Goal: Task Accomplishment & Management: Use online tool/utility

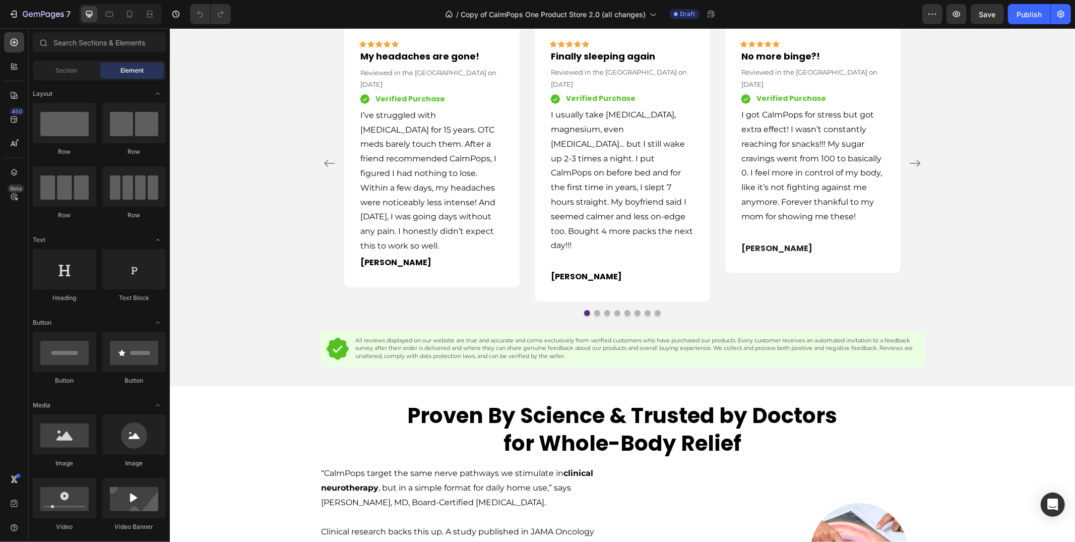
scroll to position [1634, 0]
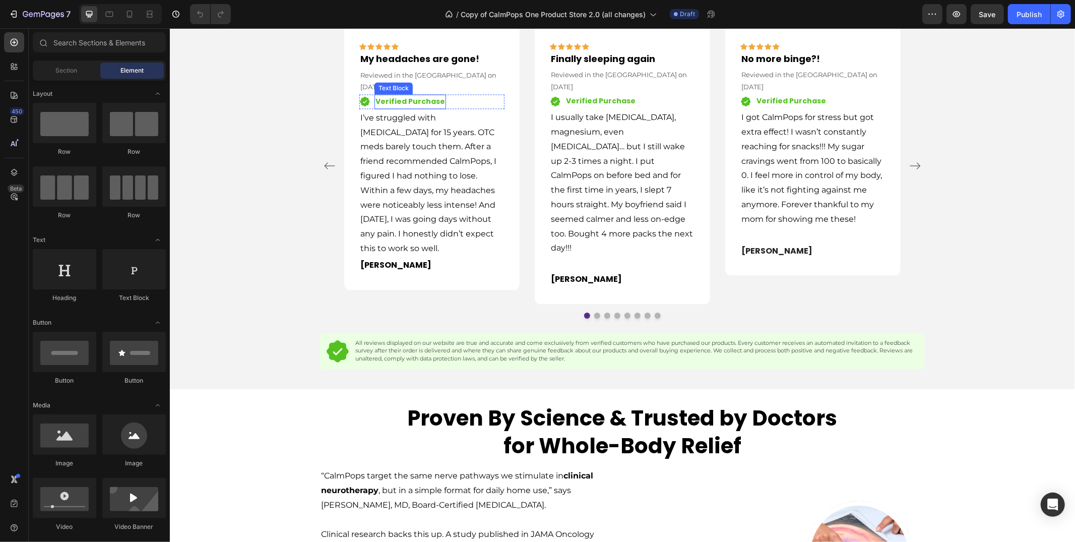
click at [409, 256] on p "I’ve struggled with [MEDICAL_DATA] for 15 years. OTC meds barely touch them. Af…" at bounding box center [431, 183] width 143 height 145
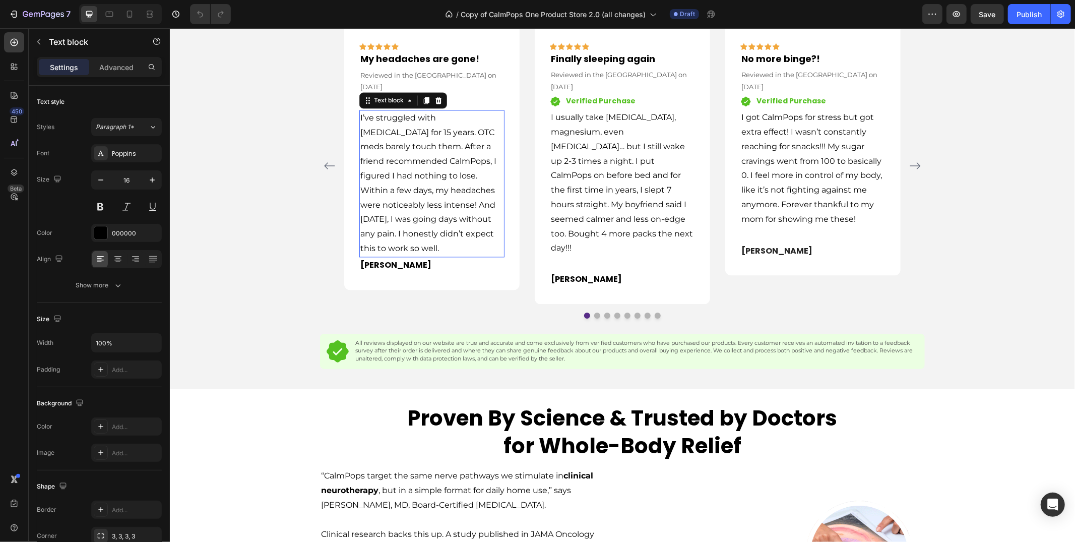
click at [409, 256] on p "I’ve struggled with [MEDICAL_DATA] for 15 years. OTC meds barely touch them. Af…" at bounding box center [431, 183] width 143 height 145
click at [600, 255] on p "I usually take [MEDICAL_DATA], magnesium, even [MEDICAL_DATA]… but I still wake…" at bounding box center [621, 182] width 143 height 145
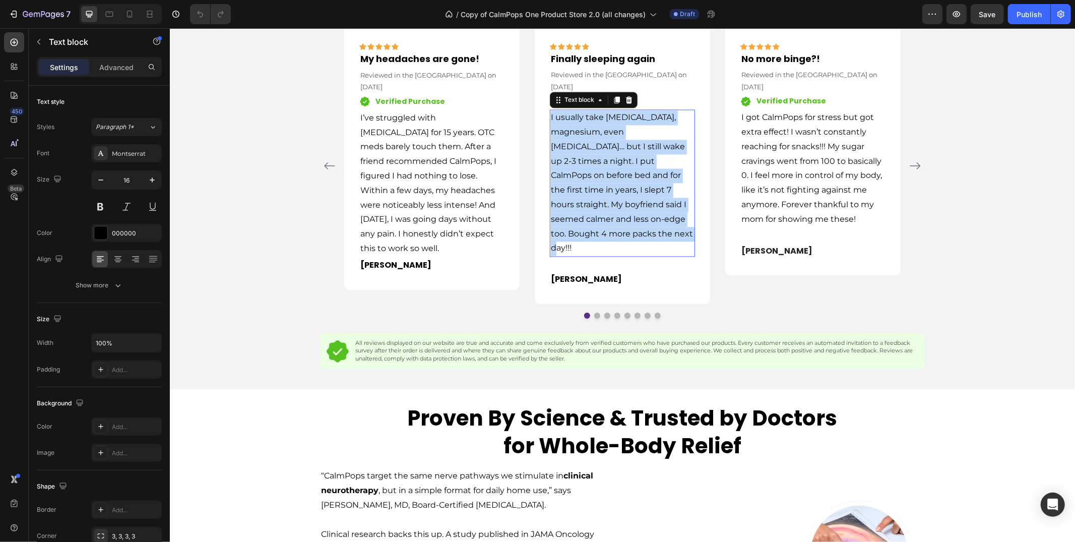
click at [600, 255] on p "I usually take [MEDICAL_DATA], magnesium, even [MEDICAL_DATA]… but I still wake…" at bounding box center [621, 182] width 143 height 145
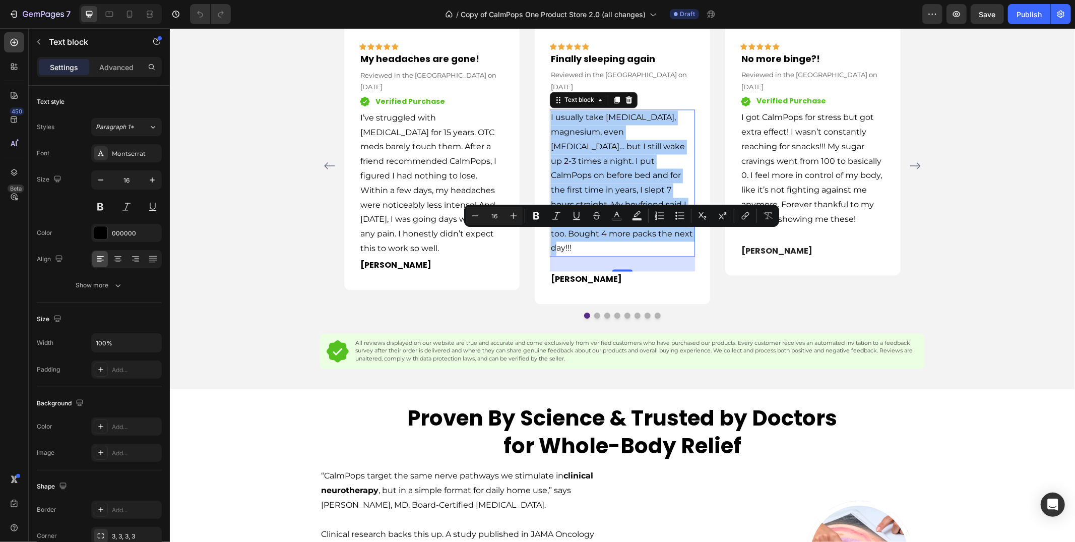
click at [787, 226] on p "I got CalmPops for stress but got extra effect! I wasn’t constantly reaching fo…" at bounding box center [812, 168] width 143 height 116
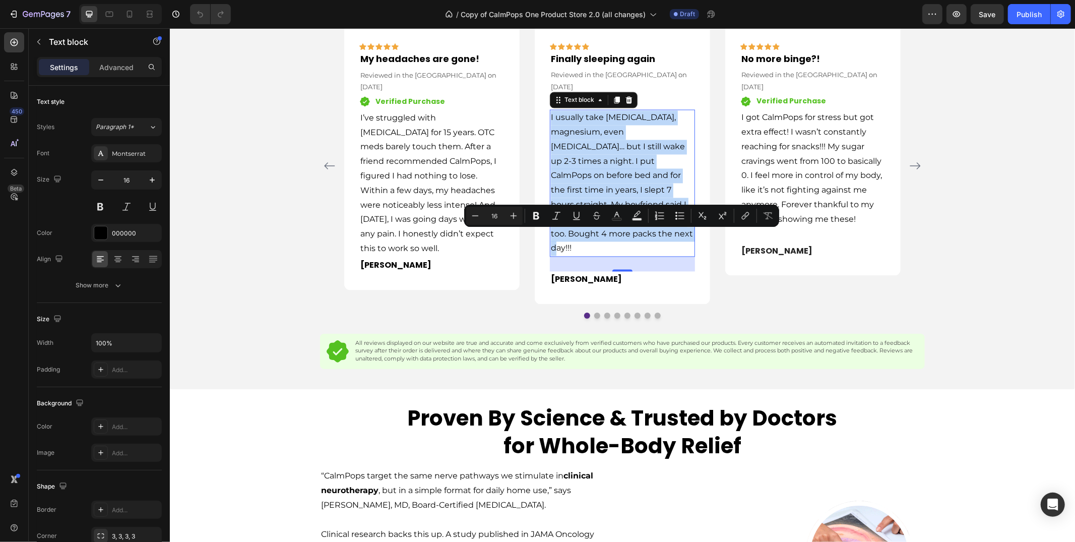
click at [787, 226] on p "I got CalmPops for stress but got extra effect! I wasn’t constantly reaching fo…" at bounding box center [812, 168] width 143 height 116
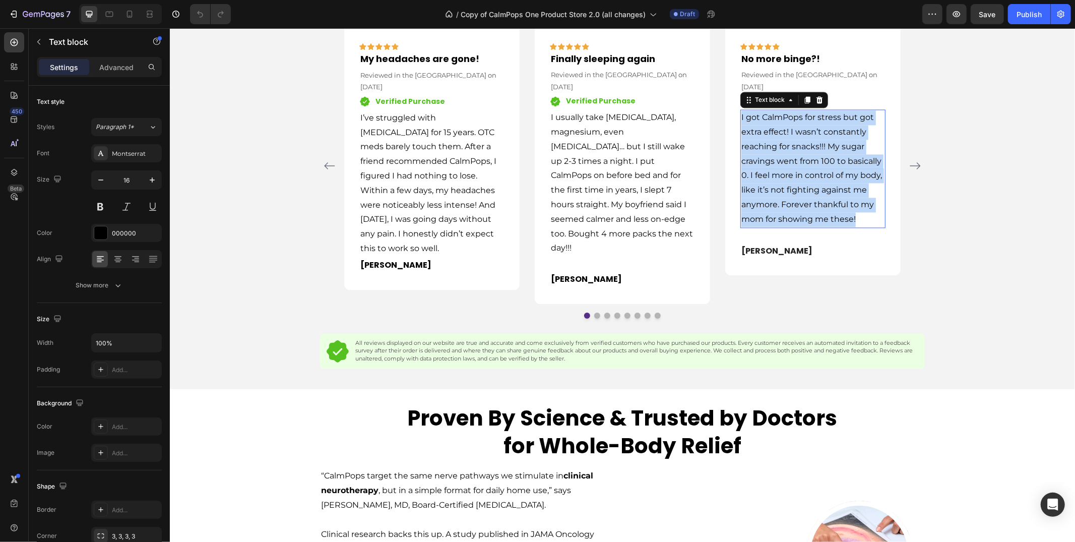
click at [787, 226] on p "I got CalmPops for stress but got extra effect! I wasn’t constantly reaching fo…" at bounding box center [812, 168] width 143 height 116
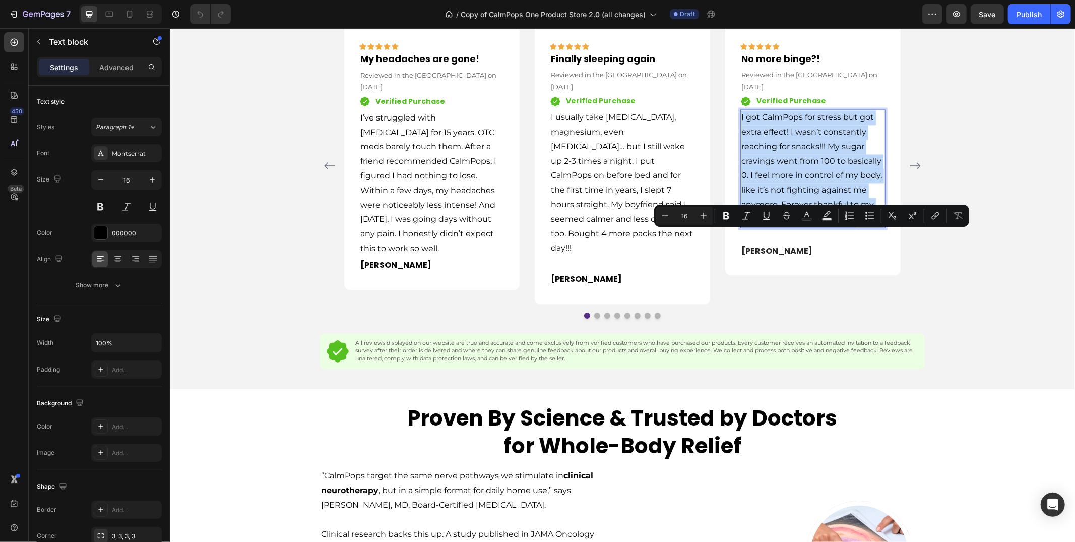
click at [408, 108] on p "Verified Purchase" at bounding box center [410, 101] width 70 height 13
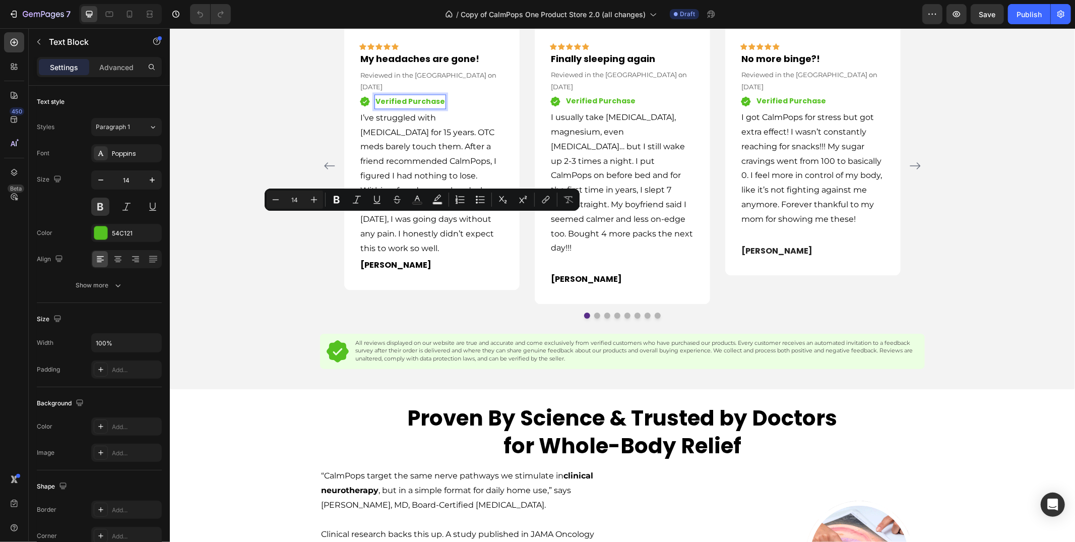
click at [403, 108] on p "Verified Purchase" at bounding box center [410, 101] width 70 height 13
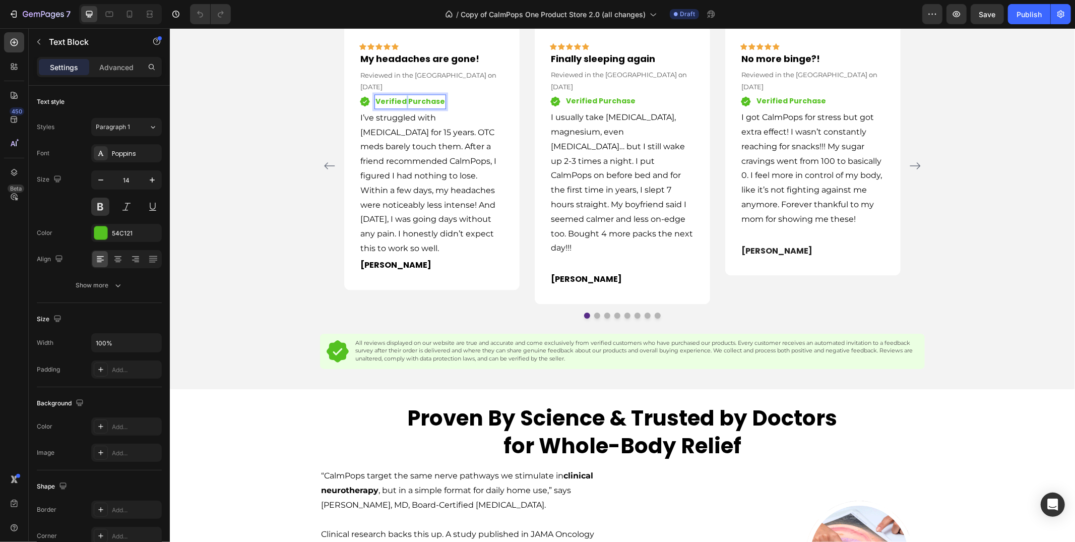
click at [403, 108] on p "Verified Purchase" at bounding box center [410, 101] width 70 height 13
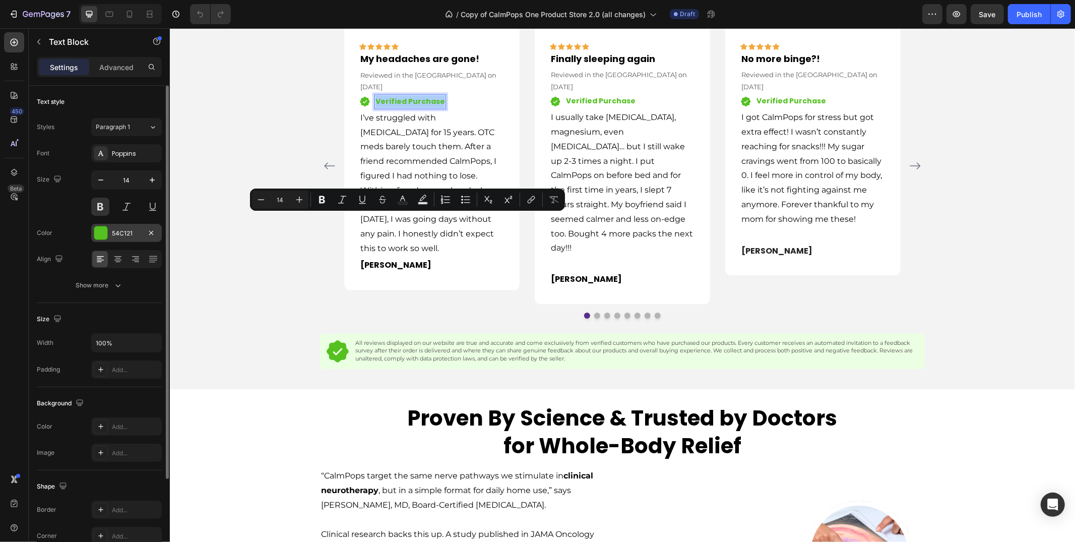
click at [134, 232] on div "54C121" at bounding box center [126, 233] width 29 height 9
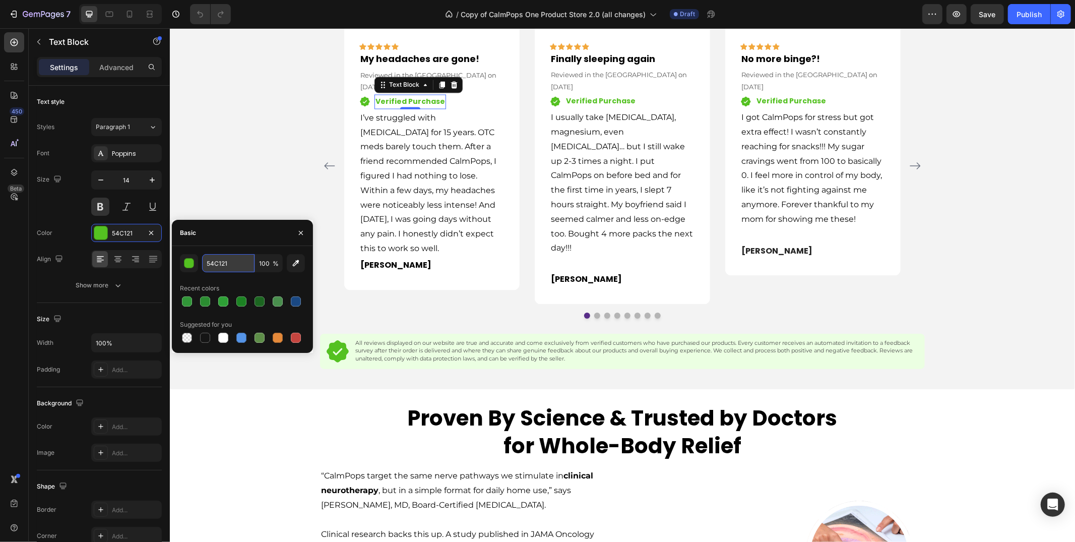
click at [209, 264] on input "54C121" at bounding box center [228, 263] width 52 height 18
copy p "Verified Purchase"
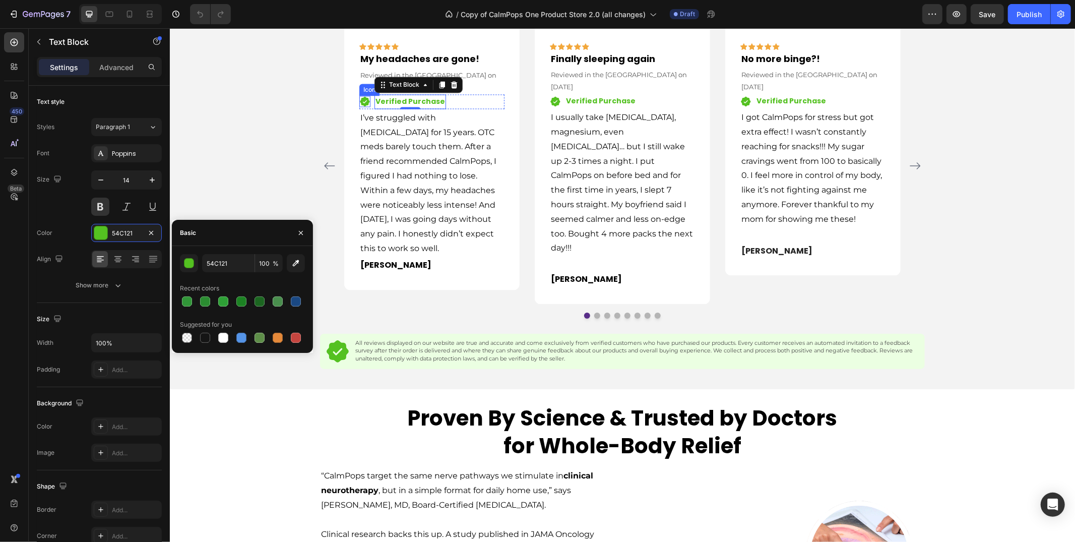
click at [362, 106] on icon at bounding box center [364, 102] width 10 height 10
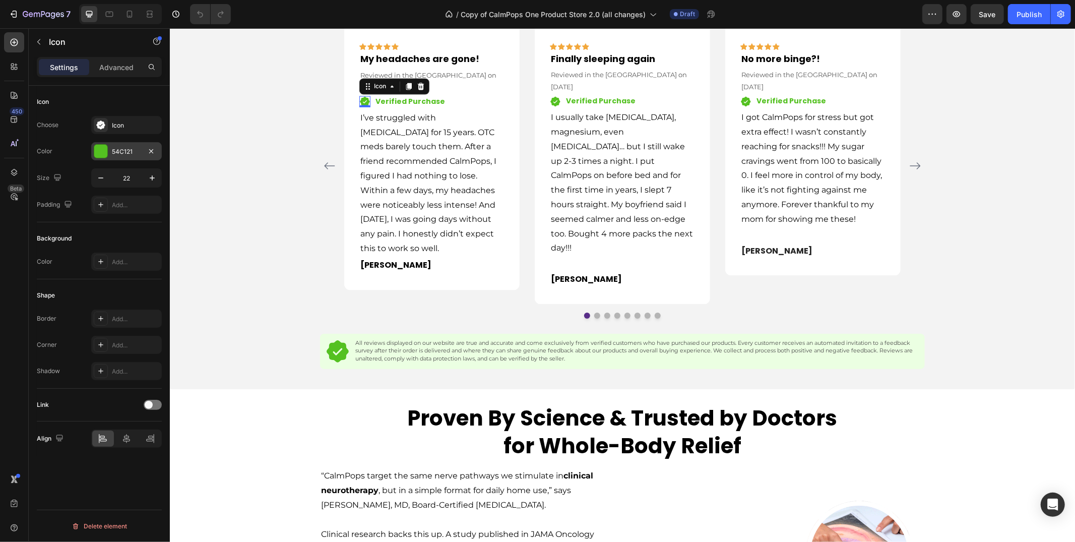
click at [119, 151] on div "54C121" at bounding box center [126, 151] width 29 height 9
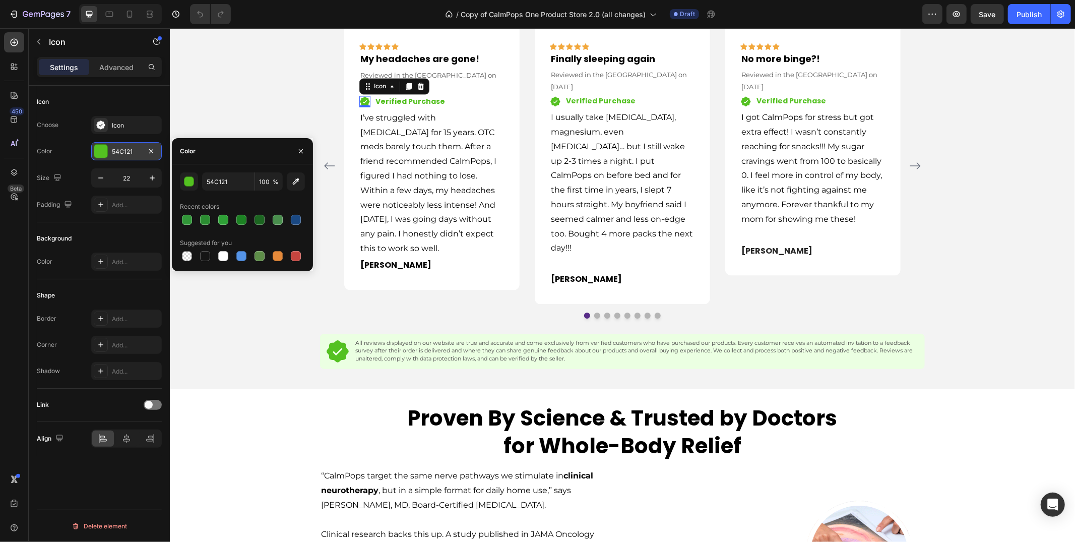
click at [119, 151] on div "54C121" at bounding box center [126, 151] width 29 height 9
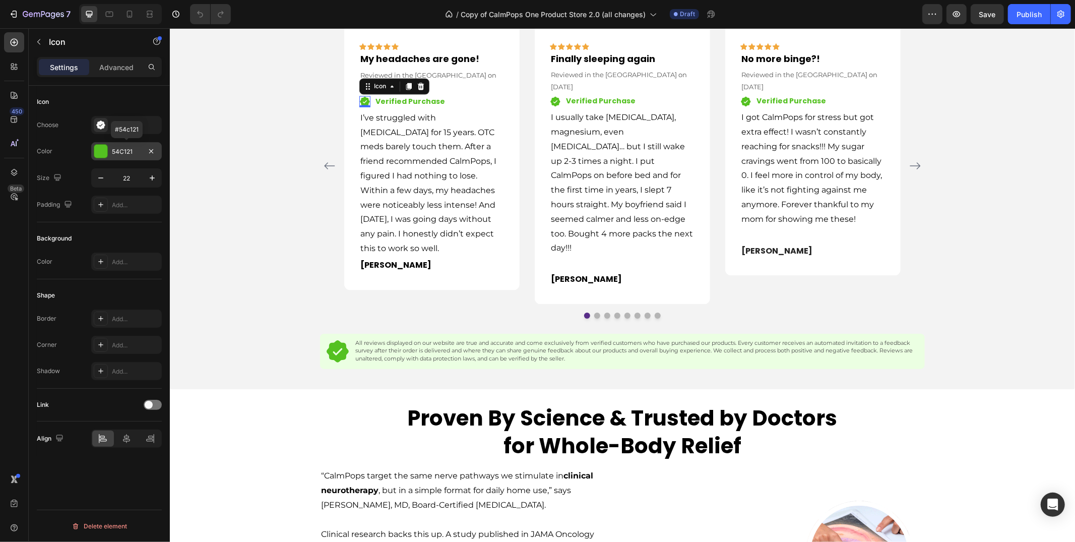
click at [119, 151] on div "54C121" at bounding box center [126, 151] width 29 height 9
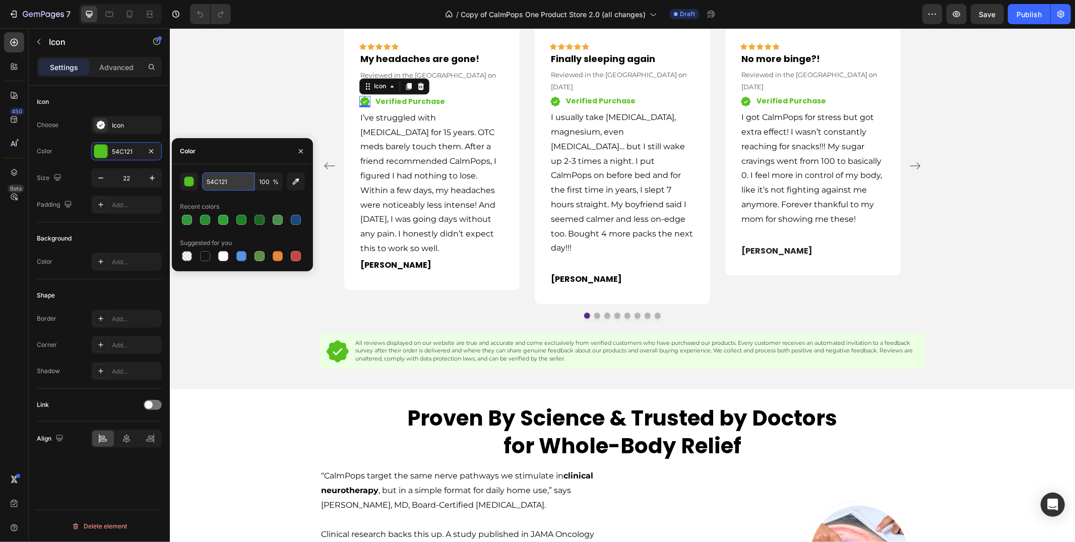
click at [215, 180] on input "54C121" at bounding box center [228, 181] width 52 height 18
click at [216, 180] on input "54C121" at bounding box center [228, 181] width 52 height 18
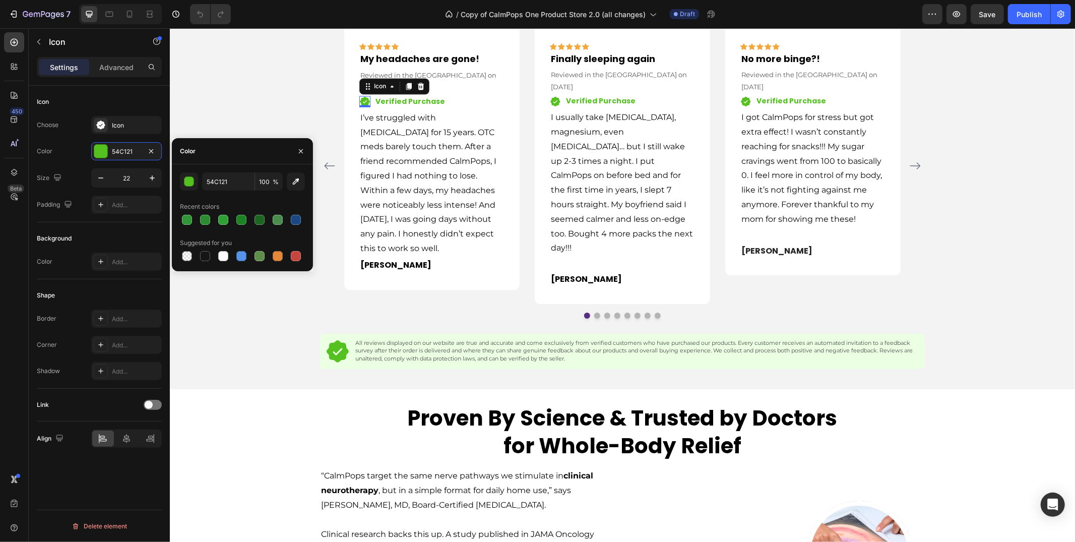
click at [469, 93] on p "Reviewed in the [GEOGRAPHIC_DATA] on [DATE]" at bounding box center [431, 82] width 143 height 24
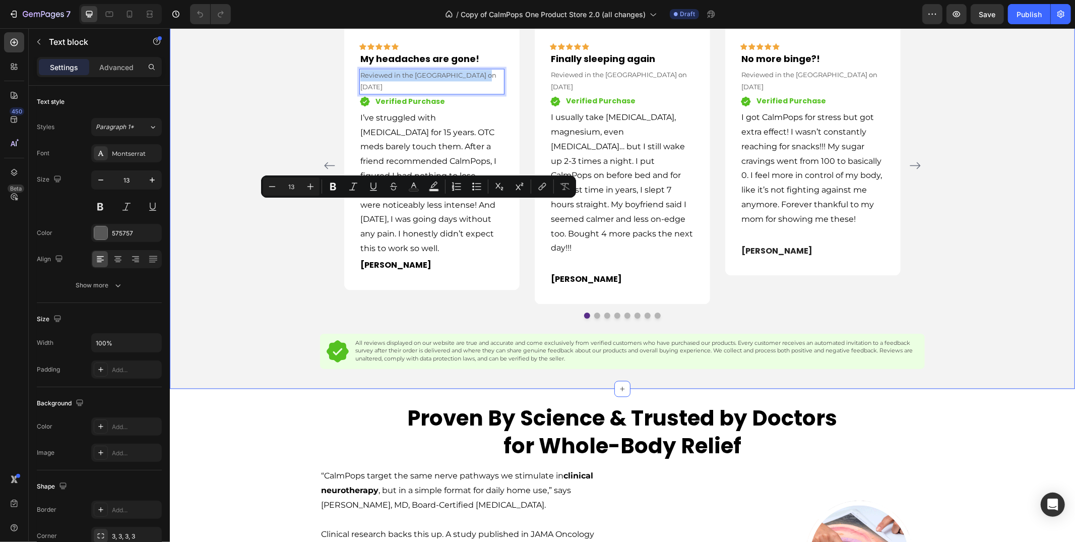
click at [213, 217] on div "Here’s Why 121,000+ People Love CalmPops Heading Image Icon Icon Icon Icon Icon…" at bounding box center [622, 178] width 890 height 379
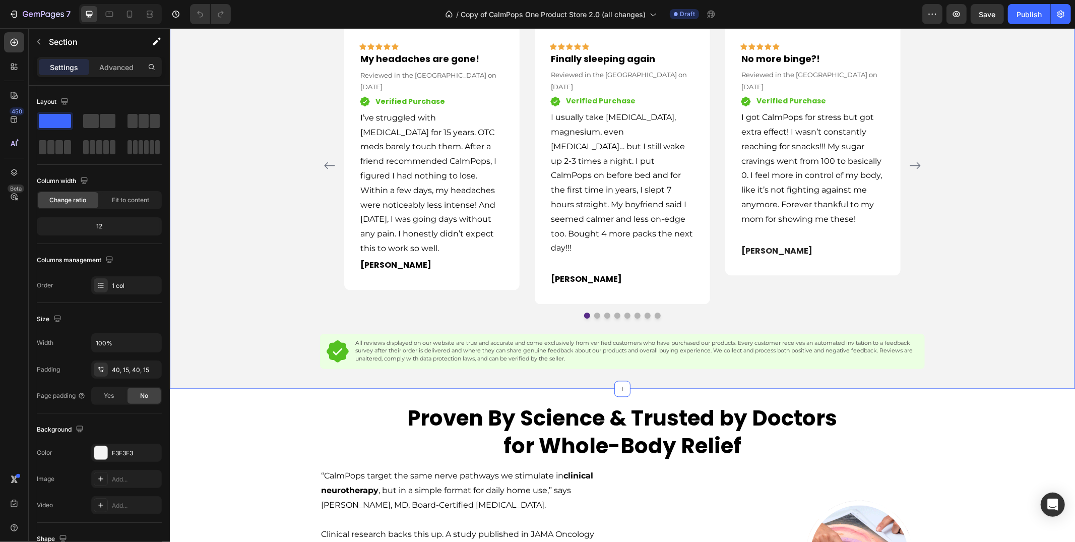
click at [410, 65] on strong "My headaches are gone!" at bounding box center [419, 58] width 119 height 13
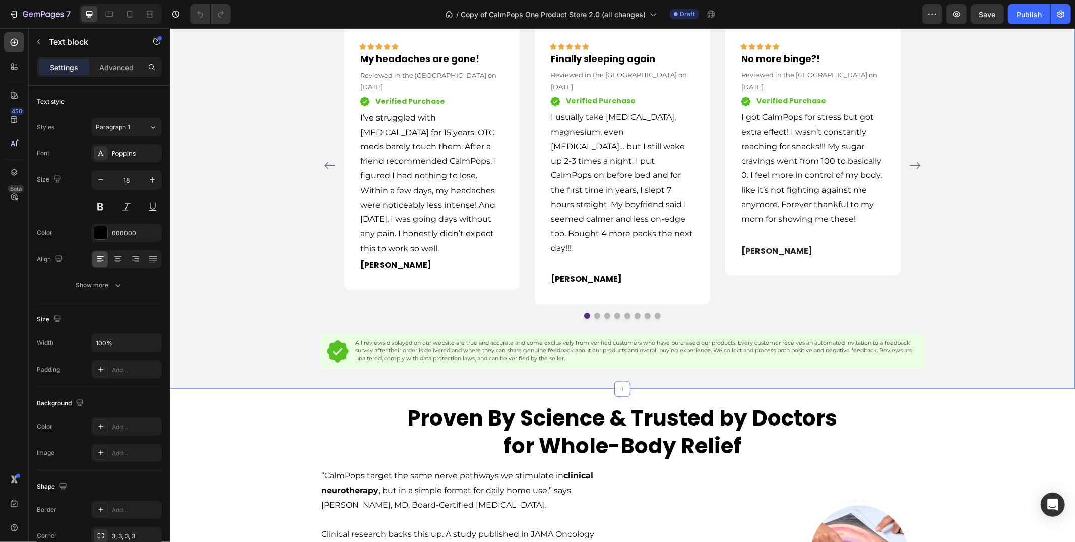
click at [410, 65] on strong "My headaches are gone!" at bounding box center [419, 58] width 119 height 13
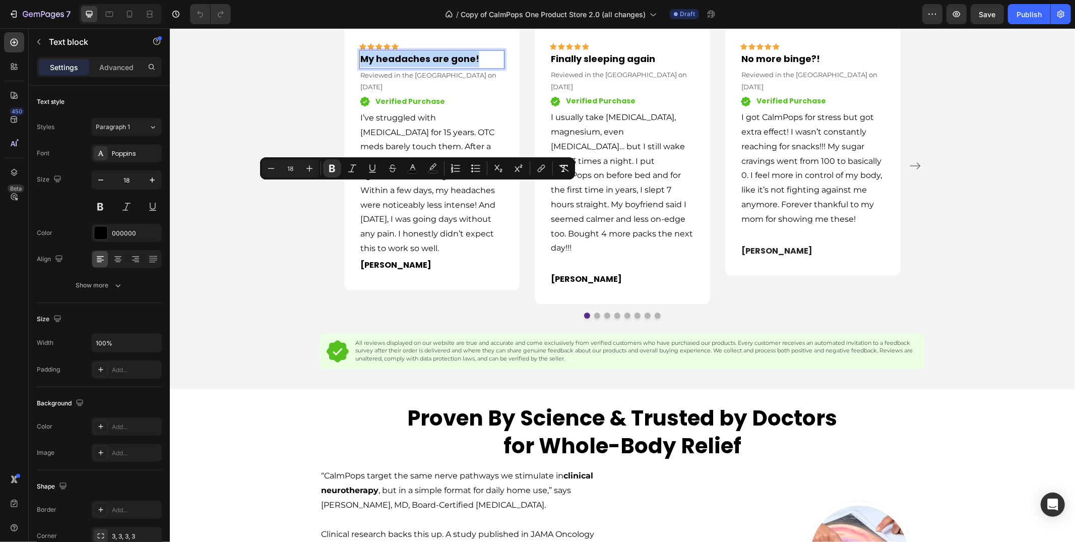
copy strong "My headaches are gone!"
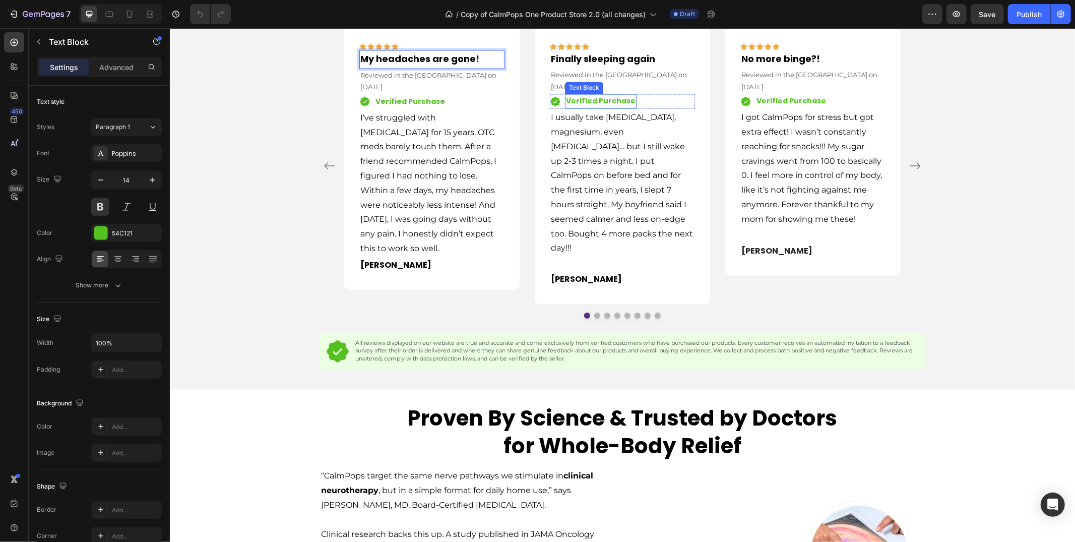
click at [572, 92] on div "Text Block" at bounding box center [583, 87] width 34 height 9
click at [560, 93] on p "Reviewed in the [GEOGRAPHIC_DATA] on [DATE]" at bounding box center [621, 81] width 143 height 24
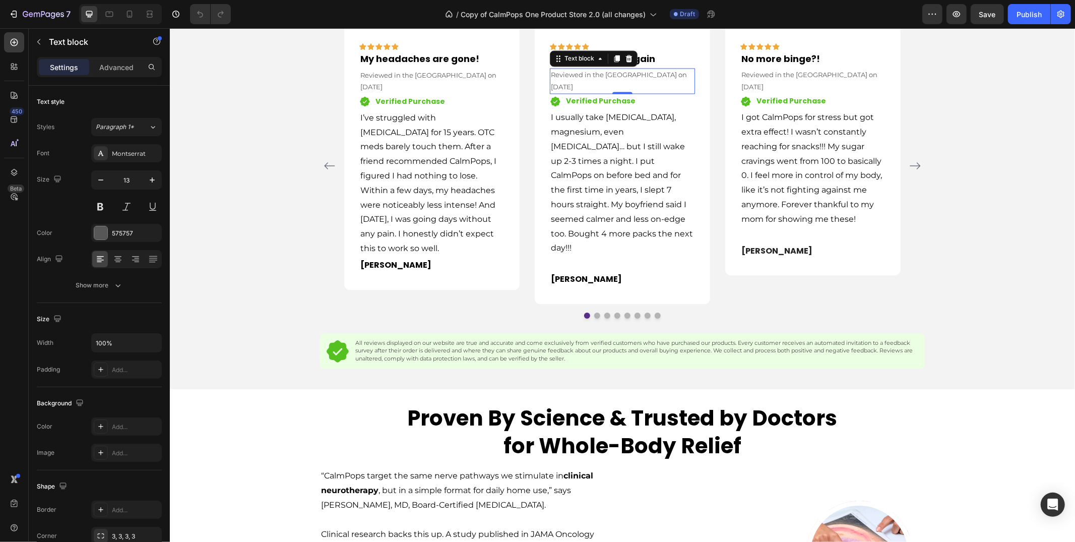
click at [560, 93] on p "Reviewed in the [GEOGRAPHIC_DATA] on [DATE]" at bounding box center [621, 81] width 143 height 24
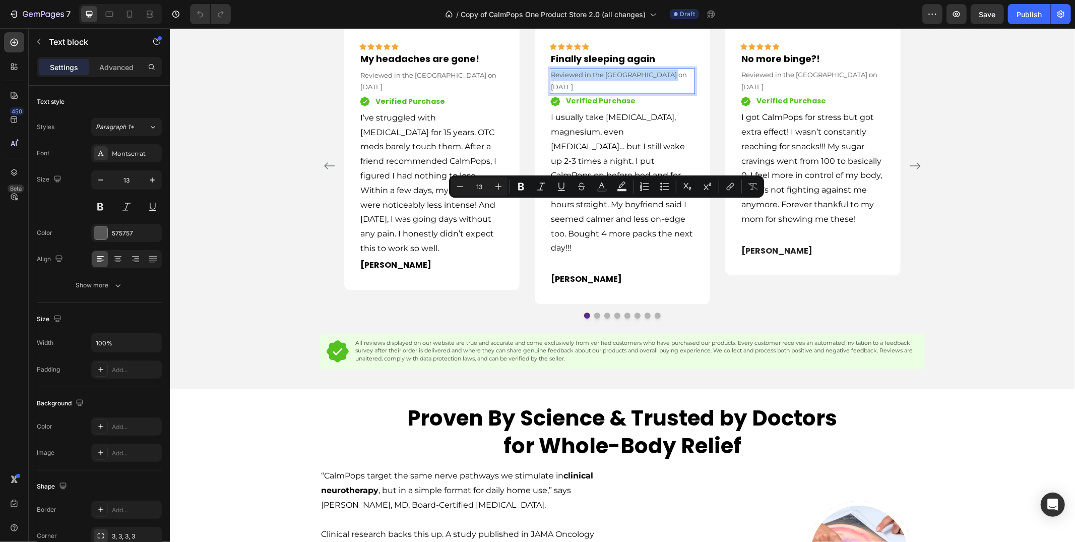
copy p "Reviewed in the [GEOGRAPHIC_DATA] on [DATE]"
click at [589, 255] on p "I usually take [MEDICAL_DATA], magnesium, even [MEDICAL_DATA]… but I still wake…" at bounding box center [621, 182] width 143 height 145
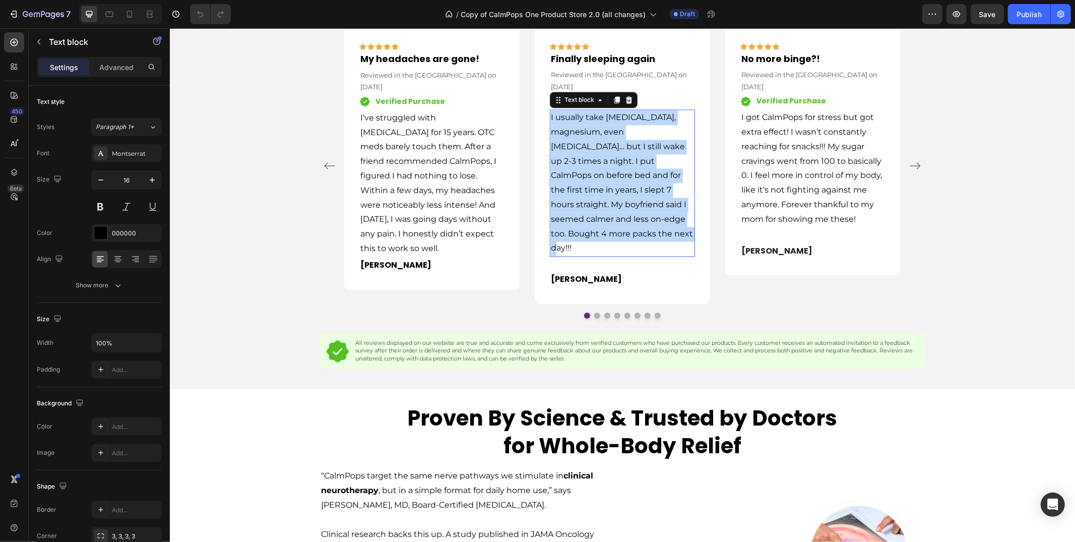
click at [589, 255] on p "I usually take [MEDICAL_DATA], magnesium, even [MEDICAL_DATA]… but I still wake…" at bounding box center [621, 182] width 143 height 145
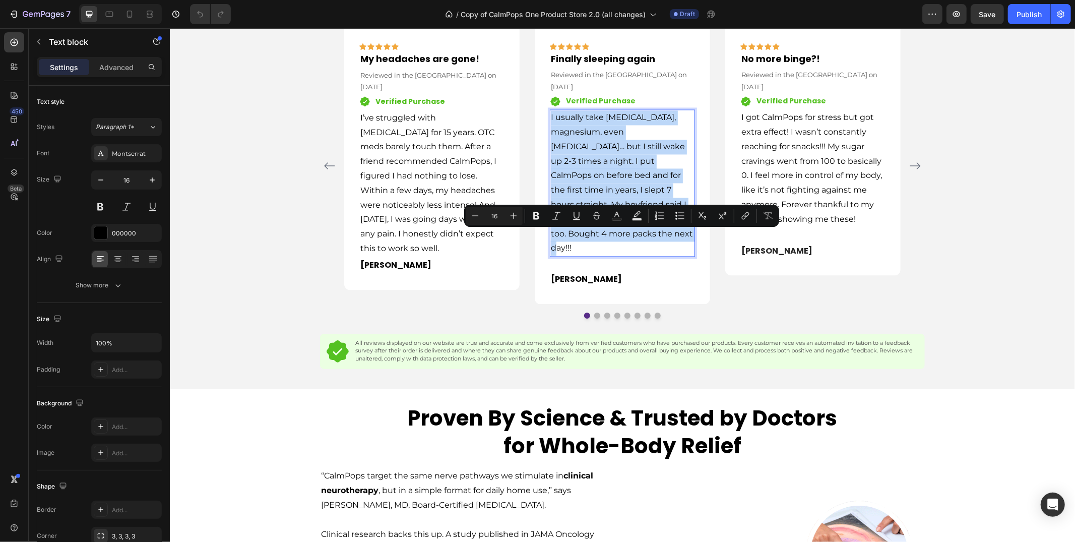
copy p "I usually take [MEDICAL_DATA], magnesium, even [MEDICAL_DATA]… but I still wake…"
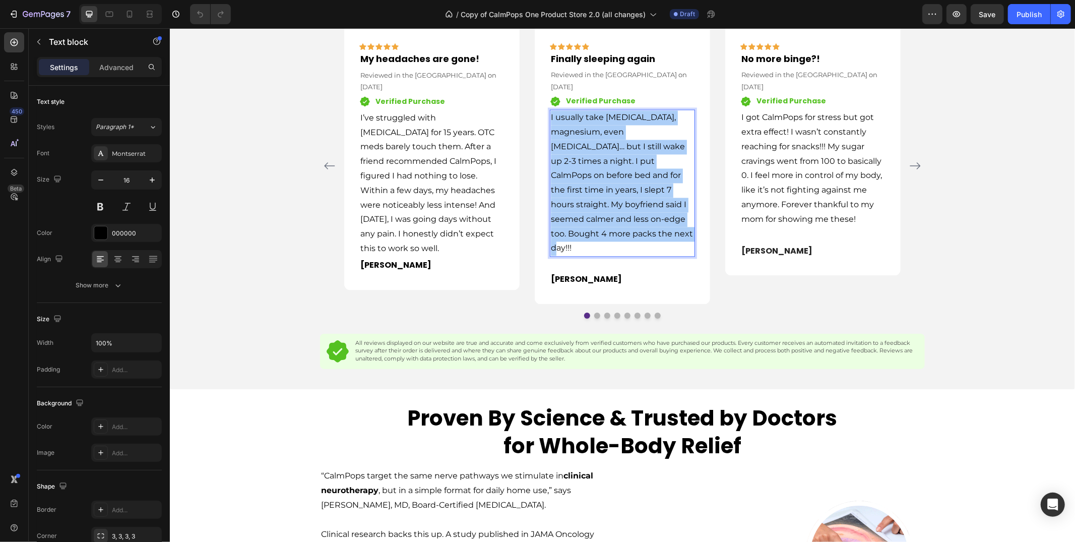
click at [788, 226] on p "I got CalmPops for stress but got extra effect! I wasn’t constantly reaching fo…" at bounding box center [812, 168] width 143 height 116
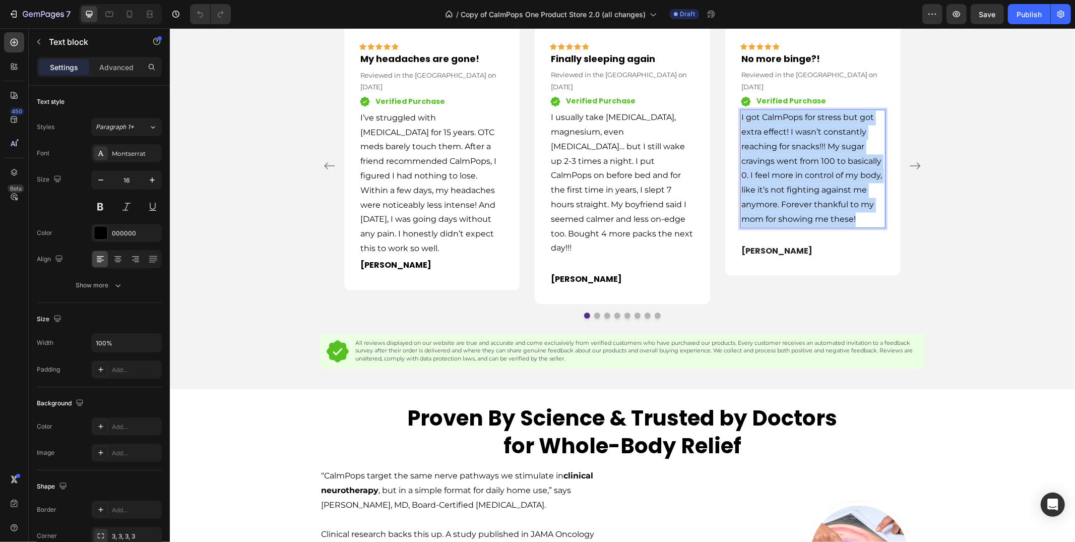
click at [788, 226] on p "I got CalmPops for stress but got extra effect! I wasn’t constantly reaching fo…" at bounding box center [812, 168] width 143 height 116
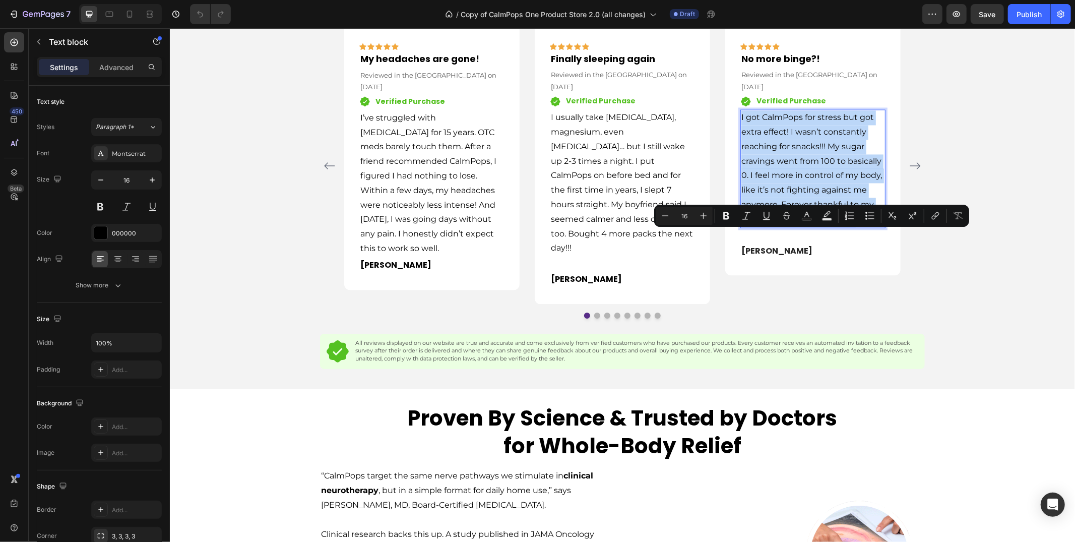
copy p "I got CalmPops for stress but got extra effect! I wasn’t constantly reaching fo…"
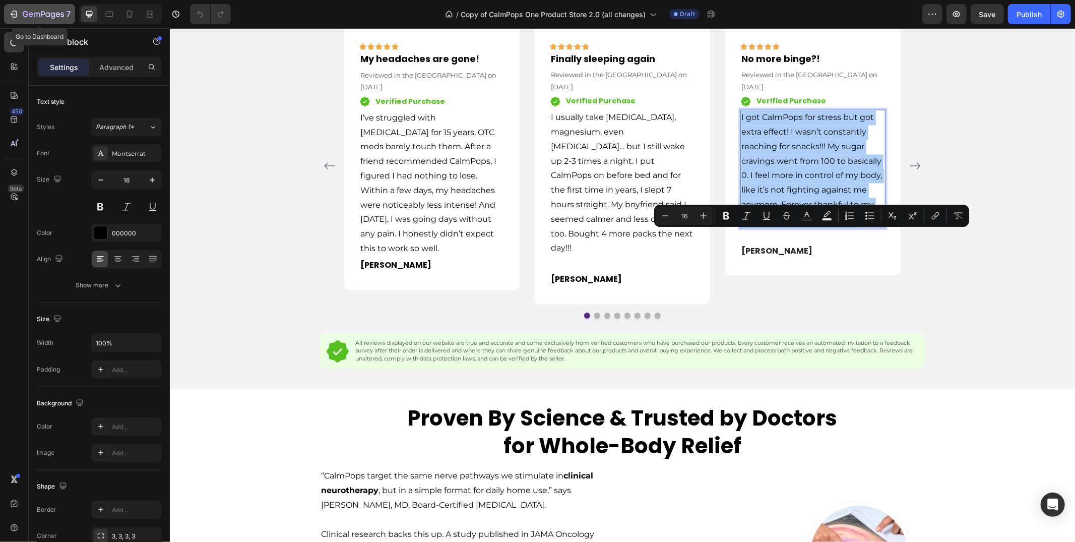
click at [26, 16] on icon "button" at bounding box center [43, 15] width 41 height 9
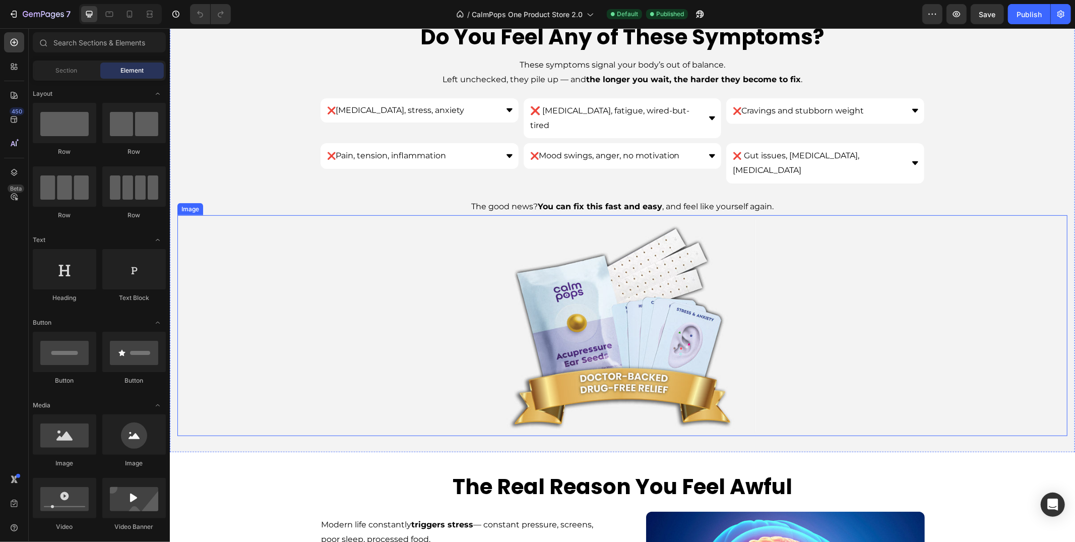
scroll to position [311, 0]
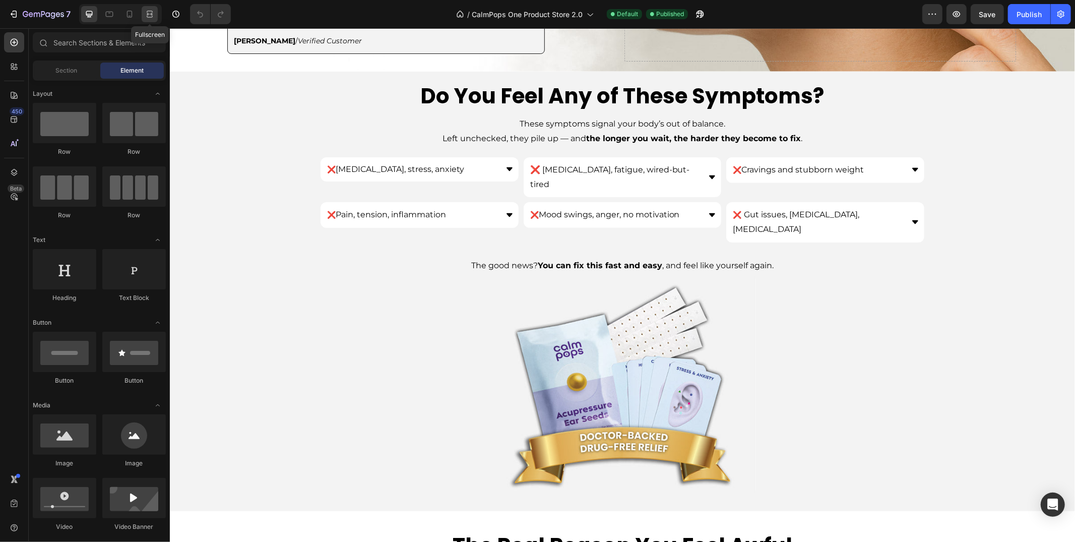
click at [148, 13] on icon at bounding box center [150, 14] width 10 height 10
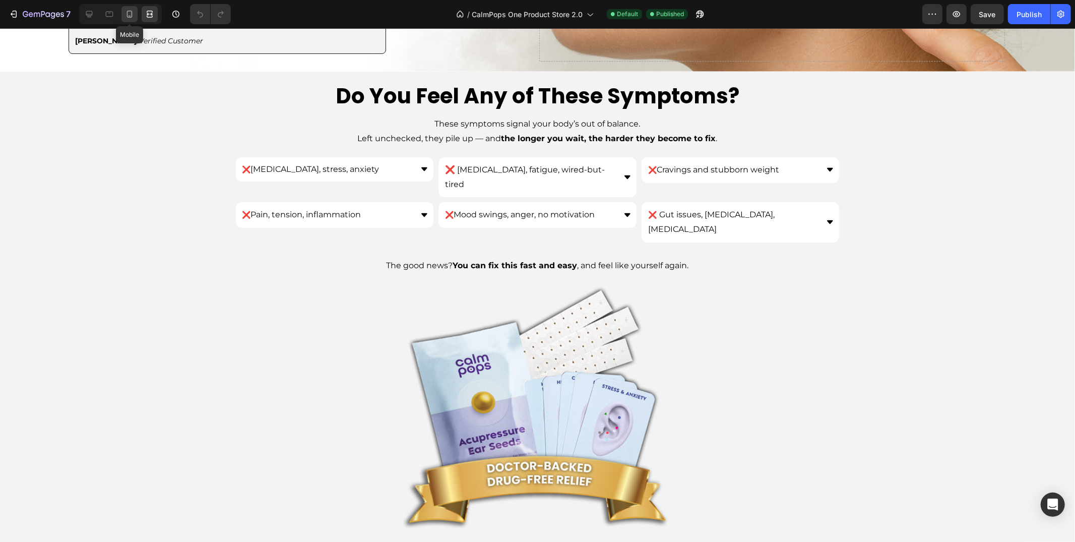
click at [127, 11] on icon at bounding box center [129, 14] width 10 height 10
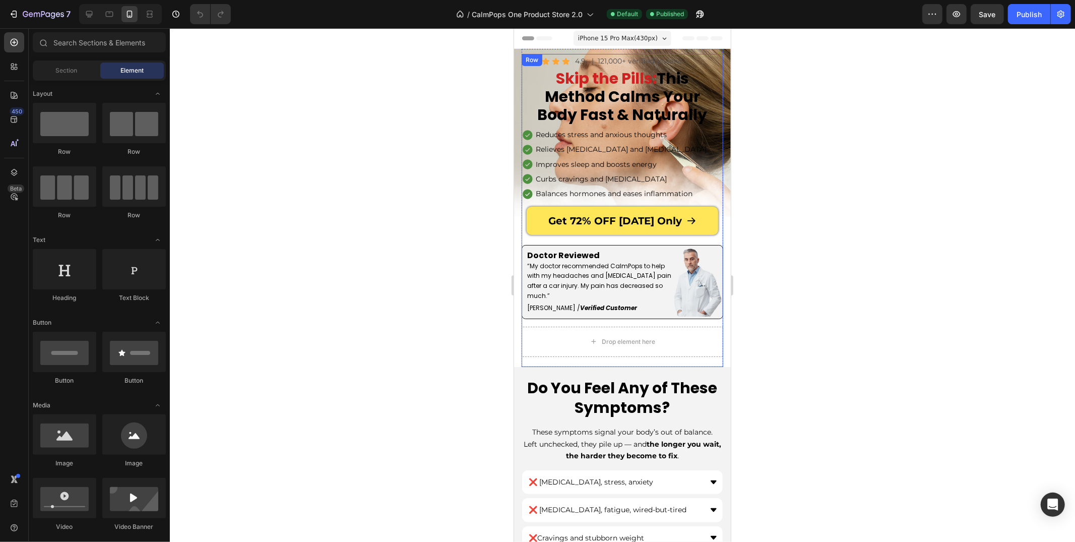
click at [538, 330] on div "Drop element here" at bounding box center [622, 341] width 202 height 30
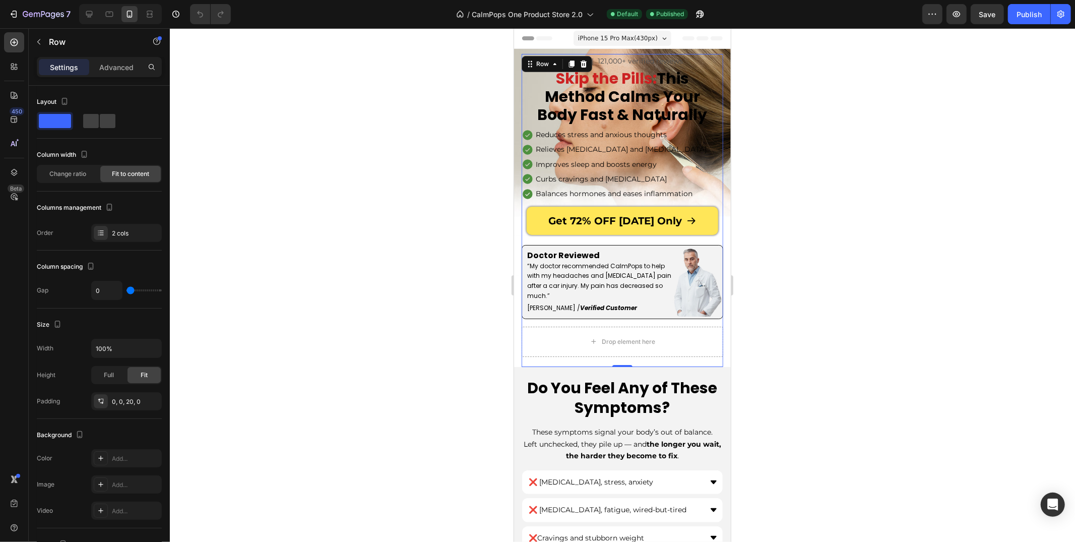
click at [538, 321] on div "Icon Icon Icon Icon Icon Icon List 4.9 Text Block | 121,000+ verified reviews T…" at bounding box center [622, 189] width 202 height 273
click at [516, 118] on div "Icon Icon Icon Icon Icon Icon List 4.9 Text Block | 121,000+ verified reviews T…" at bounding box center [621, 207] width 217 height 318
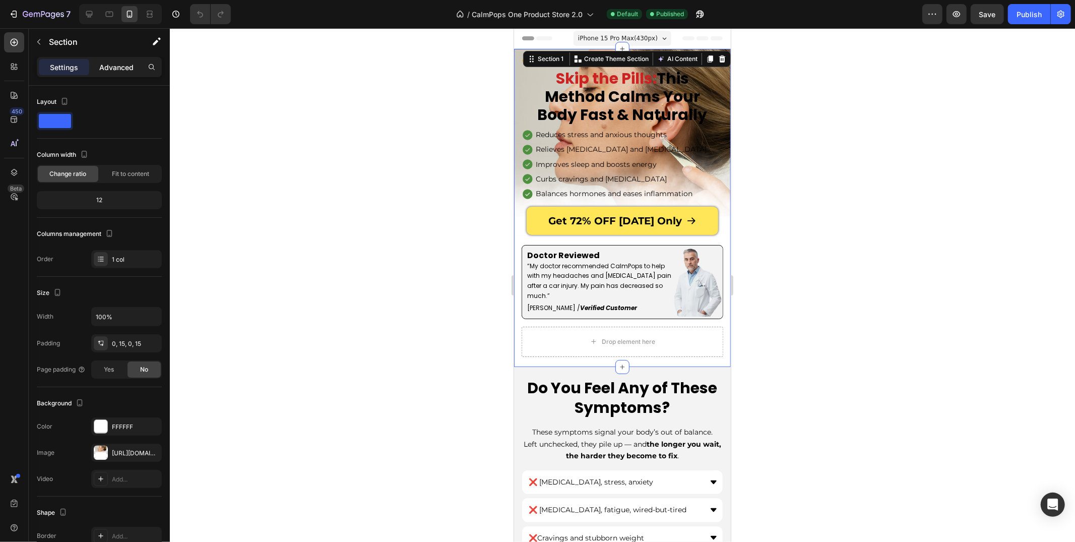
click at [114, 62] on p "Advanced" at bounding box center [116, 67] width 34 height 11
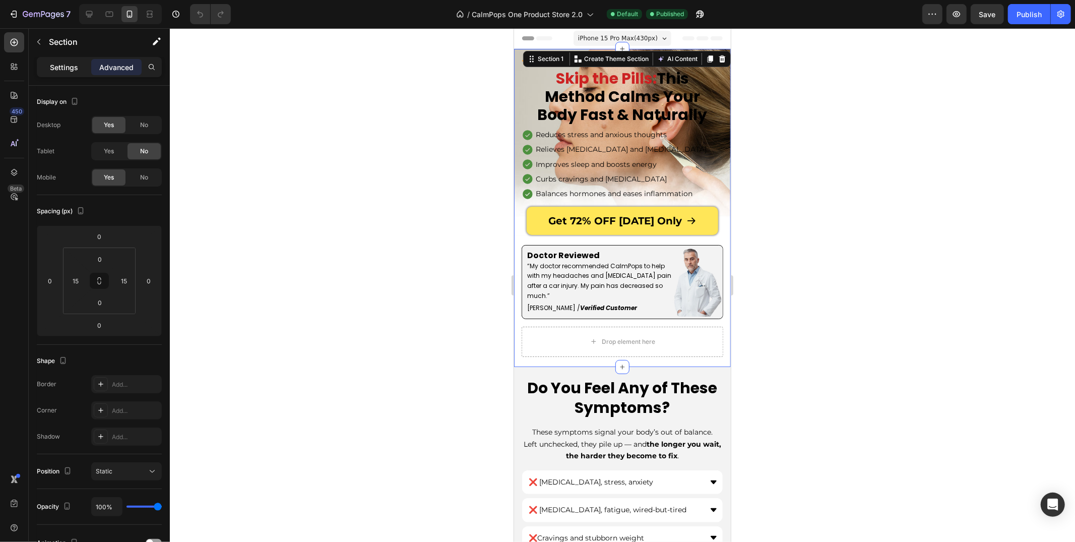
click at [75, 63] on p "Settings" at bounding box center [64, 67] width 28 height 11
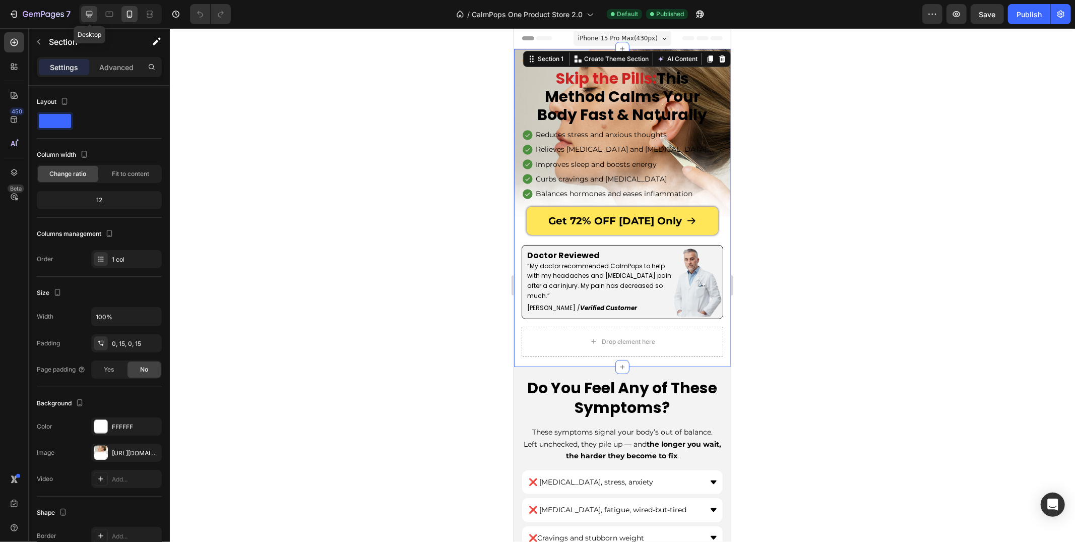
click at [85, 7] on div at bounding box center [89, 14] width 16 height 16
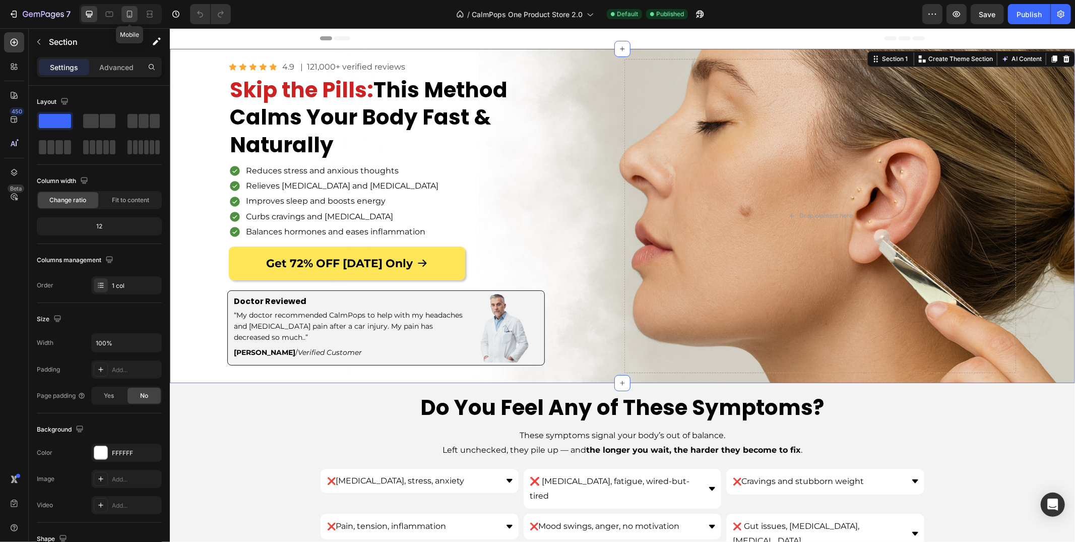
click at [121, 17] on div at bounding box center [129, 14] width 16 height 16
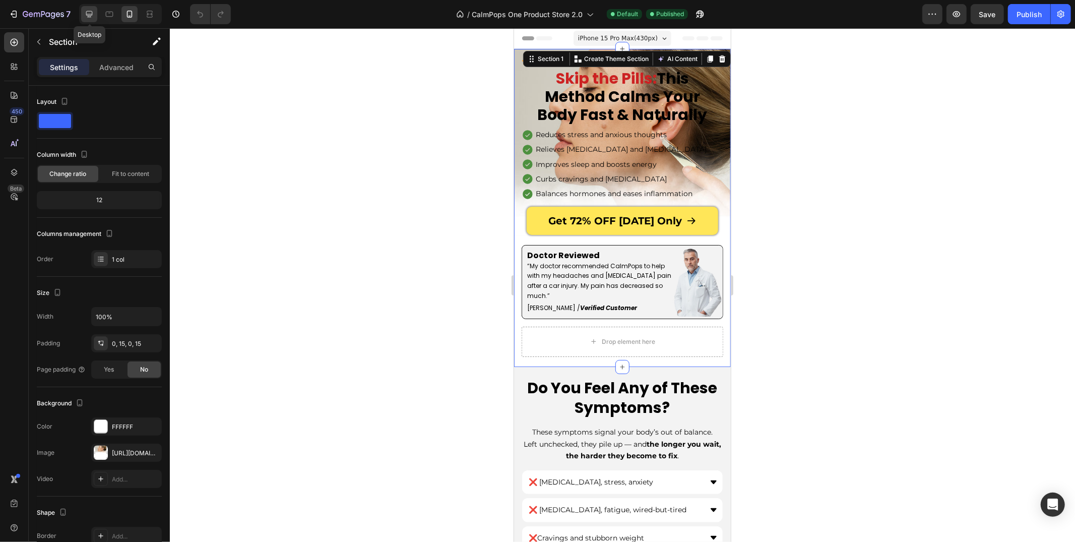
click at [93, 9] on icon at bounding box center [89, 14] width 10 height 10
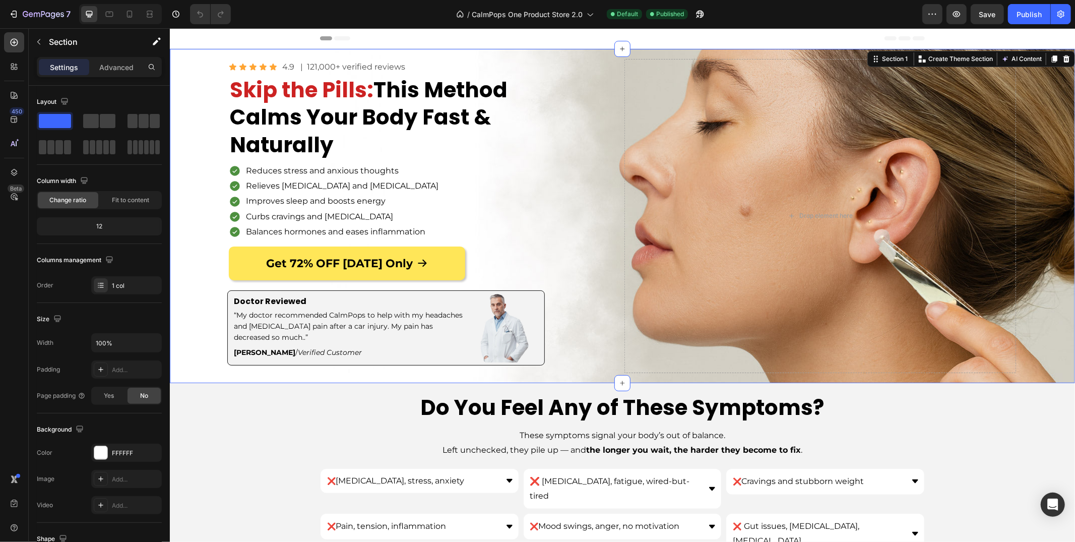
click at [602, 52] on div "Icon Icon Icon Icon Icon Icon List 4.9 Text Block | 121,000+ verified reviews T…" at bounding box center [622, 215] width 788 height 334
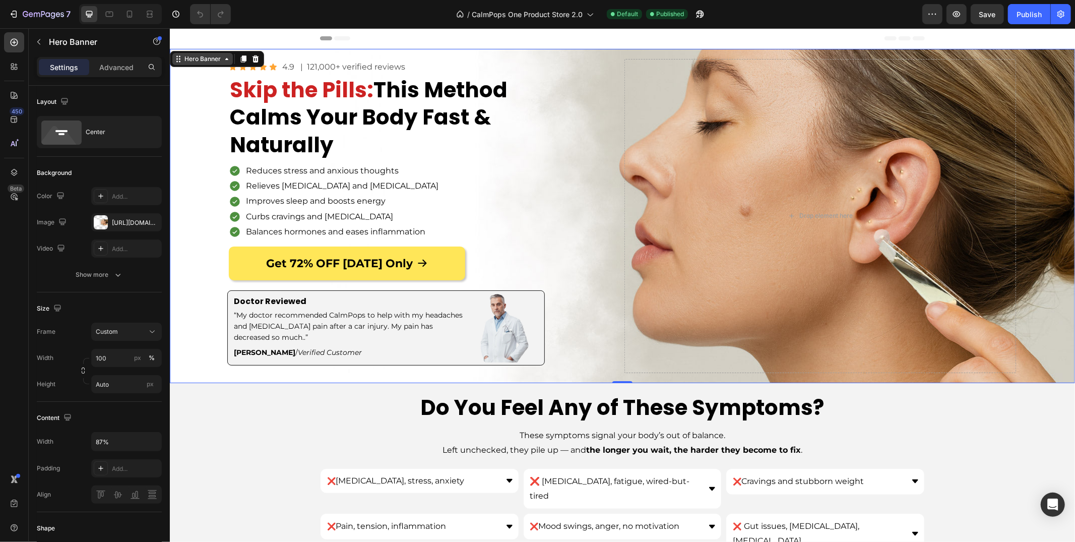
click at [212, 53] on div "Hero Banner" at bounding box center [202, 58] width 60 height 12
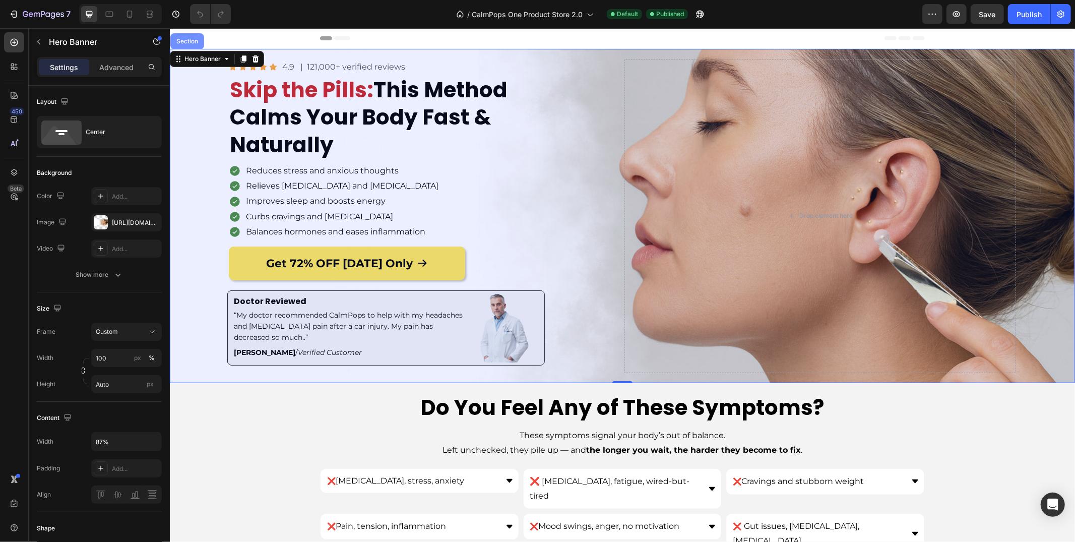
click at [184, 42] on div "Section" at bounding box center [187, 41] width 26 height 6
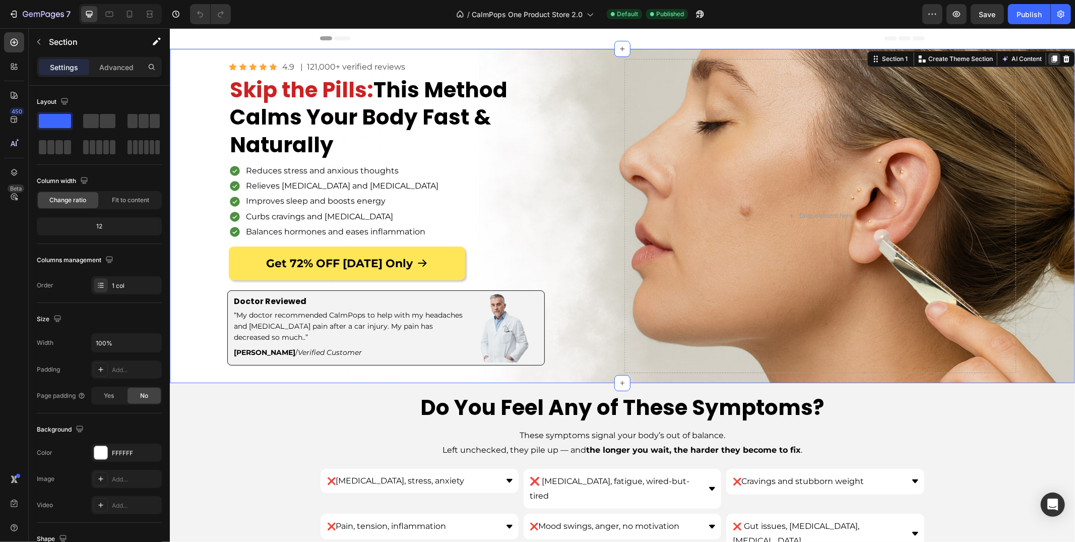
click at [1053, 58] on icon at bounding box center [1054, 58] width 6 height 7
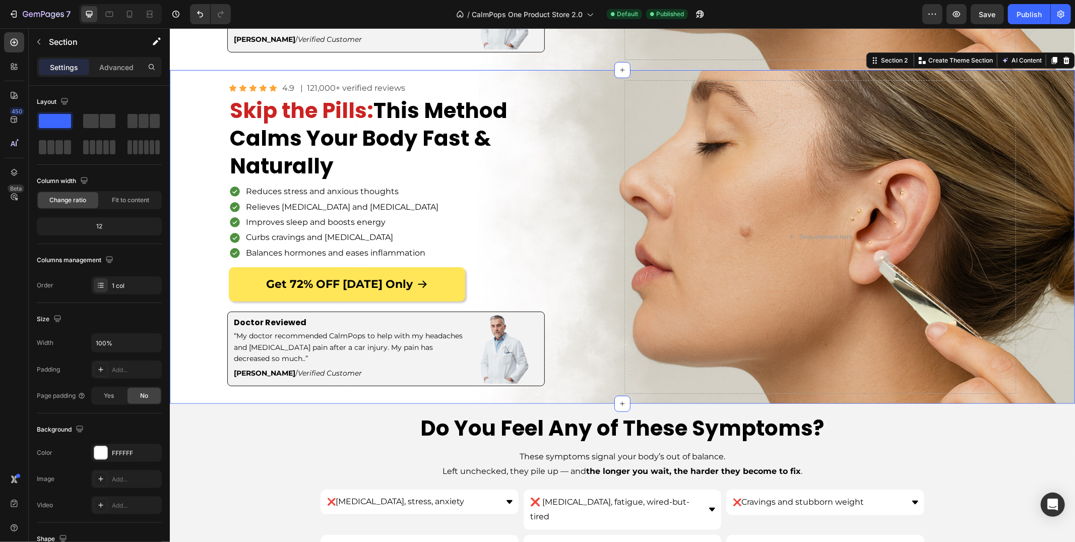
scroll to position [320, 0]
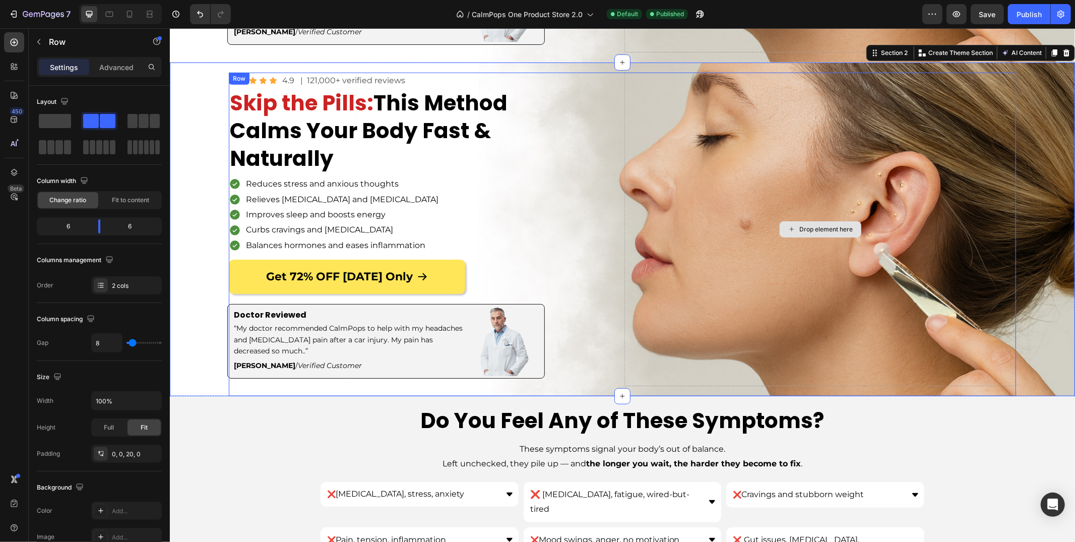
click at [716, 268] on div "Drop element here" at bounding box center [820, 229] width 392 height 314
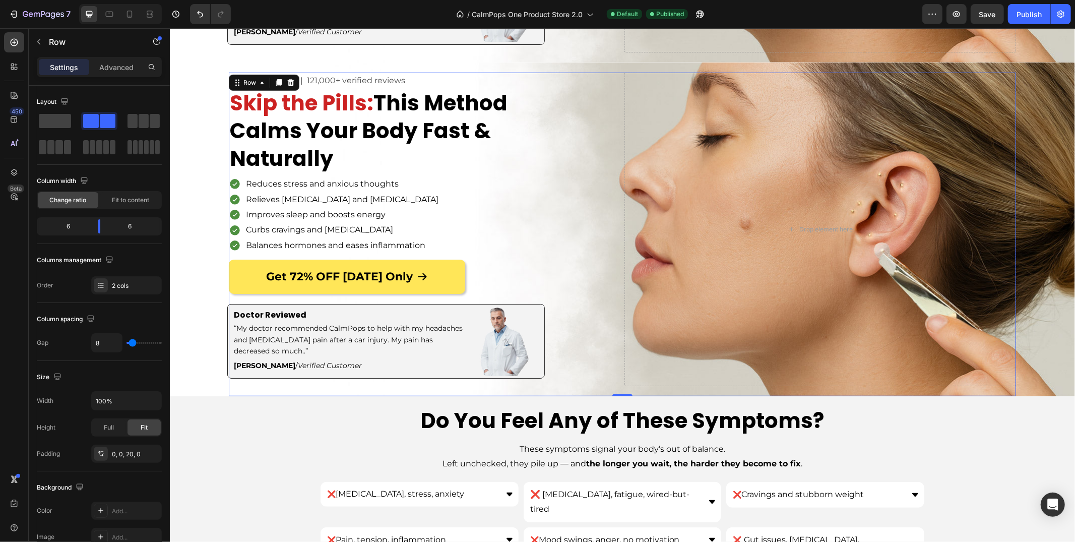
click at [619, 370] on div "Icon Icon Icon Icon Icon Icon List 4.9 Text Block | 121,000+ verified reviews T…" at bounding box center [424, 229] width 392 height 314
click at [616, 382] on div "Icon Icon Icon Icon Icon Icon List 4.9 Text Block | 121,000+ verified reviews T…" at bounding box center [424, 229] width 392 height 314
click at [62, 125] on span at bounding box center [55, 121] width 32 height 14
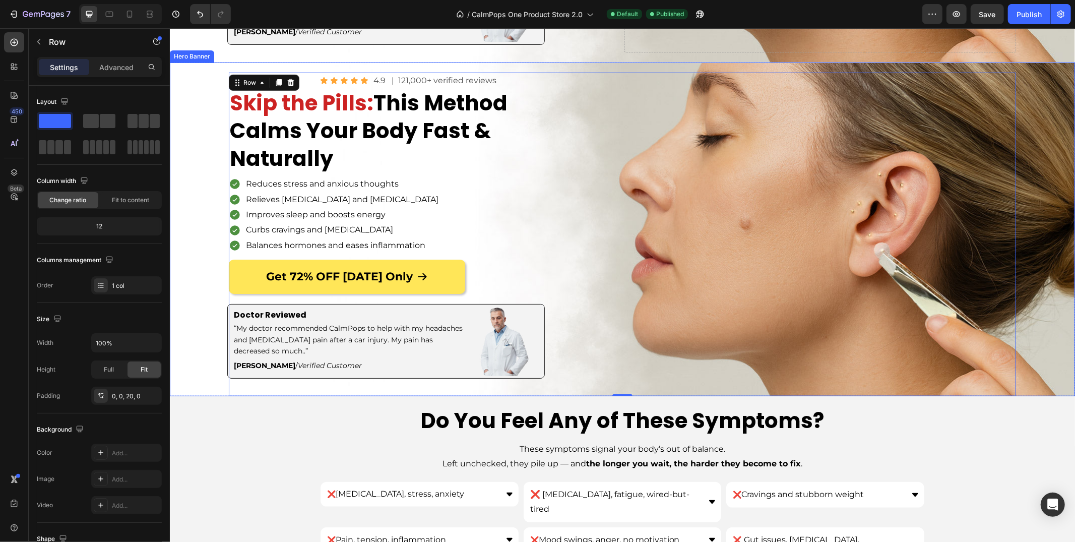
click at [193, 152] on div "Overlay" at bounding box center [621, 229] width 905 height 334
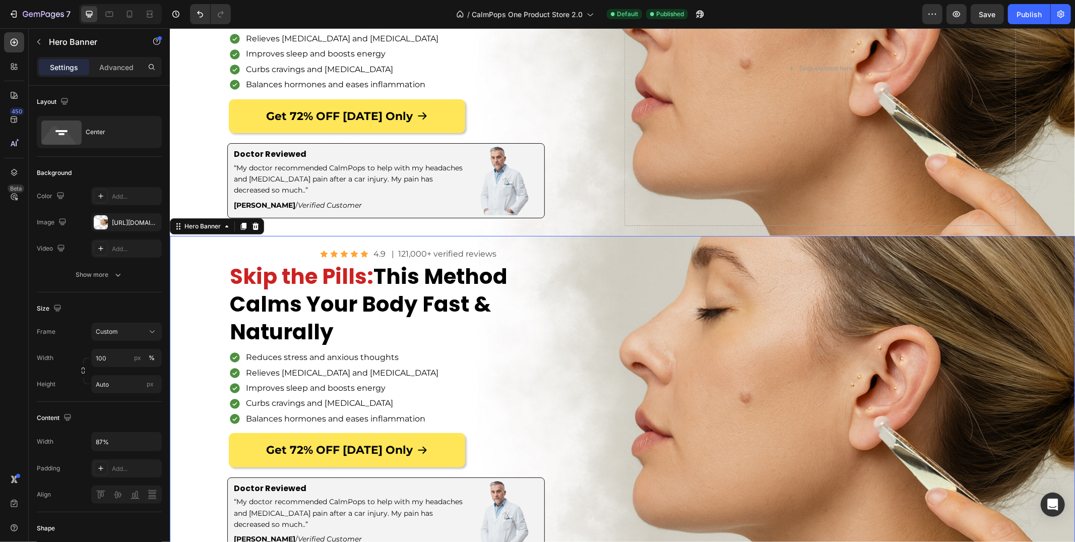
scroll to position [147, 0]
click at [124, 63] on p "Advanced" at bounding box center [116, 67] width 34 height 11
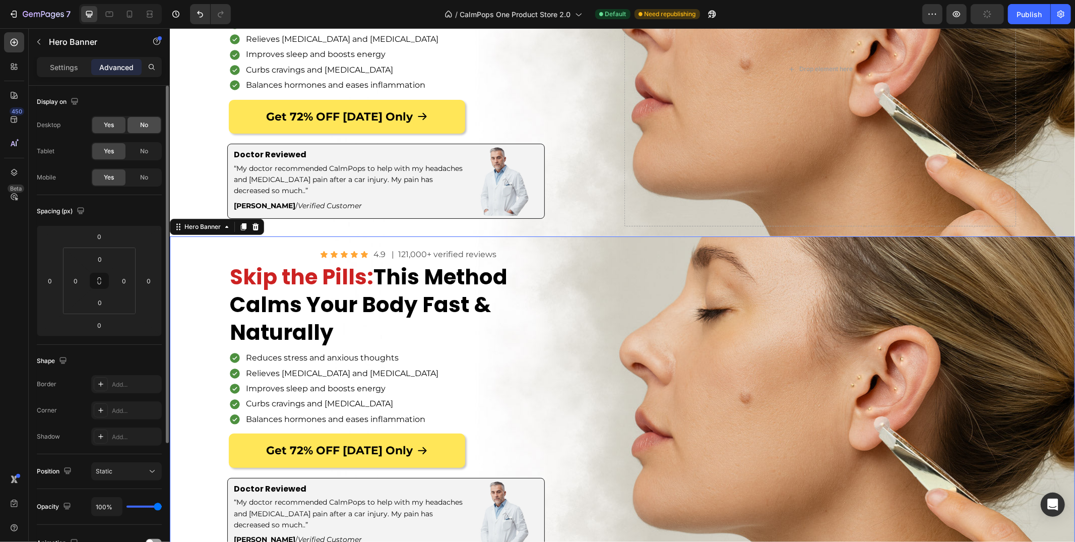
click at [138, 122] on div "No" at bounding box center [143, 125] width 33 height 16
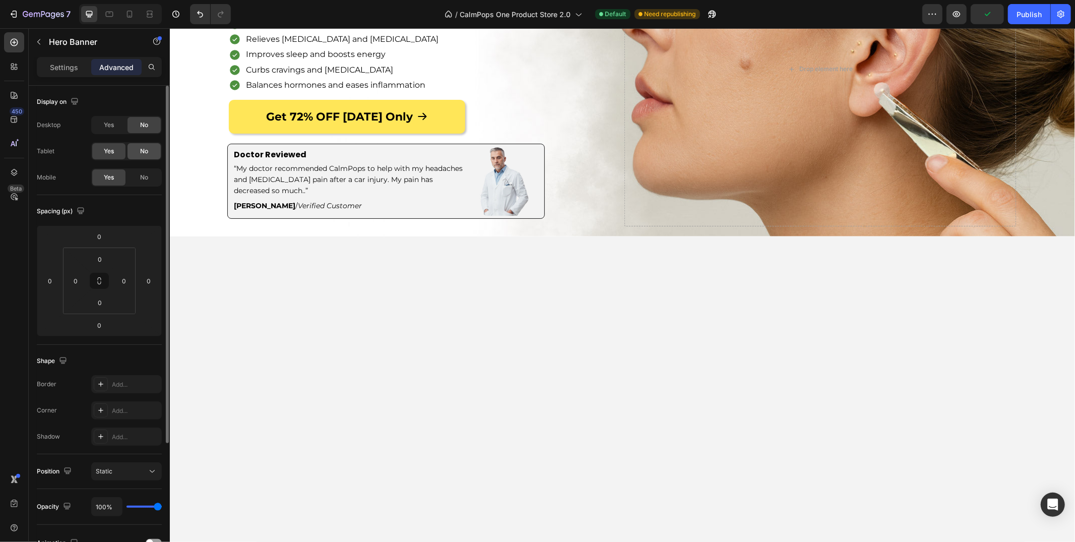
click at [140, 147] on span "No" at bounding box center [144, 151] width 8 height 9
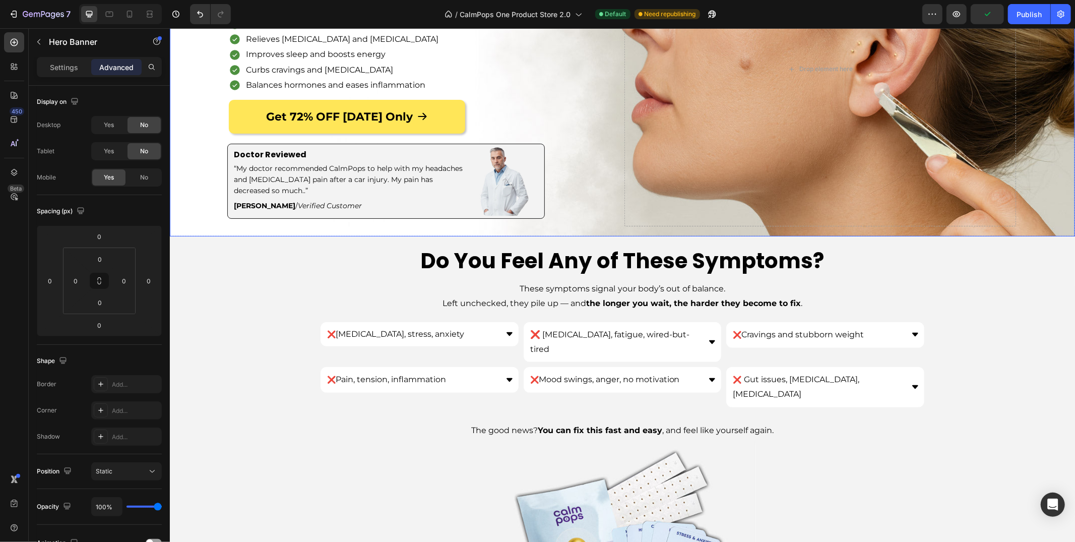
scroll to position [99, 0]
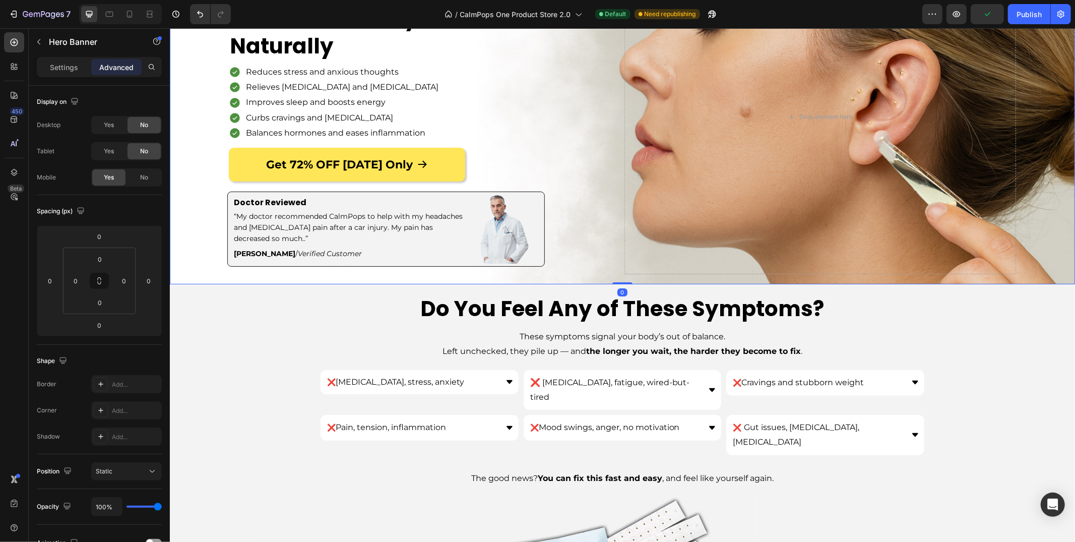
click at [216, 188] on div "Overlay" at bounding box center [621, 117] width 905 height 334
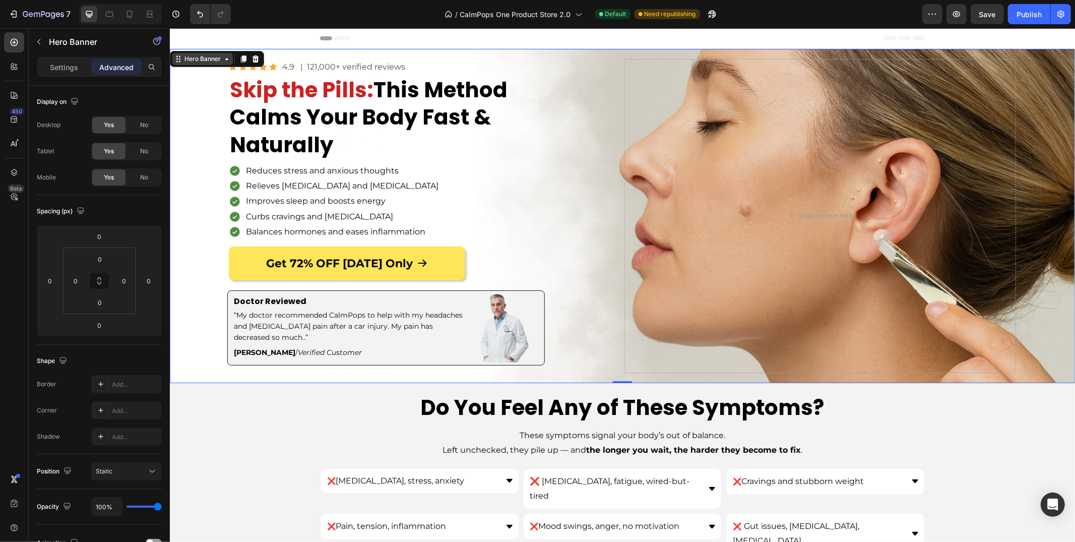
click at [201, 56] on div "Hero Banner" at bounding box center [202, 58] width 40 height 9
click at [194, 41] on div "Section" at bounding box center [187, 41] width 26 height 6
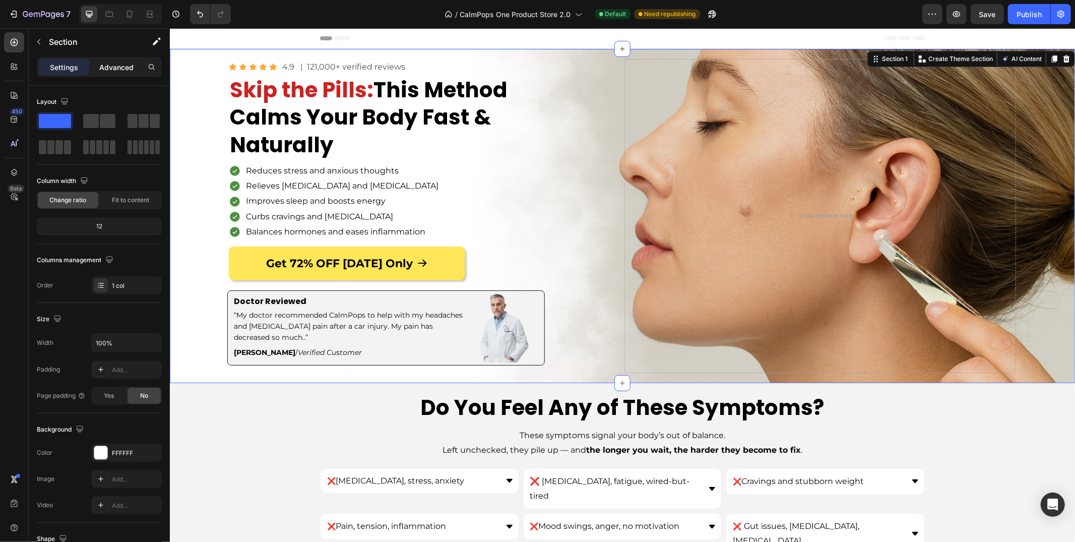
click at [130, 62] on p "Advanced" at bounding box center [116, 67] width 34 height 11
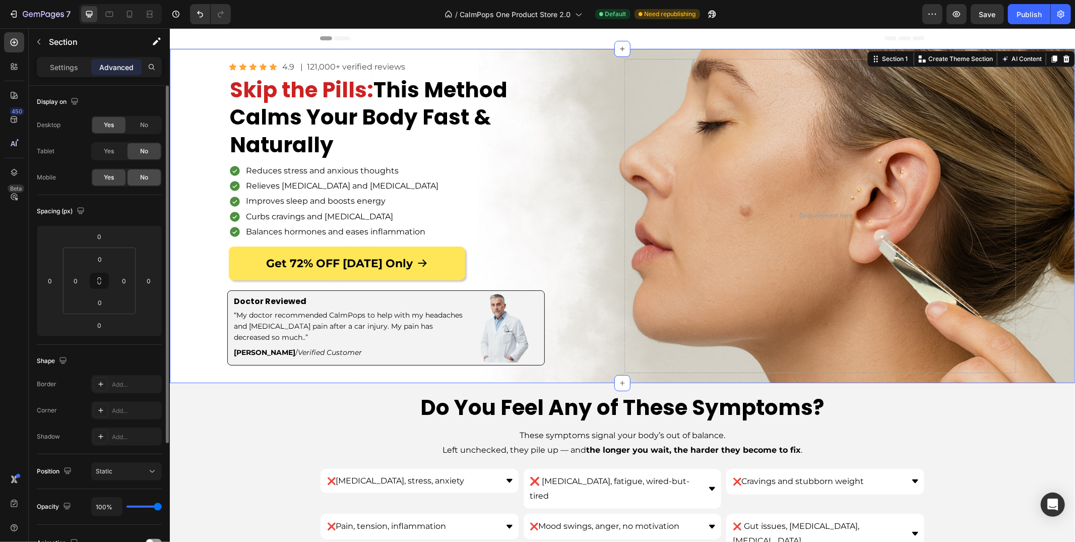
click at [140, 178] on span "No" at bounding box center [144, 177] width 8 height 9
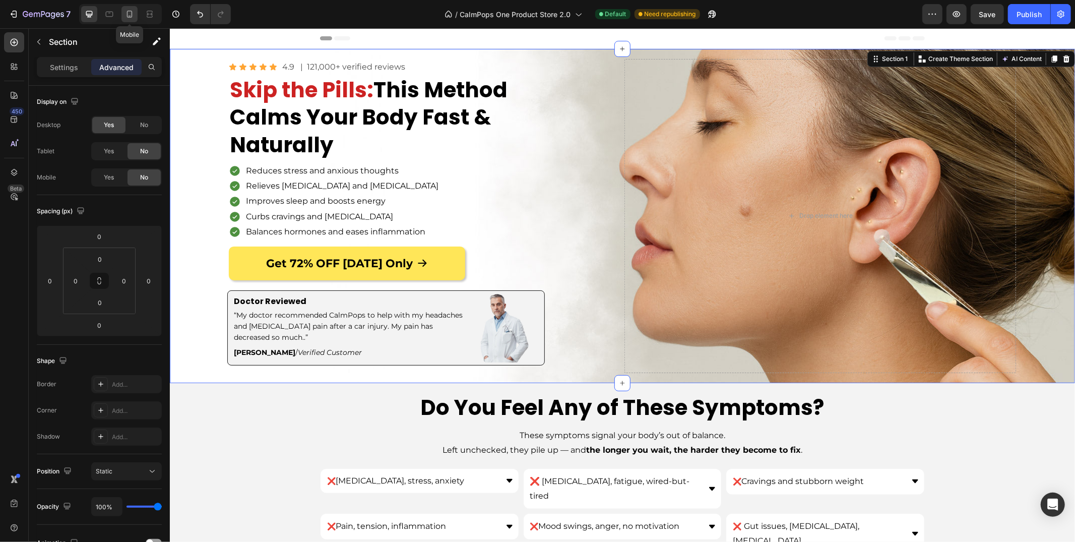
click at [127, 18] on icon at bounding box center [129, 14] width 10 height 10
type input "15"
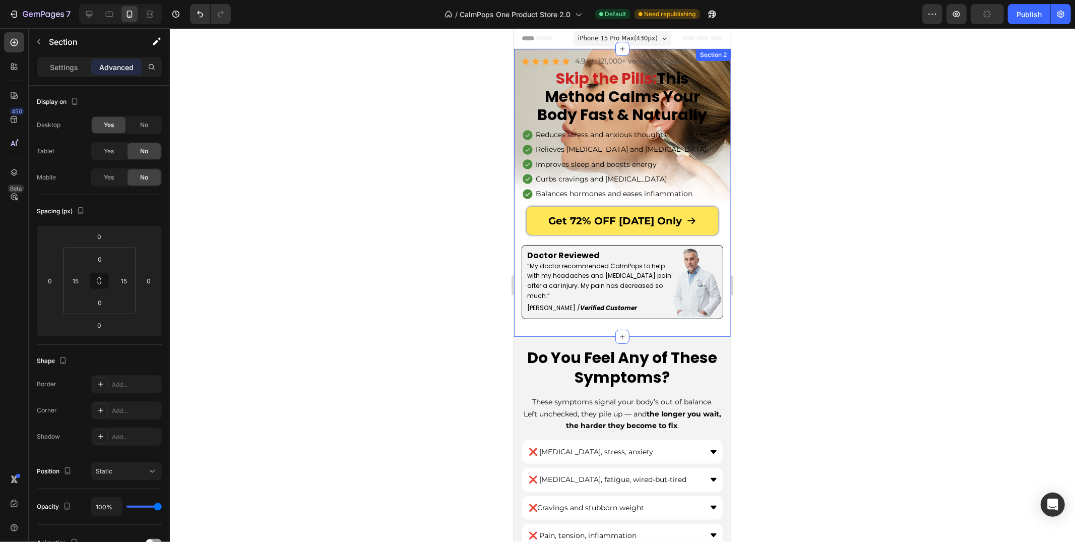
click at [520, 173] on div "Icon Icon Icon Icon Icon Icon List 4.9 Text Block | 121,000+ verified reviews T…" at bounding box center [621, 192] width 217 height 288
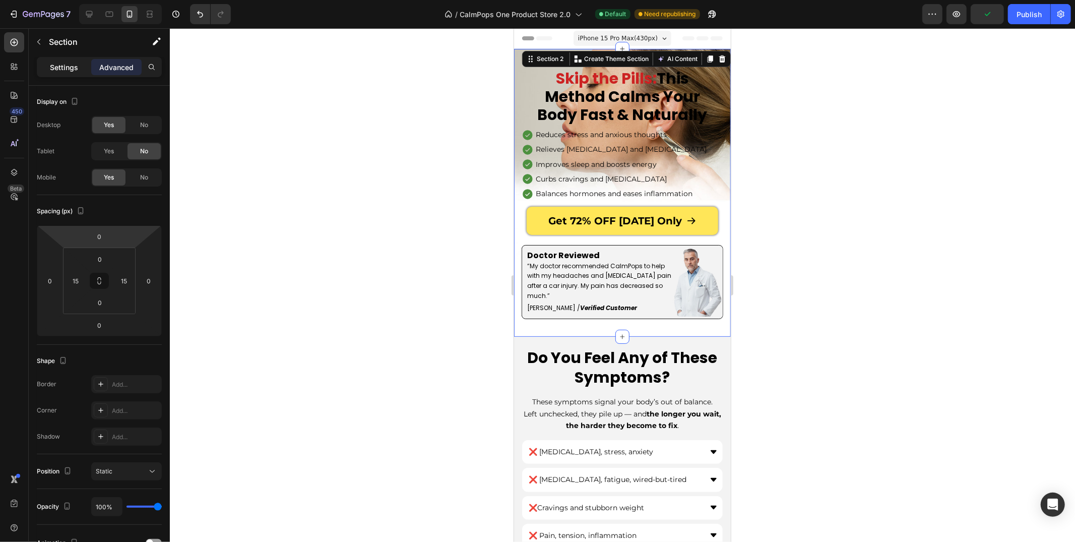
click at [61, 73] on div "Settings" at bounding box center [64, 67] width 50 height 16
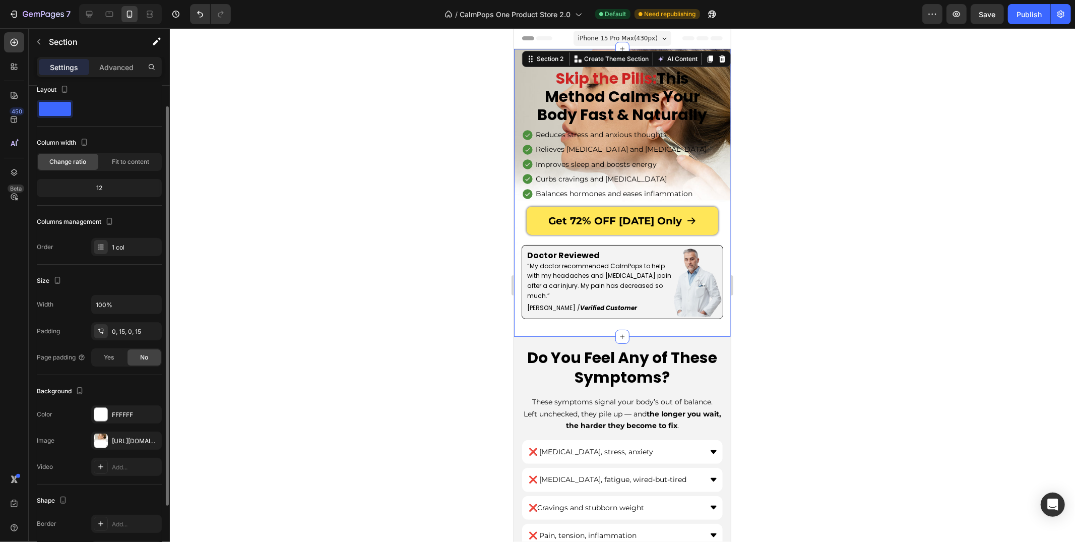
scroll to position [21, 0]
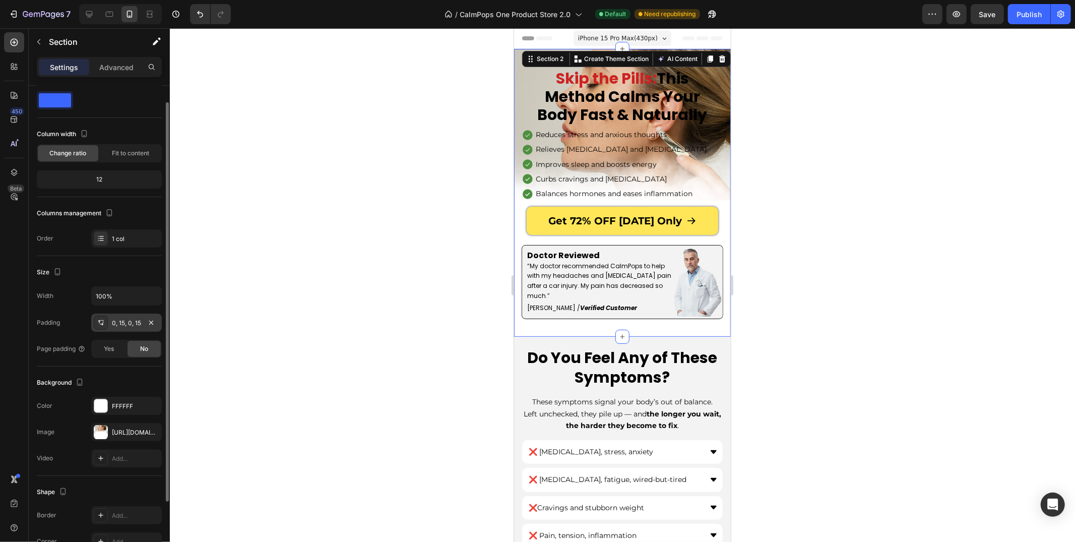
click at [117, 318] on div "0, 15, 0, 15" at bounding box center [126, 322] width 29 height 9
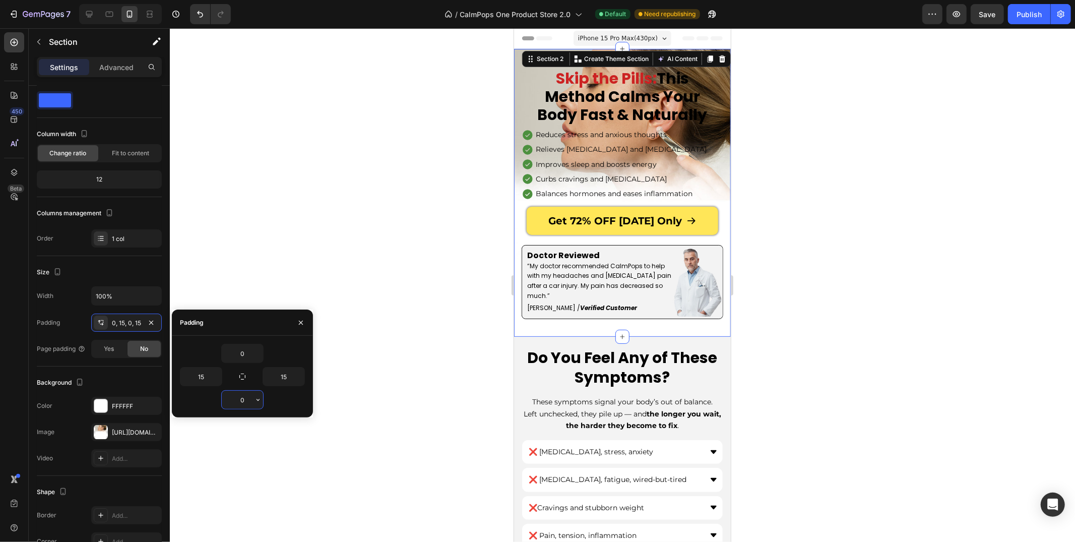
click at [244, 395] on input "0" at bounding box center [242, 400] width 41 height 18
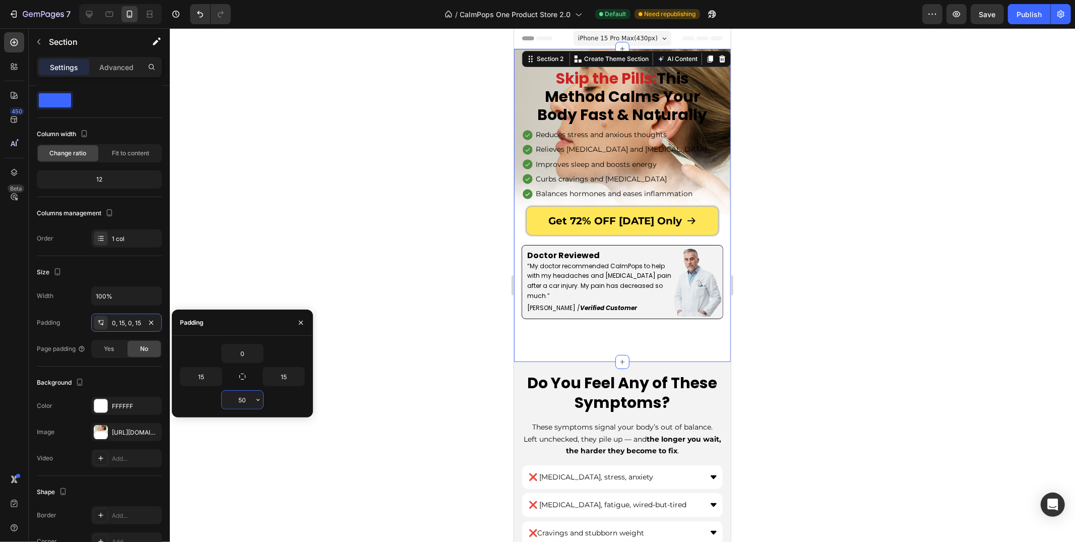
type input "0"
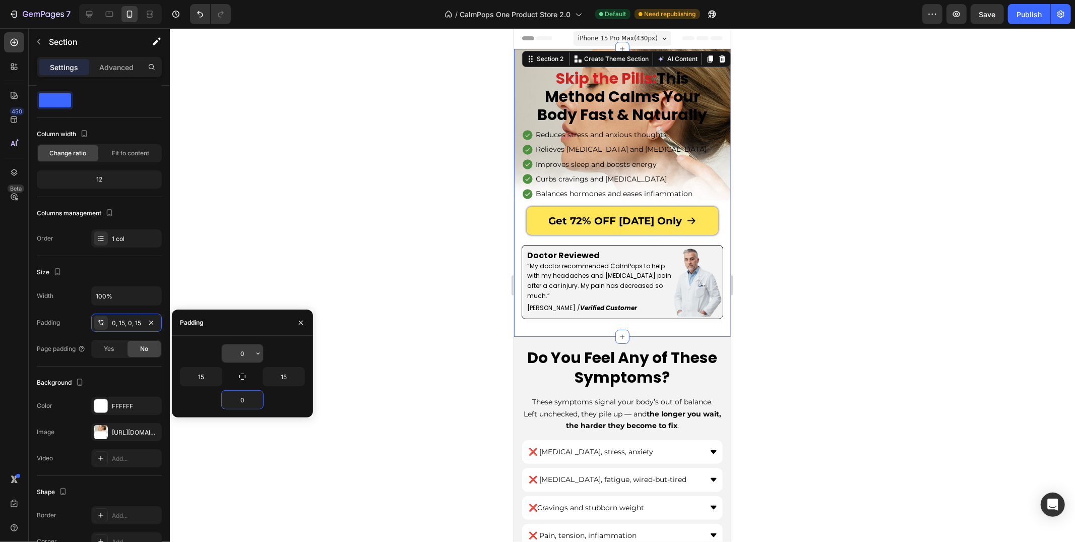
click at [245, 360] on input "0" at bounding box center [242, 353] width 41 height 18
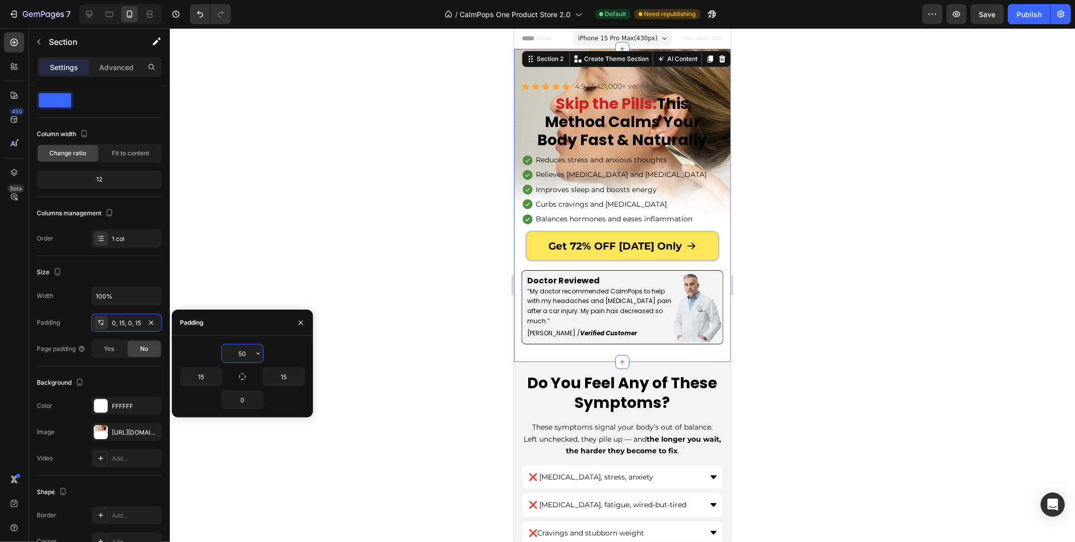
type input "5"
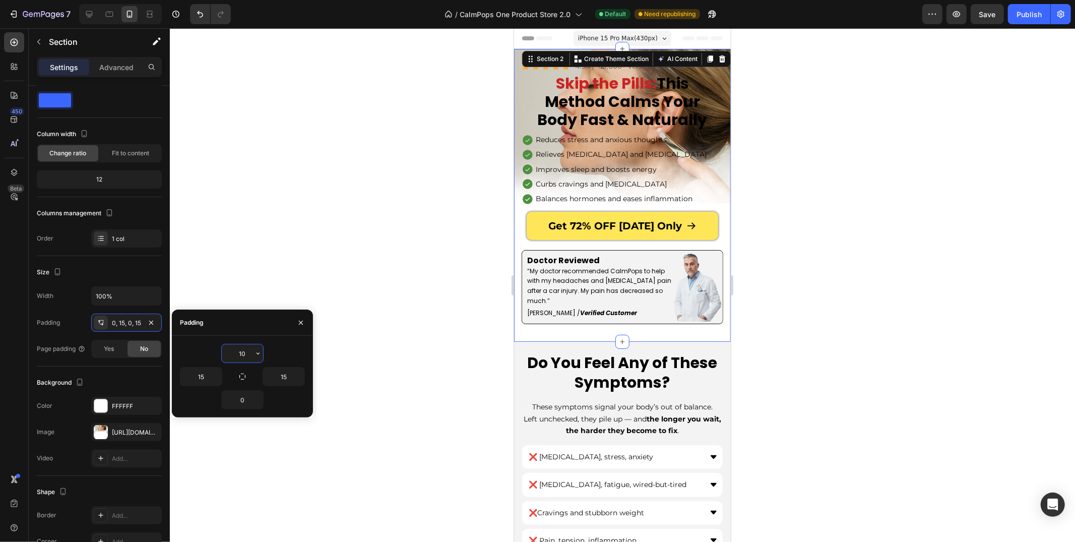
type input "1"
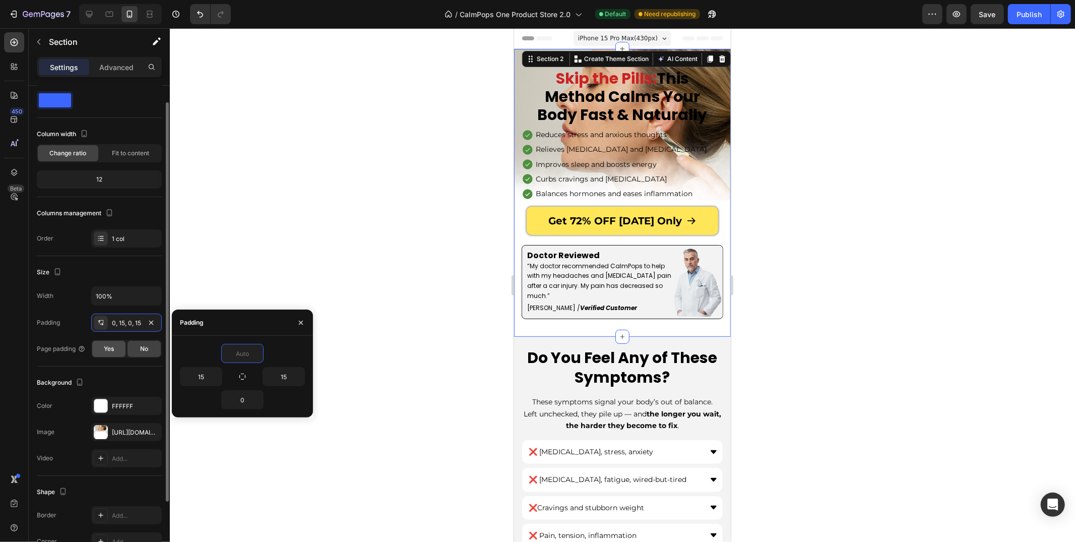
click at [104, 351] on span "Yes" at bounding box center [109, 348] width 10 height 9
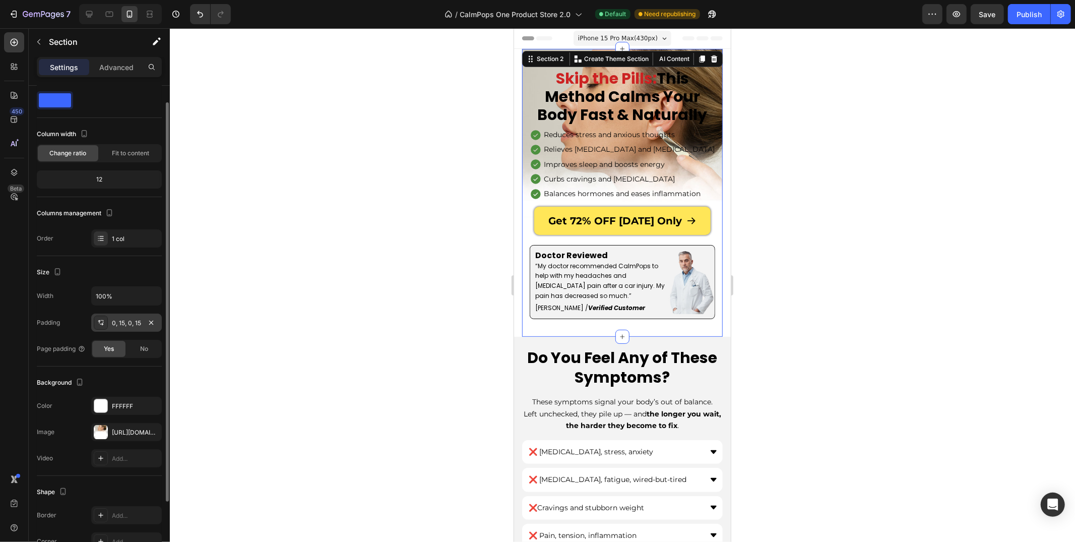
click at [126, 329] on div "0, 15, 0, 15" at bounding box center [126, 322] width 71 height 18
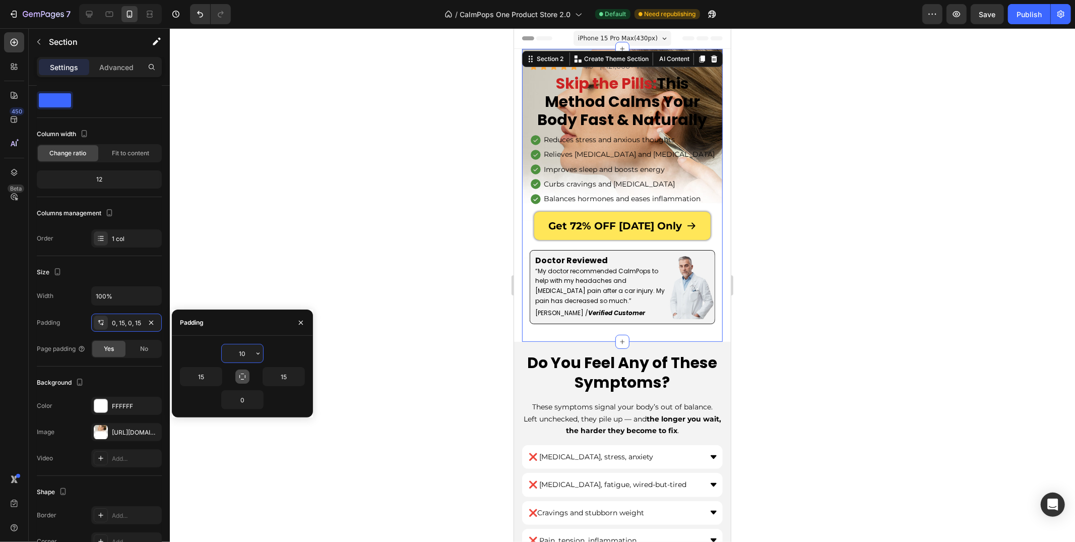
type input "1"
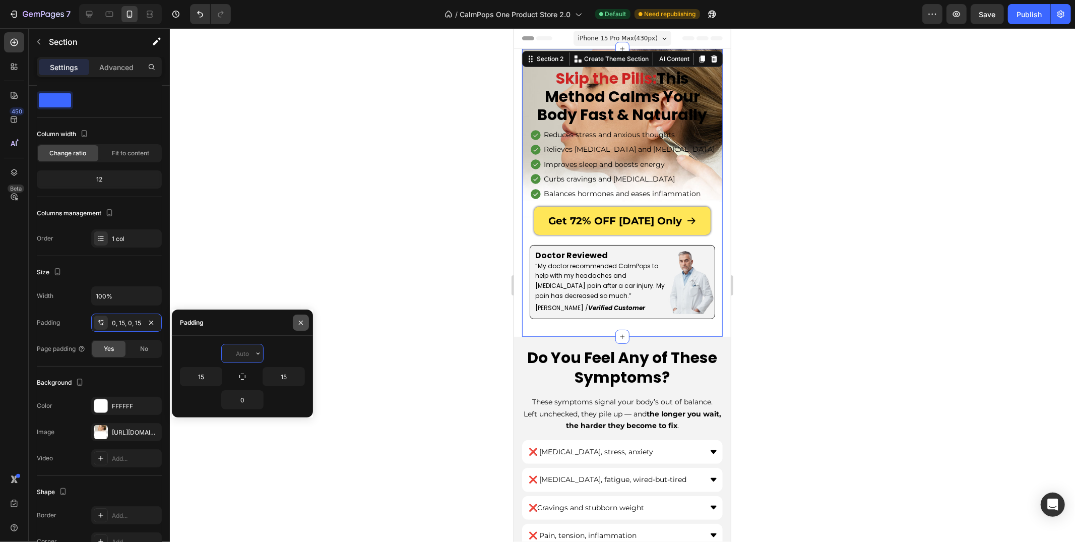
click at [305, 329] on button "button" at bounding box center [301, 322] width 16 height 16
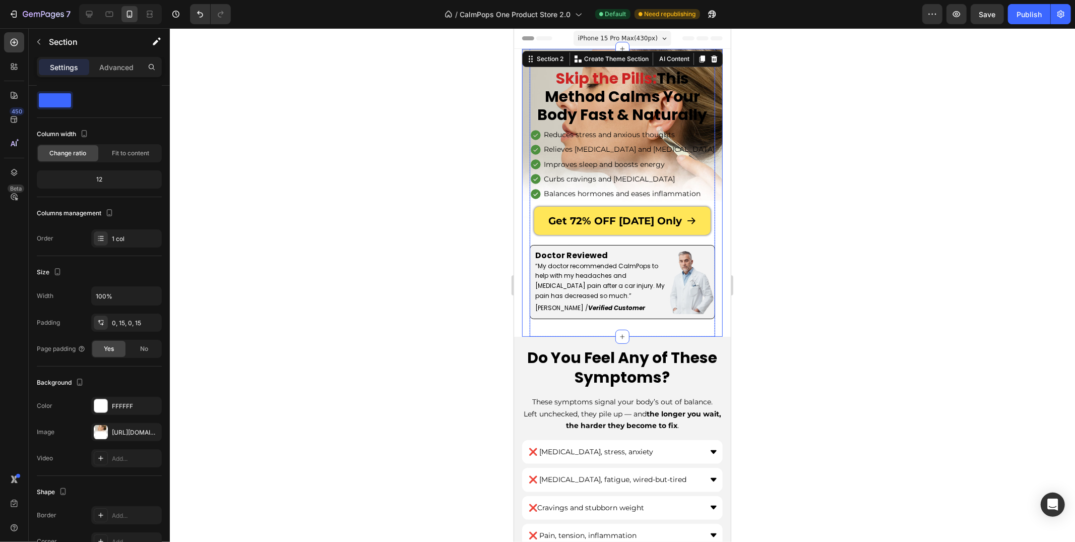
click at [540, 241] on div "Get 72% OFF [DATE] Only Button" at bounding box center [621, 224] width 185 height 36
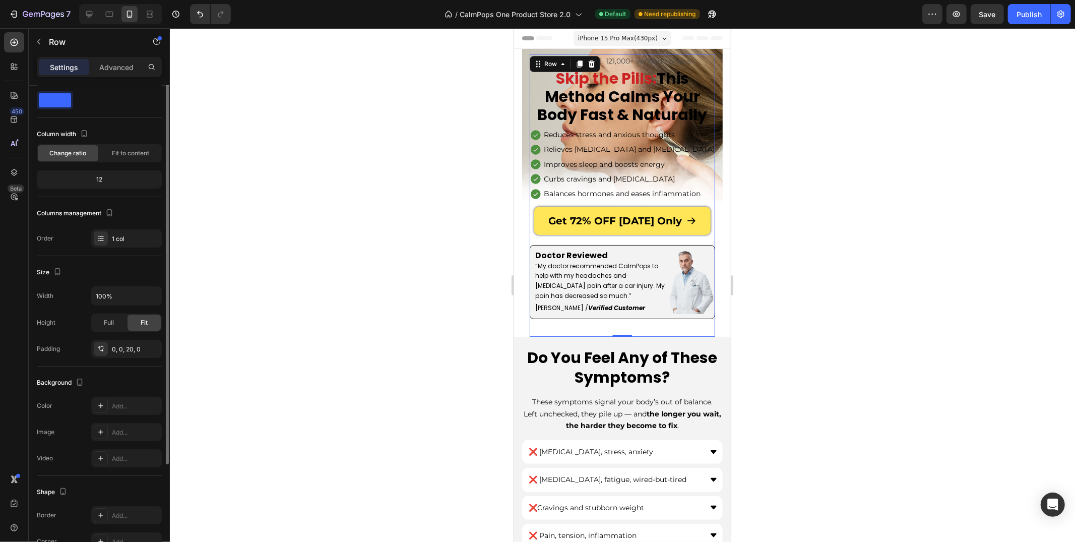
scroll to position [0, 0]
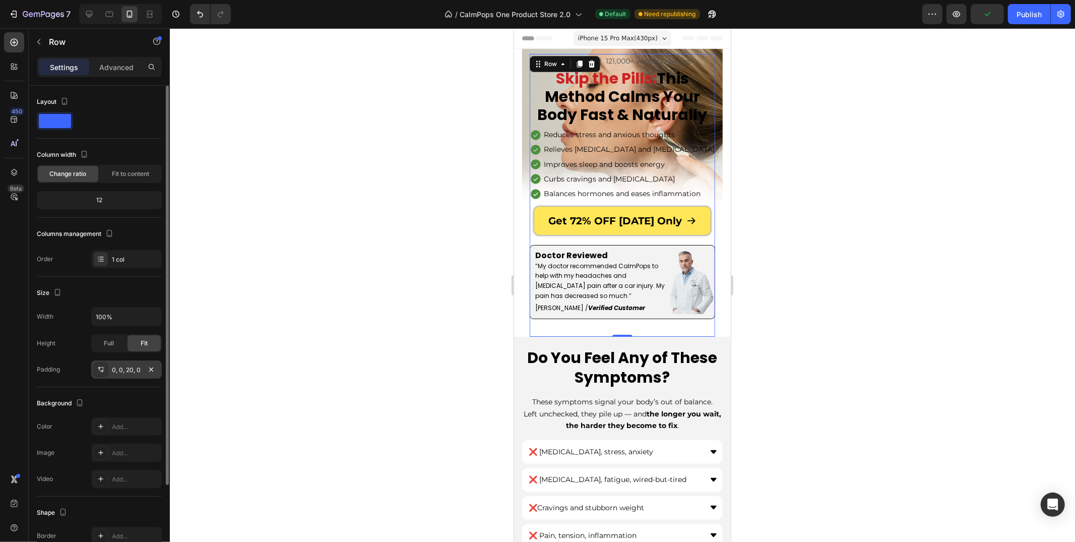
click at [126, 370] on div "0, 0, 20, 0" at bounding box center [126, 369] width 29 height 9
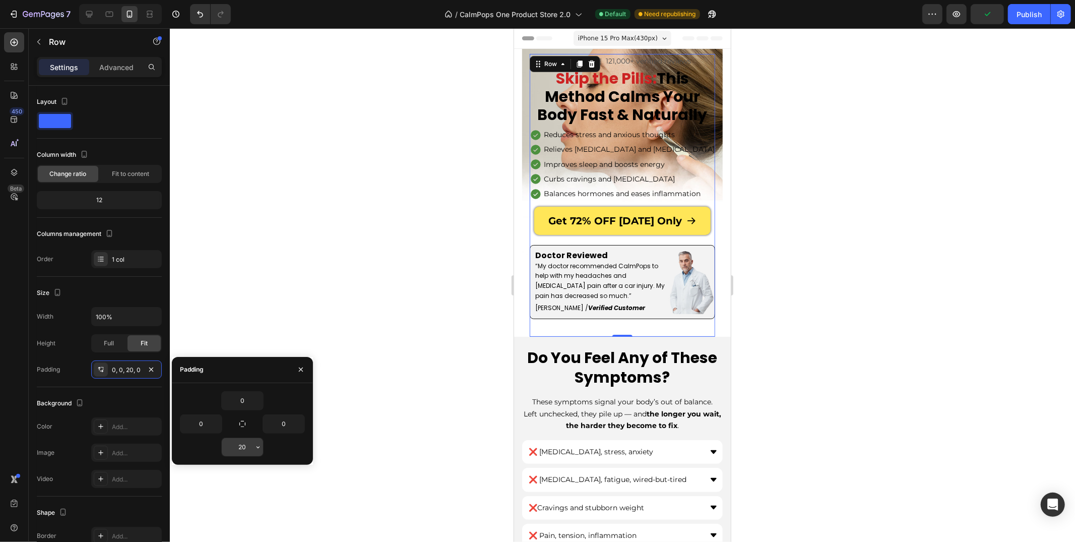
click at [243, 443] on input "20" at bounding box center [242, 447] width 41 height 18
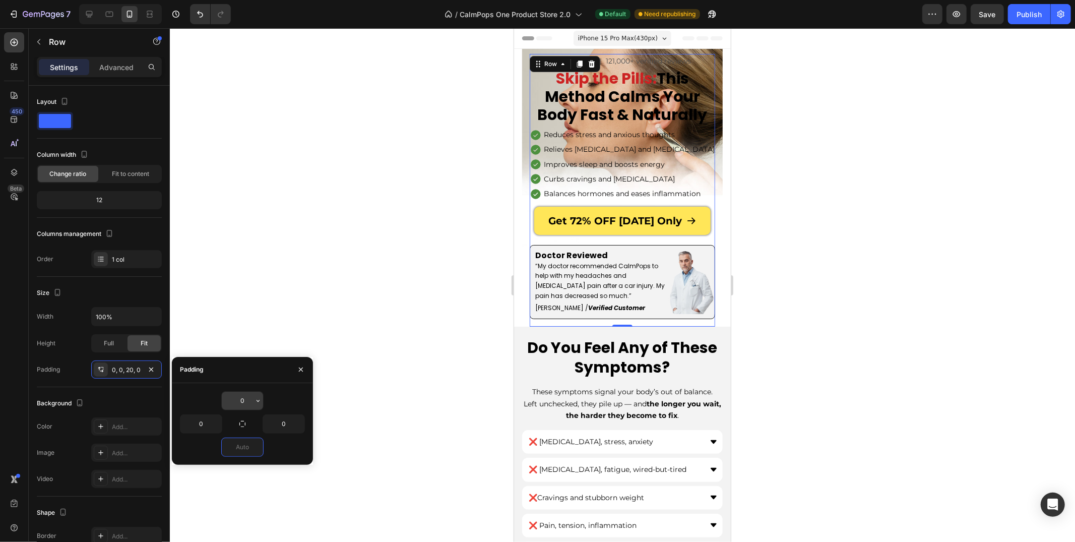
click at [233, 398] on input "0" at bounding box center [242, 401] width 41 height 18
type input "0"
click at [119, 63] on p "Advanced" at bounding box center [116, 67] width 34 height 11
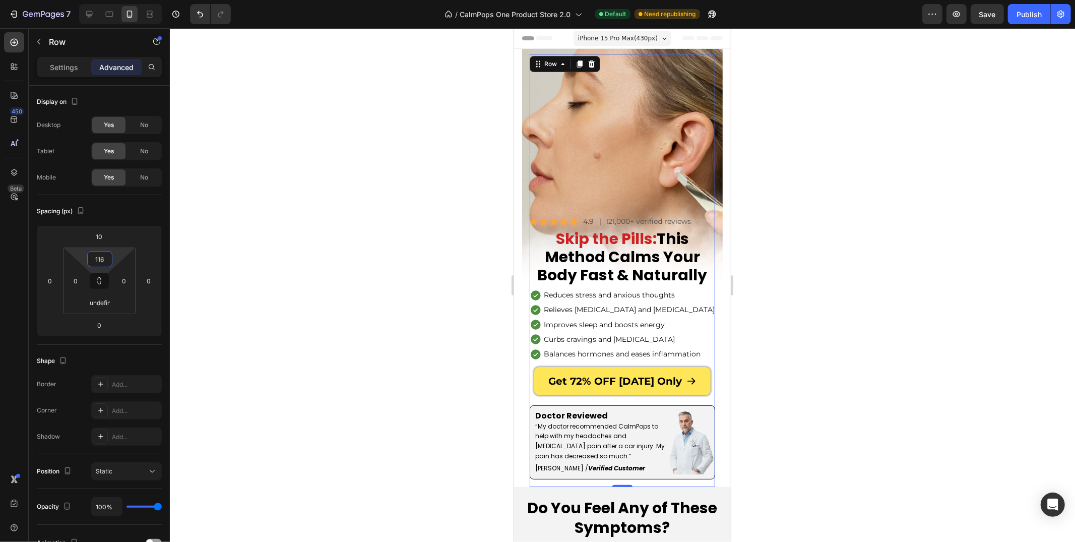
type input "0"
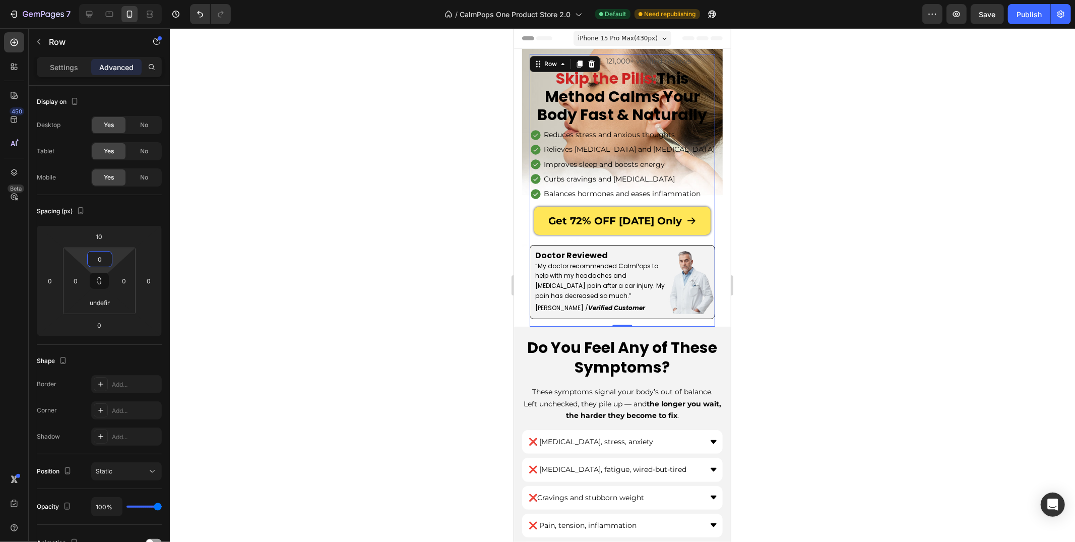
drag, startPoint x: 113, startPoint y: 250, endPoint x: 95, endPoint y: 392, distance: 143.3
click at [95, 0] on html "7 Version history / CalmPops One Product Store 2.0 Default Need republishing Pr…" at bounding box center [537, 0] width 1075 height 0
click at [72, 69] on p "Settings" at bounding box center [64, 67] width 28 height 11
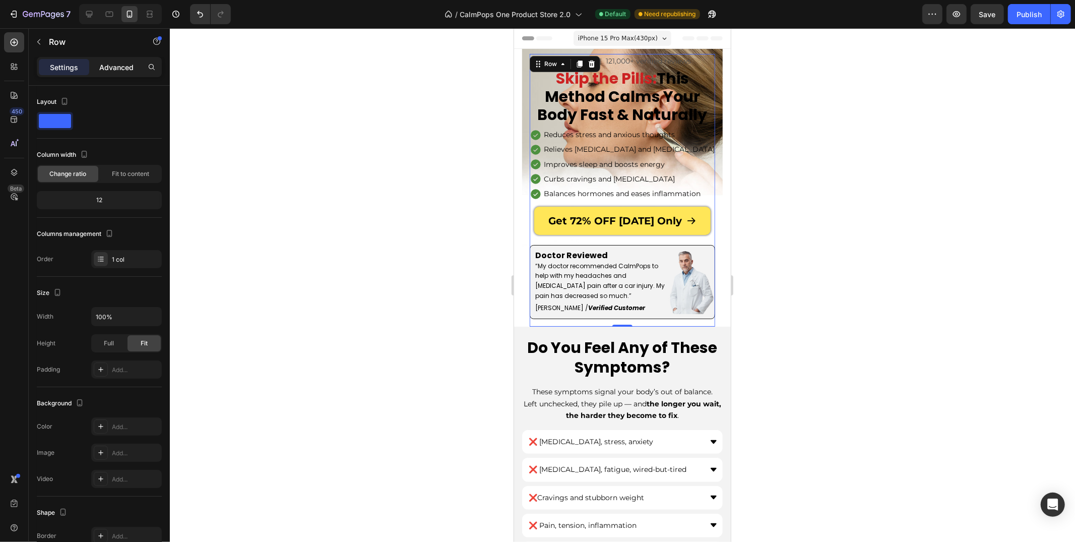
click at [111, 75] on div "Settings Advanced" at bounding box center [99, 67] width 125 height 20
click at [111, 68] on p "Advanced" at bounding box center [116, 67] width 34 height 11
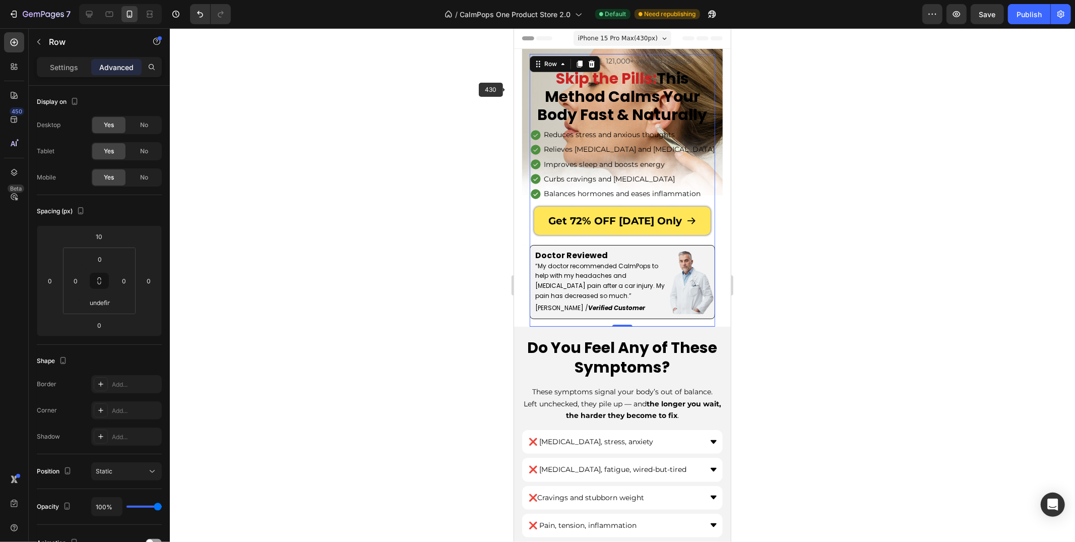
click at [498, 88] on div at bounding box center [622, 284] width 905 height 513
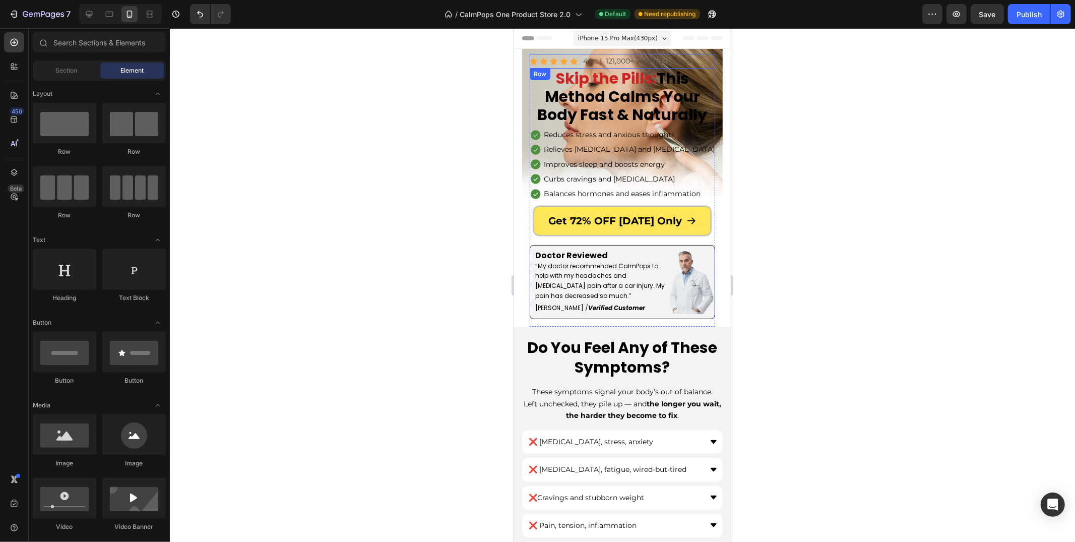
click at [597, 67] on div "Icon Icon Icon Icon Icon Icon List 4.9 Text Block | 121,000+ verified reviews T…" at bounding box center [621, 60] width 185 height 15
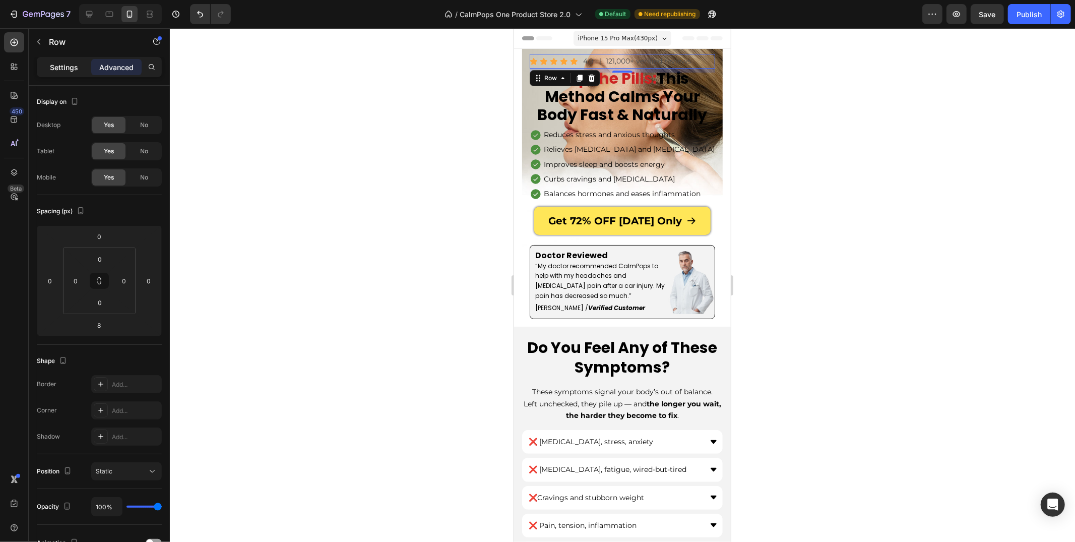
click at [82, 64] on div "Settings" at bounding box center [64, 67] width 50 height 16
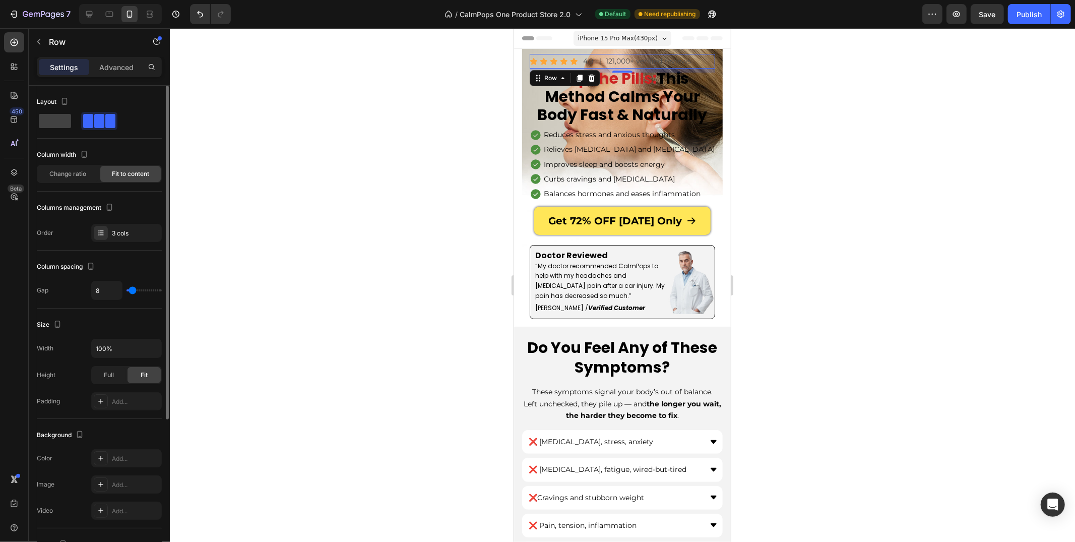
scroll to position [198, 0]
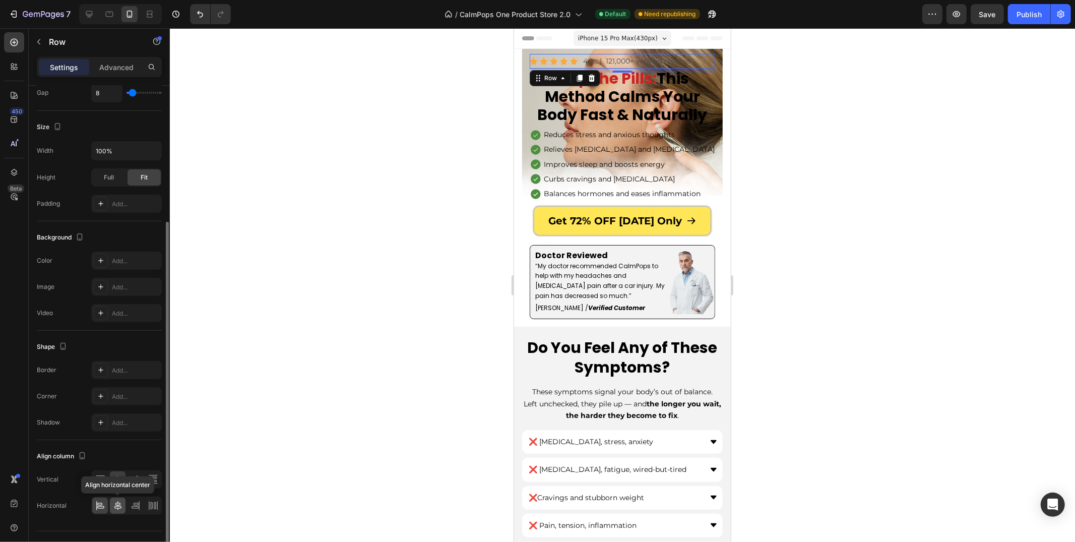
click at [118, 504] on icon at bounding box center [118, 505] width 10 height 10
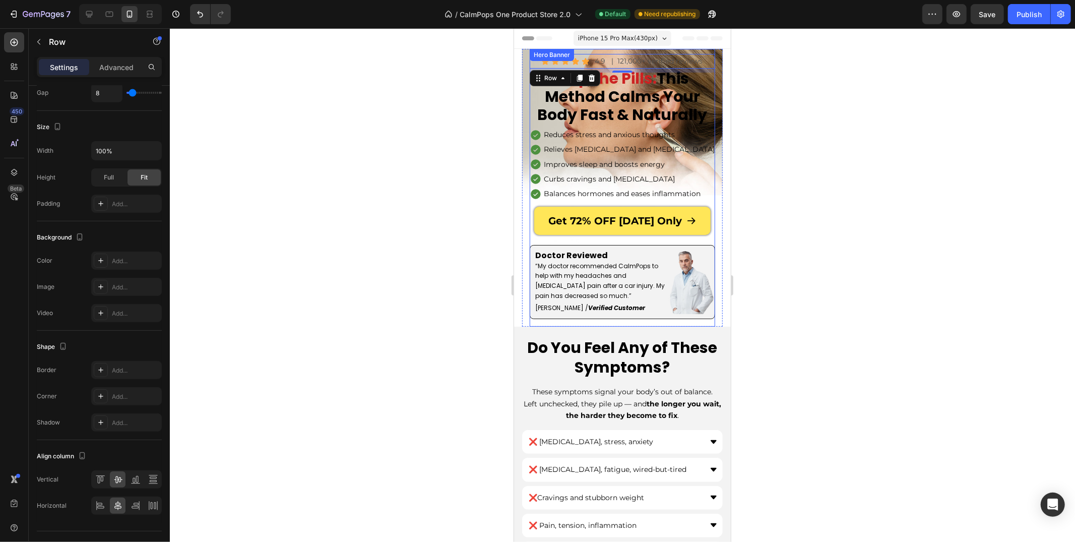
click at [627, 52] on div "Icon Icon Icon Icon Icon Icon List 4.9 Text Block | 121,000+ verified reviews T…" at bounding box center [621, 187] width 185 height 278
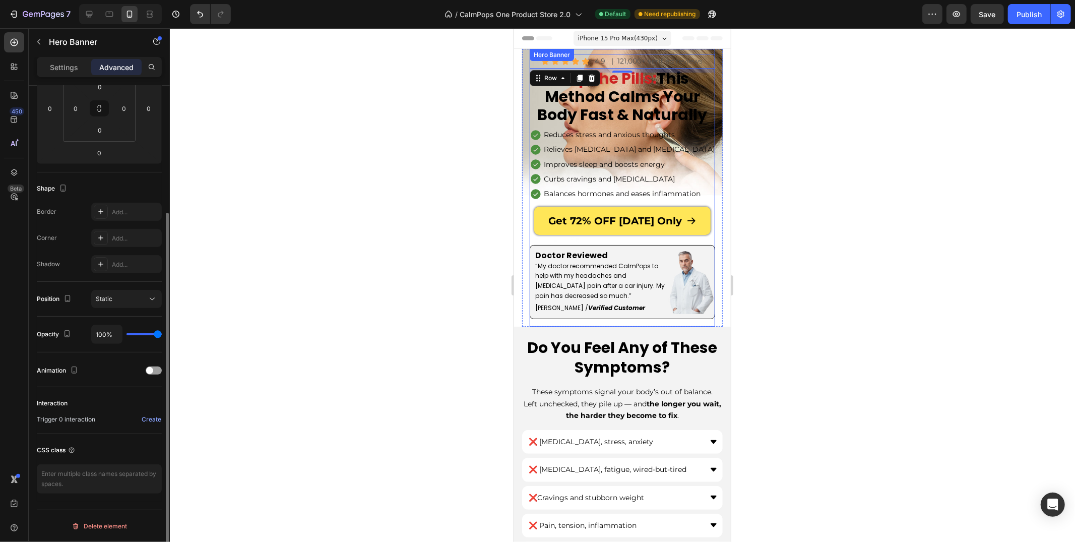
scroll to position [0, 0]
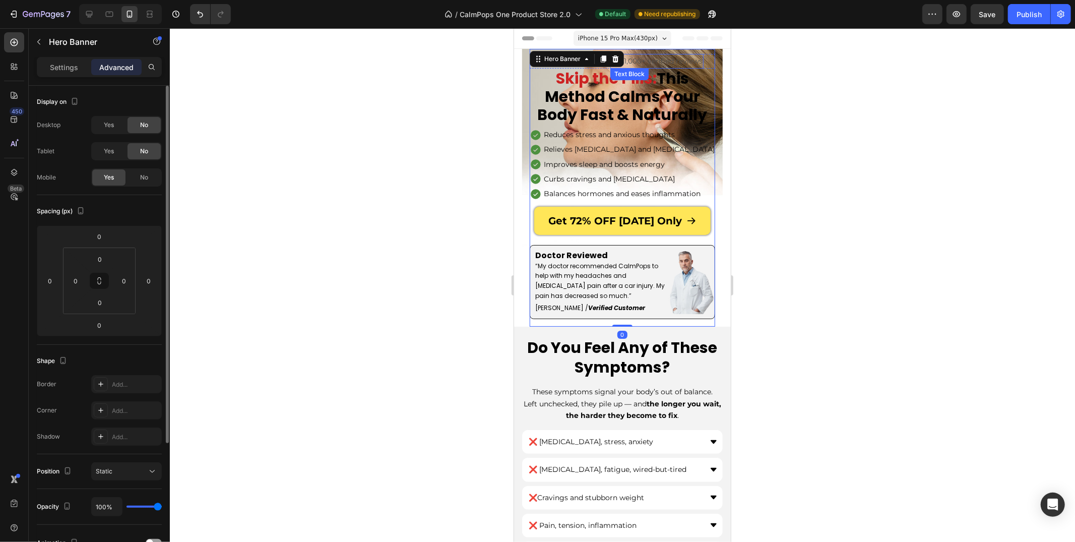
click at [662, 58] on p "| 121,000+ verified reviews" at bounding box center [656, 60] width 91 height 13
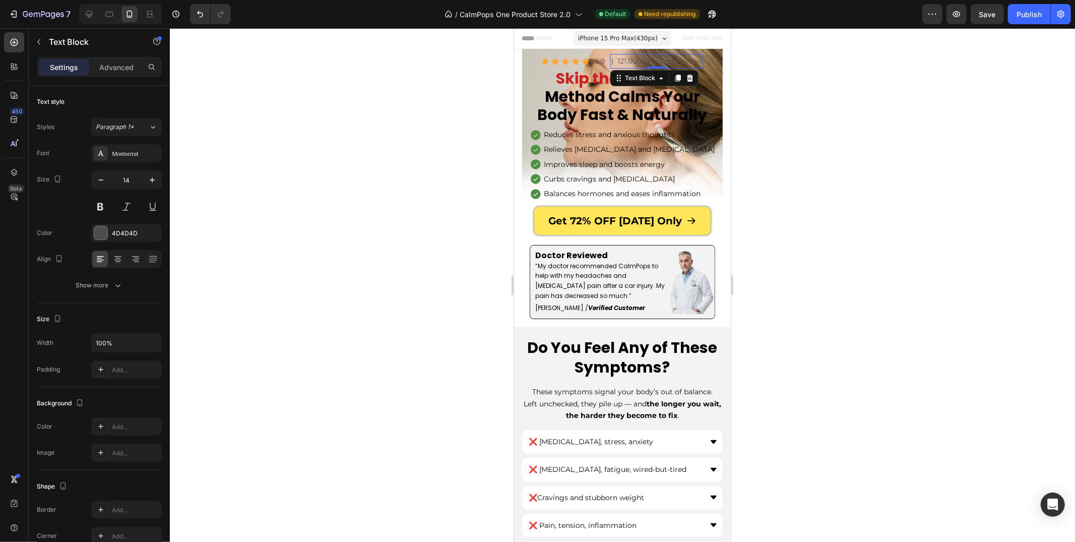
click at [695, 59] on p "| 121,000+ verified reviews" at bounding box center [656, 60] width 91 height 13
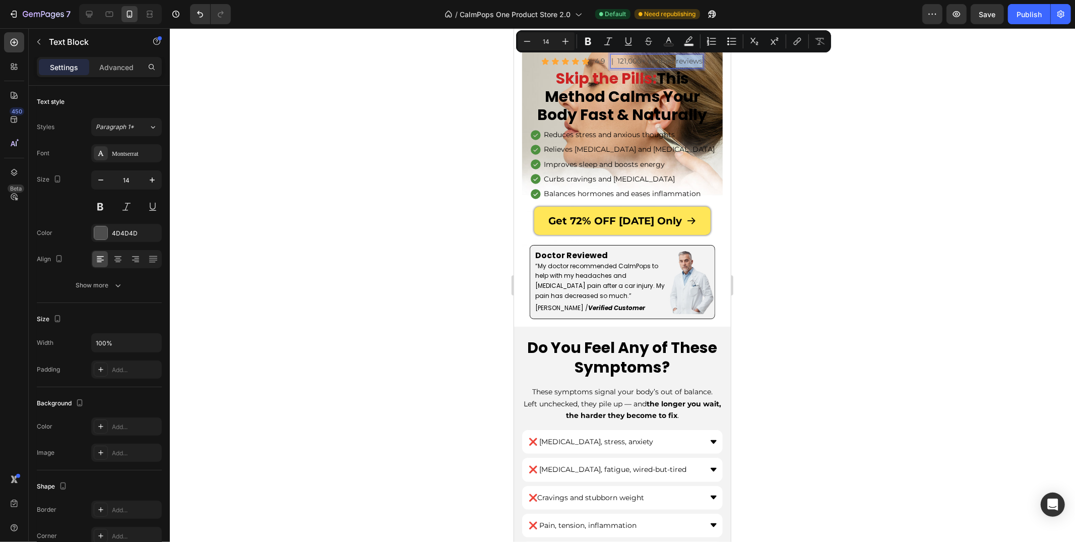
click at [695, 59] on p "| 121,000+ verified reviews" at bounding box center [656, 60] width 91 height 13
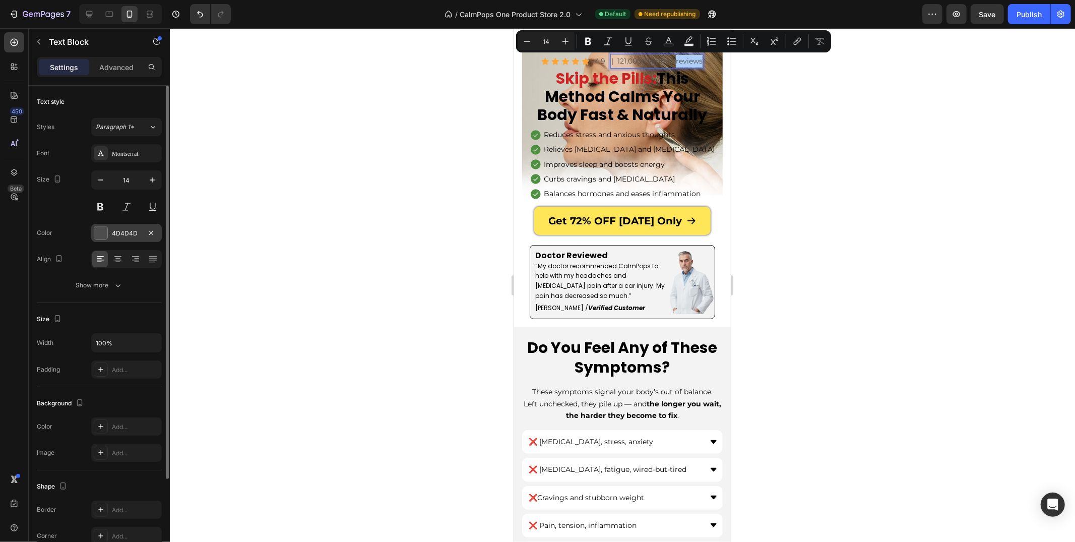
click at [136, 229] on div "4D4D4D" at bounding box center [126, 233] width 29 height 9
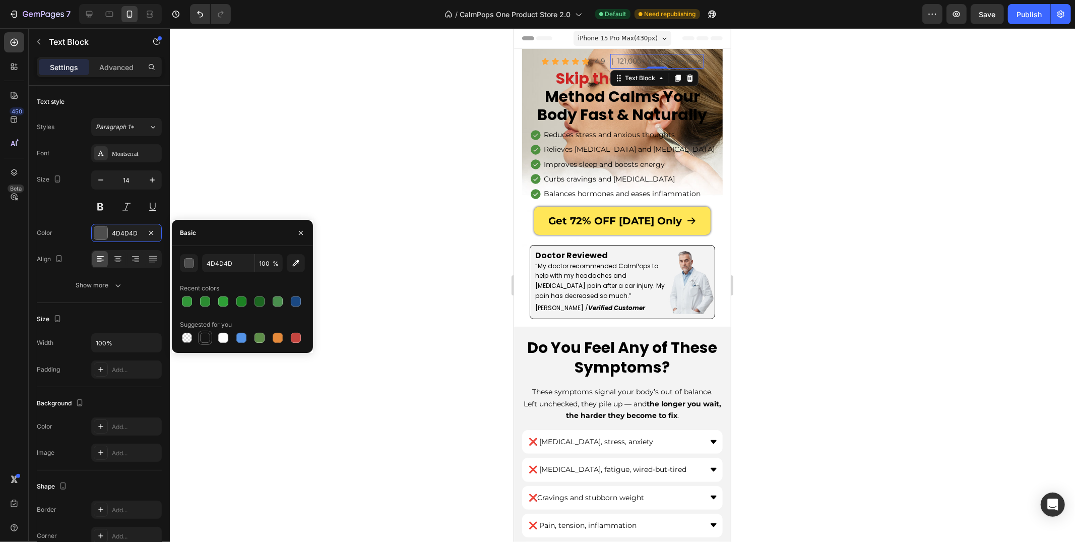
click at [200, 336] on div at bounding box center [205, 338] width 10 height 10
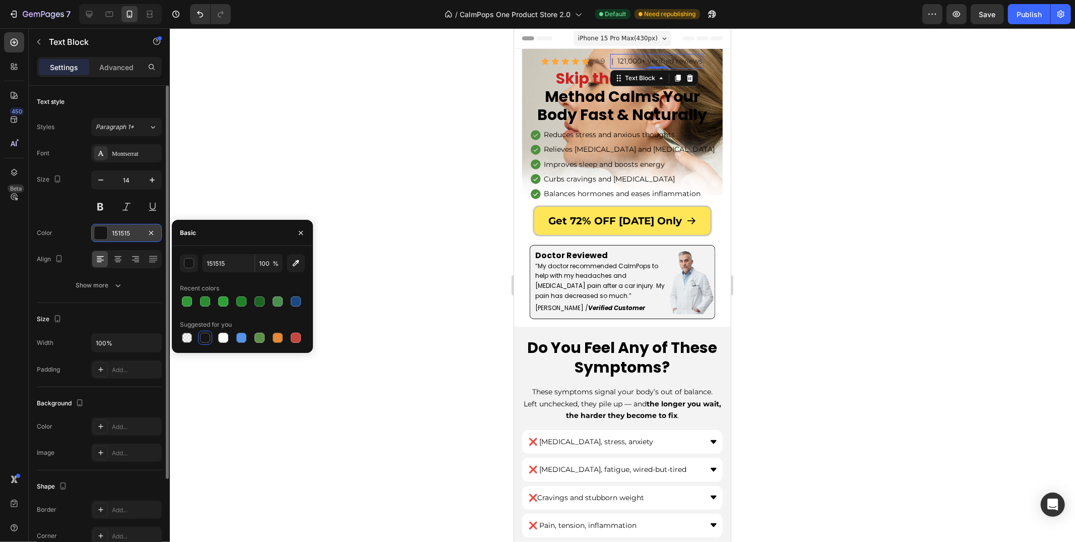
click at [119, 229] on div "151515" at bounding box center [126, 233] width 29 height 9
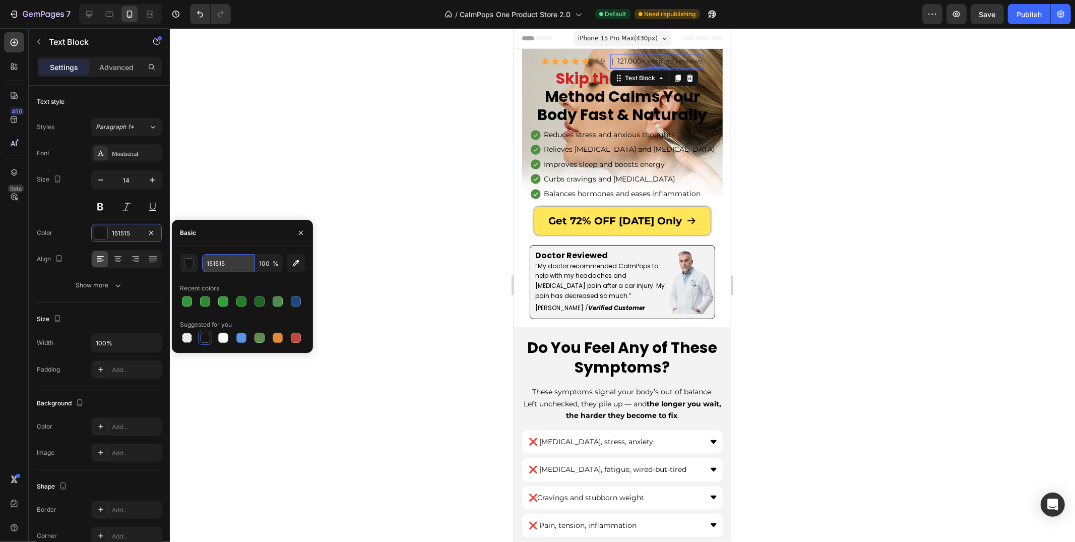
click at [224, 267] on input "151515" at bounding box center [228, 263] width 52 height 18
type input "000"
click at [598, 59] on p "4.9" at bounding box center [599, 60] width 11 height 13
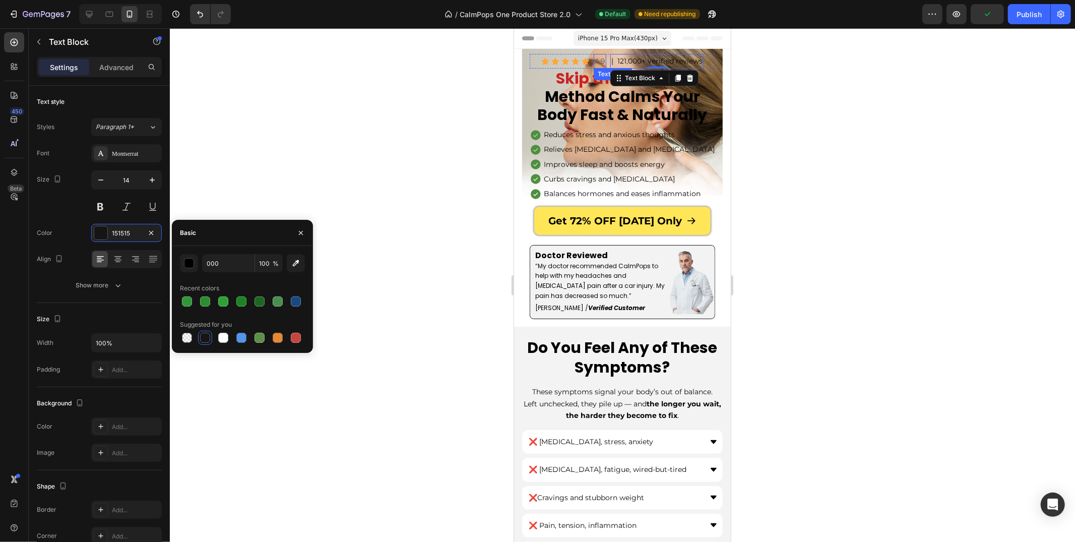
click at [598, 59] on p "4.9" at bounding box center [599, 60] width 11 height 13
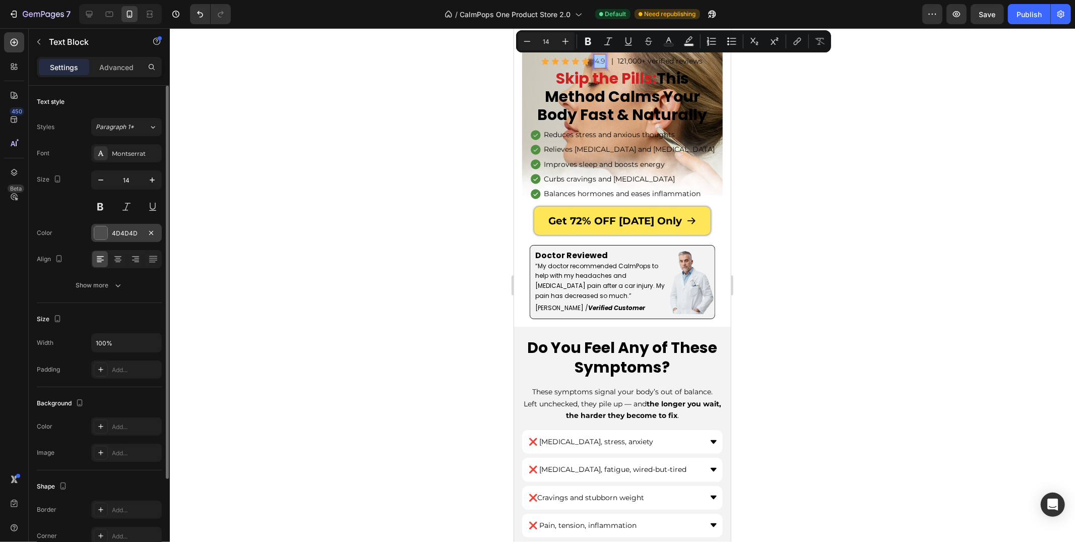
click at [119, 228] on div "4D4D4D" at bounding box center [126, 233] width 71 height 18
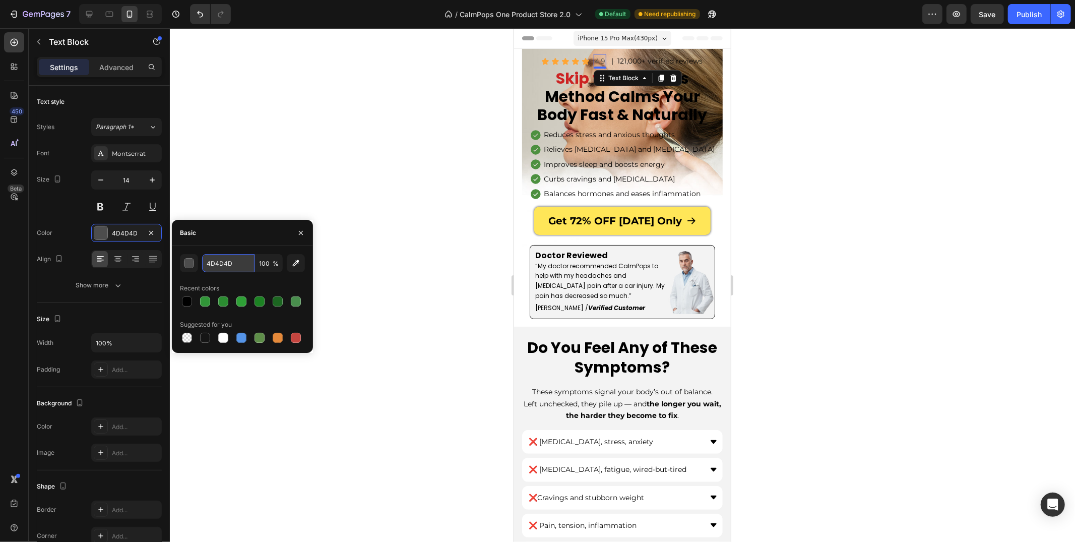
click at [217, 271] on input "4D4D4D" at bounding box center [228, 263] width 52 height 18
type input "000"
click at [375, 181] on div at bounding box center [622, 284] width 905 height 513
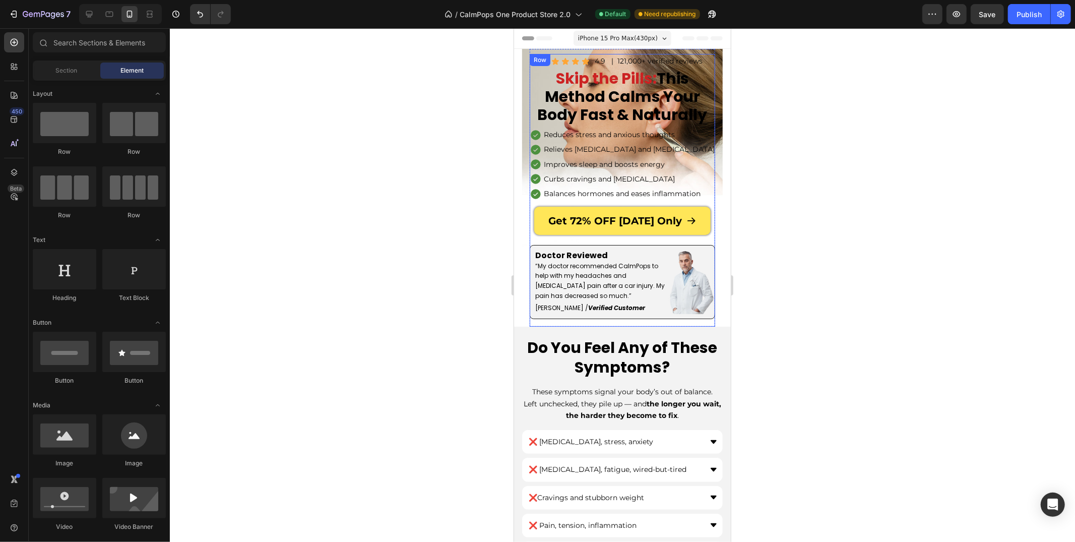
click at [533, 239] on div "Get 72% OFF [DATE] Only Button" at bounding box center [621, 224] width 185 height 36
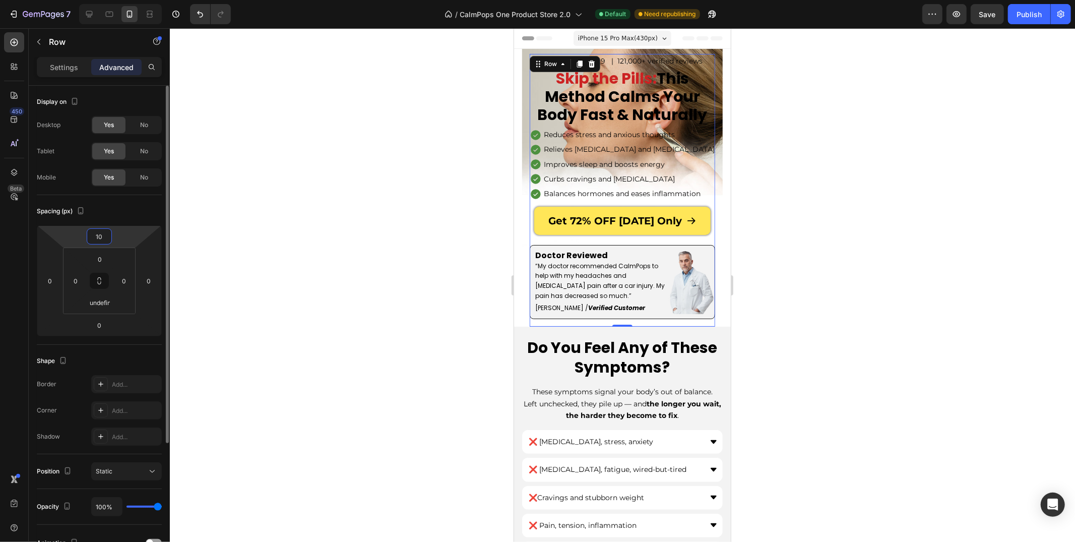
click at [104, 239] on input "10" at bounding box center [99, 236] width 20 height 15
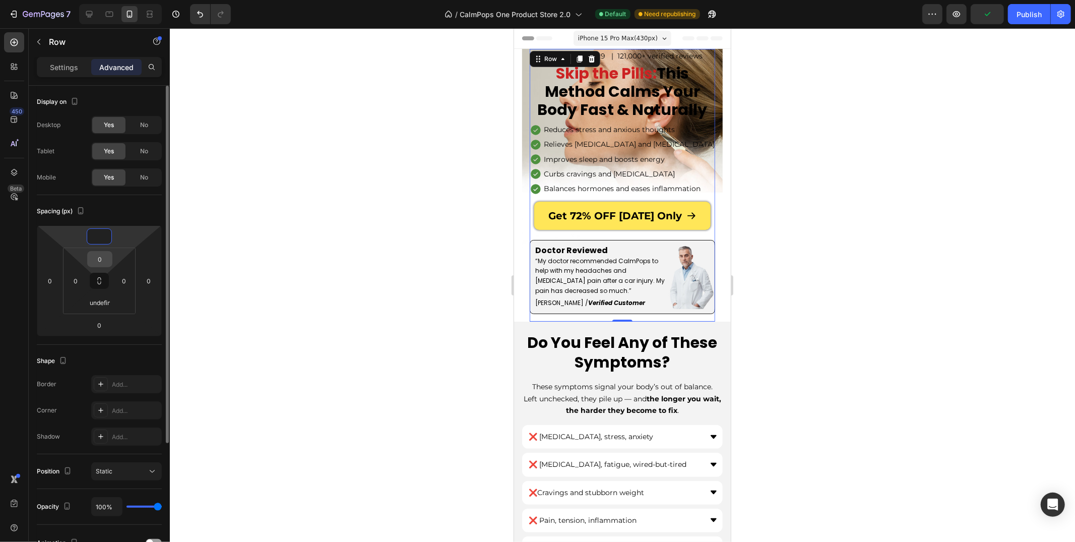
type input "0"
click at [105, 257] on input "0" at bounding box center [100, 258] width 20 height 15
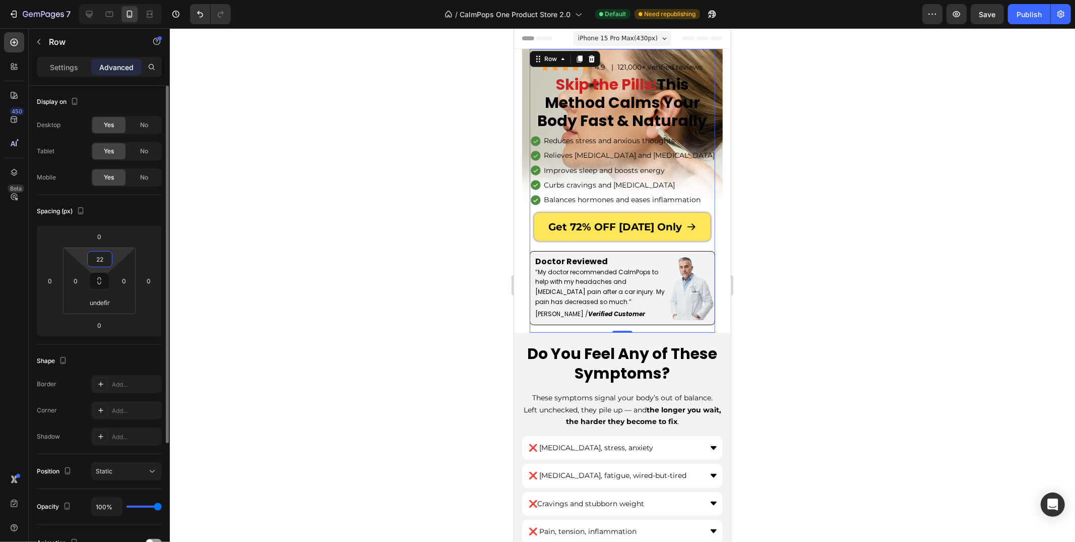
type input "2"
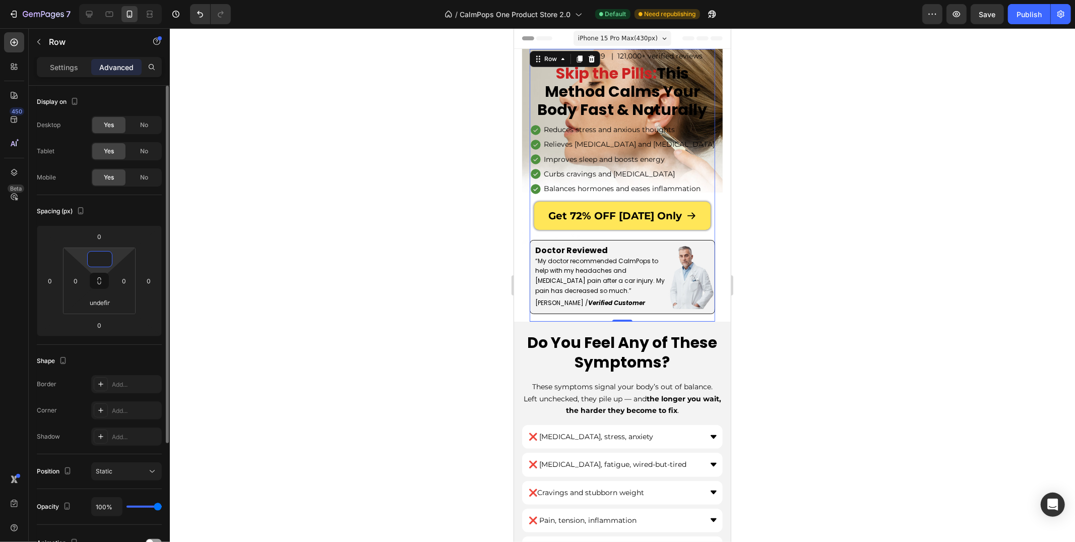
type input "0"
click at [225, 257] on div at bounding box center [622, 284] width 905 height 513
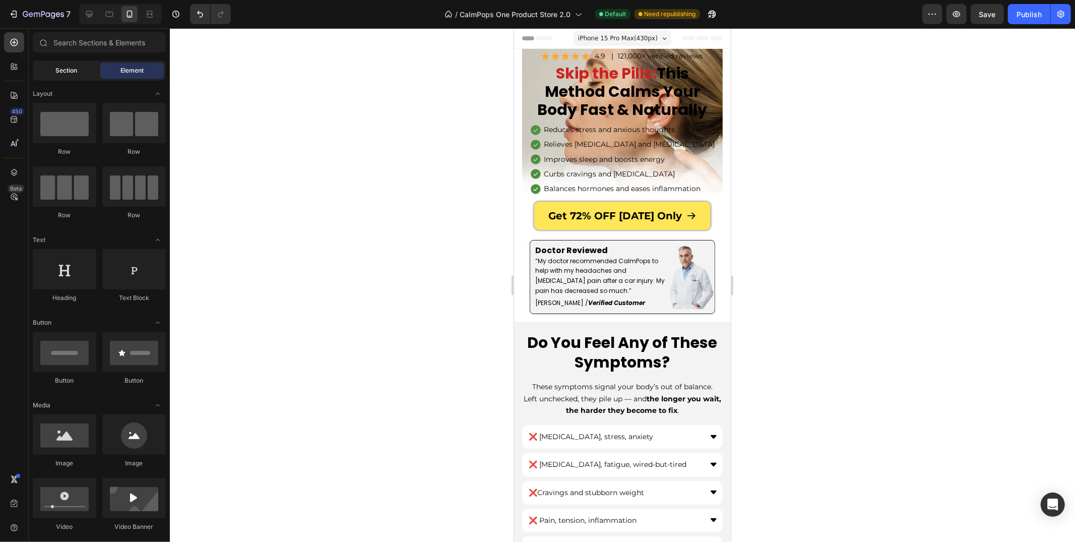
click at [82, 76] on div "Section" at bounding box center [66, 70] width 63 height 16
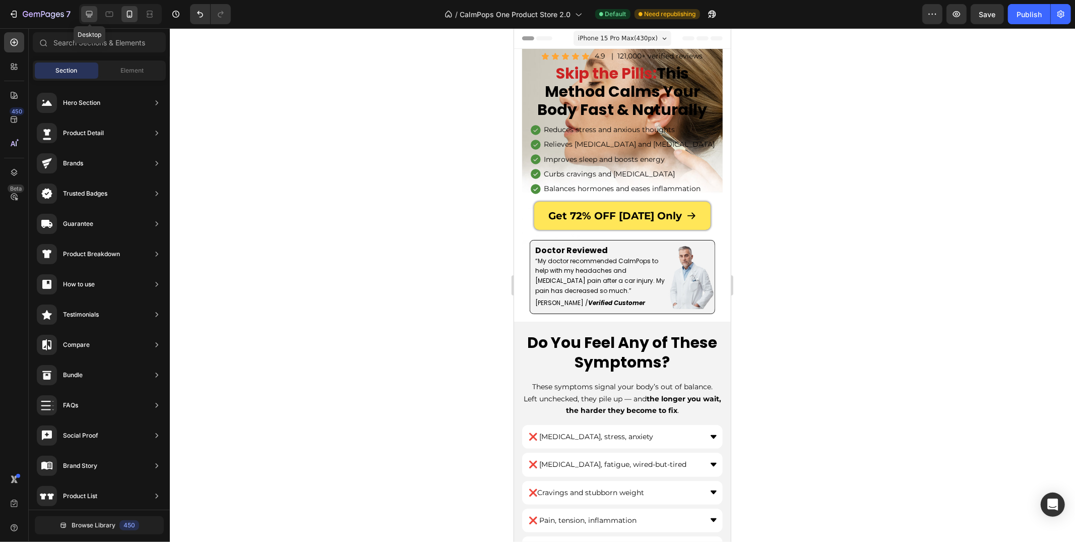
click at [85, 17] on icon at bounding box center [89, 14] width 10 height 10
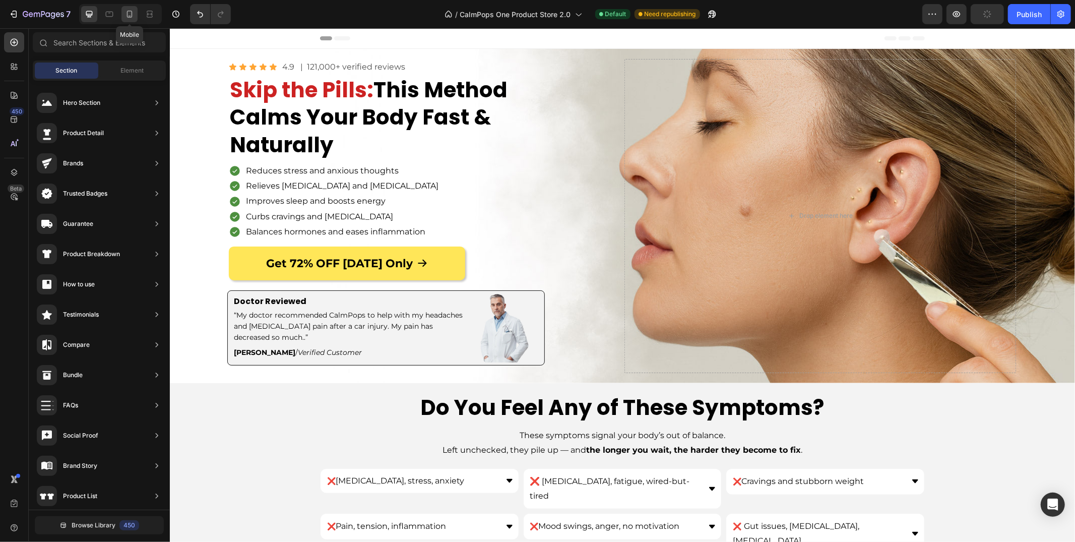
click at [128, 18] on icon at bounding box center [129, 14] width 10 height 10
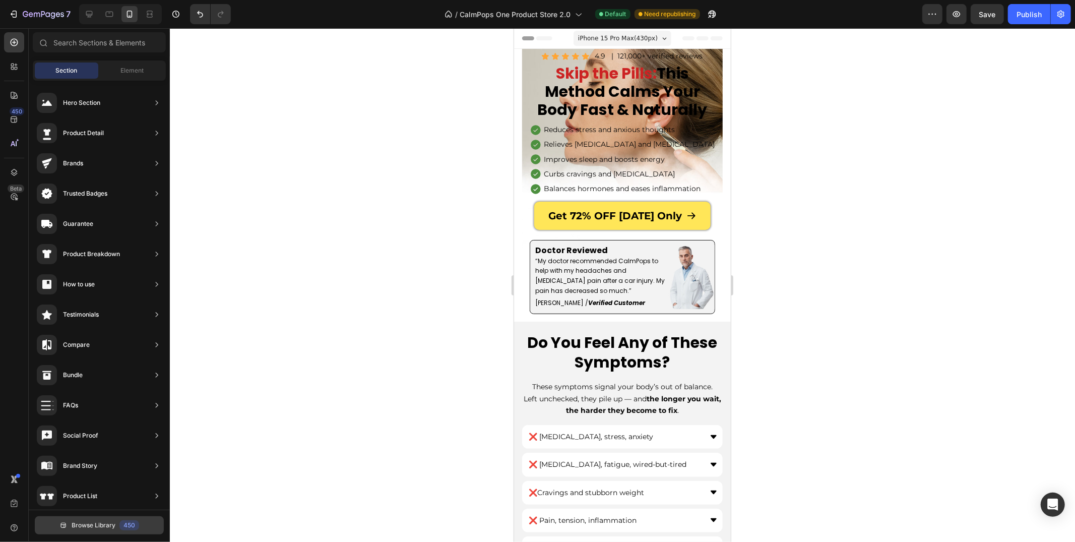
click at [141, 529] on button "Browse Library 450" at bounding box center [99, 525] width 129 height 18
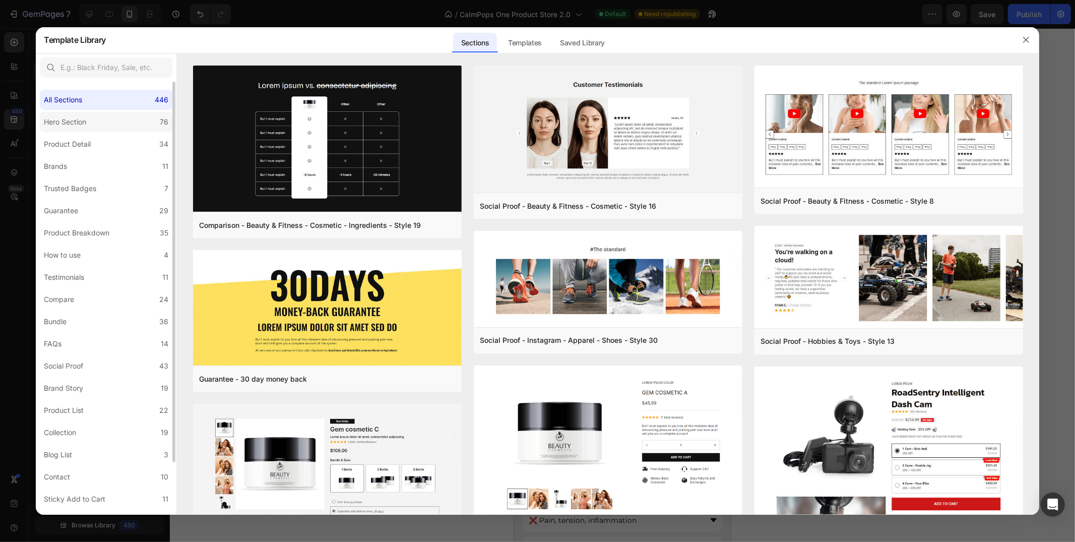
click at [105, 123] on label "Hero Section 76" at bounding box center [106, 122] width 133 height 20
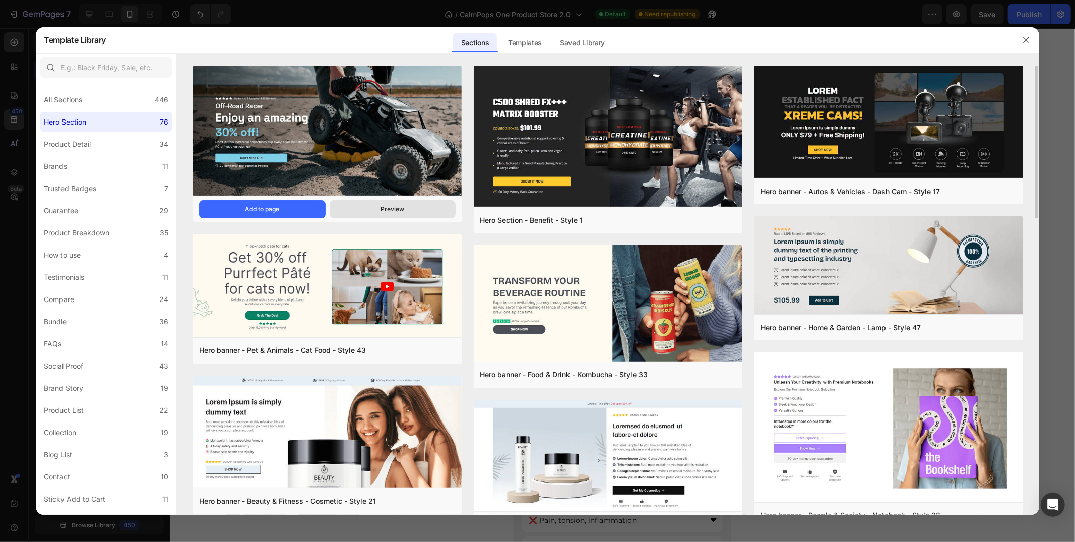
click at [400, 208] on div "Preview" at bounding box center [392, 209] width 24 height 9
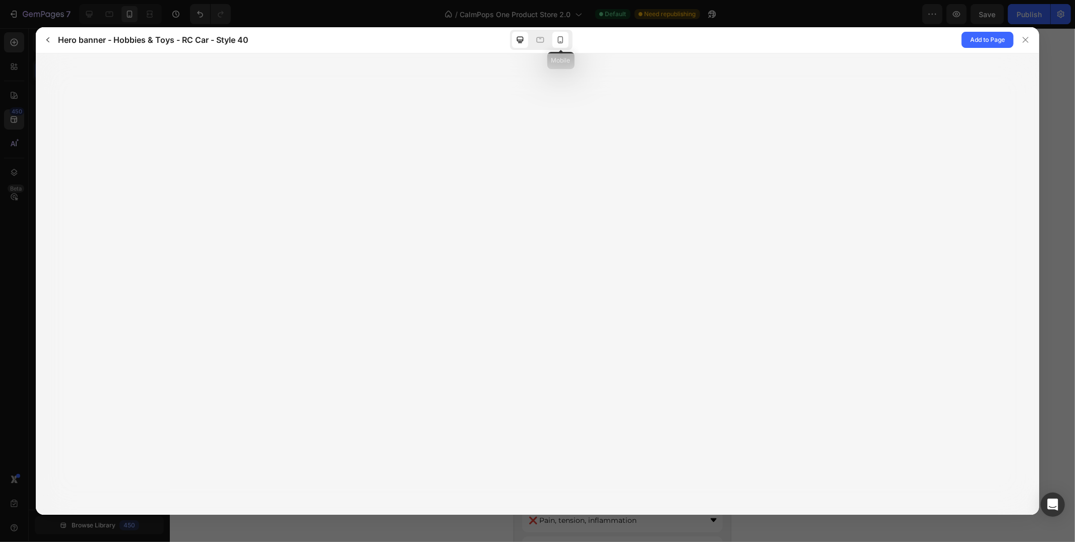
click at [557, 38] on icon at bounding box center [560, 40] width 10 height 10
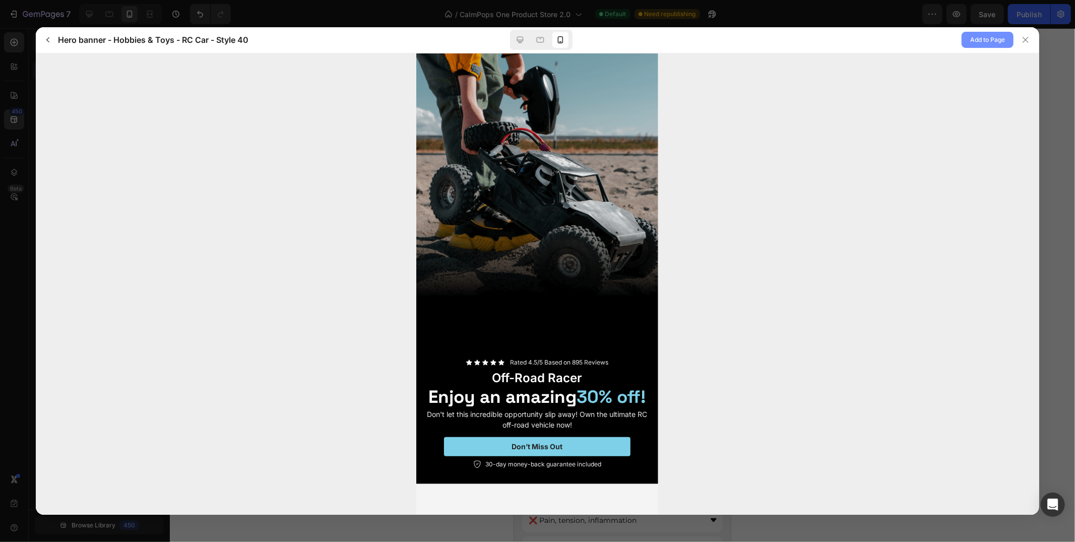
click at [986, 44] on span "Add to Page" at bounding box center [987, 40] width 35 height 12
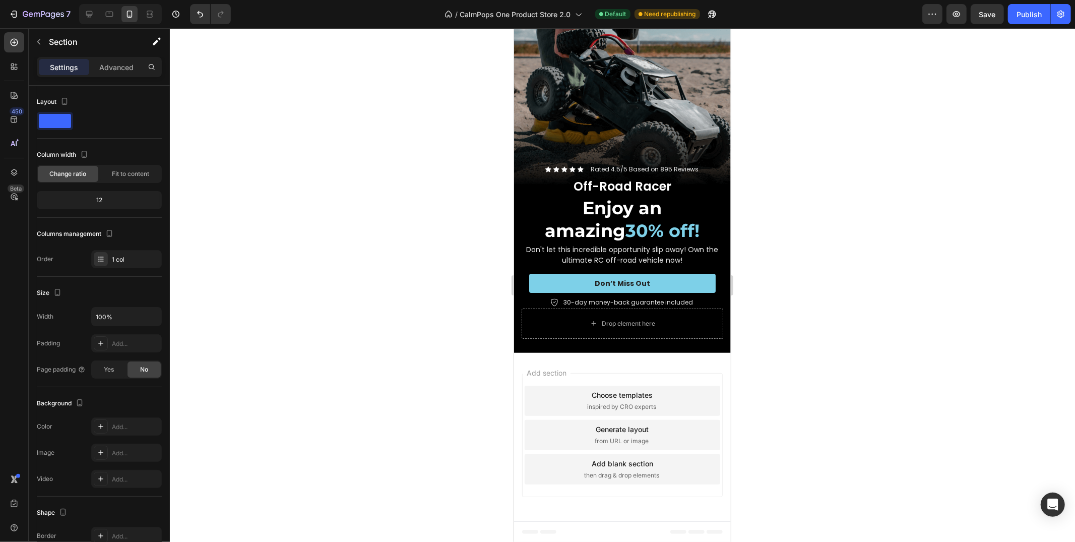
scroll to position [5970, 0]
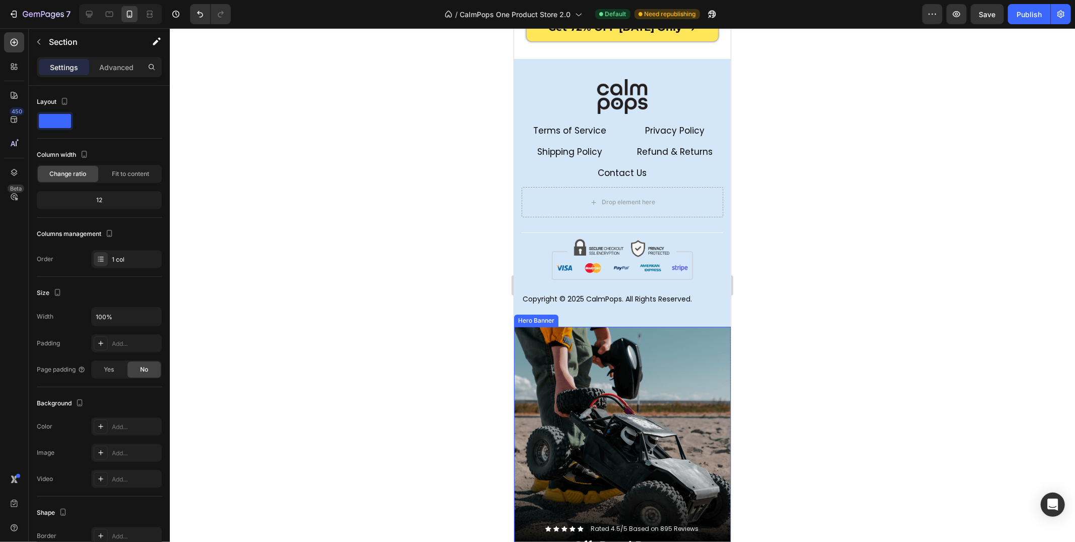
click at [524, 348] on div "Background Image" at bounding box center [621, 518] width 217 height 385
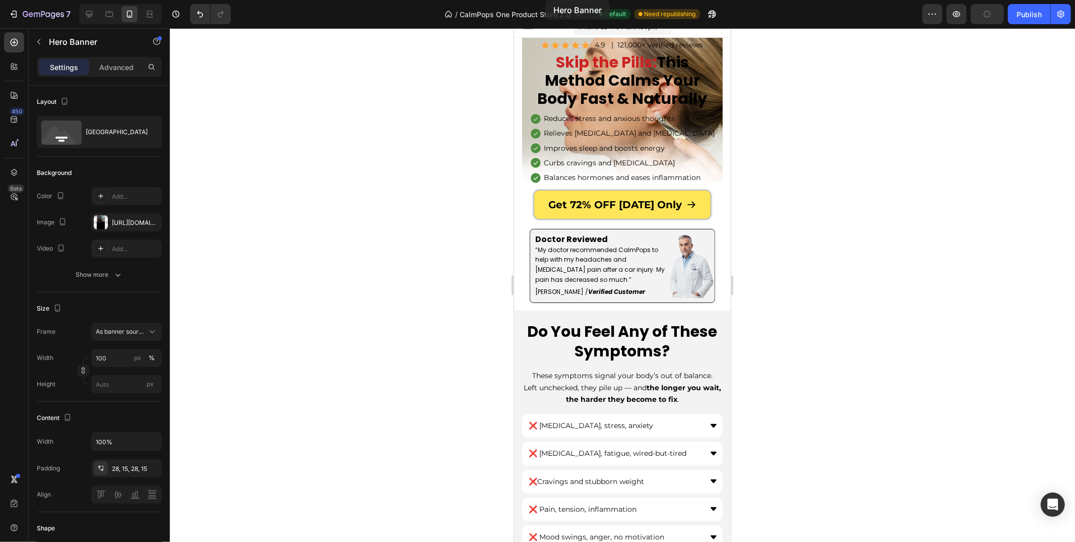
scroll to position [0, 0]
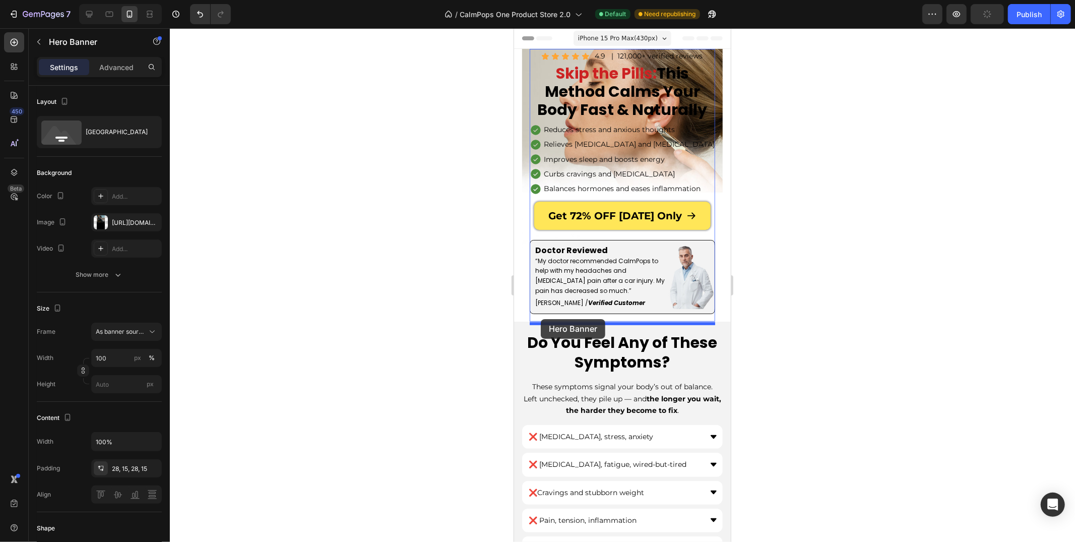
drag, startPoint x: 526, startPoint y: 320, endPoint x: 540, endPoint y: 318, distance: 14.8
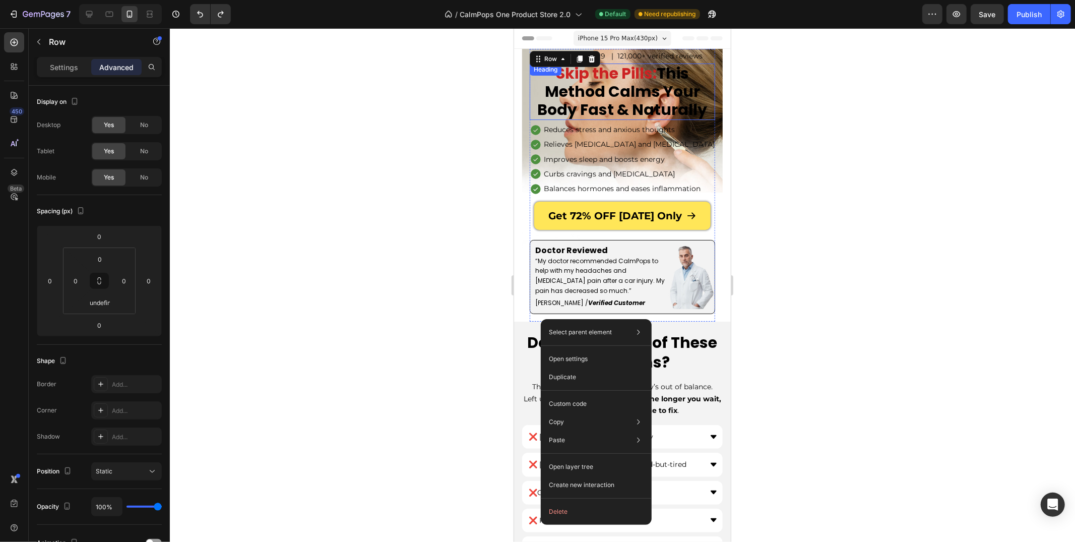
click at [403, 152] on div at bounding box center [622, 284] width 905 height 513
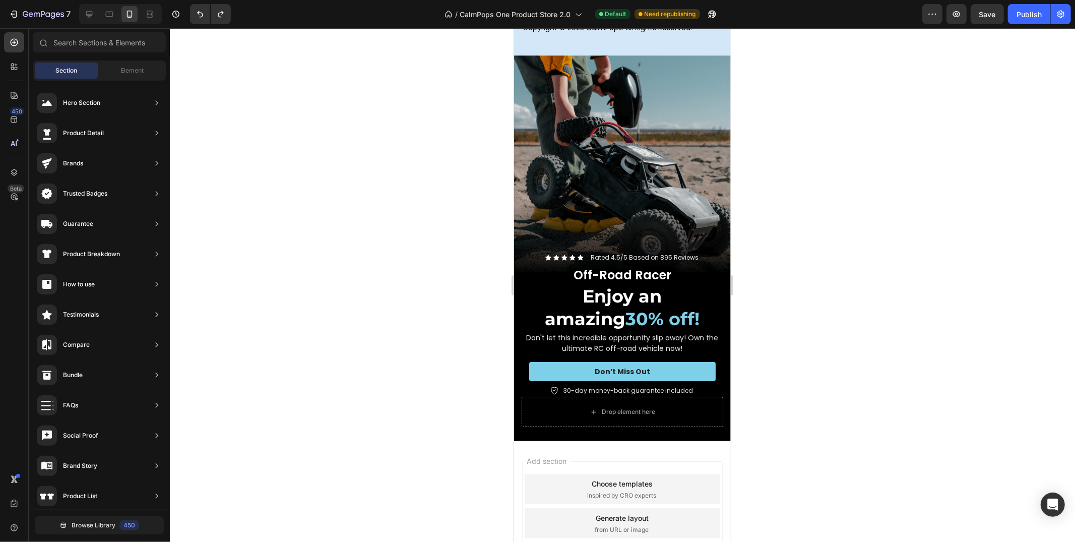
scroll to position [5944, 0]
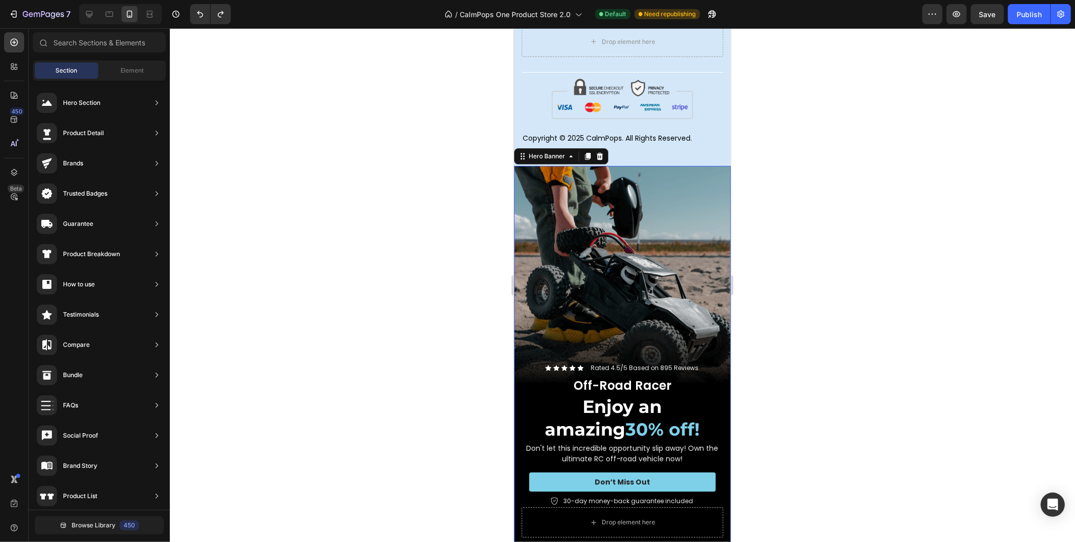
click at [531, 176] on div "Background Image" at bounding box center [621, 357] width 217 height 385
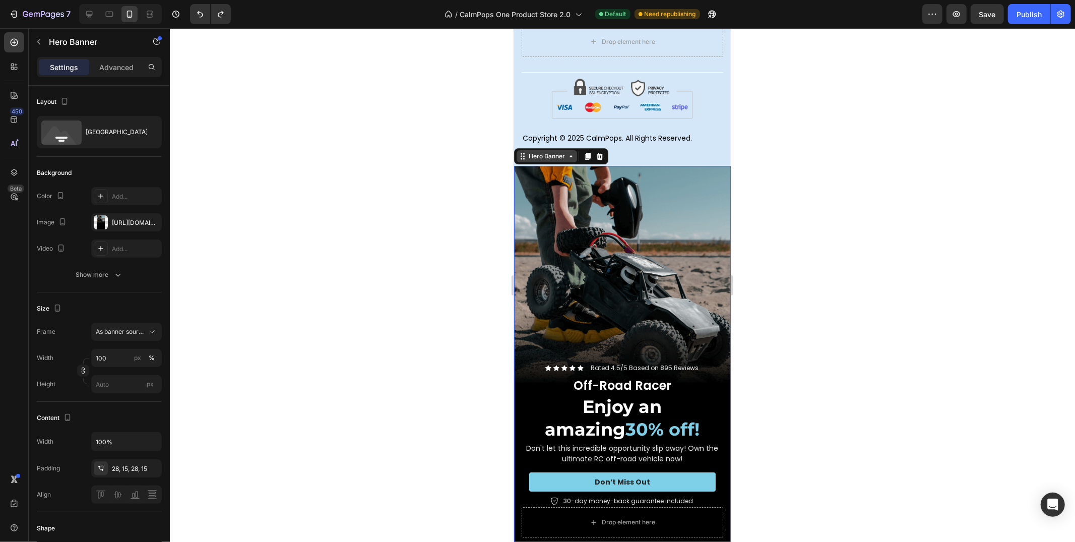
click at [532, 159] on div "Hero Banner" at bounding box center [546, 155] width 40 height 9
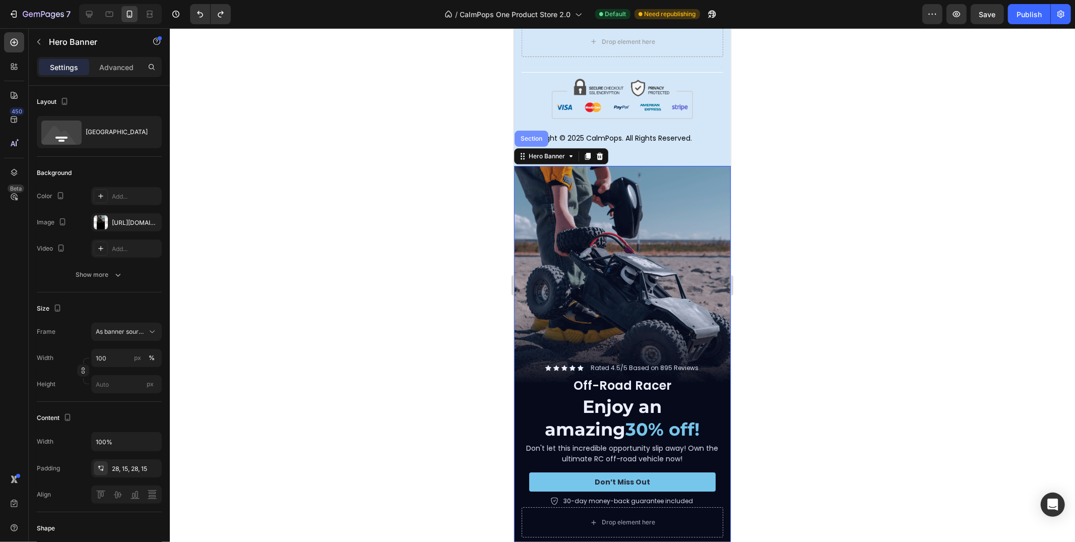
click at [532, 143] on div "Section" at bounding box center [531, 138] width 34 height 16
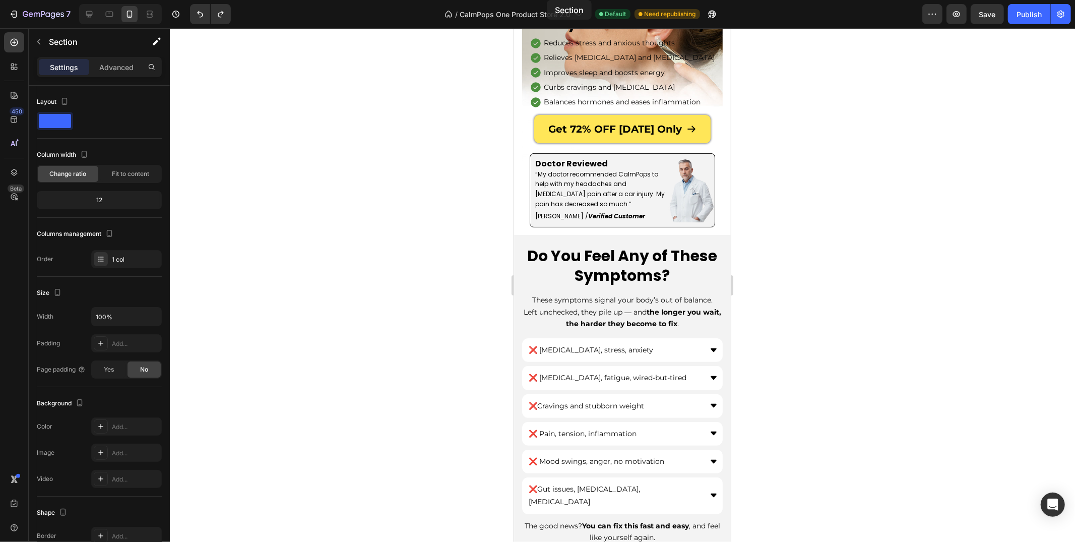
scroll to position [0, 0]
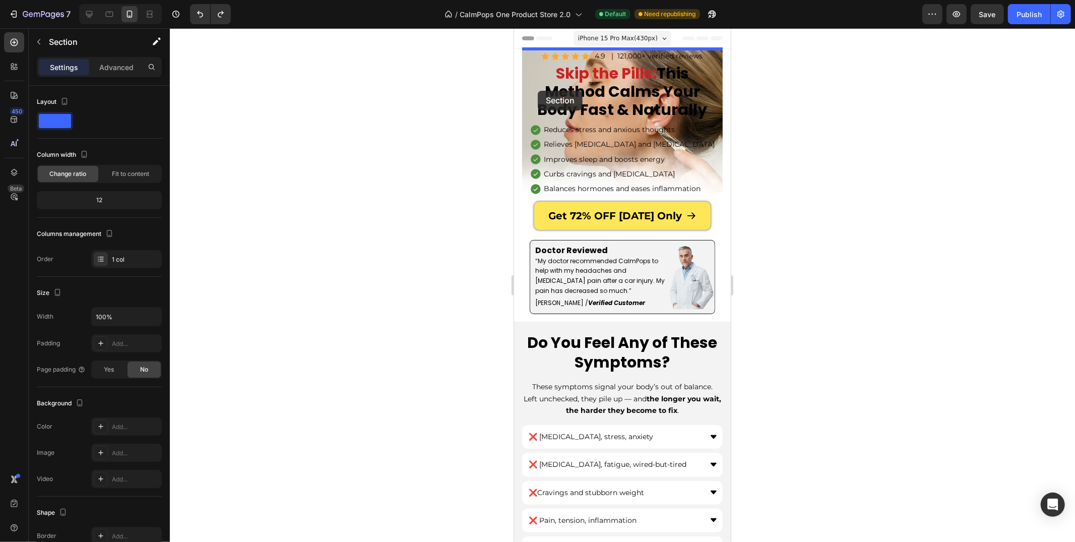
drag, startPoint x: 525, startPoint y: 159, endPoint x: 537, endPoint y: 90, distance: 69.6
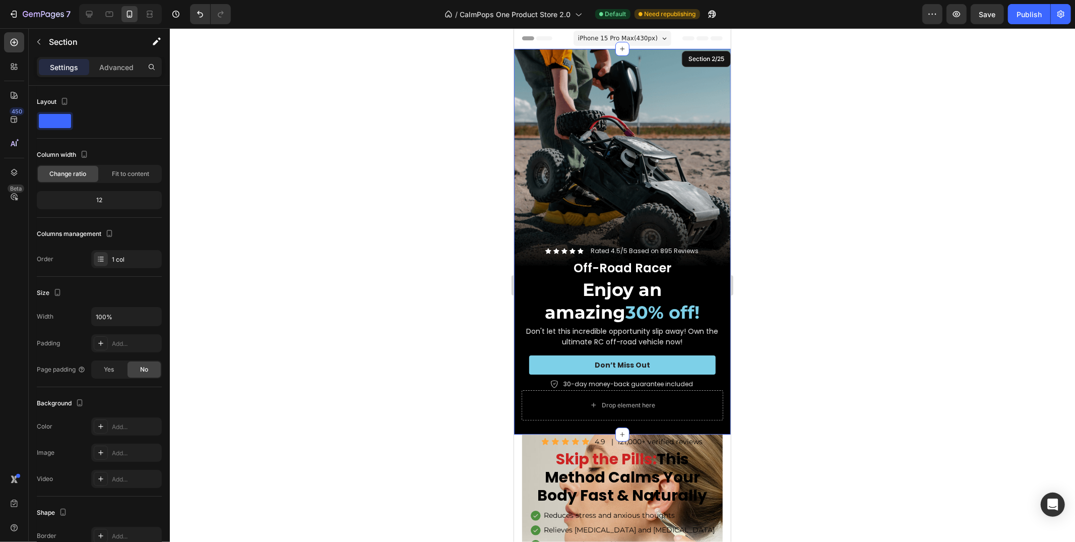
click at [464, 131] on div at bounding box center [622, 284] width 905 height 513
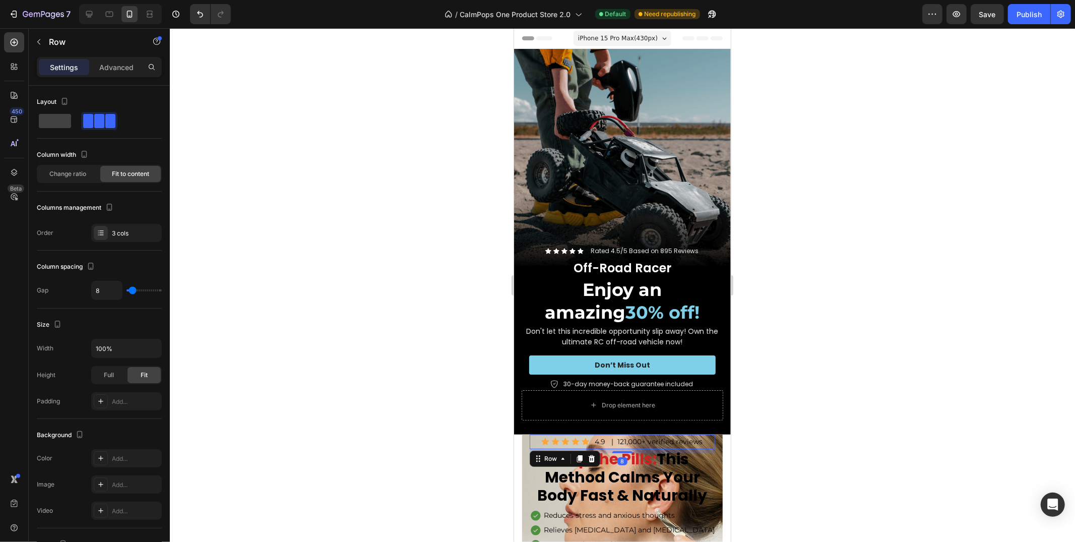
scroll to position [103, 0]
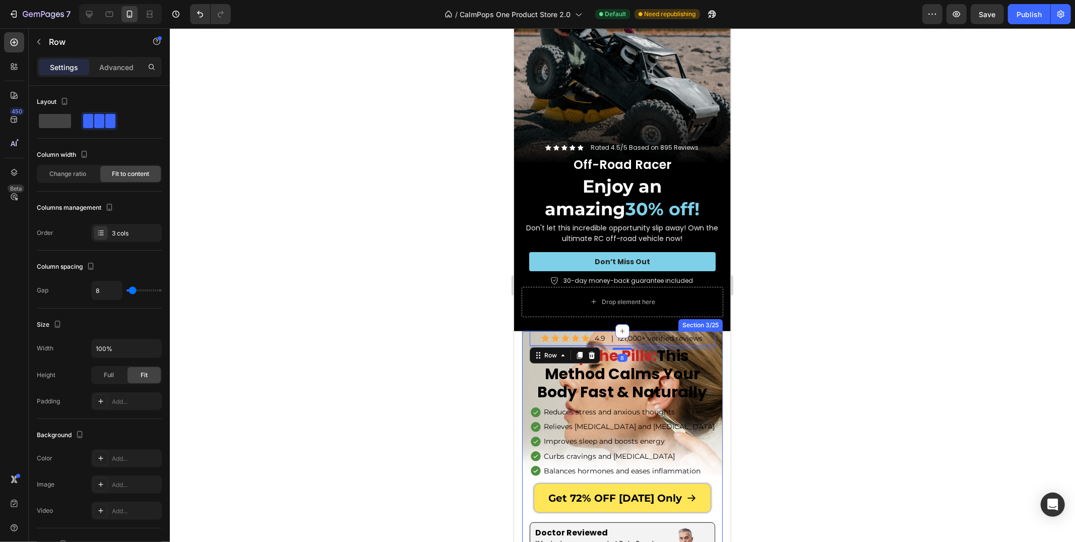
click at [524, 379] on div "Icon Icon Icon Icon Icon Icon List 4.9 Text Block | 121,000+ verified reviews T…" at bounding box center [622, 467] width 201 height 273
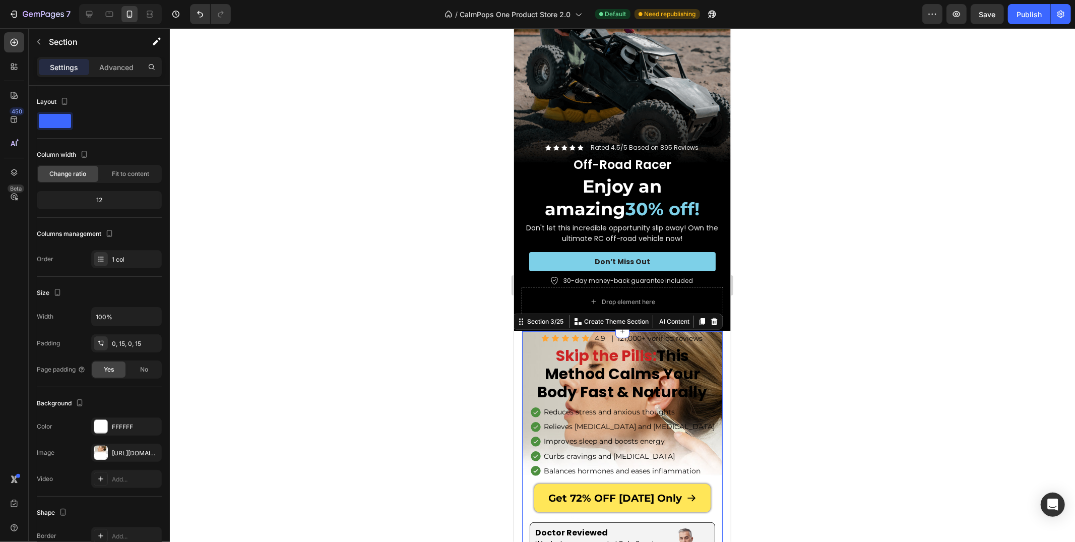
scroll to position [230, 0]
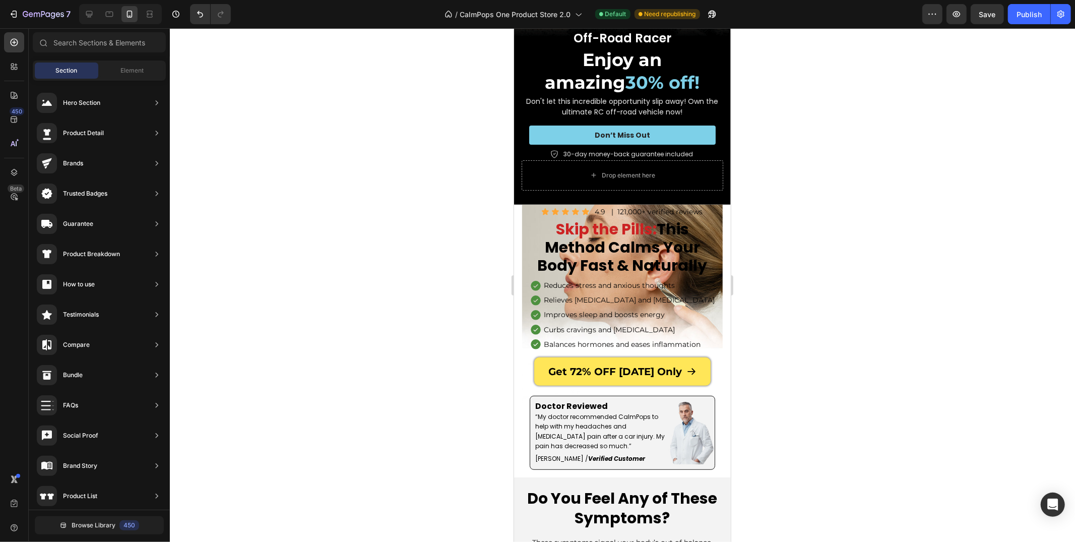
click at [516, 388] on section "Icon Icon Icon Icon Icon Icon List 4.9 Text Block | 121,000+ verified reviews T…" at bounding box center [621, 340] width 217 height 273
click at [525, 235] on div "Icon Icon Icon Icon Icon Icon List 4.9 Text Block | 121,000+ verified reviews T…" at bounding box center [622, 340] width 201 height 273
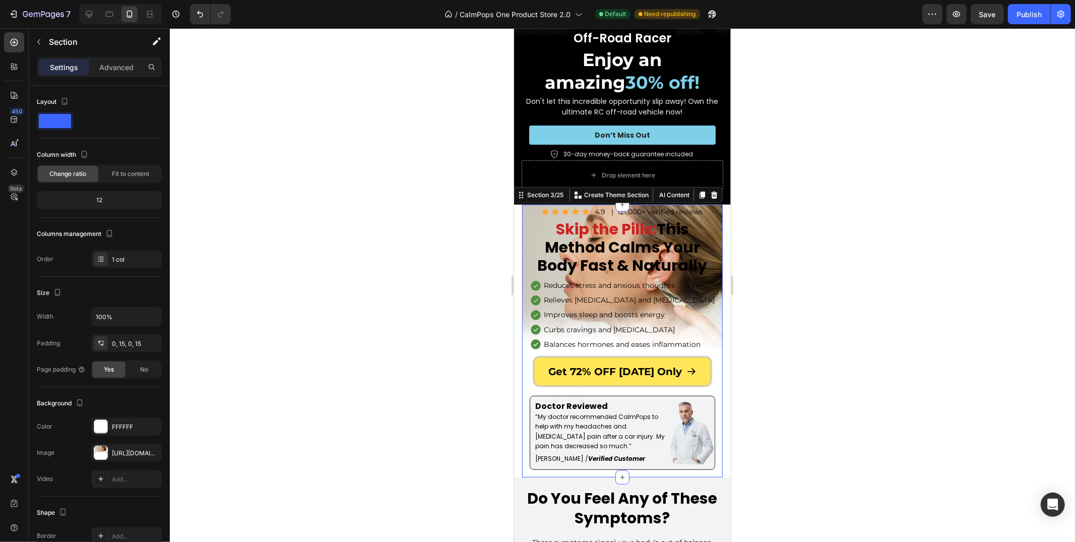
click at [535, 187] on div "Section 3/25 Create Theme Section AI Content Write with GemAI What would you li…" at bounding box center [617, 194] width 210 height 16
click at [535, 190] on div "Section 3/25" at bounding box center [545, 194] width 40 height 9
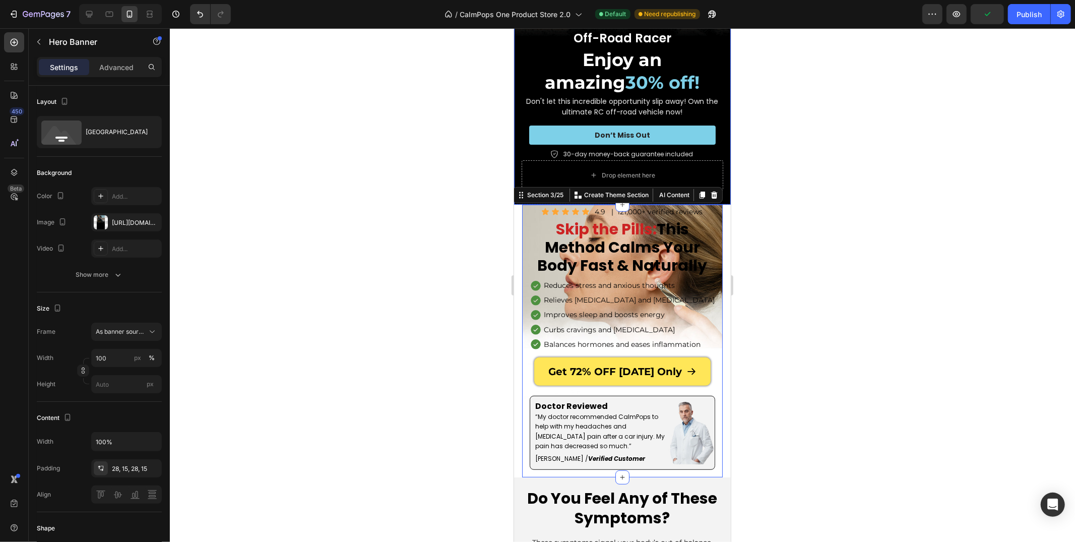
click at [518, 156] on div "Icon Icon Icon Icon Icon Icon List Rated 4.5/5 Based on 895 Reviews Text Block …" at bounding box center [621, 103] width 217 height 203
click at [527, 214] on div "Icon Icon Icon Icon Icon Icon List 4.9 Text Block | 121,000+ verified reviews T…" at bounding box center [622, 340] width 201 height 273
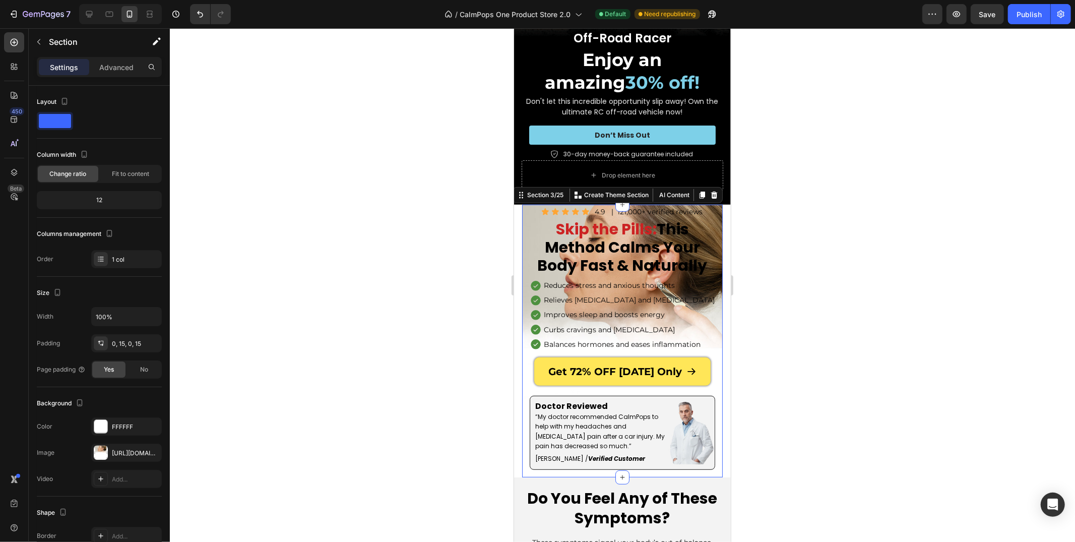
scroll to position [99, 0]
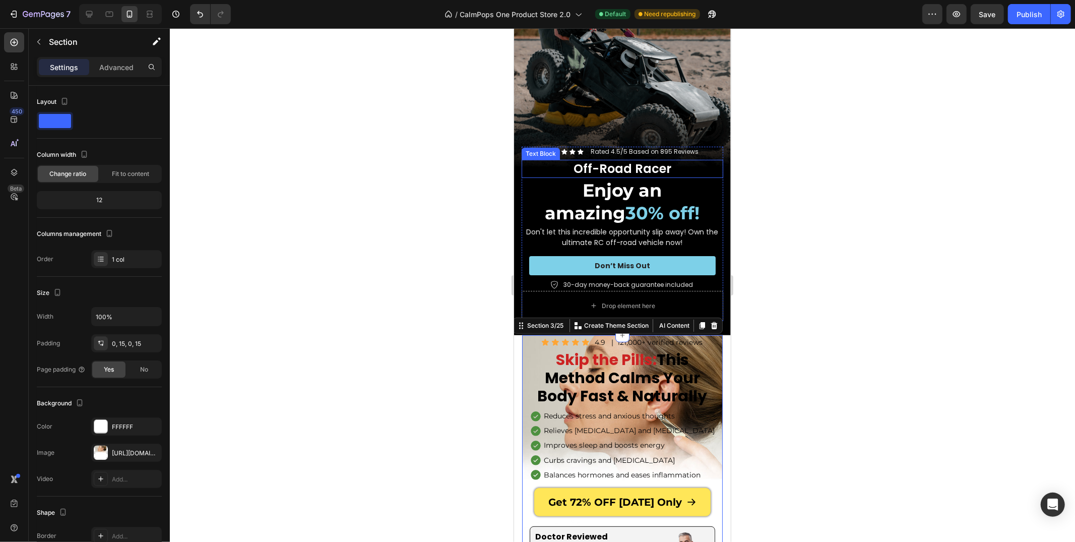
click at [530, 159] on div "Off-Road Racer" at bounding box center [622, 168] width 202 height 18
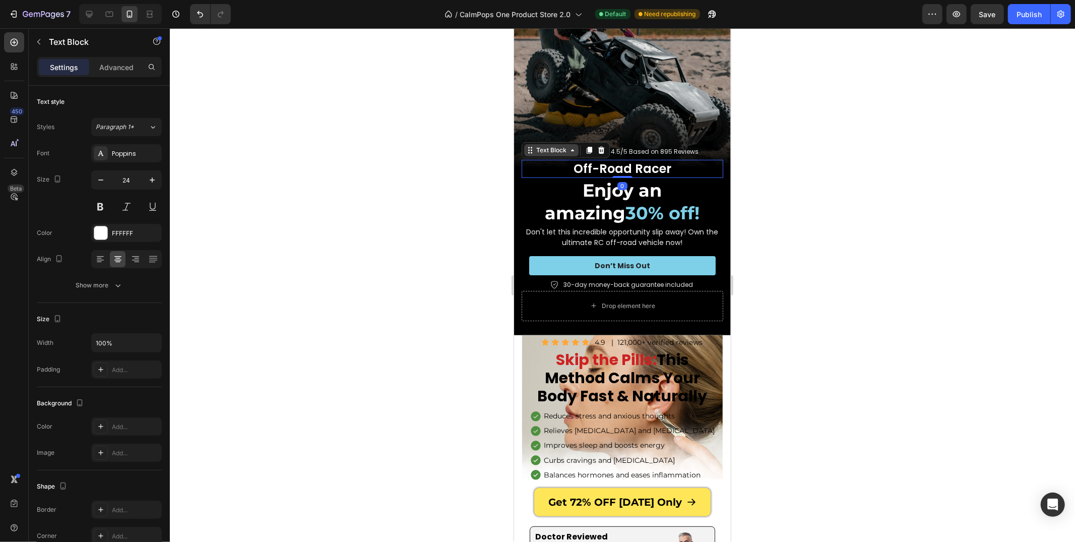
click at [535, 154] on div "Text Block" at bounding box center [551, 149] width 34 height 9
click at [538, 140] on div "Row 2 cols" at bounding box center [543, 132] width 43 height 16
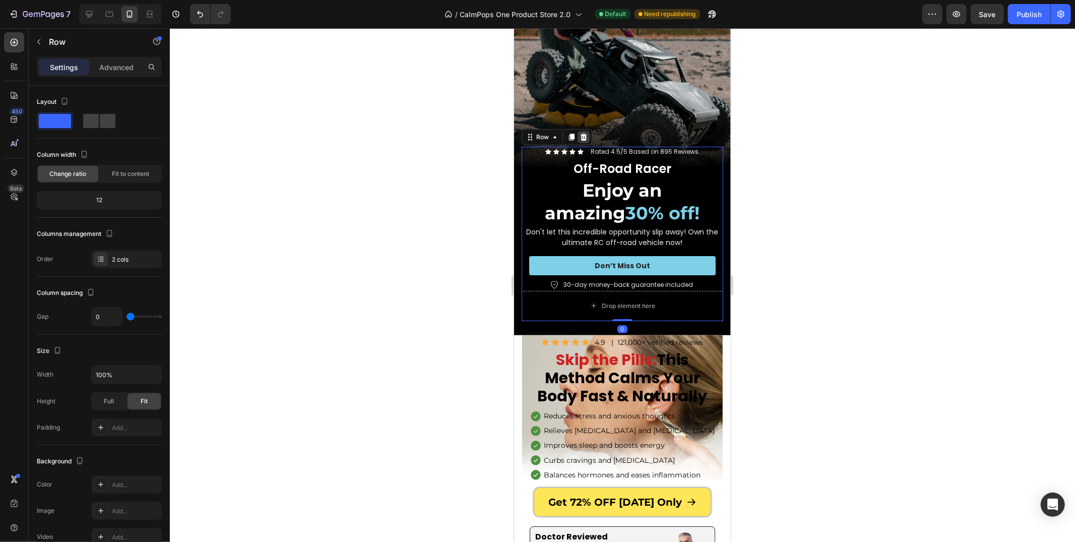
click at [586, 137] on icon at bounding box center [583, 137] width 8 height 8
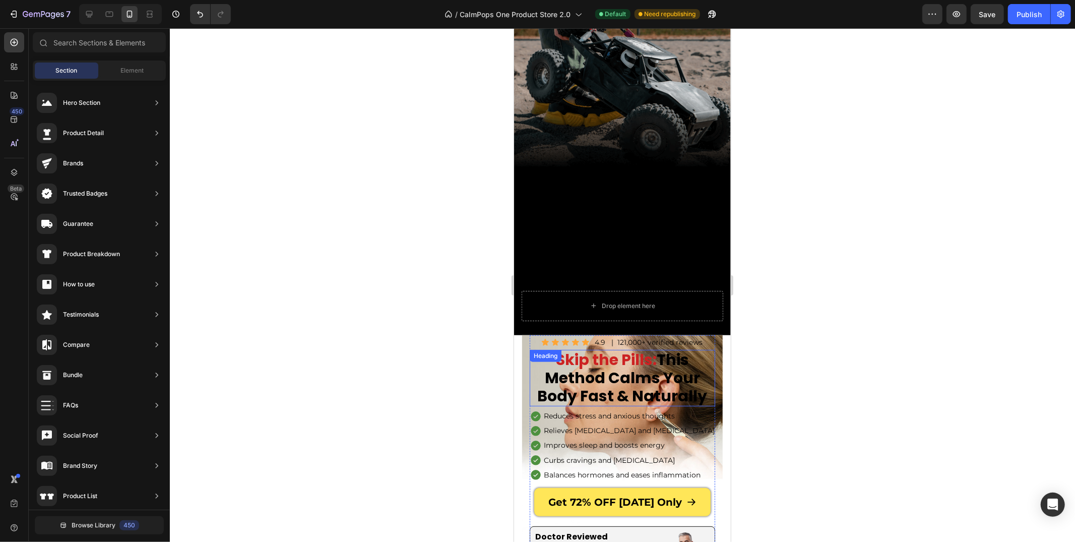
scroll to position [248, 0]
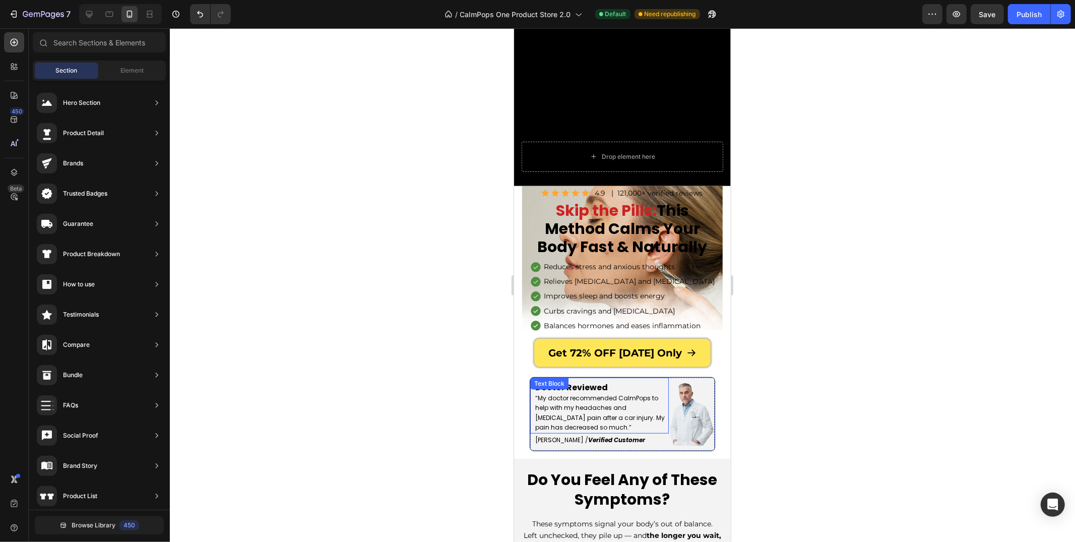
click at [537, 373] on div "Get 72% OFF [DATE] Only Button" at bounding box center [621, 356] width 185 height 36
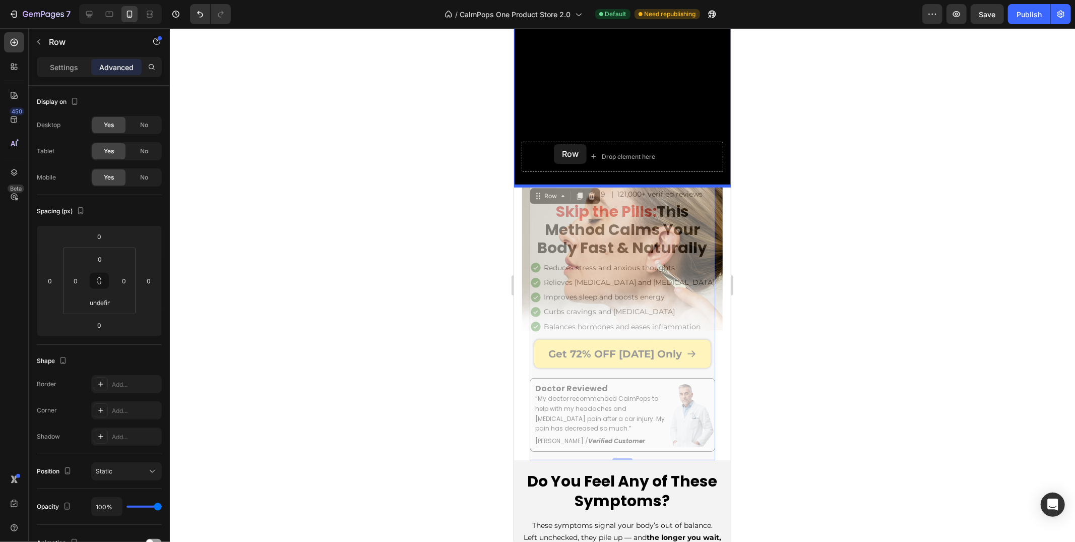
drag, startPoint x: 541, startPoint y: 196, endPoint x: 553, endPoint y: 147, distance: 50.8
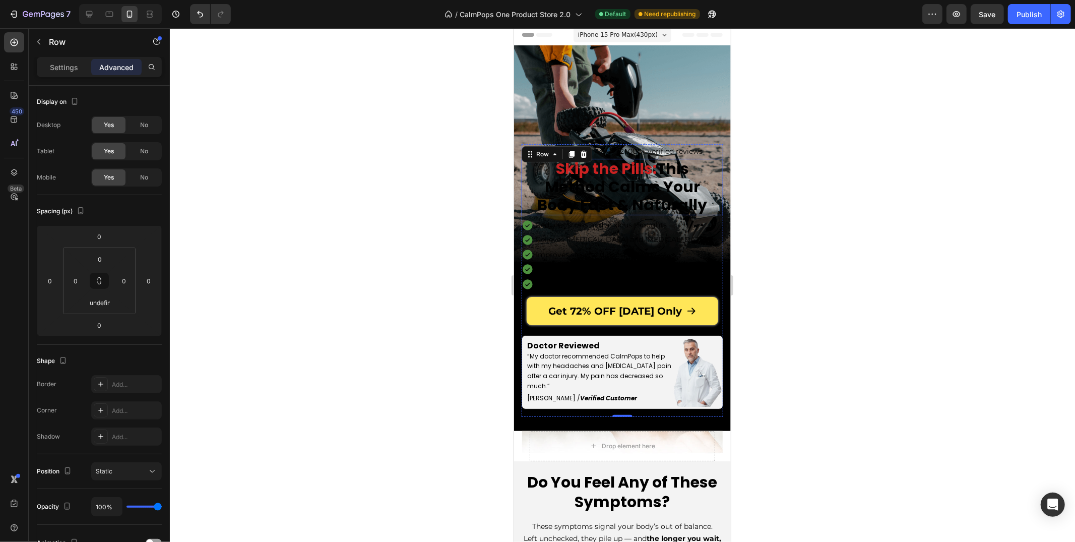
scroll to position [255, 0]
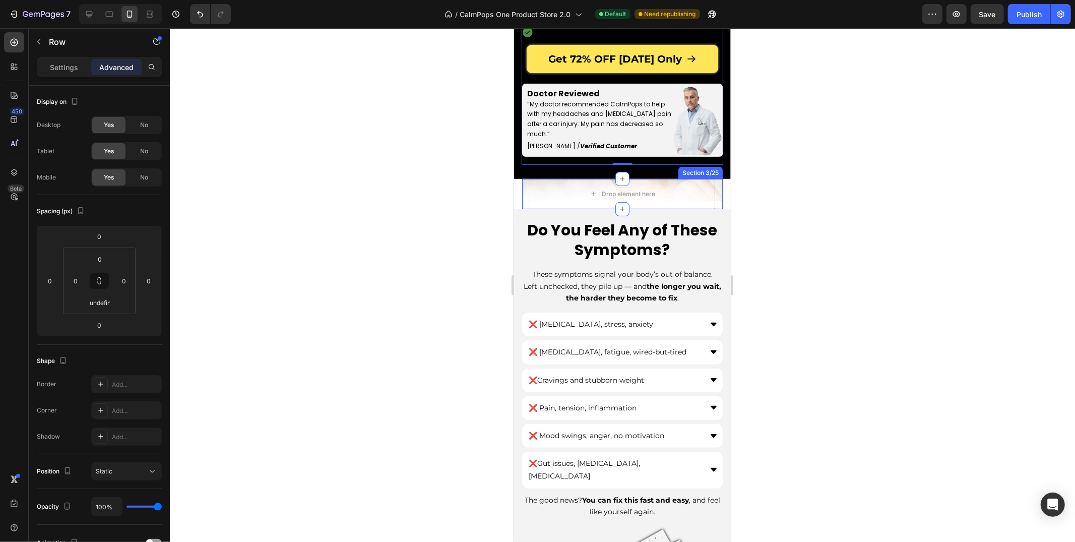
click at [526, 187] on div "Drop element here Hero Banner Section 3/25" at bounding box center [622, 193] width 201 height 30
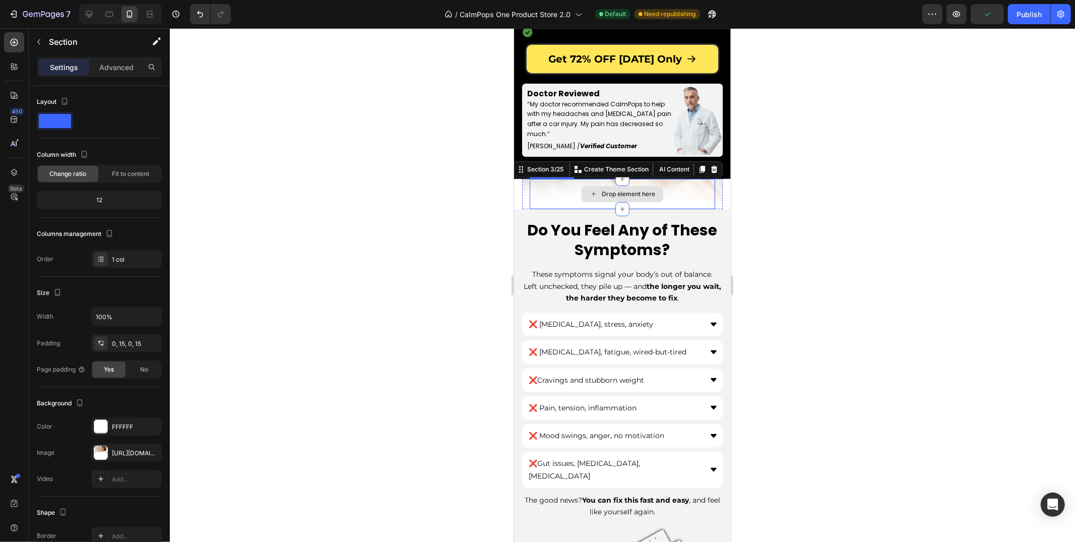
click at [529, 189] on div "Drop element here" at bounding box center [621, 193] width 185 height 30
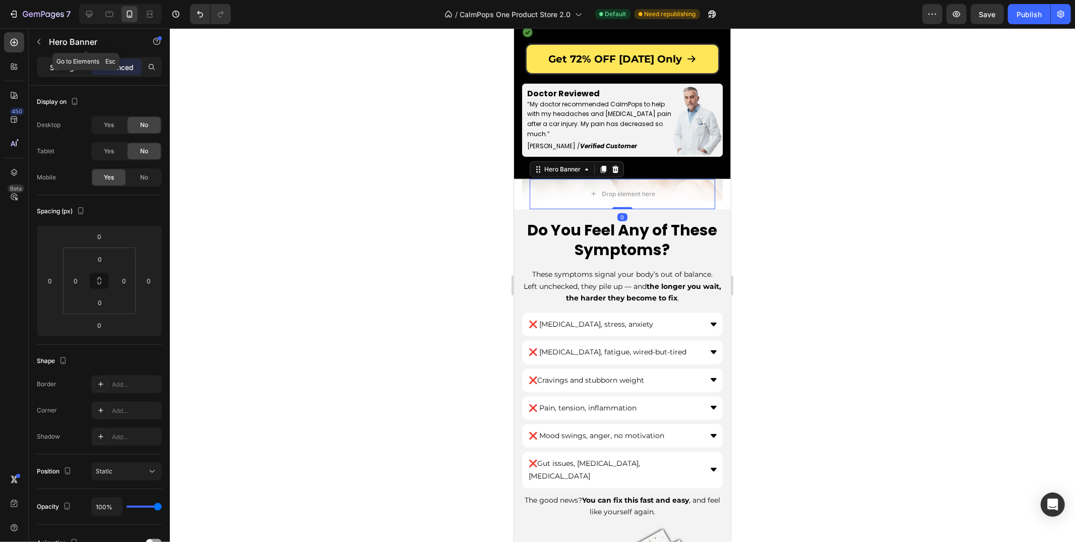
click at [54, 66] on p "Settings" at bounding box center [64, 67] width 28 height 11
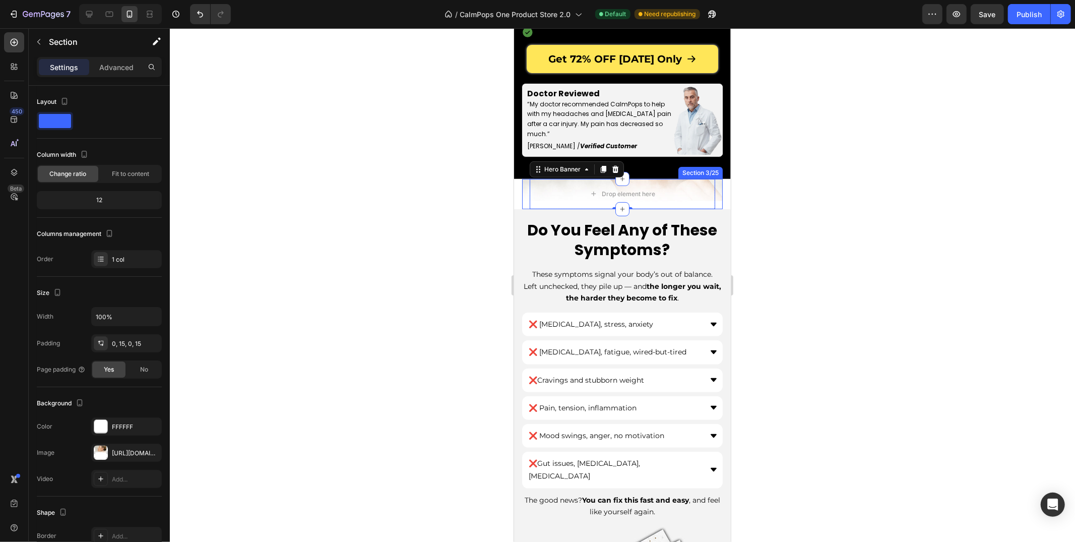
click at [526, 195] on div "Drop element here Hero Banner 0 Section 3/25" at bounding box center [622, 193] width 201 height 30
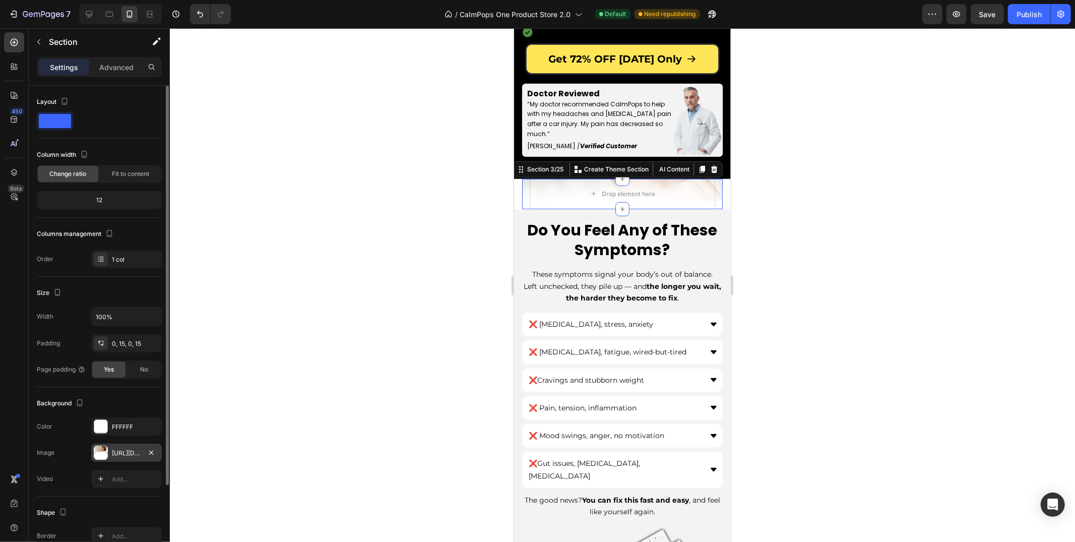
click at [119, 452] on div "[URL][DOMAIN_NAME]" at bounding box center [126, 452] width 29 height 9
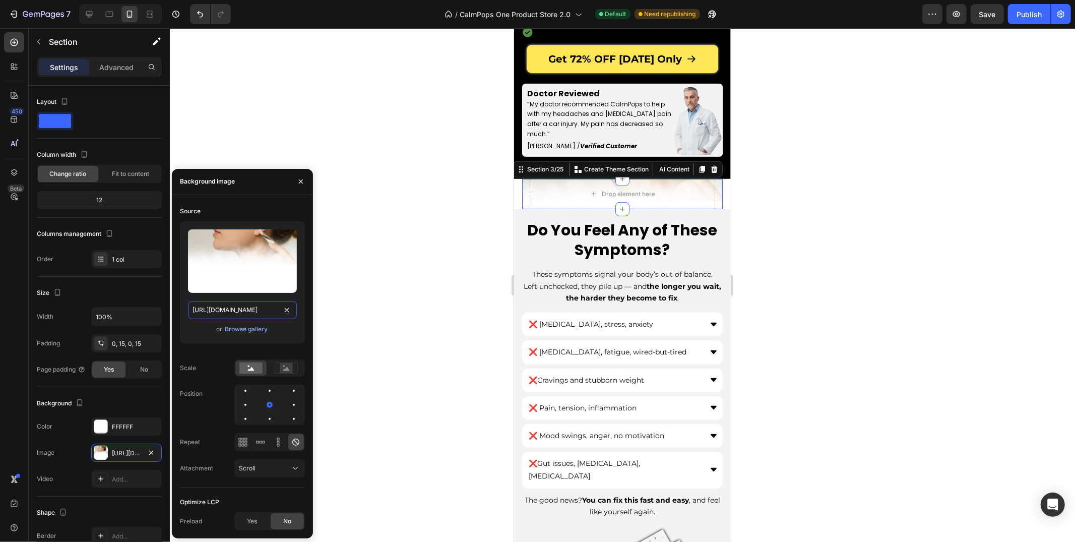
click at [244, 305] on input "[URL][DOMAIN_NAME]" at bounding box center [242, 310] width 109 height 18
click at [364, 198] on div at bounding box center [622, 284] width 905 height 513
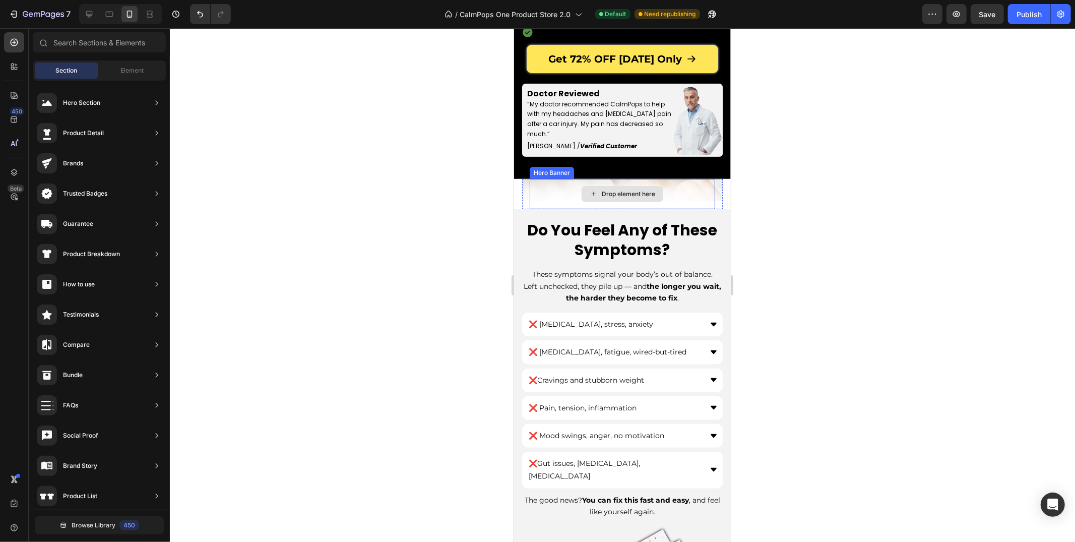
scroll to position [54, 0]
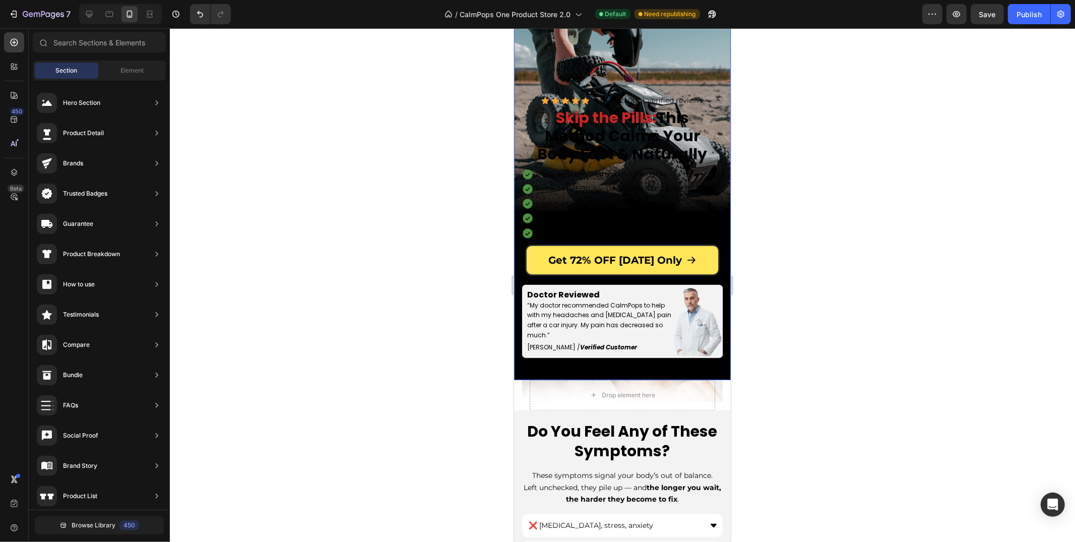
click at [516, 197] on div "Icon Icon Icon Icon Icon Icon List 4.9 Text Block | 121,000+ verified reviews T…" at bounding box center [621, 229] width 217 height 301
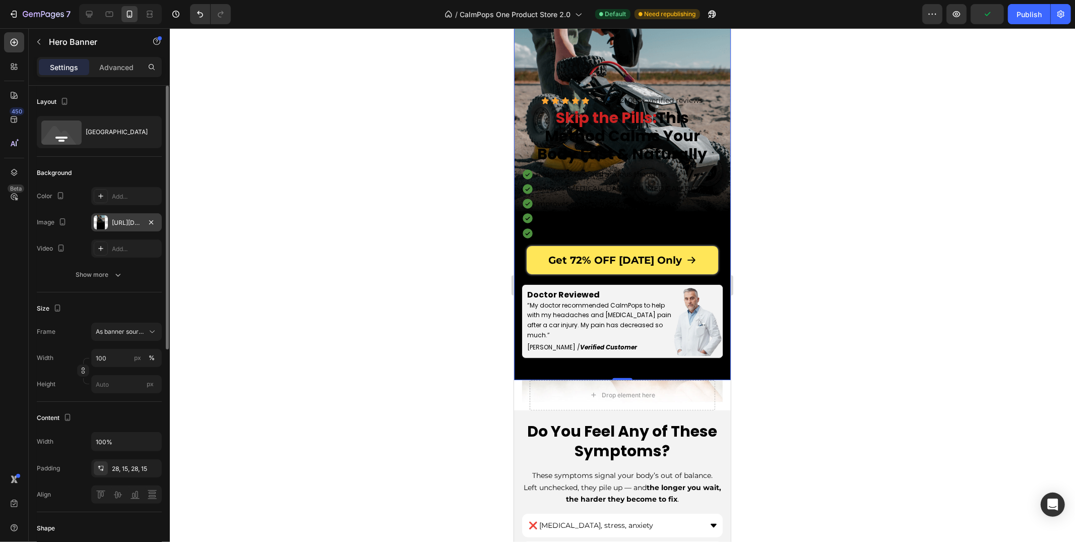
click at [124, 220] on div "[URL][DOMAIN_NAME]" at bounding box center [126, 222] width 29 height 9
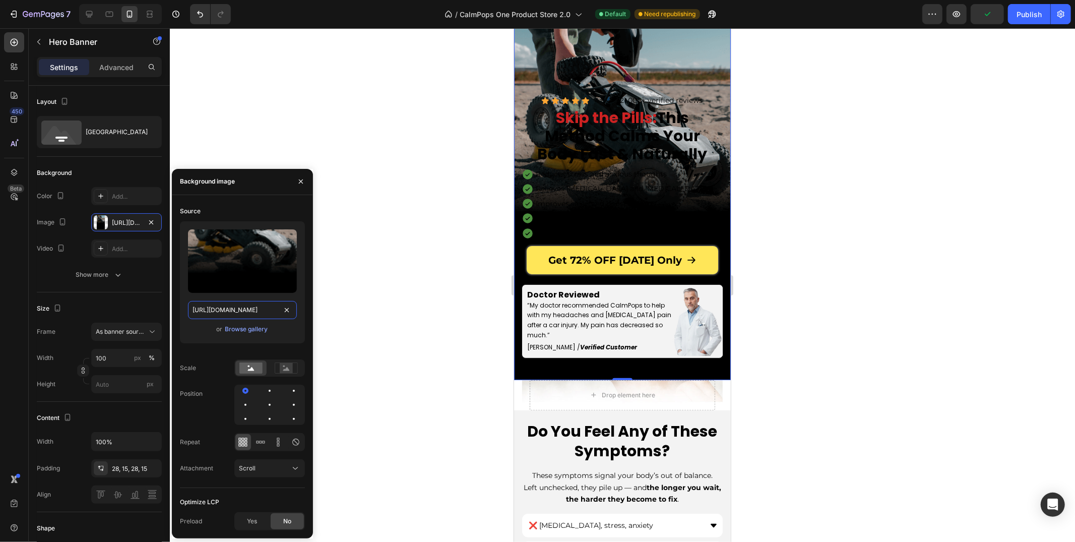
click at [230, 310] on input "[URL][DOMAIN_NAME]" at bounding box center [242, 310] width 109 height 18
paste input "0886/6965/1210/files/gempages_572776854180594912-71f54845-282a-47dd-89db-ba878d…"
type input "[URL][DOMAIN_NAME]"
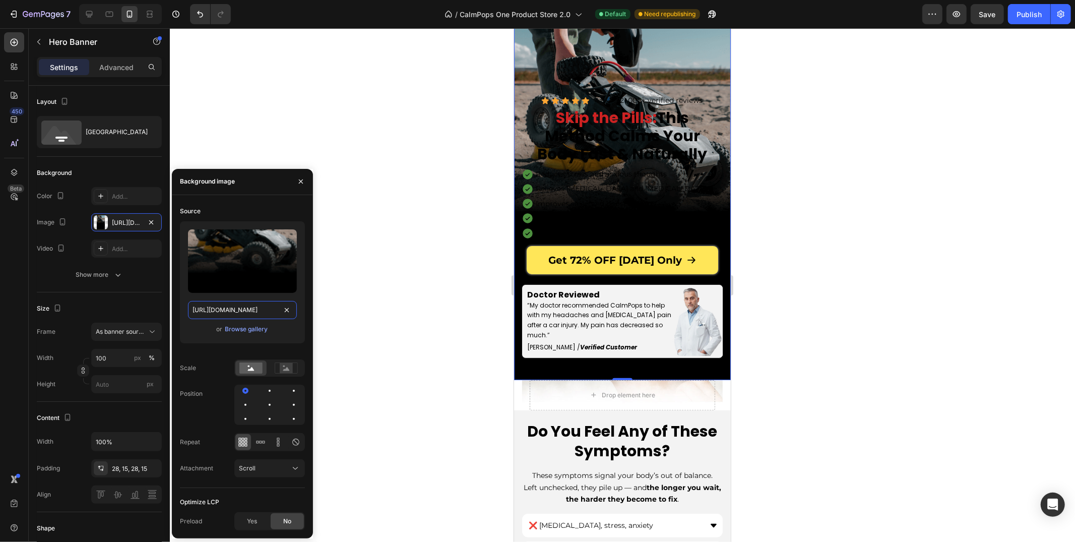
scroll to position [0, 305]
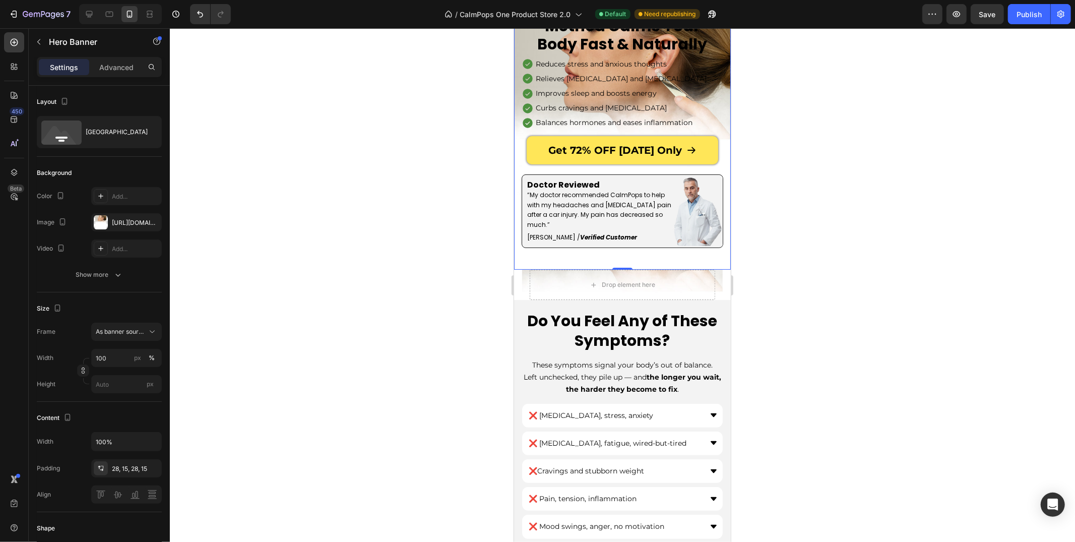
click at [365, 280] on div at bounding box center [622, 284] width 905 height 513
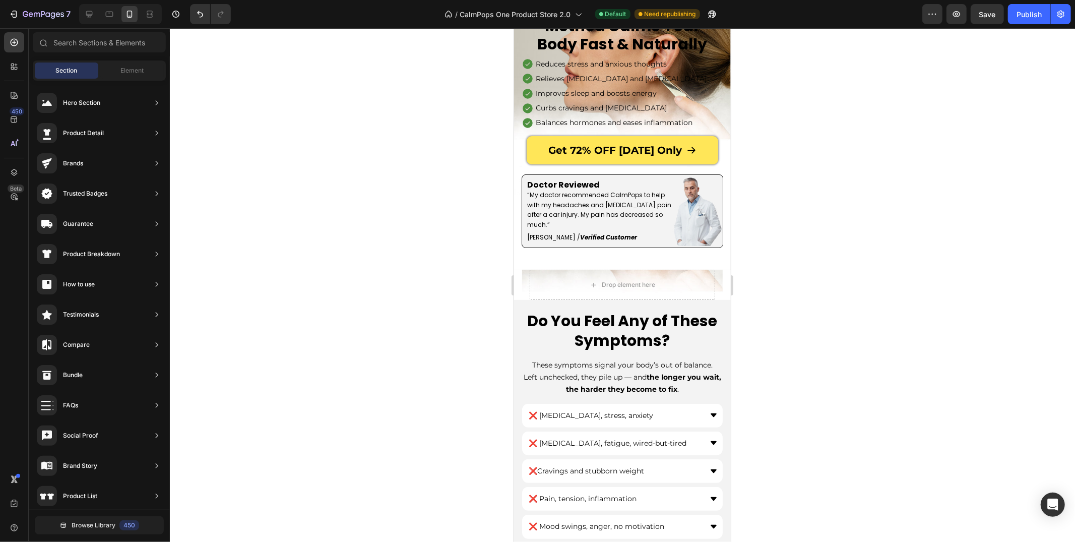
click at [516, 277] on section "Drop element here Hero Banner Section 3/25" at bounding box center [621, 284] width 217 height 30
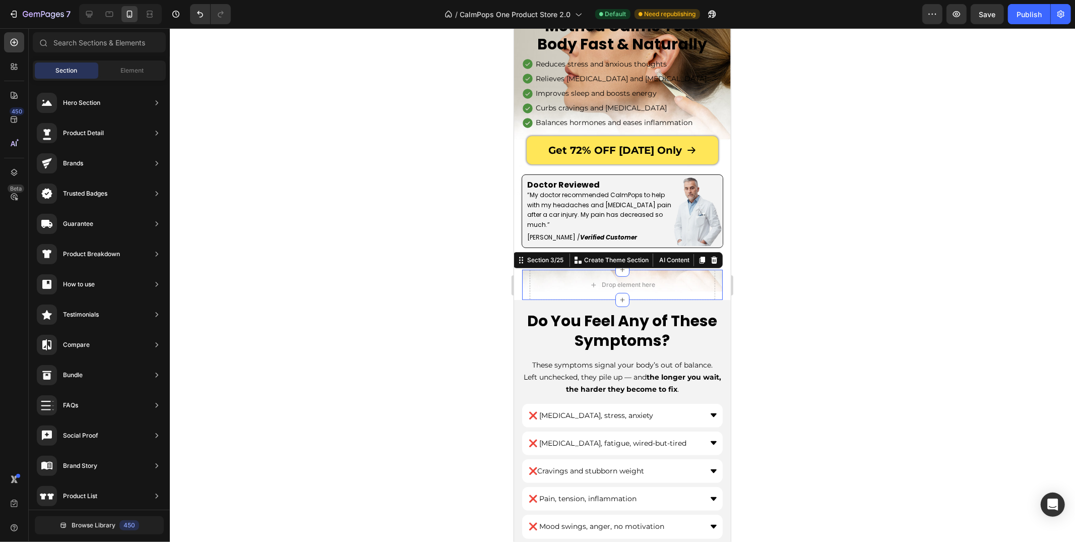
click at [527, 280] on div "Drop element here Hero Banner Section 3/25 Create Theme Section AI Content Writ…" at bounding box center [622, 284] width 201 height 30
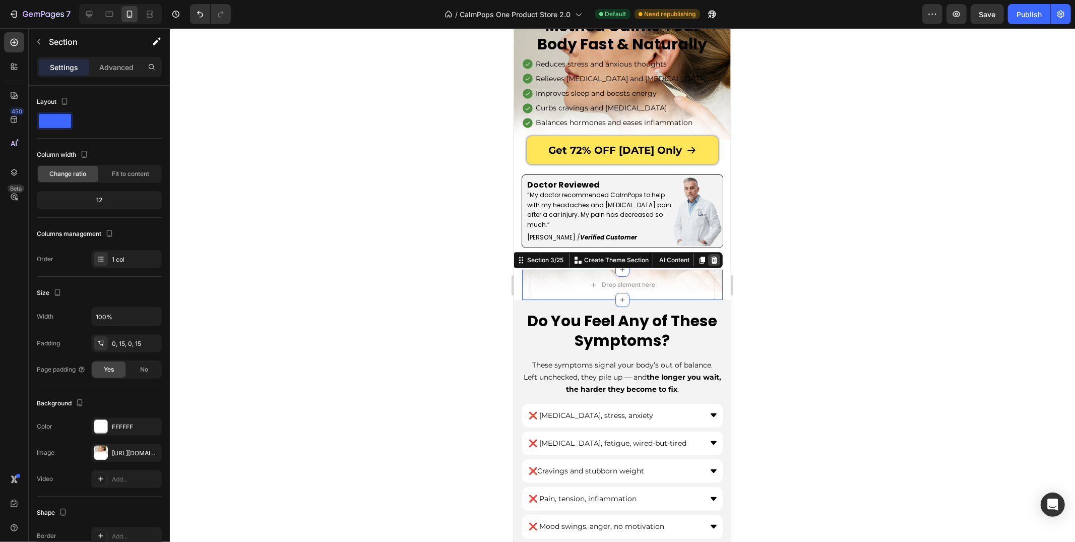
click at [716, 258] on icon at bounding box center [714, 259] width 7 height 7
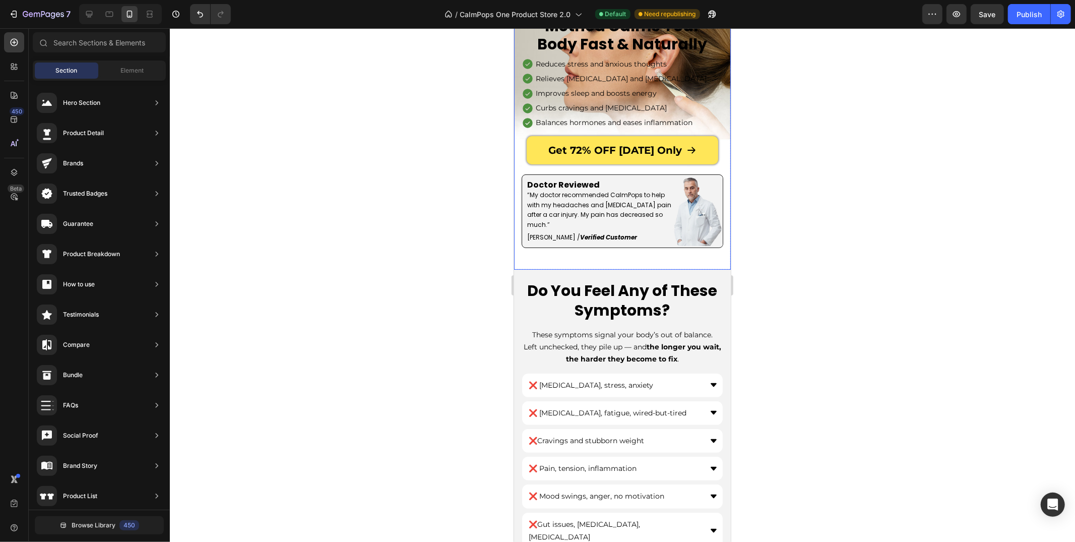
click at [705, 263] on div "Icon Icon Icon Icon Icon Icon List 4.9 Text Block | 121,000+ verified reviews T…" at bounding box center [621, 118] width 217 height 301
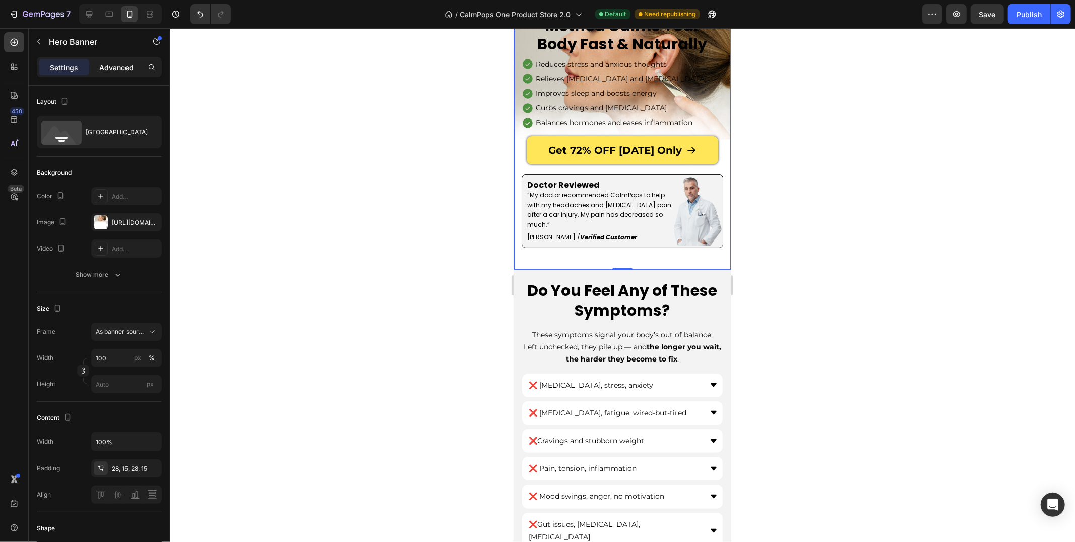
click at [108, 69] on p "Advanced" at bounding box center [116, 67] width 34 height 11
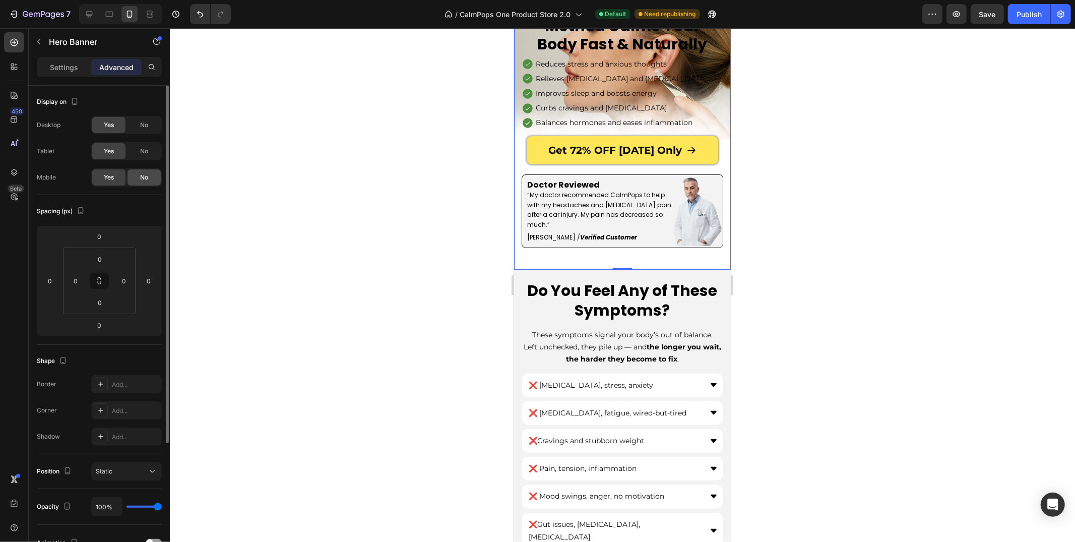
click at [137, 155] on div "No" at bounding box center [143, 151] width 33 height 16
click at [147, 121] on span "No" at bounding box center [144, 124] width 8 height 9
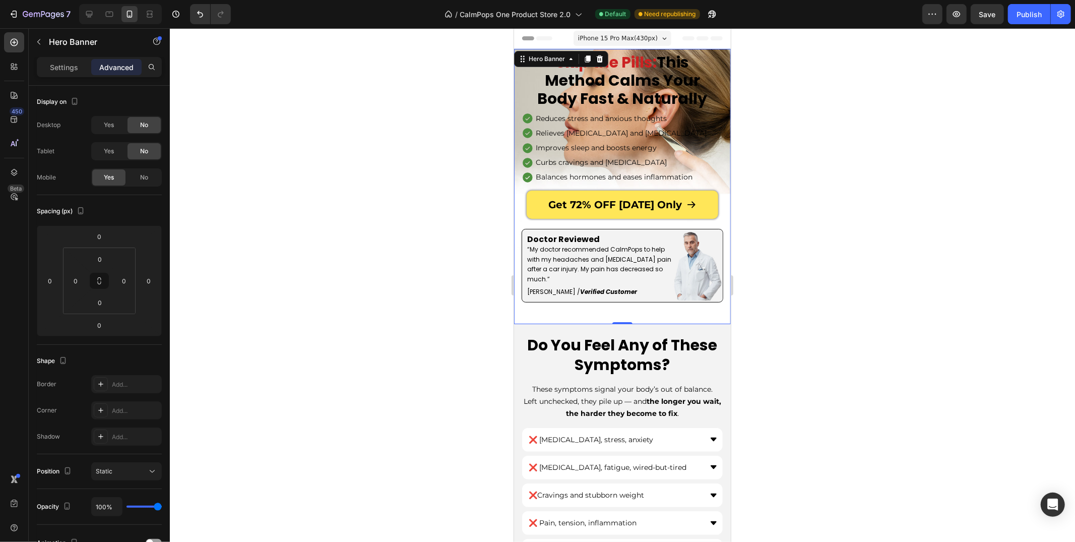
click at [519, 315] on div "Icon Icon Icon Icon Icon Icon List 4.9 Text Block | 121,000+ verified reviews T…" at bounding box center [621, 173] width 217 height 301
click at [556, 59] on div "Hero Banner" at bounding box center [546, 58] width 40 height 9
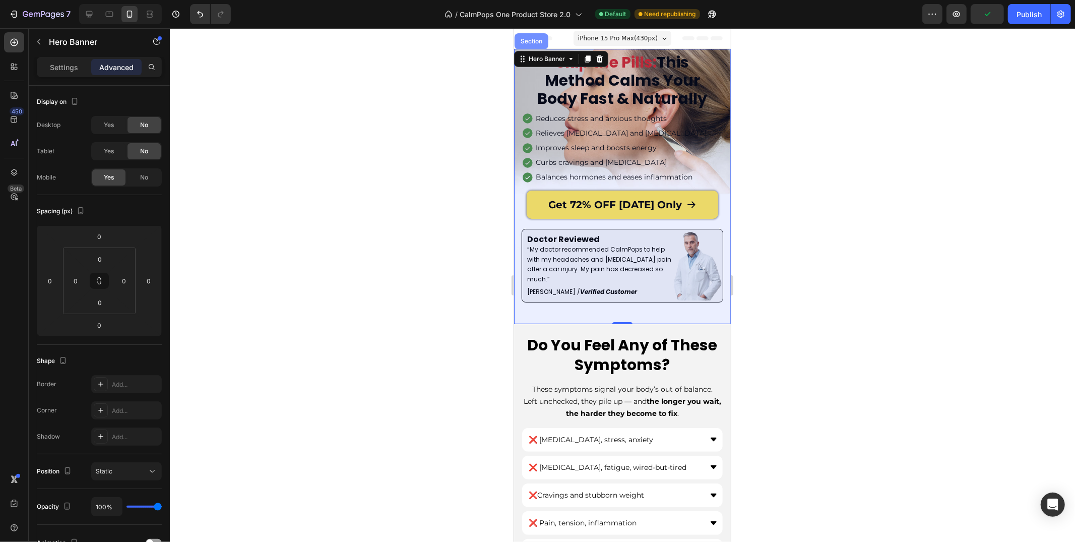
click at [539, 44] on div "Section" at bounding box center [531, 41] width 34 height 16
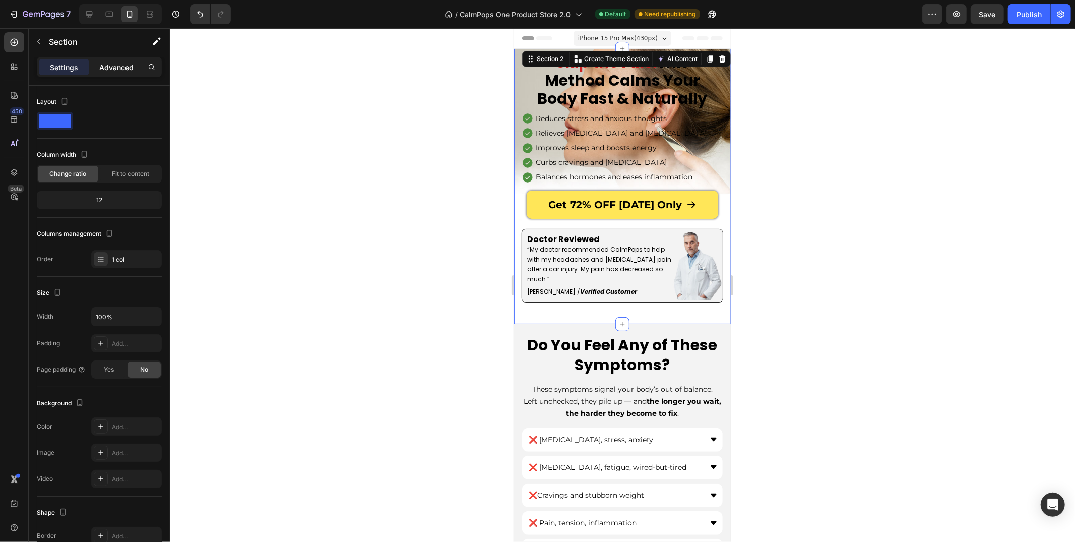
click at [112, 70] on p "Advanced" at bounding box center [116, 67] width 34 height 11
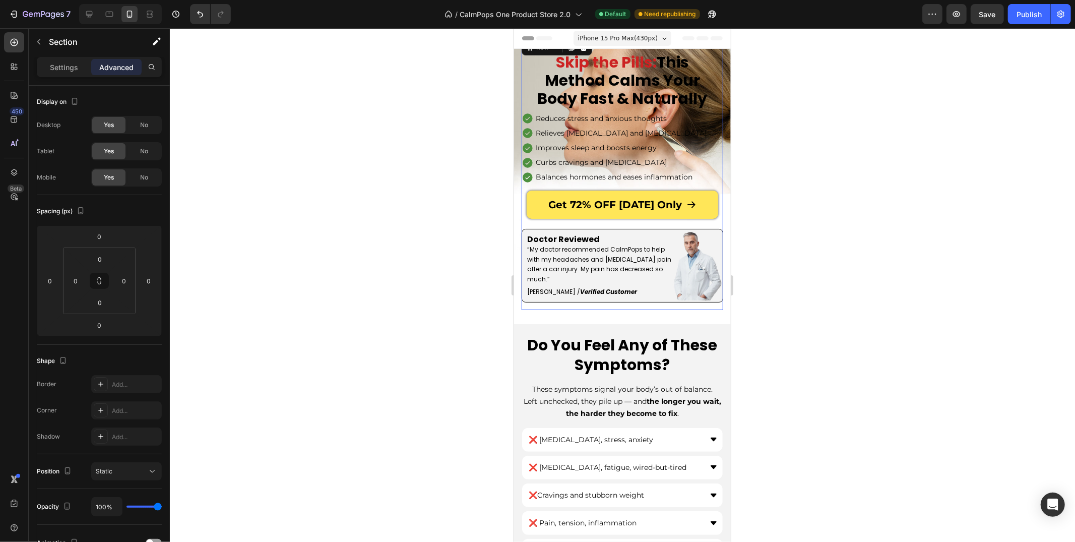
click at [526, 302] on div "Icon Icon Icon Icon Icon Icon List 4.9 Text Block | 121,000+ verified reviews T…" at bounding box center [622, 173] width 202 height 273
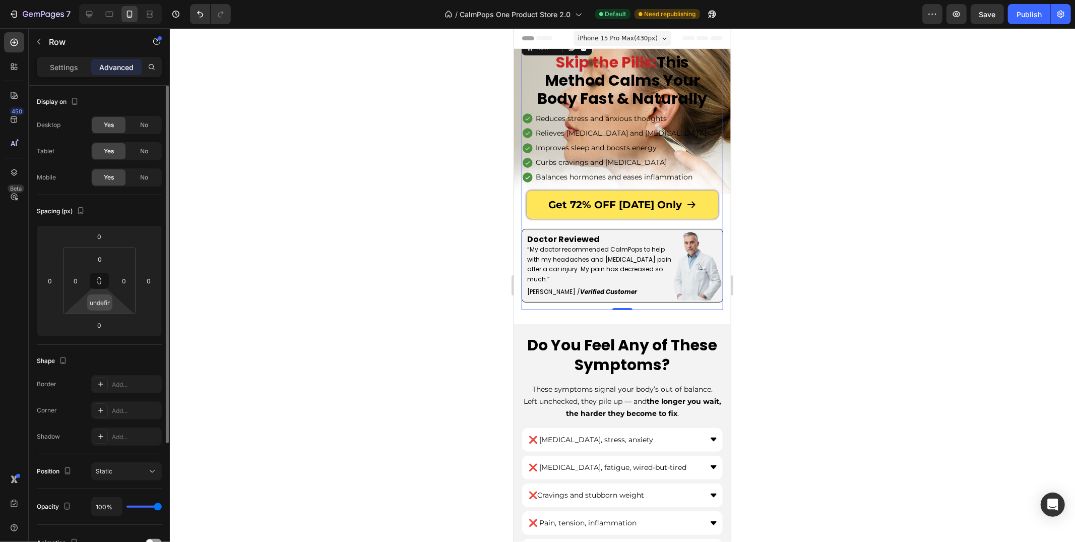
click at [91, 308] on input "undefined" at bounding box center [100, 302] width 20 height 15
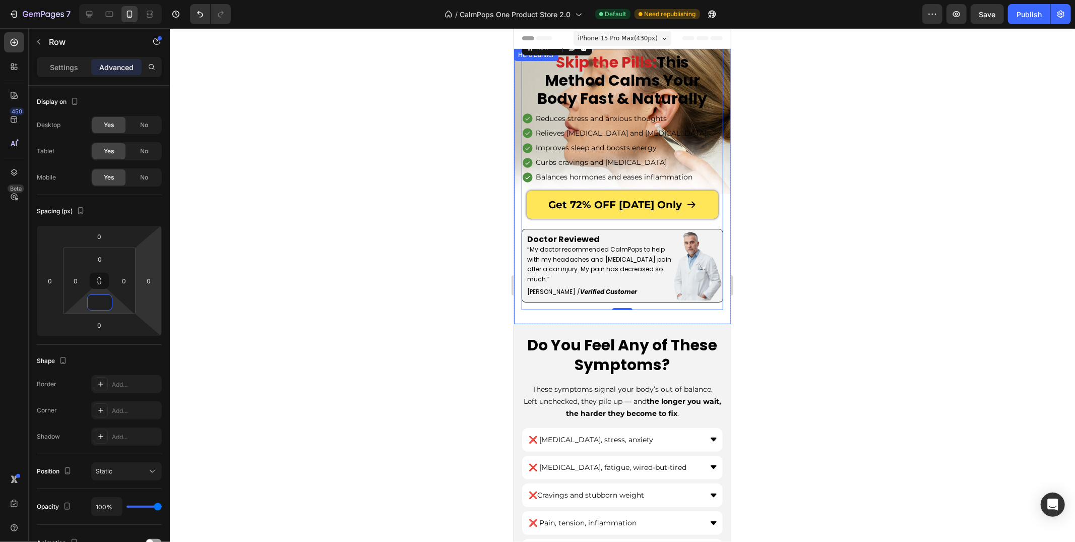
type input "-"
type input "0"
click at [383, 169] on div at bounding box center [622, 284] width 905 height 513
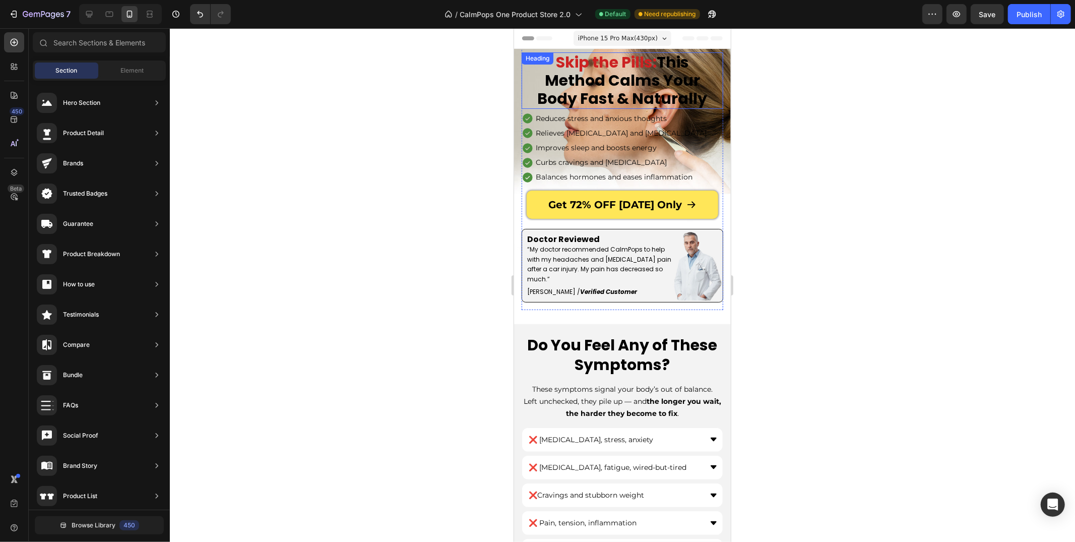
click at [521, 108] on div "Skip the Pills: This Method Calms Your Body Fast & Naturally" at bounding box center [622, 80] width 202 height 56
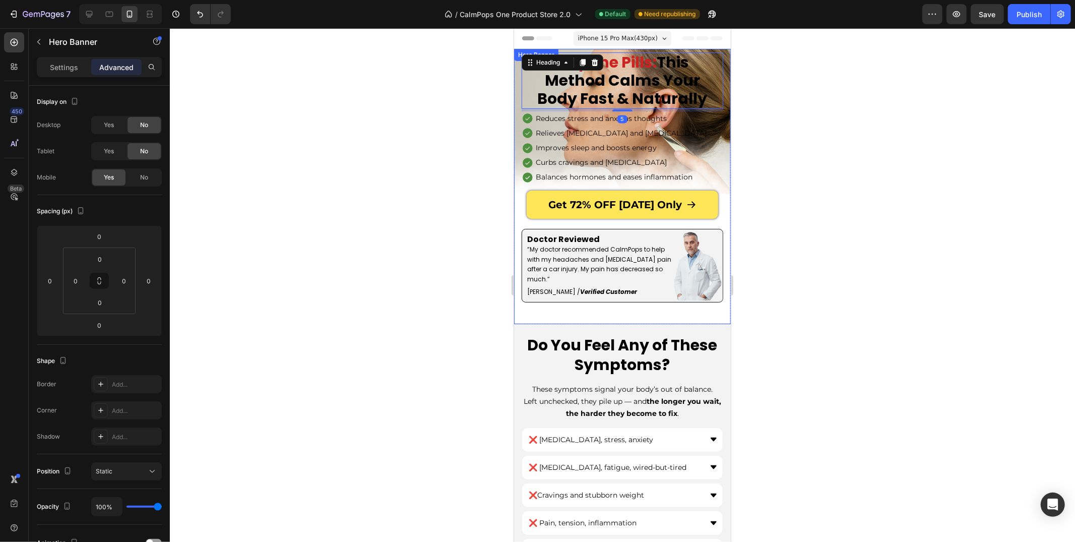
click at [514, 110] on div "Icon Icon Icon Icon Icon Icon List 4.9 Text Block | 121,000+ verified reviews T…" at bounding box center [621, 173] width 217 height 301
click at [64, 65] on p "Settings" at bounding box center [64, 67] width 28 height 11
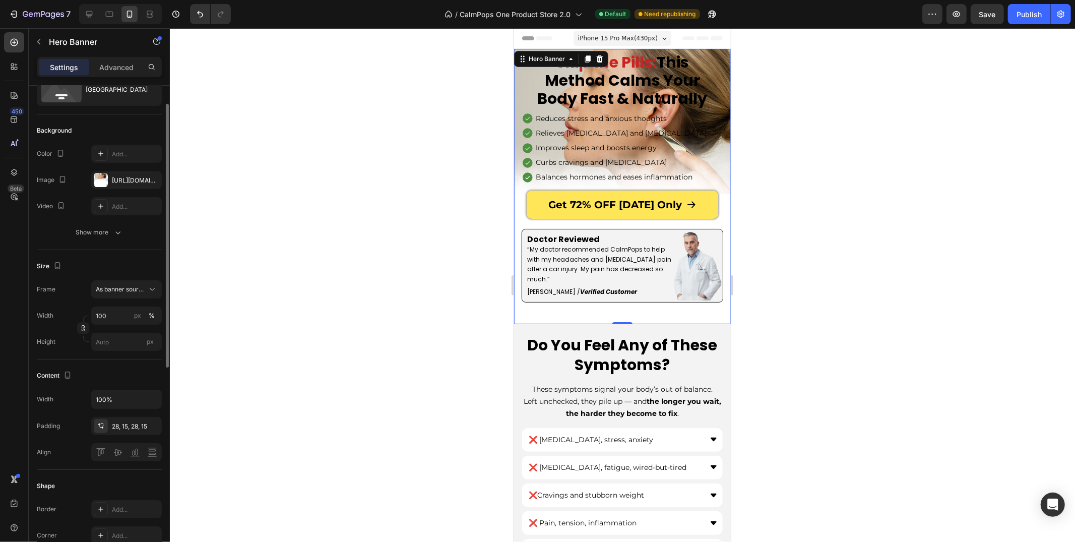
scroll to position [64, 0]
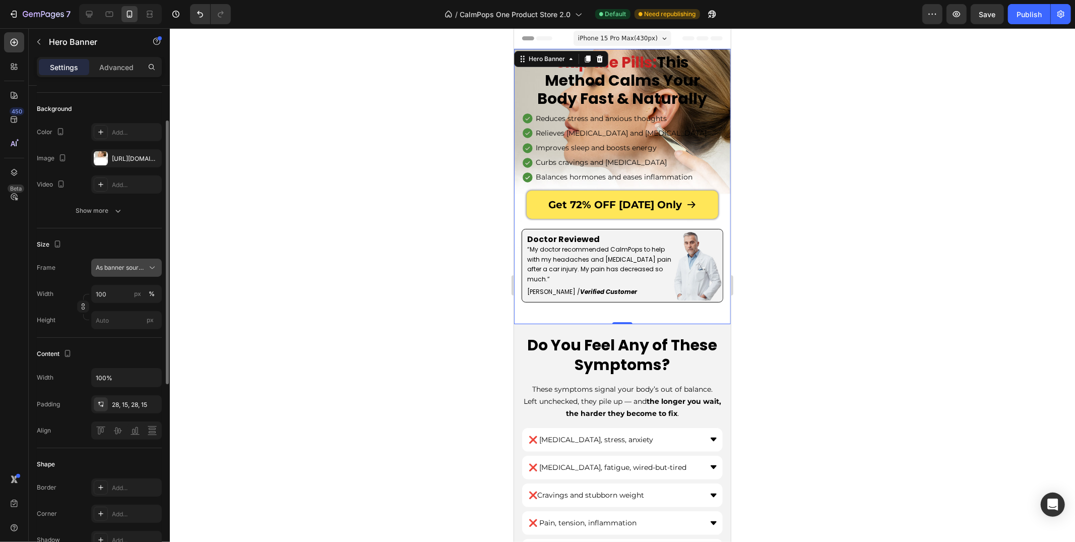
click at [114, 266] on span "As banner source" at bounding box center [120, 267] width 49 height 9
click at [107, 308] on span "Custom" at bounding box center [106, 309] width 22 height 9
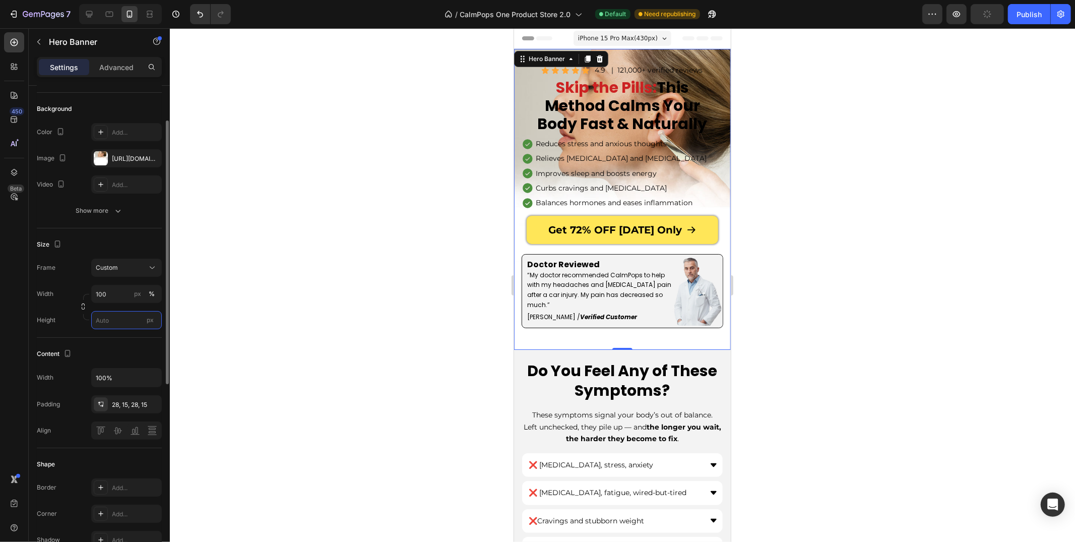
click at [113, 315] on input "px" at bounding box center [126, 320] width 71 height 18
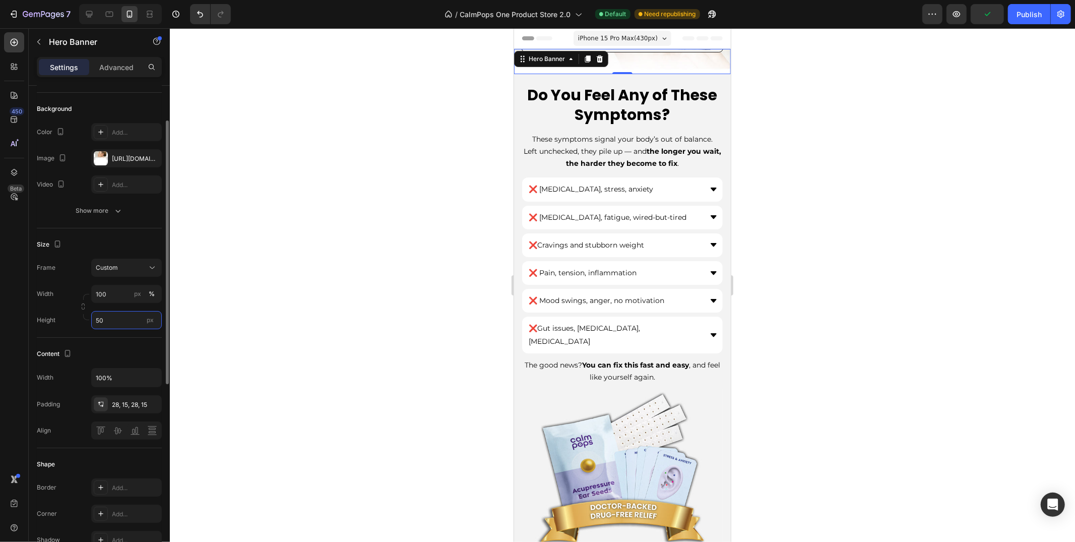
type input "5"
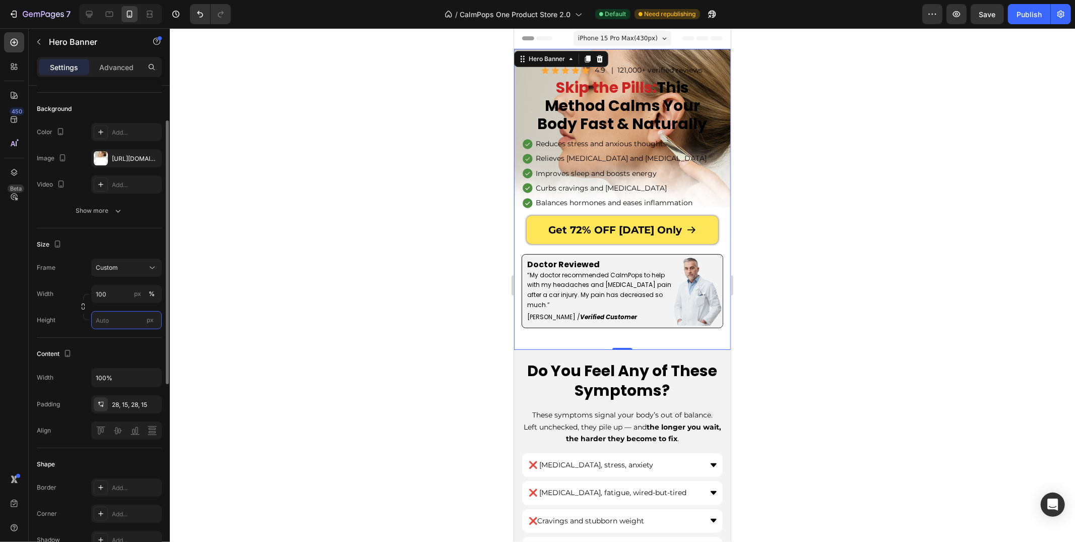
type input "7"
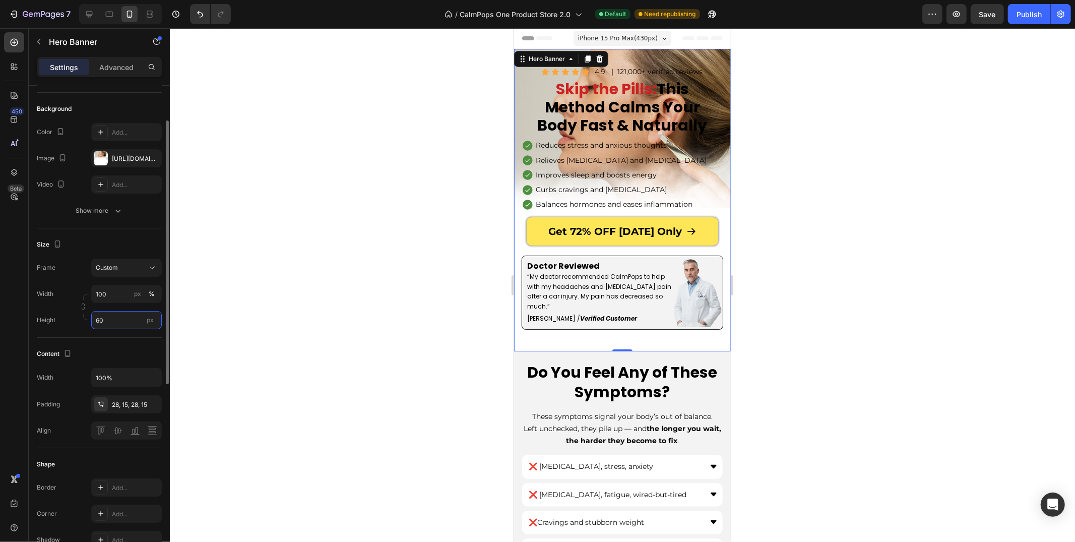
type input "6"
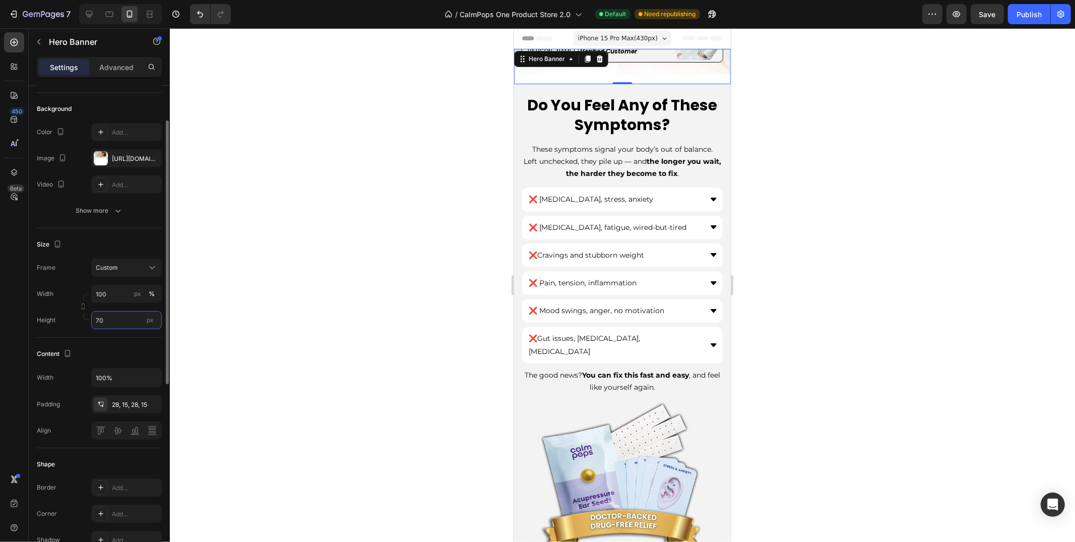
type input "7"
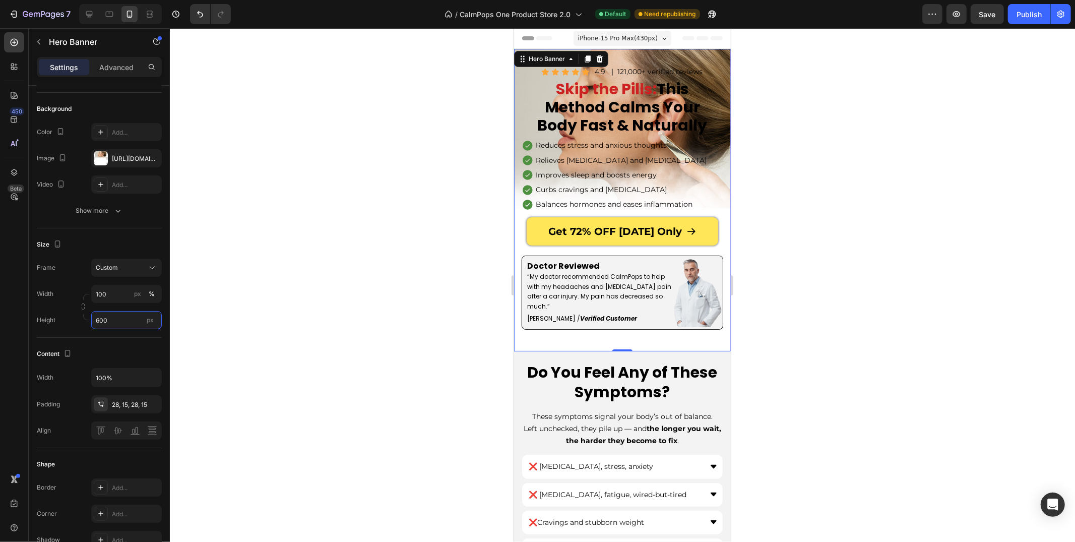
type input "600"
click at [519, 251] on div "Icon Icon Icon Icon Icon Icon List 4.9 Text Block | 121,000+ verified reviews T…" at bounding box center [621, 200] width 217 height 301
click at [522, 251] on div "Get 72% OFF [DATE] Only Button" at bounding box center [622, 235] width 202 height 36
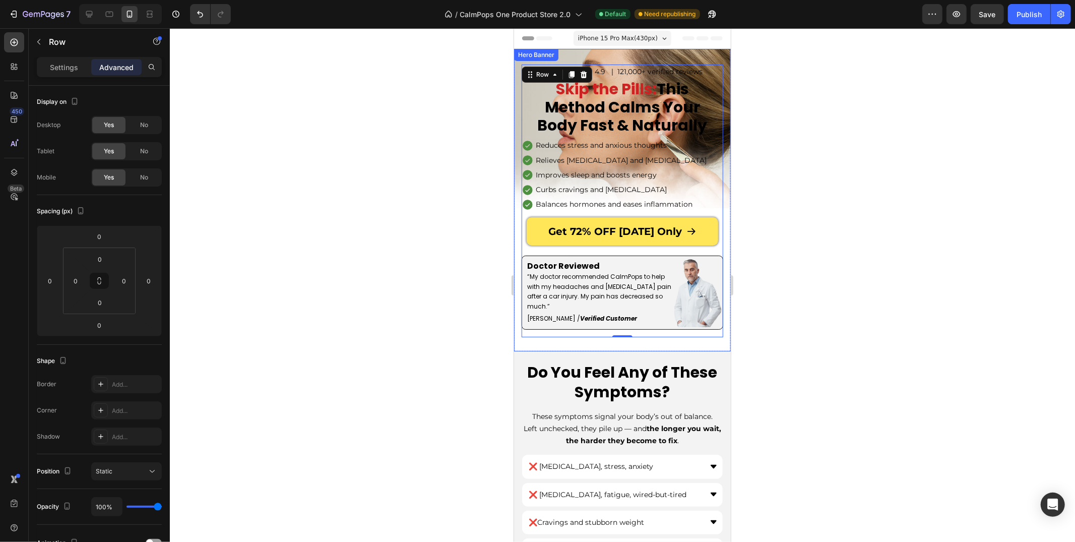
click at [522, 345] on div "Icon Icon Icon Icon Icon Icon List 4.9 Text Block | 121,000+ verified reviews T…" at bounding box center [621, 200] width 217 height 301
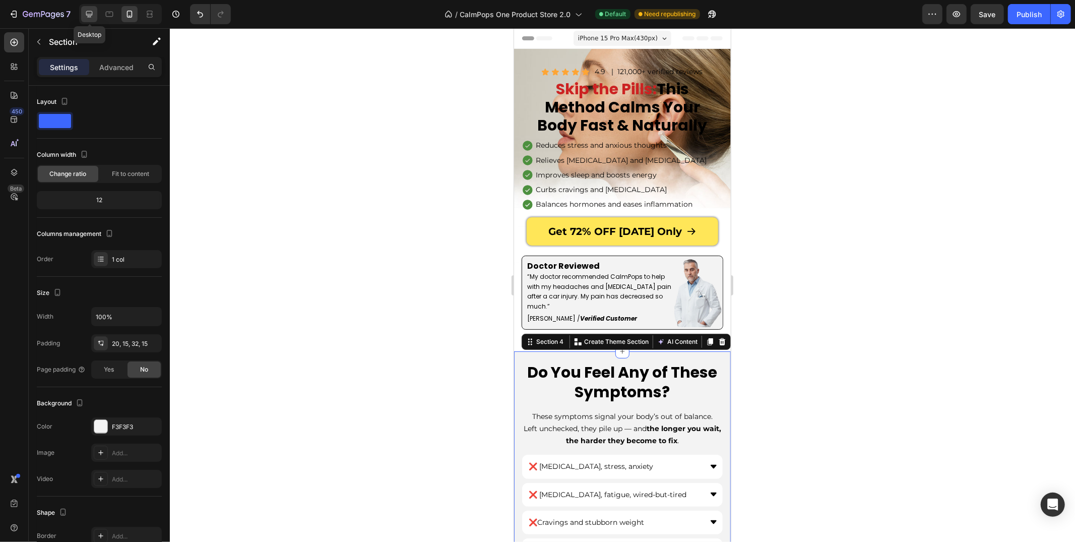
click at [91, 18] on icon at bounding box center [89, 14] width 10 height 10
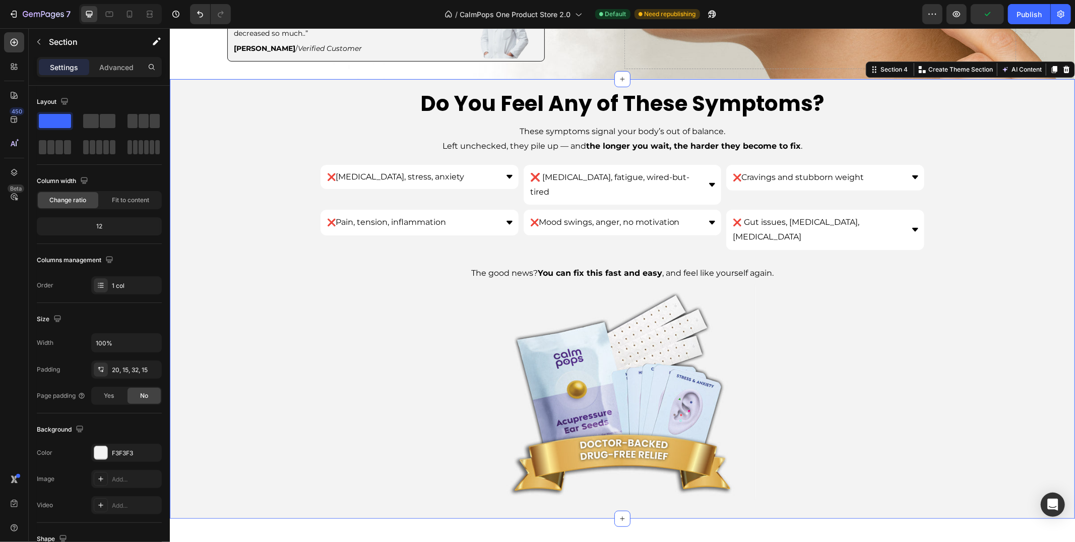
scroll to position [320, 0]
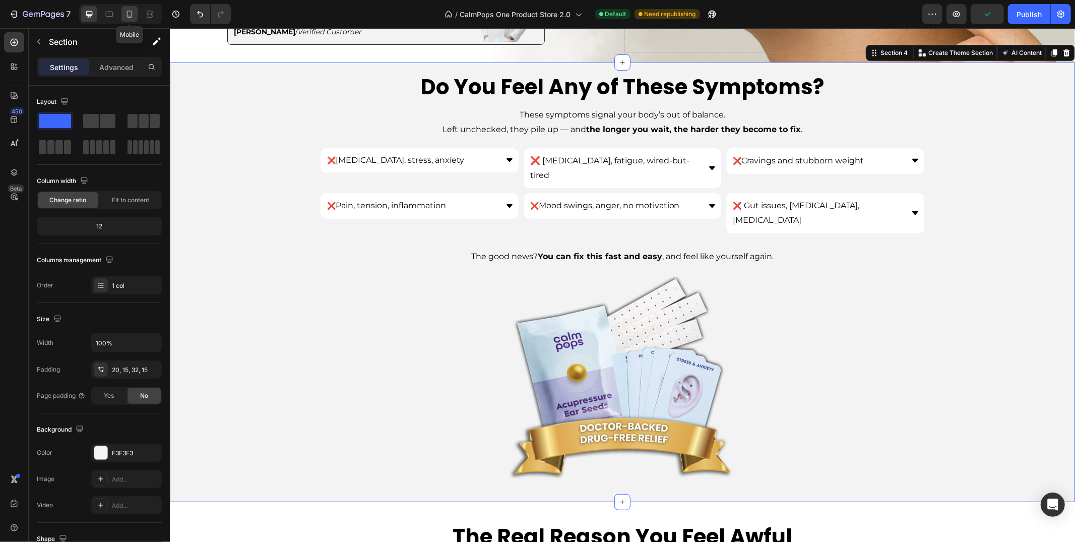
click at [122, 11] on div at bounding box center [129, 14] width 16 height 16
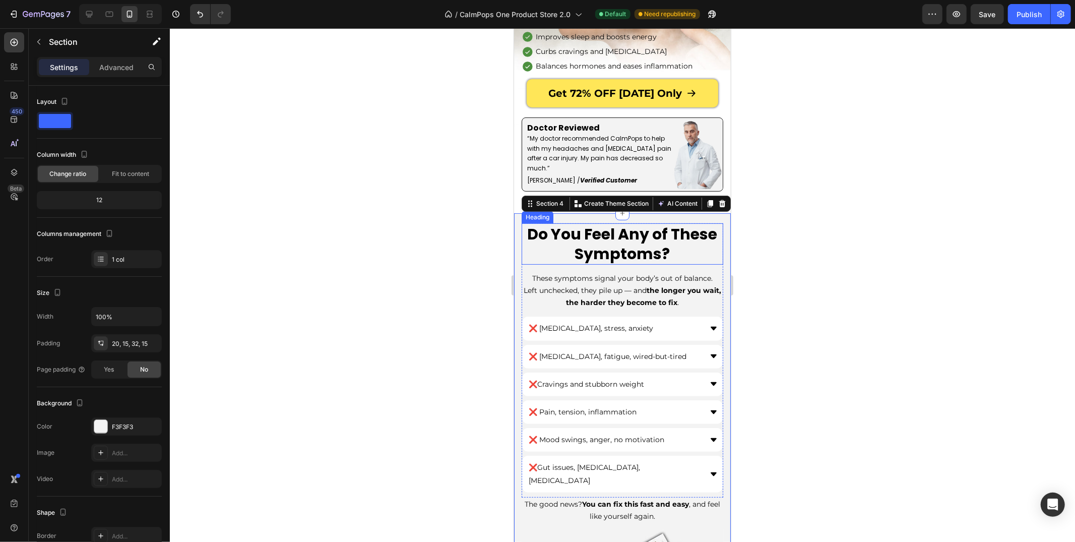
scroll to position [113, 0]
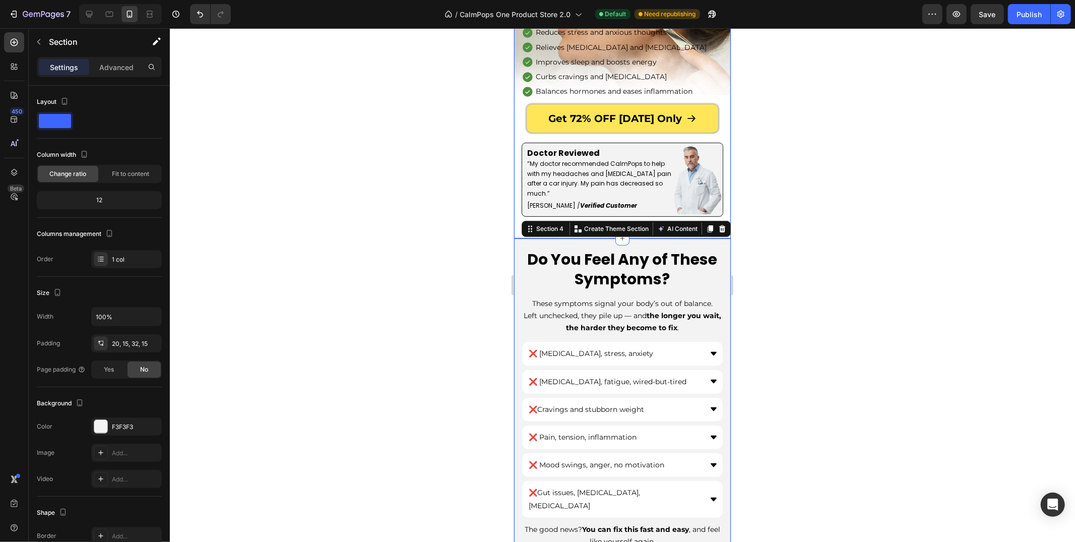
click at [517, 228] on div "Icon Icon Icon Icon Icon Icon List 4.9 Text Block | 121,000+ verified reviews T…" at bounding box center [621, 87] width 217 height 301
click at [602, 240] on div "Do You Feel Any of These Symptoms? Heading These symptoms signal your body’s ou…" at bounding box center [621, 484] width 217 height 493
click at [622, 239] on icon at bounding box center [622, 238] width 8 height 8
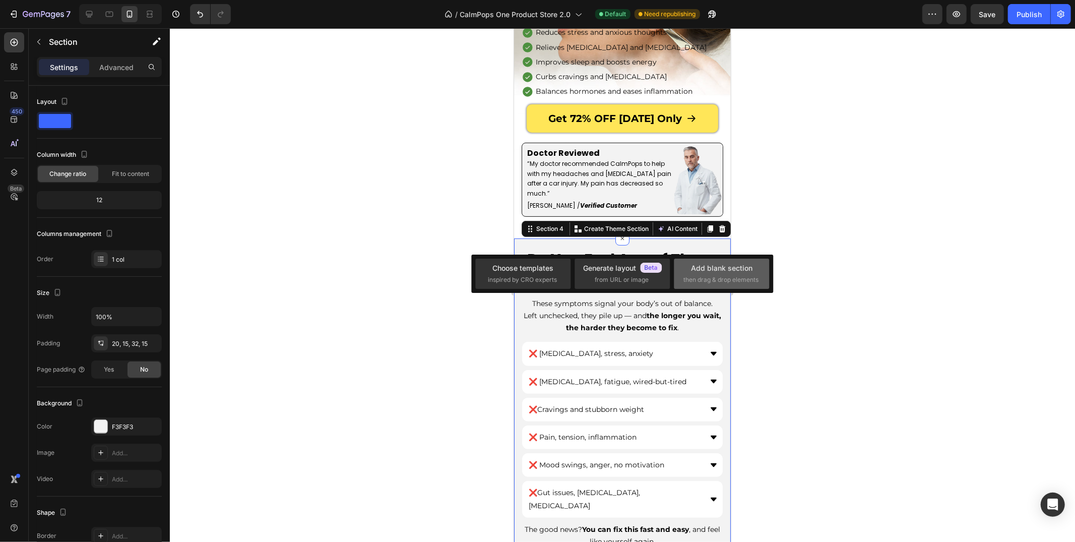
click at [710, 273] on div "Add blank section" at bounding box center [721, 268] width 61 height 11
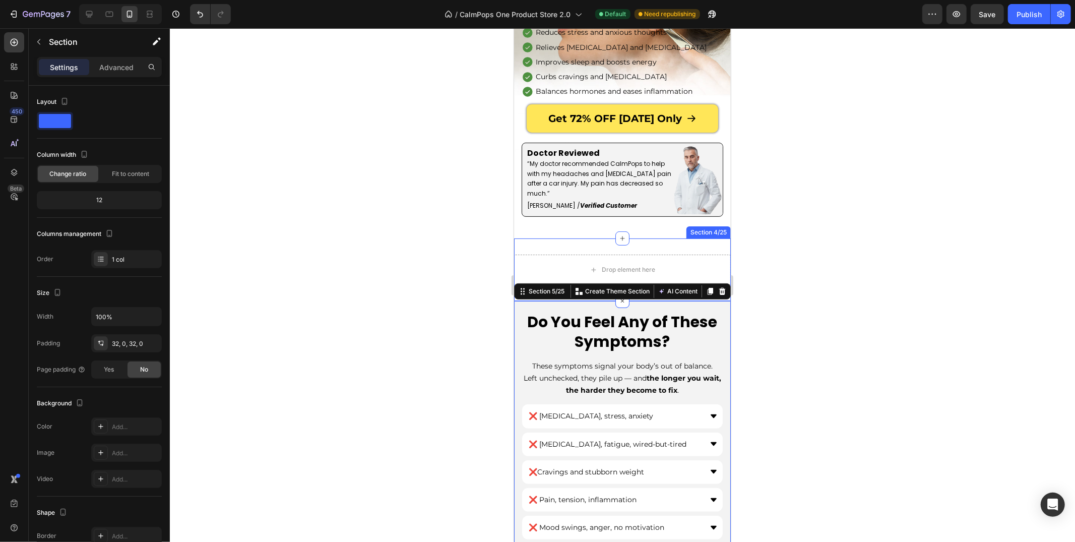
click at [571, 243] on div "Drop element here Section 4/25" at bounding box center [621, 269] width 217 height 62
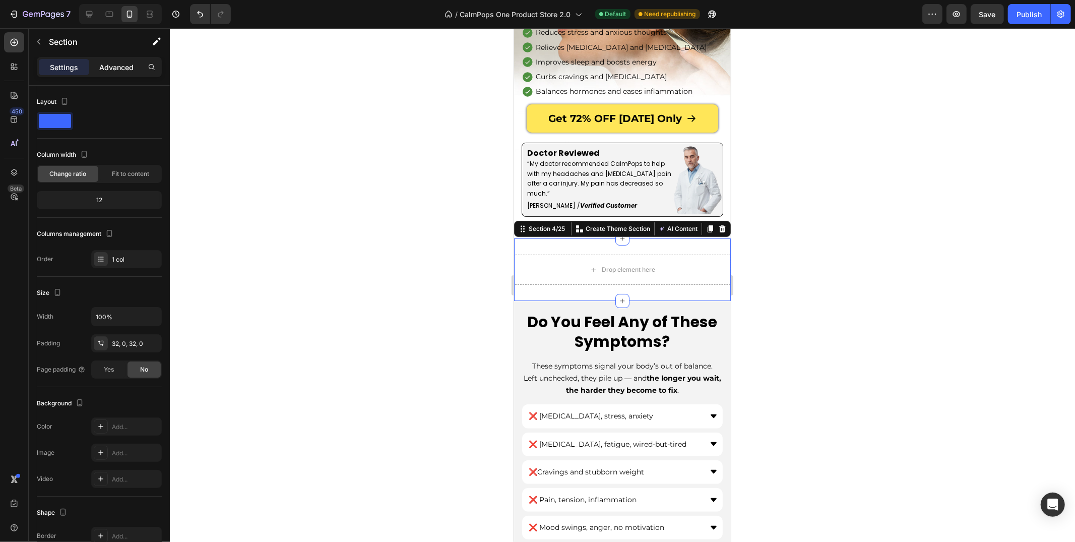
click at [127, 71] on p "Advanced" at bounding box center [116, 67] width 34 height 11
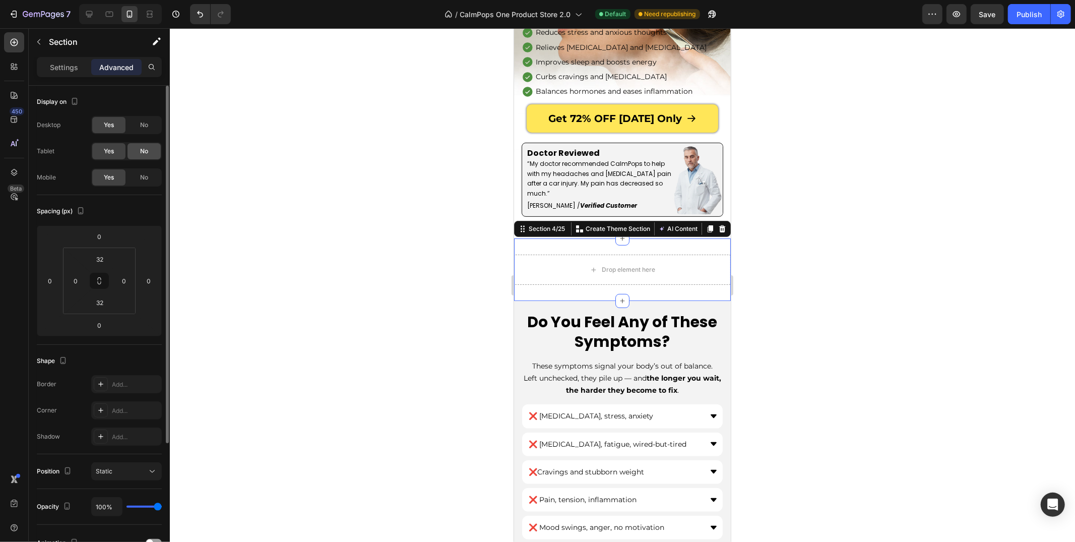
click at [148, 147] on span "No" at bounding box center [144, 151] width 8 height 9
click at [148, 130] on div "No" at bounding box center [143, 125] width 33 height 16
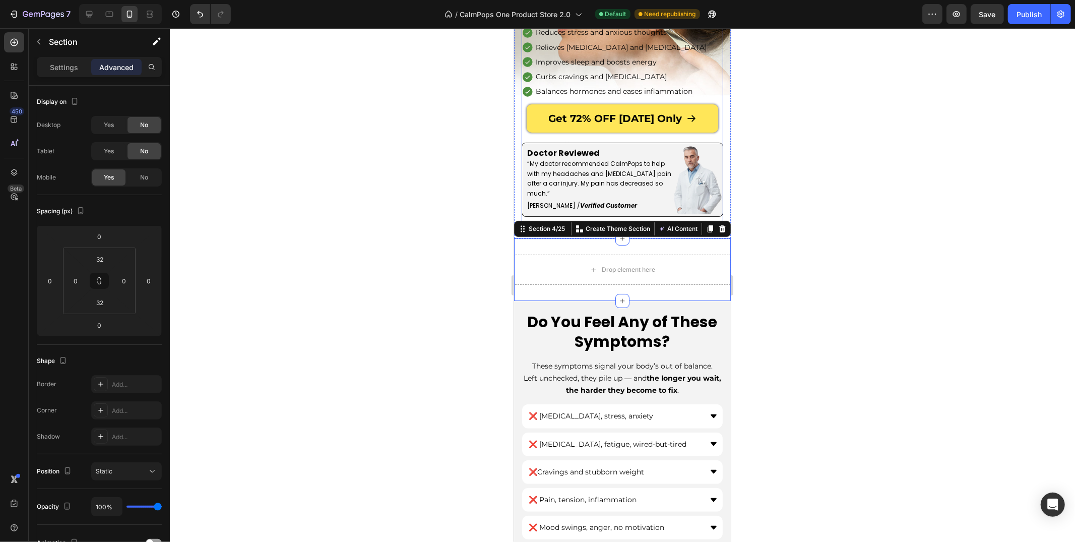
click at [534, 139] on div "Get 72% OFF [DATE] Only Button" at bounding box center [622, 122] width 202 height 36
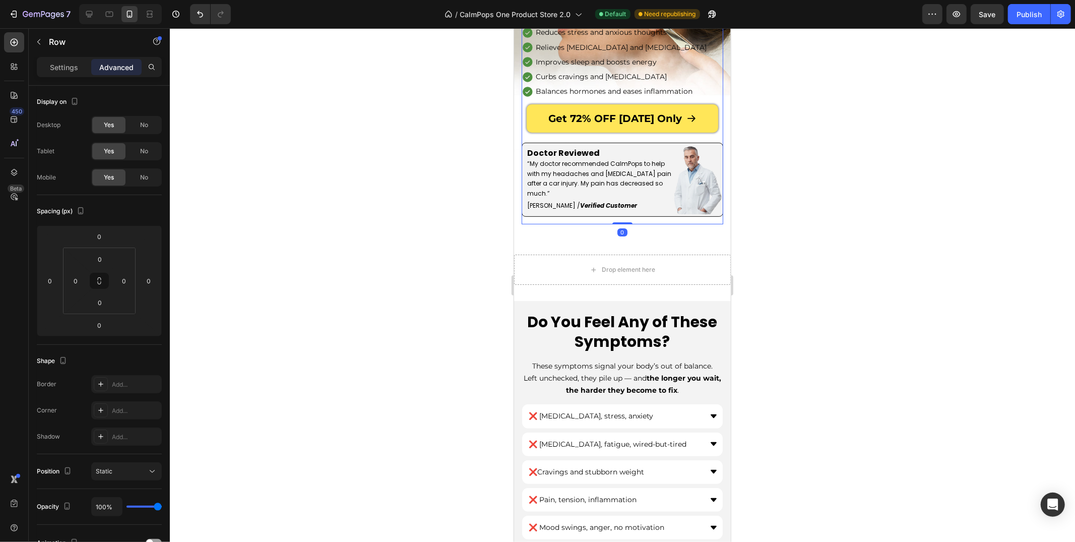
scroll to position [0, 0]
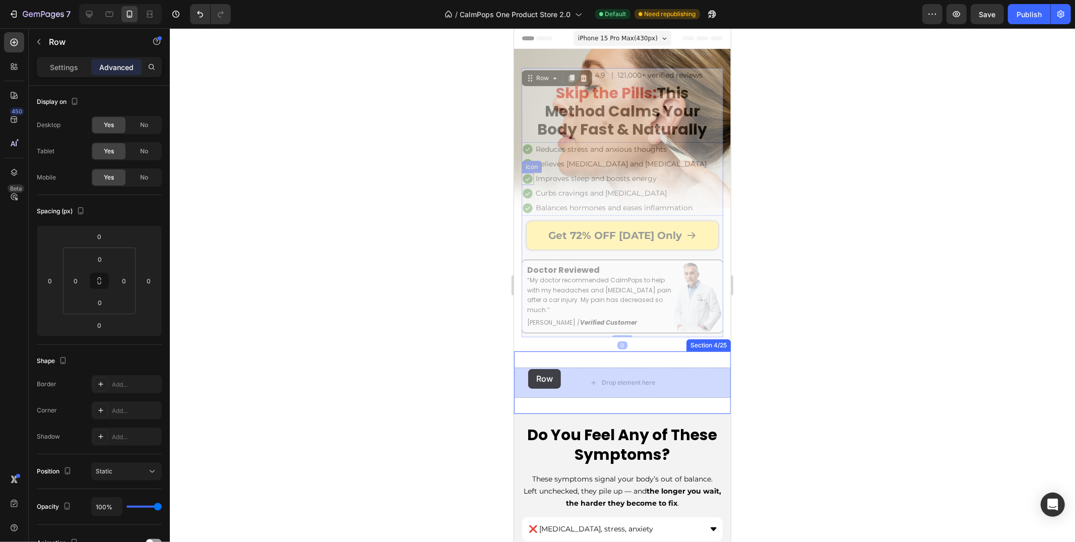
drag, startPoint x: 528, startPoint y: 73, endPoint x: 528, endPoint y: 368, distance: 295.3
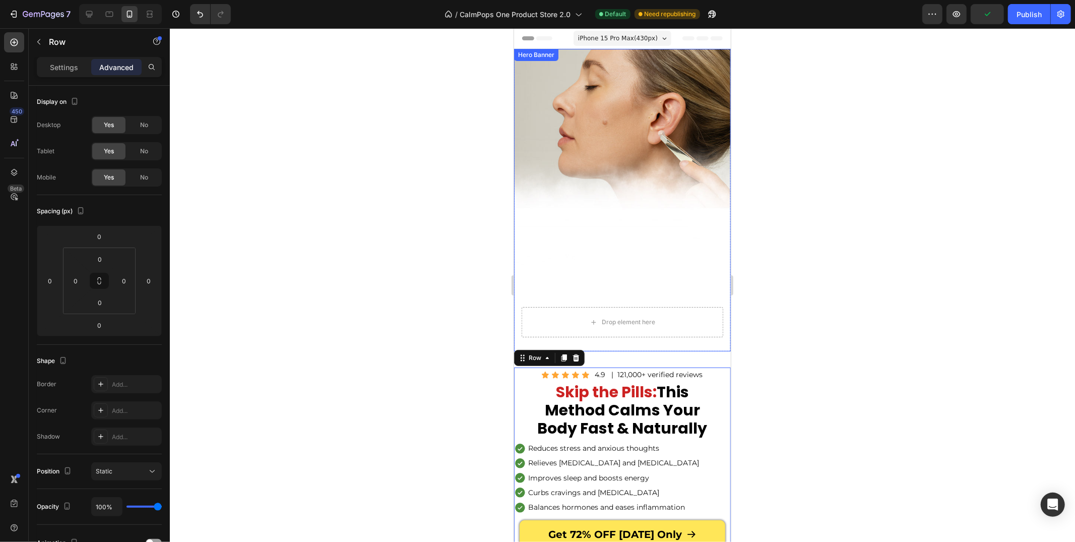
click at [592, 354] on div "Icon Icon Icon Icon Icon Icon List 4.9 Text Block | 121,000+ verified reviews T…" at bounding box center [621, 501] width 217 height 301
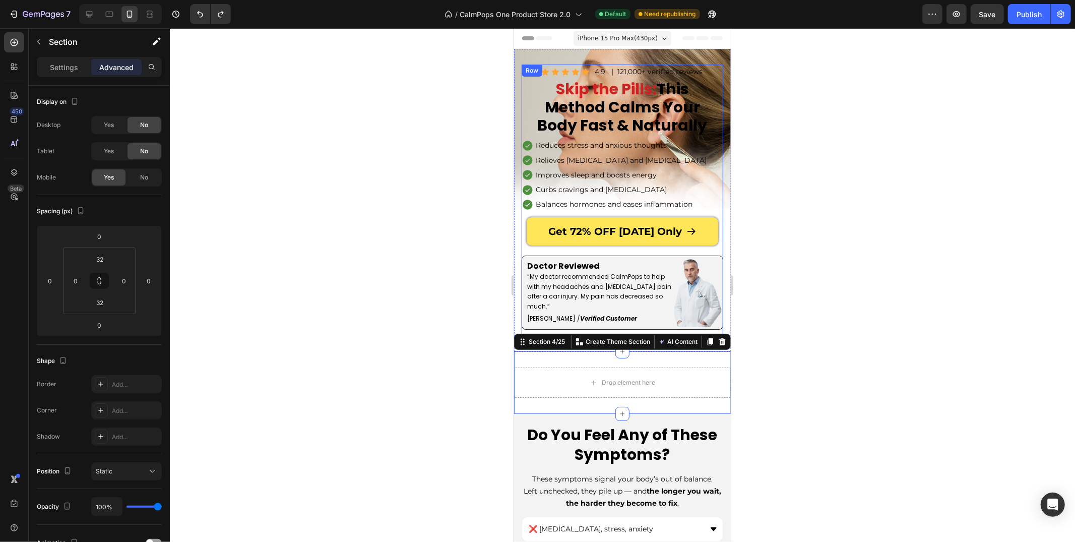
click at [530, 252] on div "Get 72% OFF [DATE] Only Button" at bounding box center [622, 235] width 202 height 36
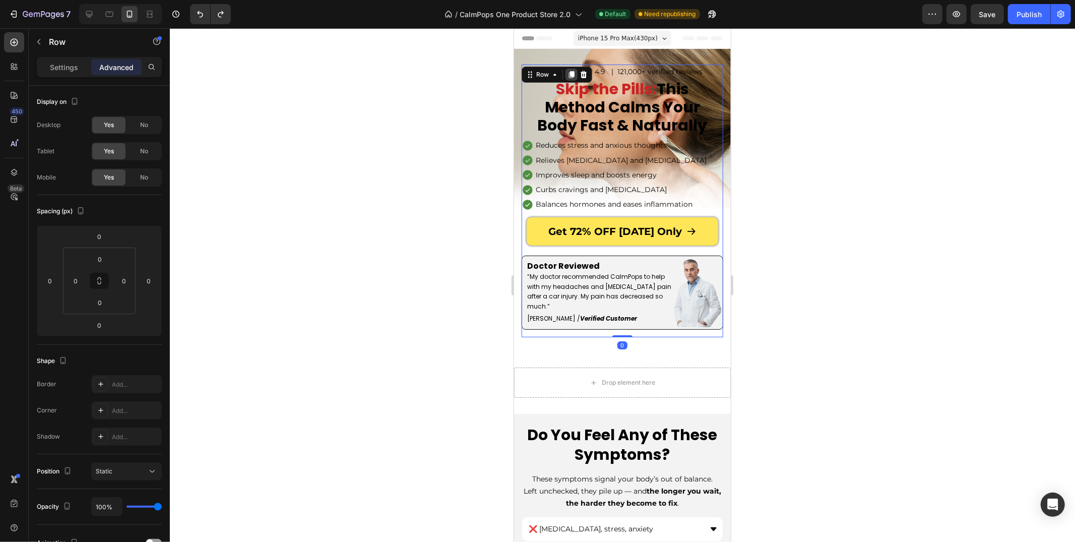
click at [569, 78] on icon at bounding box center [571, 74] width 6 height 7
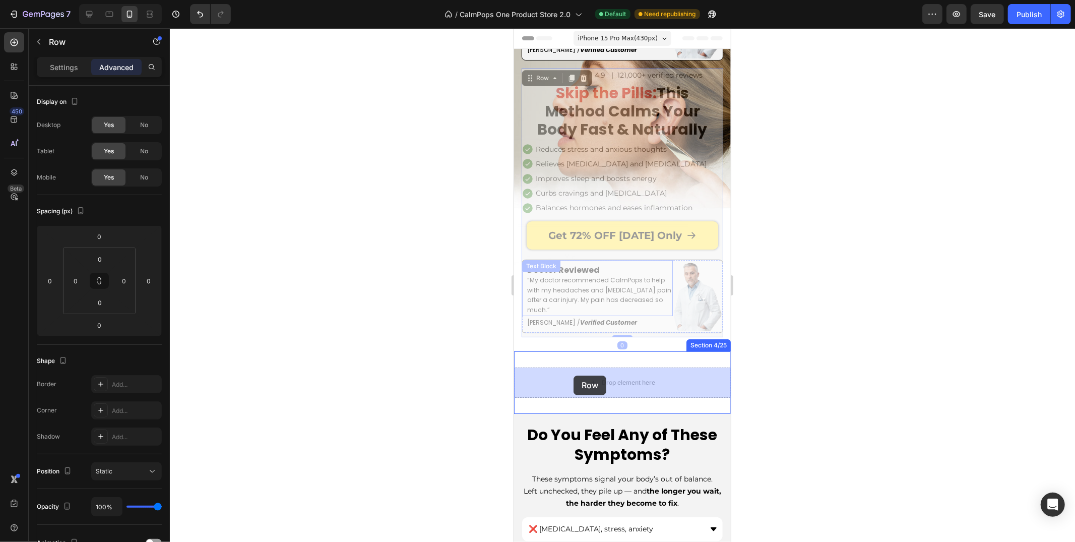
drag, startPoint x: 532, startPoint y: 79, endPoint x: 573, endPoint y: 375, distance: 299.2
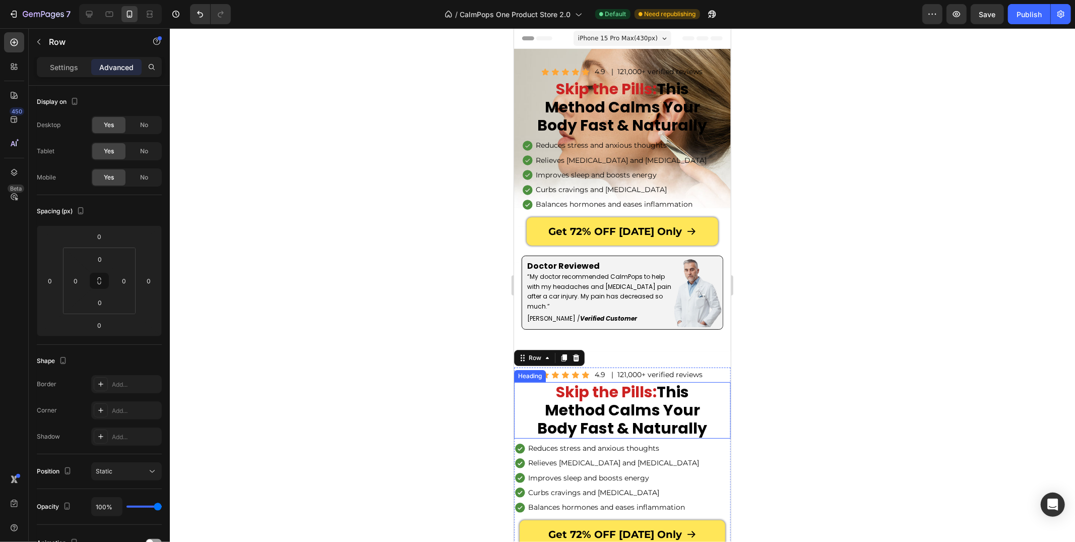
click at [539, 390] on h1 "Skip the Pills: This Method Calms Your Body Fast & Naturally" at bounding box center [622, 409] width 176 height 56
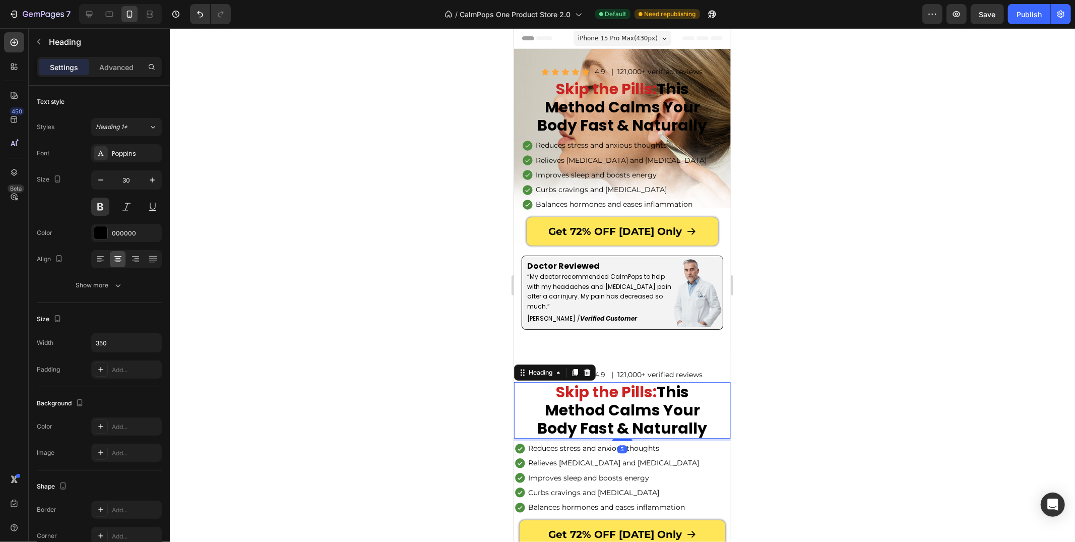
click at [585, 375] on icon at bounding box center [587, 371] width 7 height 7
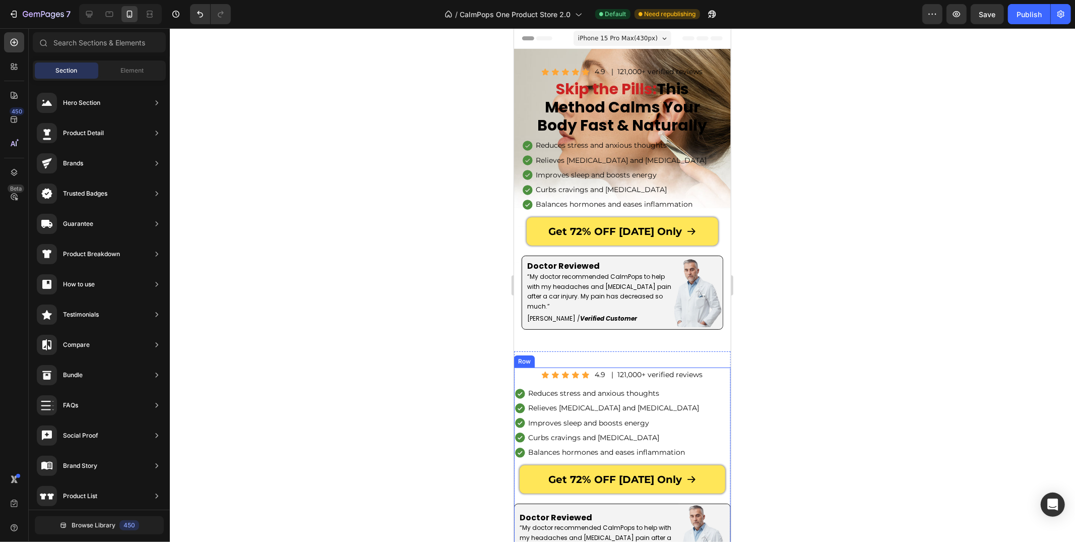
click at [531, 375] on div "Icon Icon Icon Icon Icon Icon List 4.9 Text Block | 121,000+ verified reviews T…" at bounding box center [621, 374] width 217 height 15
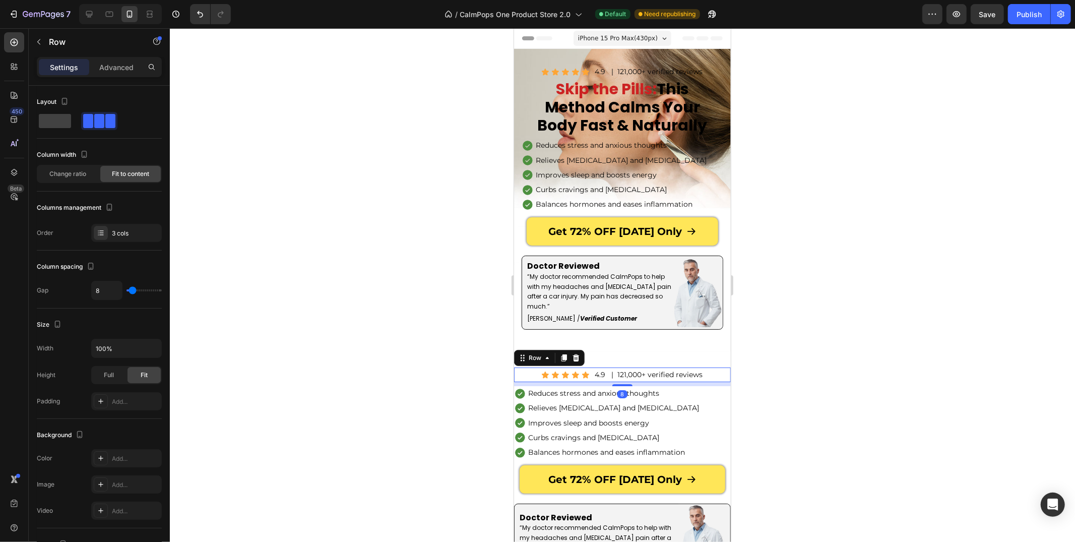
click at [574, 358] on icon at bounding box center [575, 357] width 8 height 8
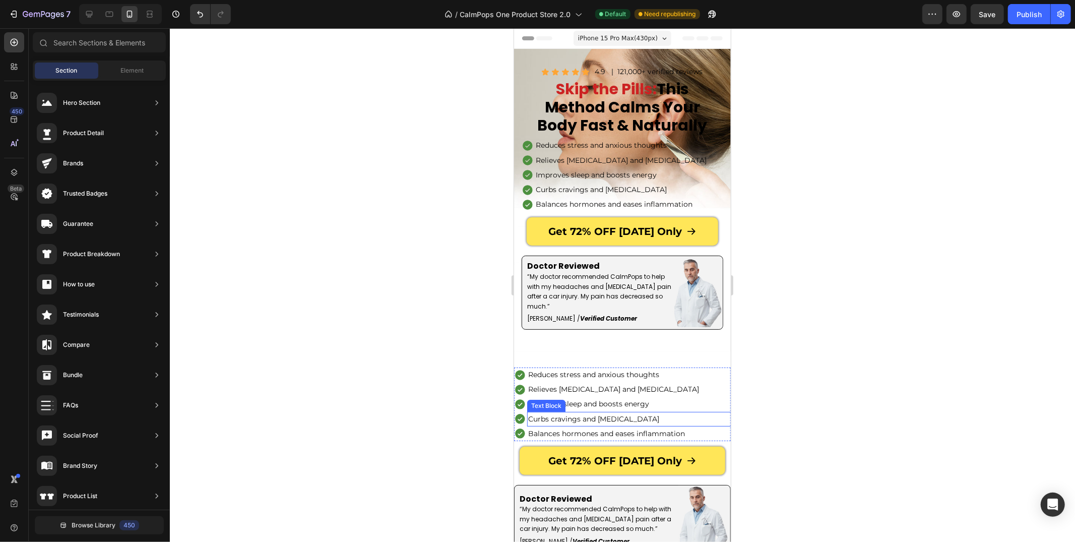
click at [697, 412] on p "Curbs cravings and [MEDICAL_DATA]" at bounding box center [635, 418] width 215 height 13
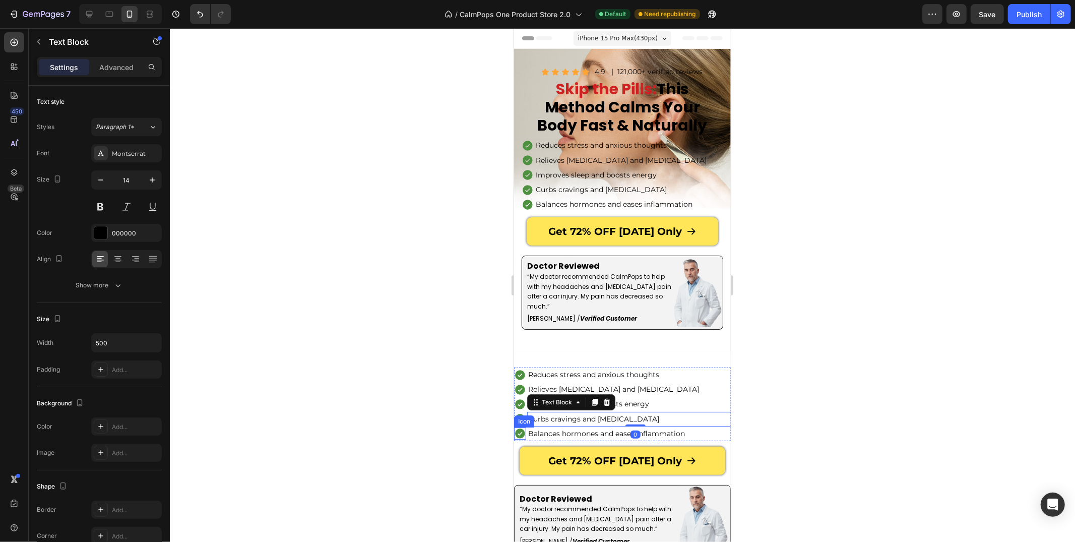
click at [517, 423] on div "Icon" at bounding box center [523, 421] width 20 height 12
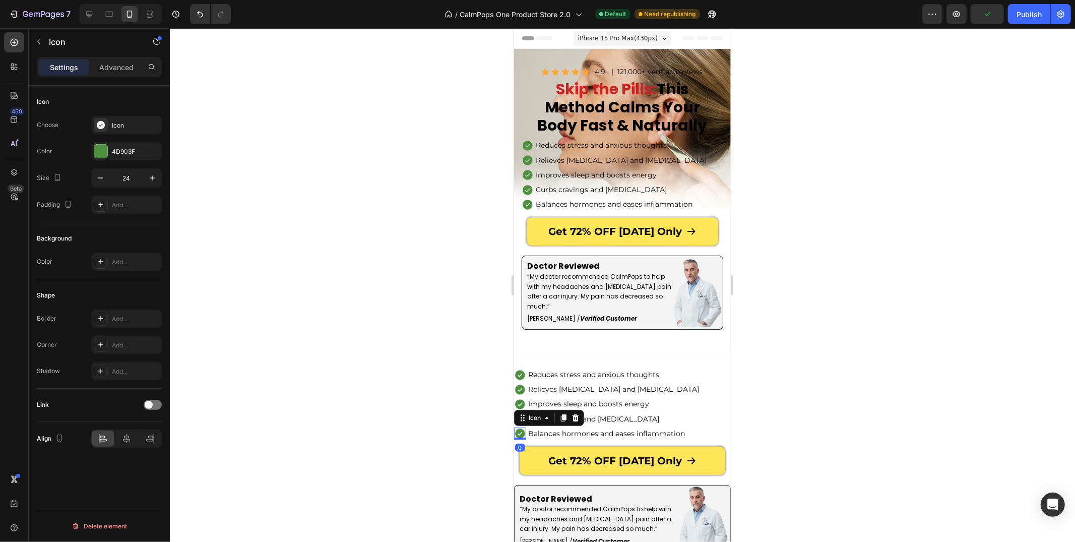
click at [501, 419] on div at bounding box center [622, 284] width 905 height 513
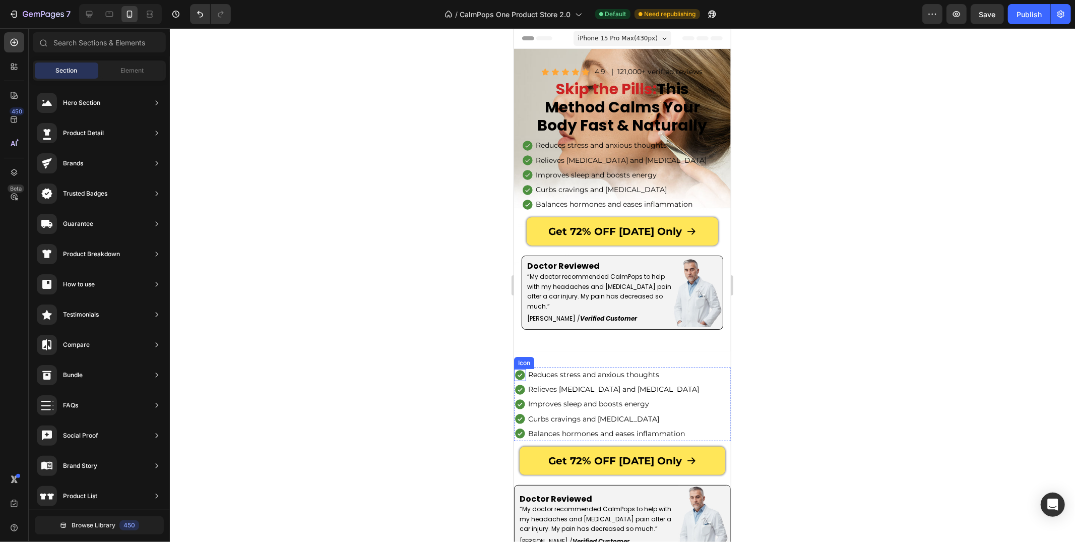
click at [516, 379] on icon at bounding box center [519, 374] width 12 height 12
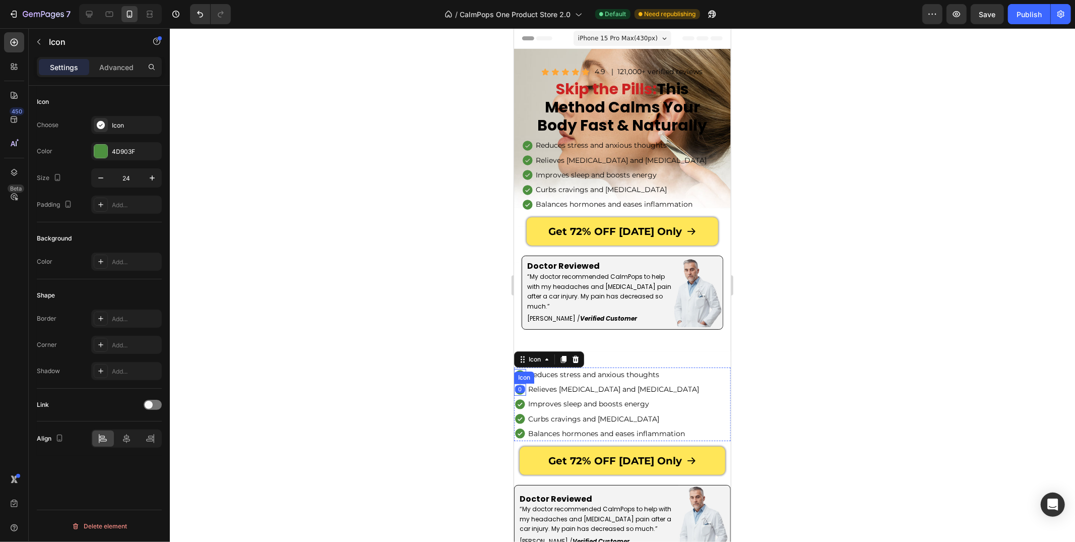
click at [514, 381] on li "Icon Relieves [MEDICAL_DATA] and [MEDICAL_DATA] Text Block" at bounding box center [621, 388] width 217 height 15
click at [527, 424] on div "Curbs cravings and [MEDICAL_DATA]" at bounding box center [635, 418] width 217 height 15
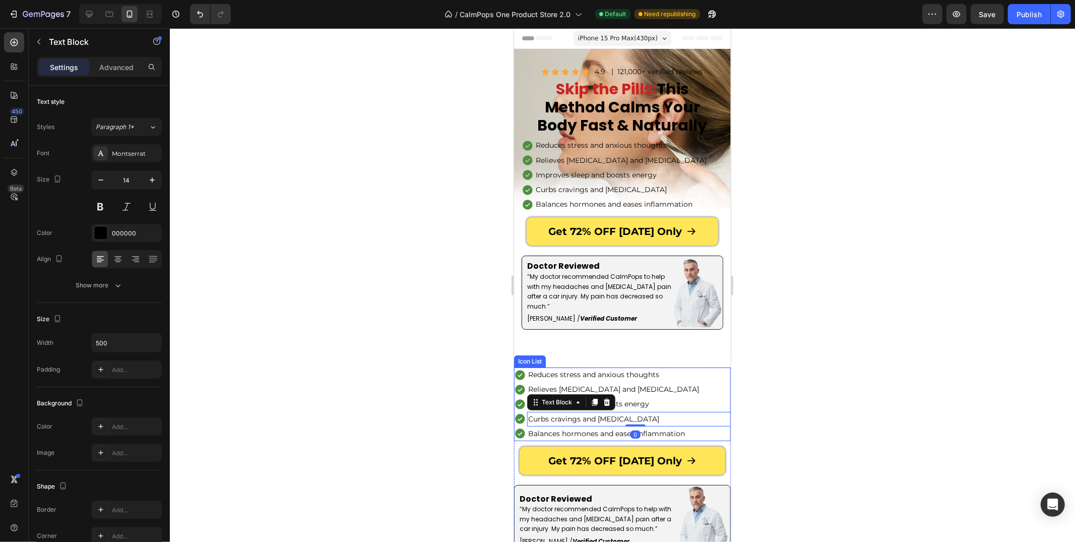
click at [525, 426] on li "Icon Balances hormones and eases inflammation Text Block" at bounding box center [621, 433] width 217 height 15
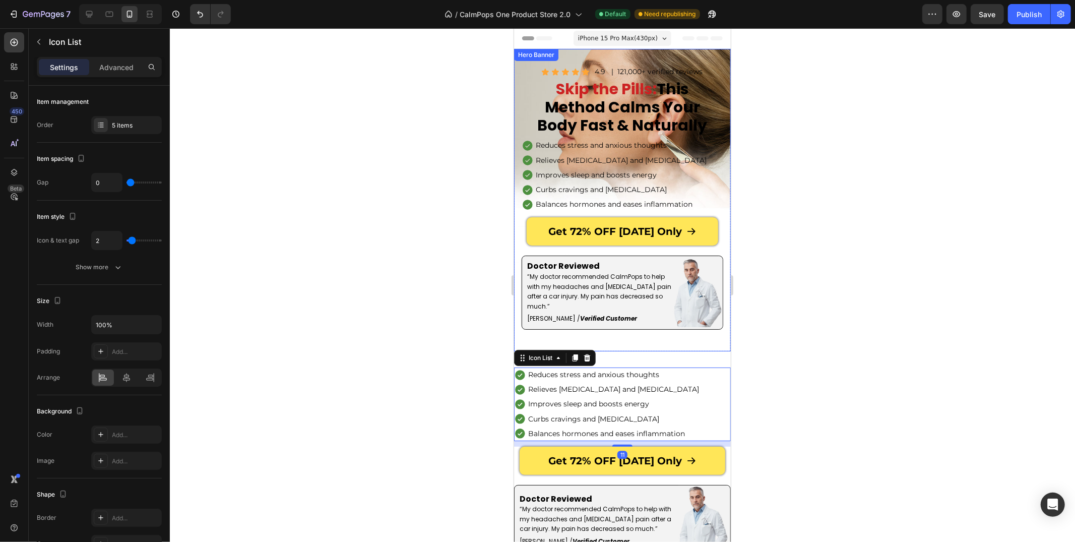
click at [586, 356] on icon at bounding box center [587, 357] width 7 height 7
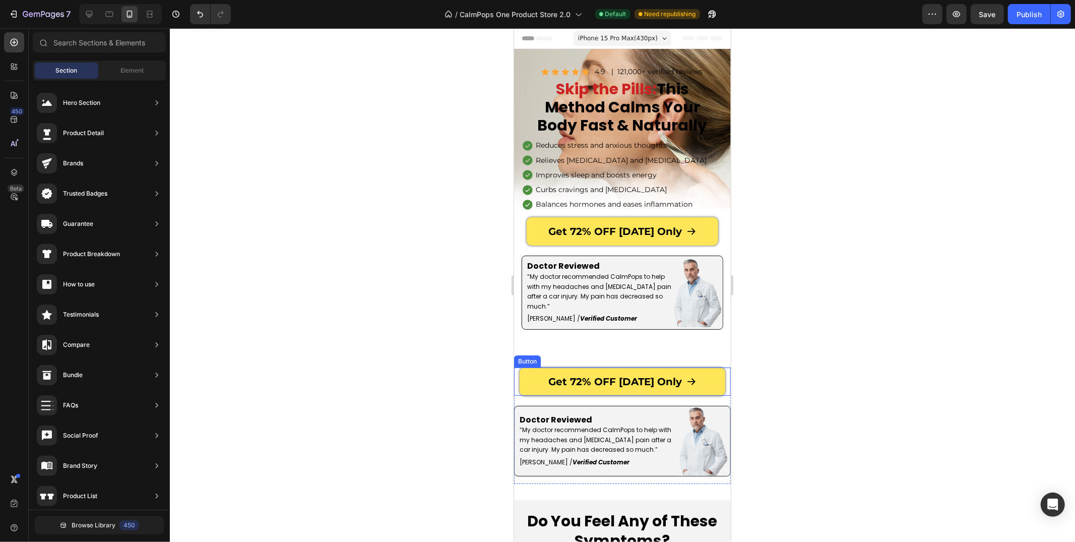
click at [518, 387] on div "Get 72% OFF [DATE] Only Button" at bounding box center [621, 381] width 217 height 28
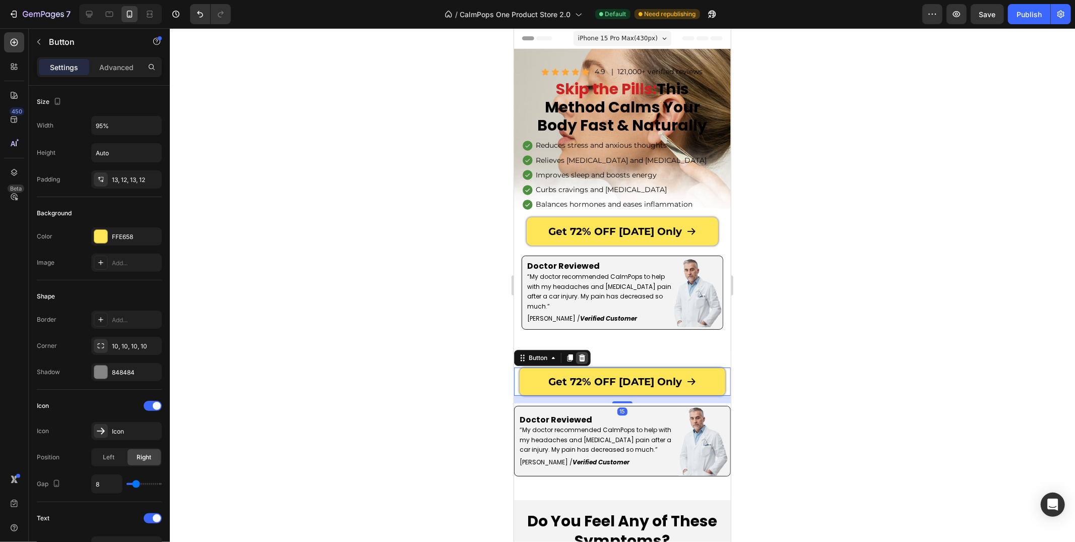
click at [581, 358] on icon at bounding box center [581, 357] width 8 height 8
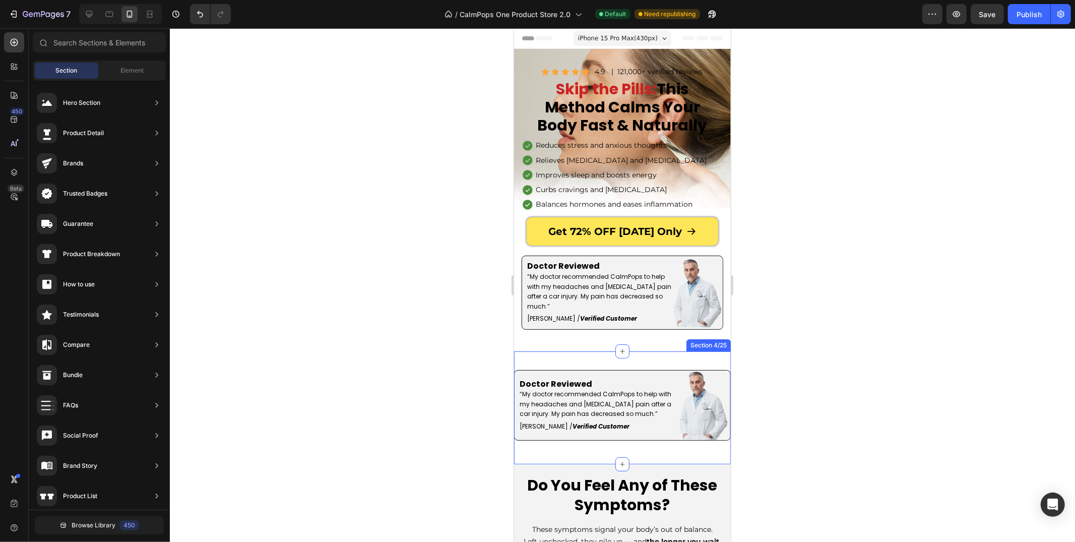
click at [535, 361] on div "Get 72% OFF [DATE] Only Button Doctor Reviewed Text Block “My doctor recommende…" at bounding box center [621, 407] width 217 height 113
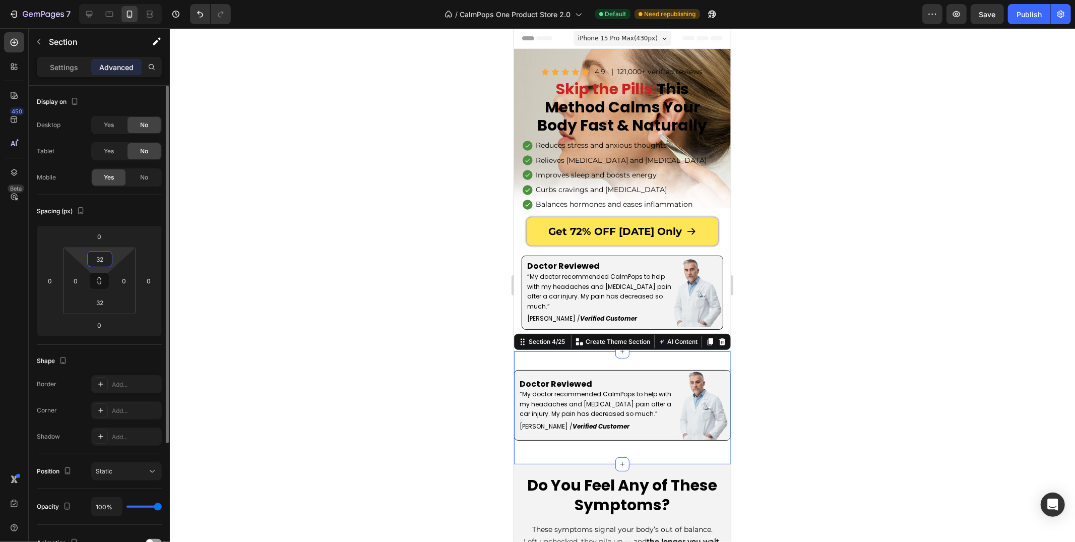
click at [107, 257] on input "32" at bounding box center [100, 258] width 20 height 15
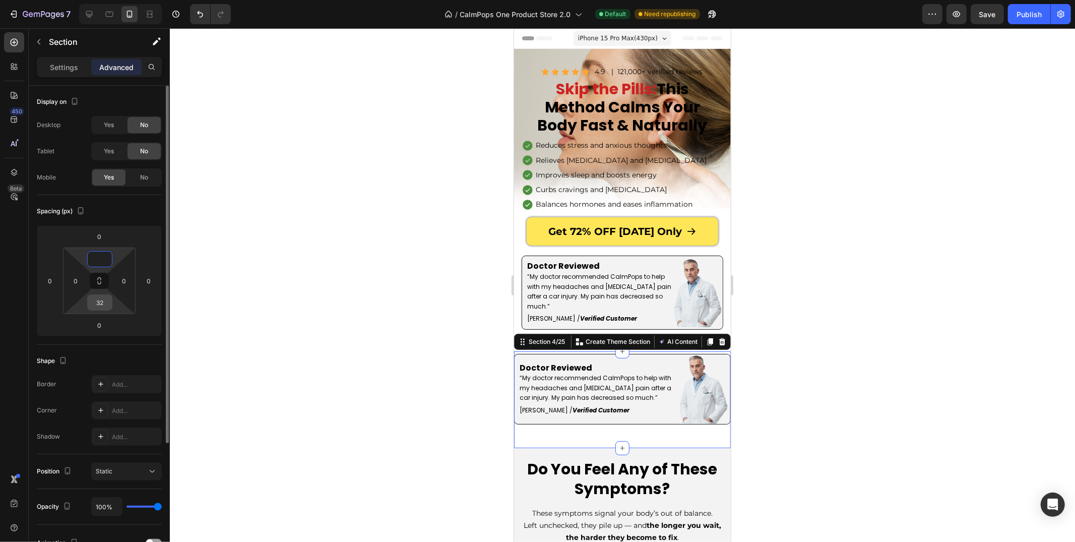
type input "0"
click at [99, 300] on input "32" at bounding box center [100, 302] width 20 height 15
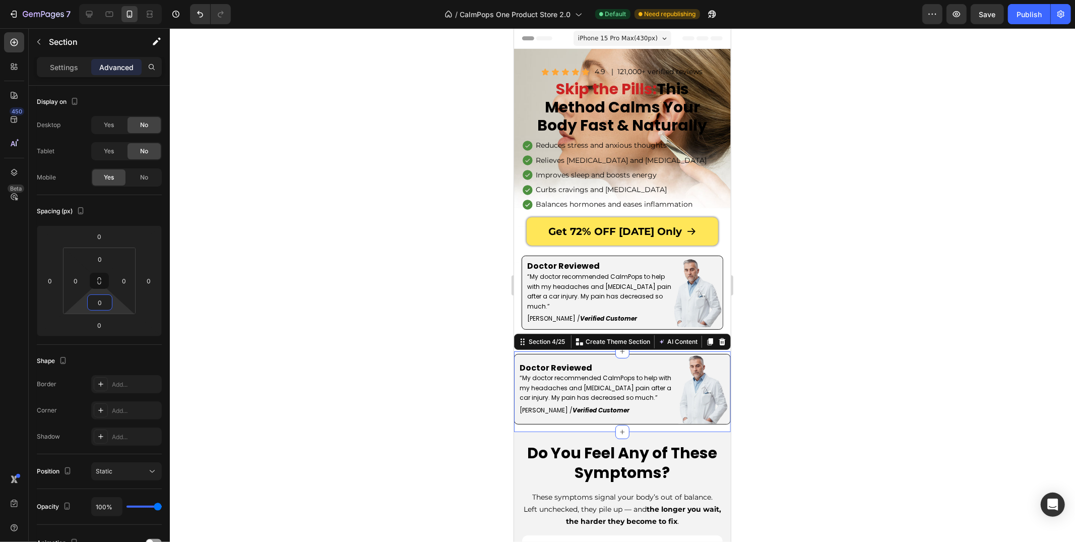
click at [257, 346] on div at bounding box center [622, 284] width 905 height 513
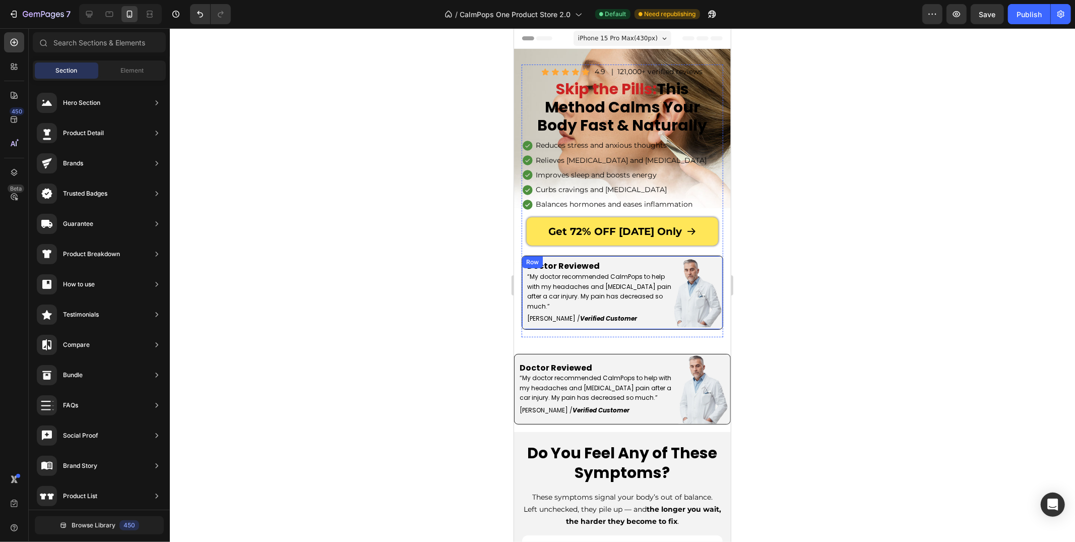
click at [557, 327] on div "Doctor Reviewed “My doctor recommended CalmPops to help with my headaches and […" at bounding box center [597, 291] width 151 height 73
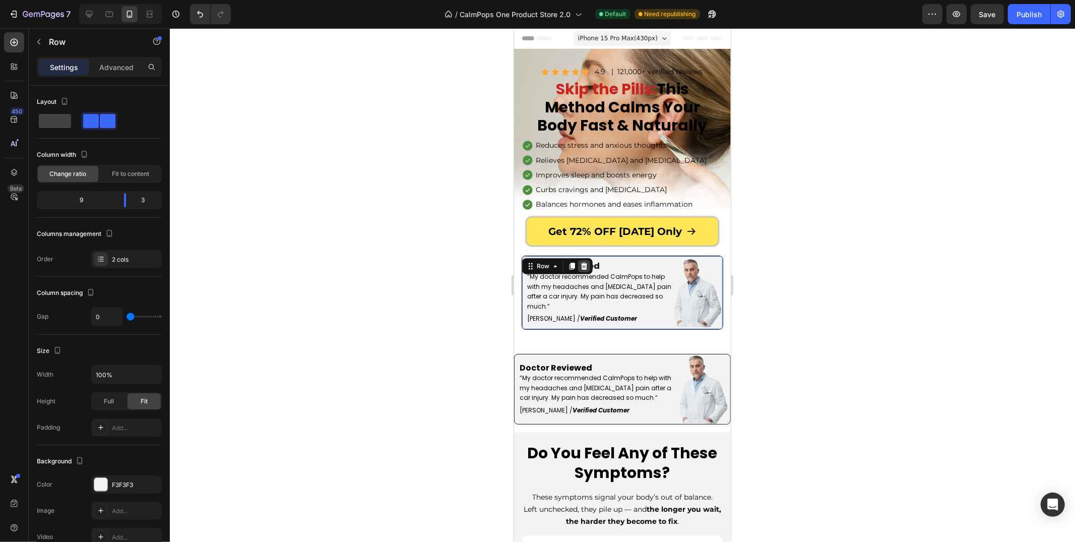
click at [581, 272] on div at bounding box center [583, 266] width 12 height 12
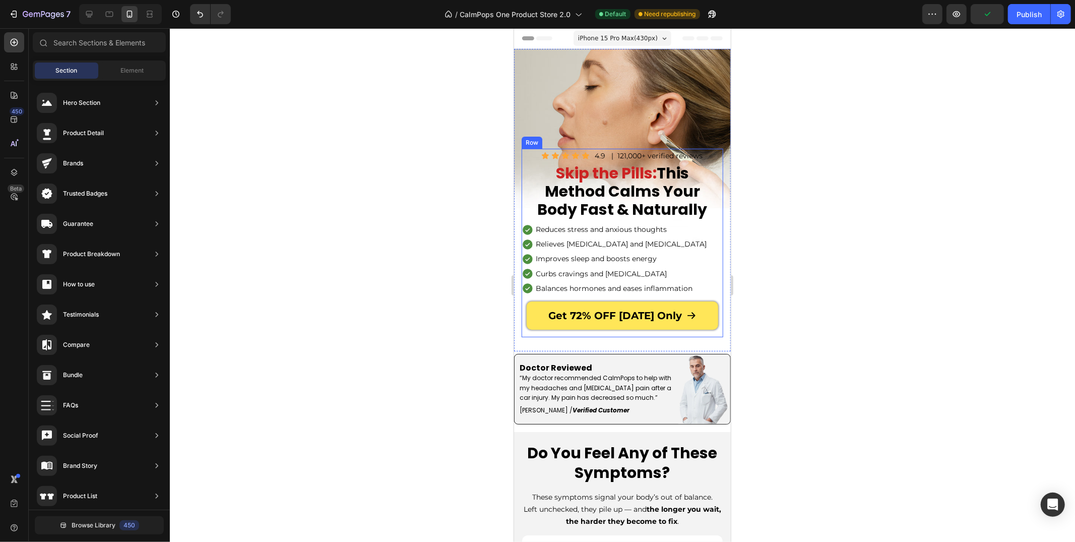
click at [532, 334] on div "Get 72% OFF [DATE] Only Button" at bounding box center [622, 319] width 202 height 36
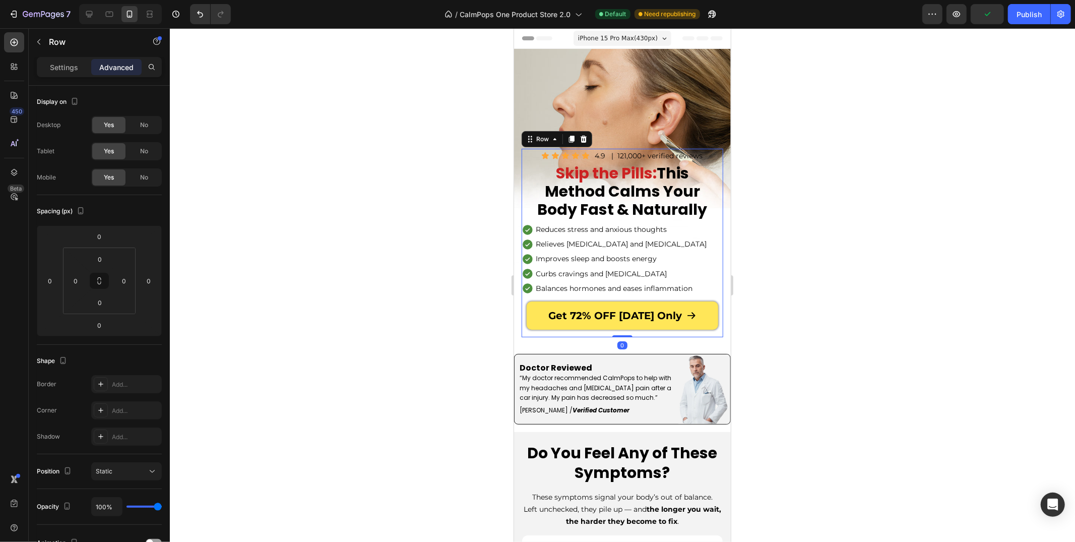
click at [540, 340] on div "Icon Icon Icon Icon Icon Icon List 4.9 Text Block | 121,000+ verified reviews T…" at bounding box center [621, 242] width 217 height 217
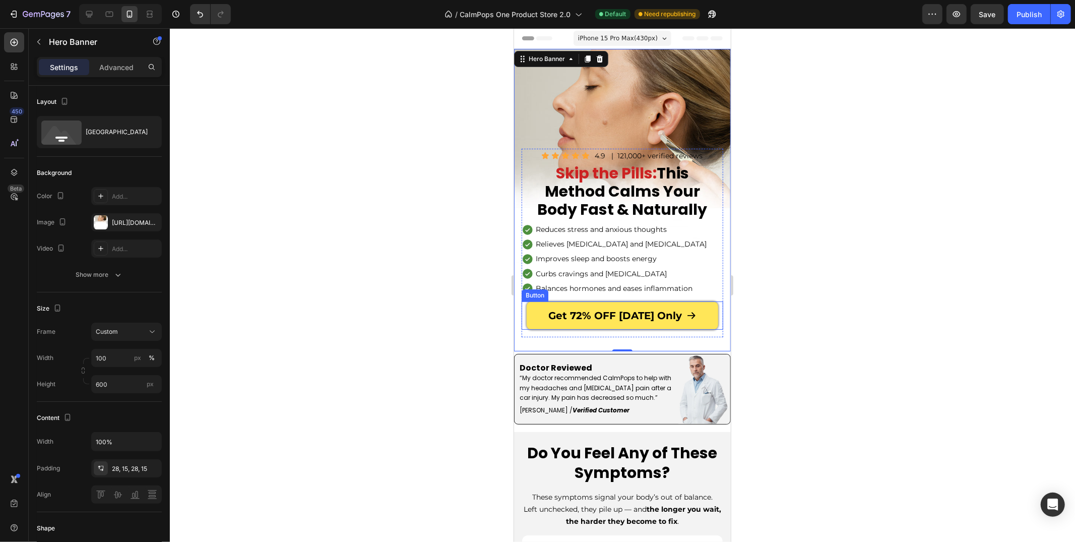
click at [524, 331] on div "Get 72% OFF [DATE] Only Button" at bounding box center [622, 319] width 202 height 36
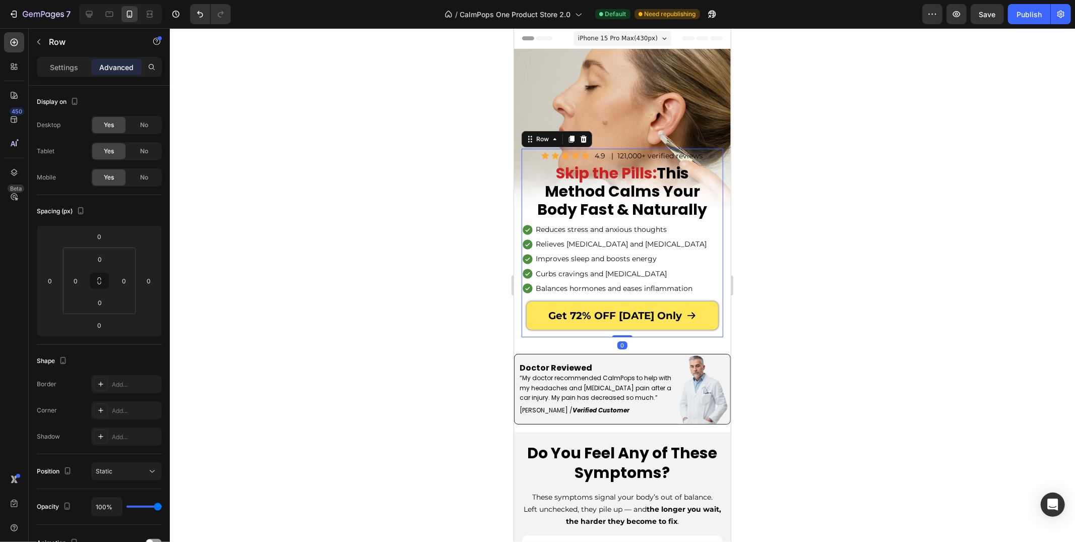
click at [529, 339] on div "Icon Icon Icon Icon Icon Icon List 4.9 Text Block | 121,000+ verified reviews T…" at bounding box center [621, 242] width 217 height 217
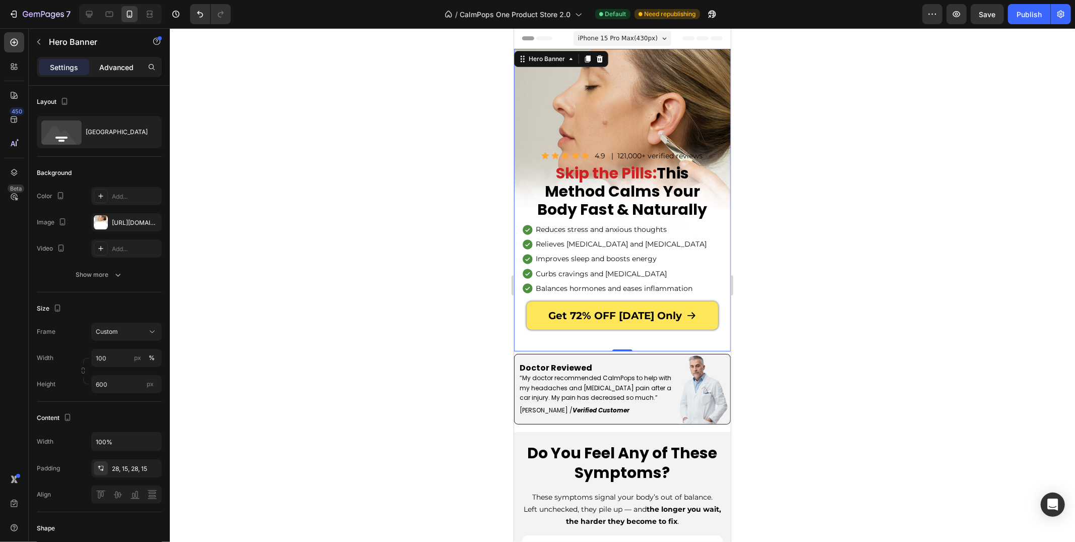
click at [117, 66] on p "Advanced" at bounding box center [116, 67] width 34 height 11
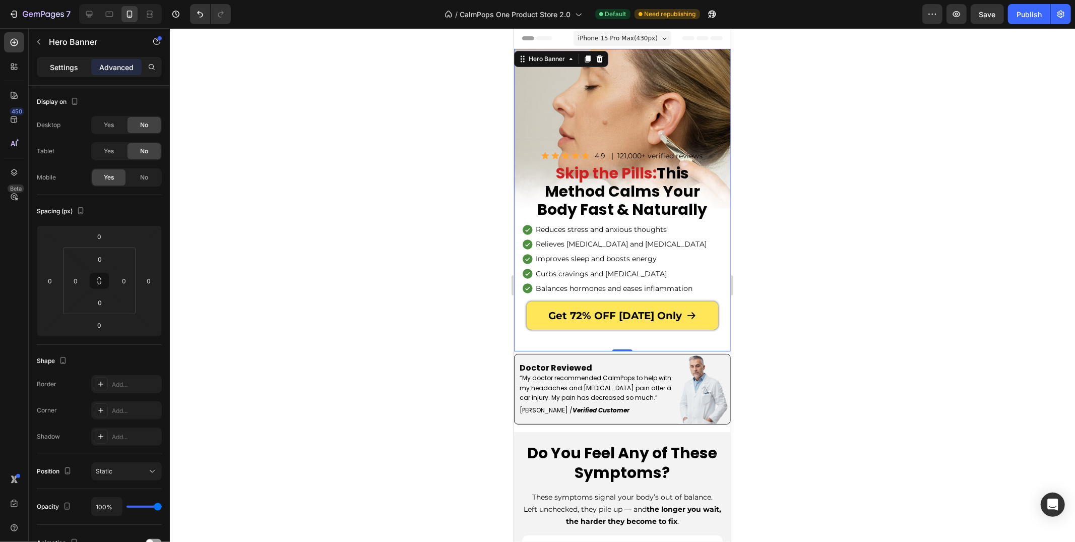
click at [62, 67] on p "Settings" at bounding box center [64, 67] width 28 height 11
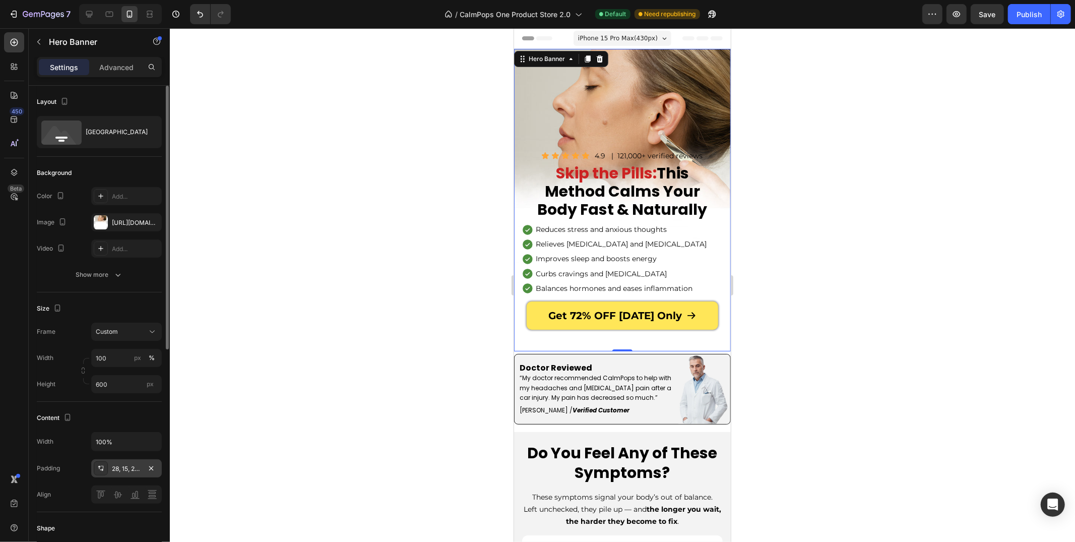
click at [124, 466] on div "28, 15, 28, 15" at bounding box center [126, 468] width 29 height 9
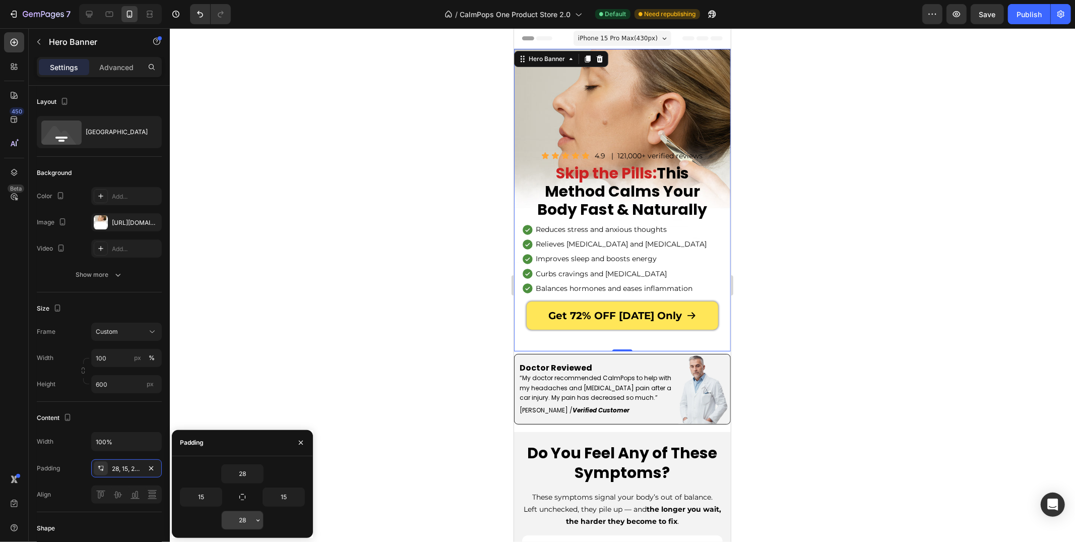
click at [239, 519] on input "28" at bounding box center [242, 520] width 41 height 18
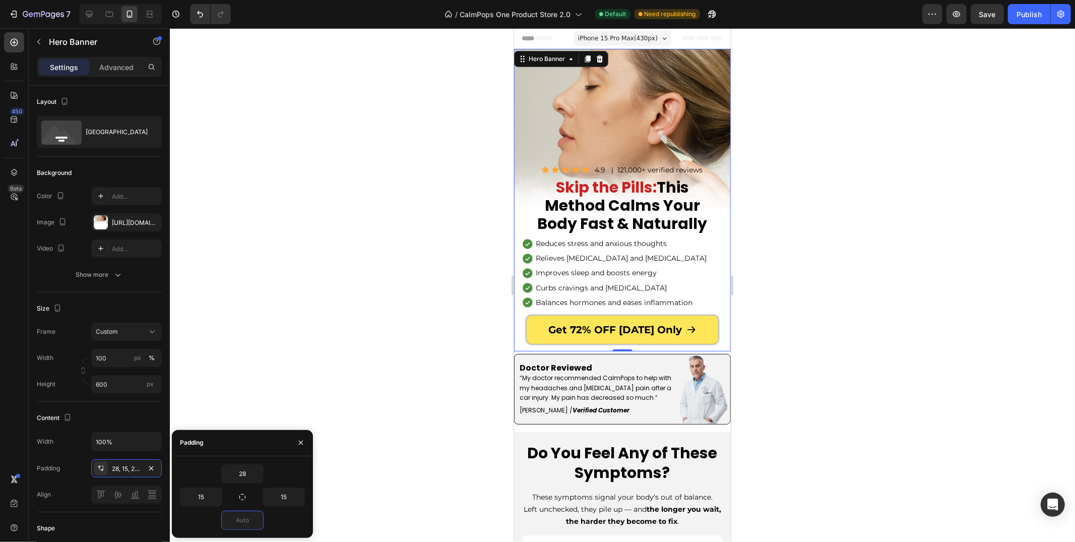
click at [354, 313] on div at bounding box center [622, 284] width 905 height 513
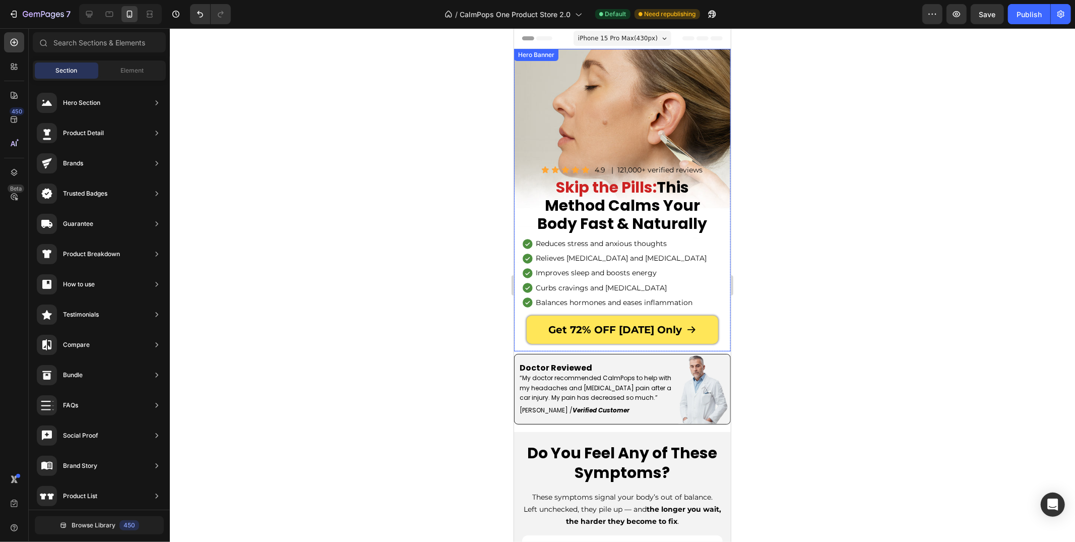
click at [517, 327] on div "Icon Icon Icon Icon Icon Icon List 4.9 Text Block | 121,000+ verified reviews T…" at bounding box center [621, 249] width 217 height 203
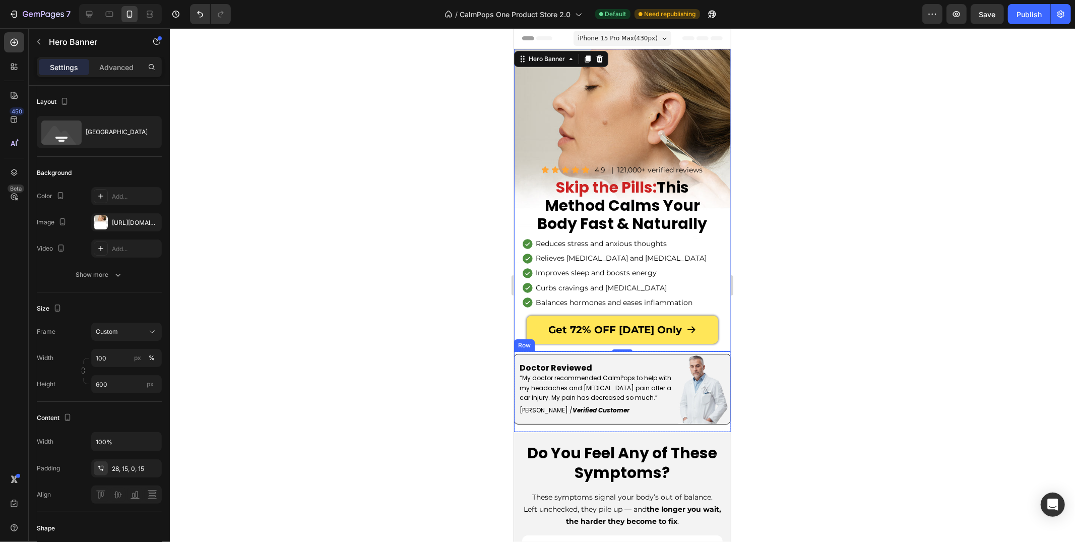
click at [513, 352] on div "Get 72% OFF [DATE] Only Button Doctor Reviewed Text Block “My doctor recommende…" at bounding box center [621, 391] width 217 height 81
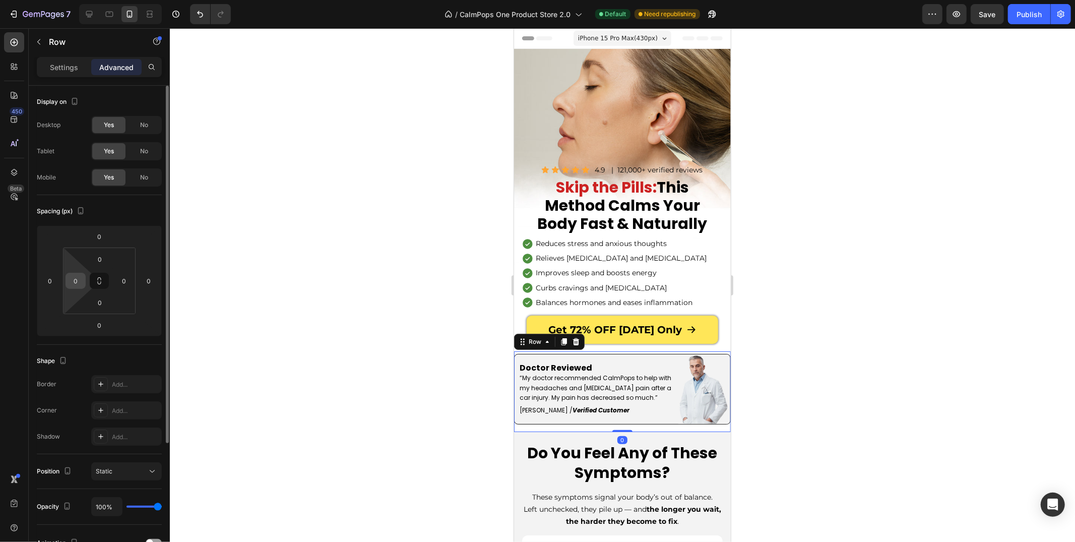
click at [75, 273] on div "0" at bounding box center [76, 281] width 20 height 16
click at [79, 279] on input "0" at bounding box center [75, 280] width 15 height 15
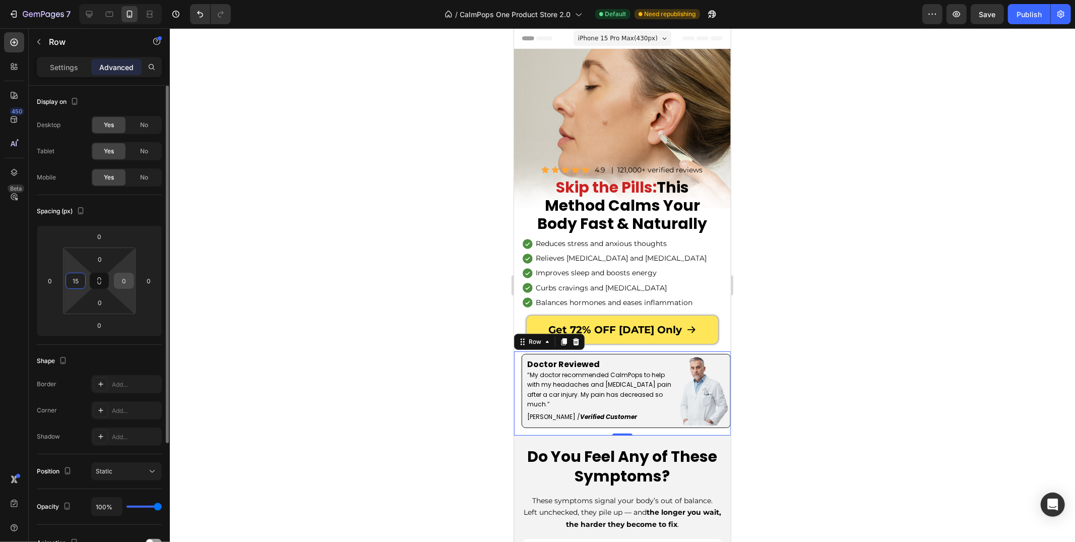
type input "15"
click at [124, 284] on input "0" at bounding box center [123, 280] width 15 height 15
click at [124, 284] on input "1" at bounding box center [123, 280] width 15 height 15
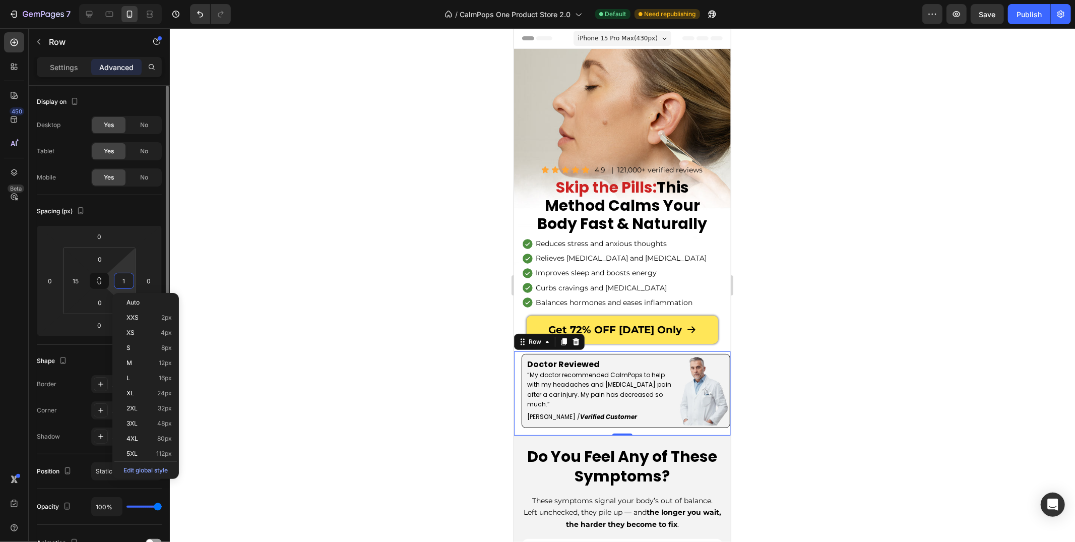
click at [124, 284] on input "1" at bounding box center [123, 280] width 15 height 15
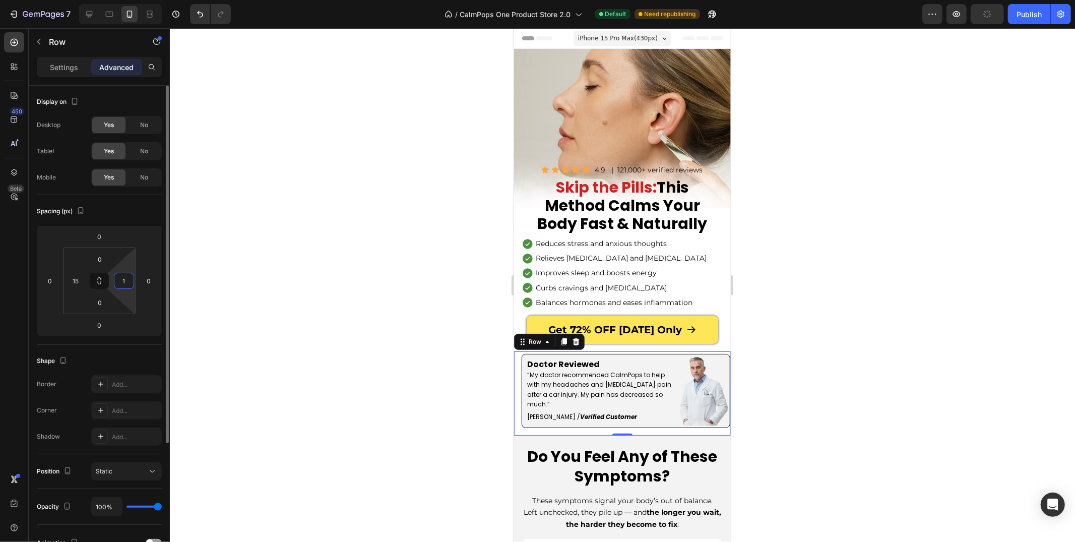
type input "15"
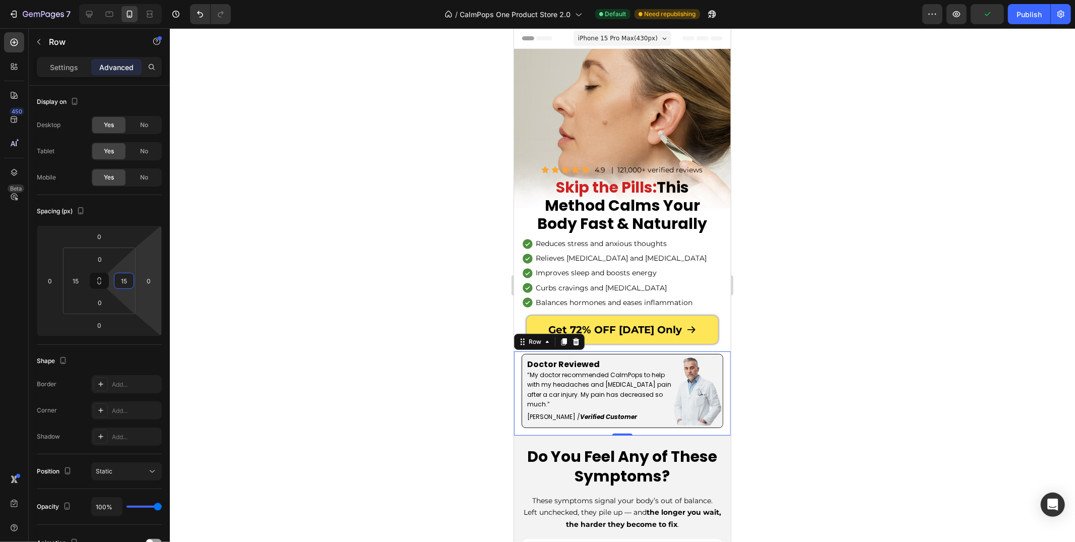
click at [302, 313] on div at bounding box center [622, 284] width 905 height 513
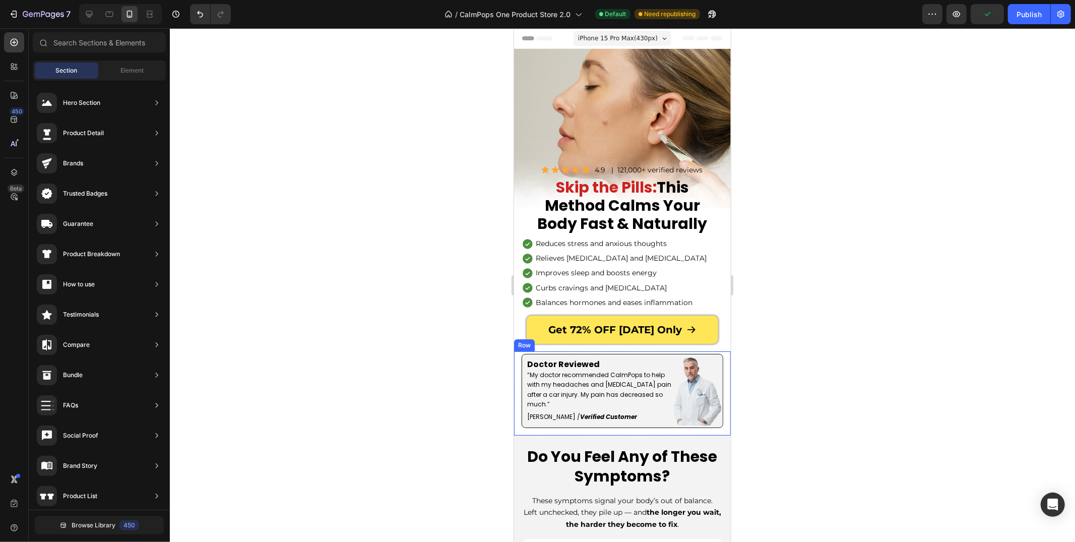
click at [517, 428] on div "Get 72% OFF [DATE] Only Button Doctor Reviewed Text Block “My doctor recommende…" at bounding box center [621, 393] width 217 height 84
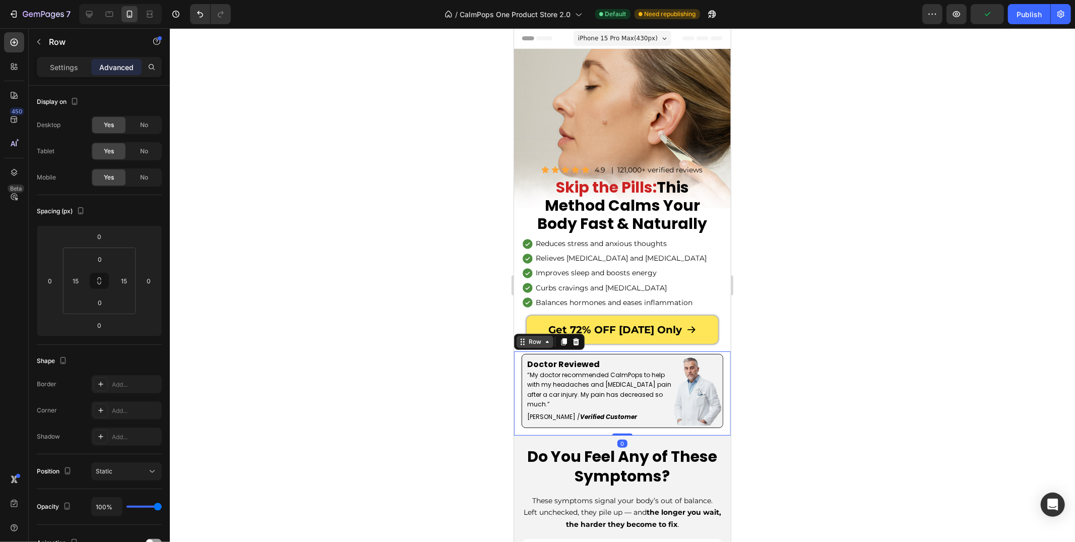
click at [531, 342] on div "Row" at bounding box center [534, 341] width 17 height 9
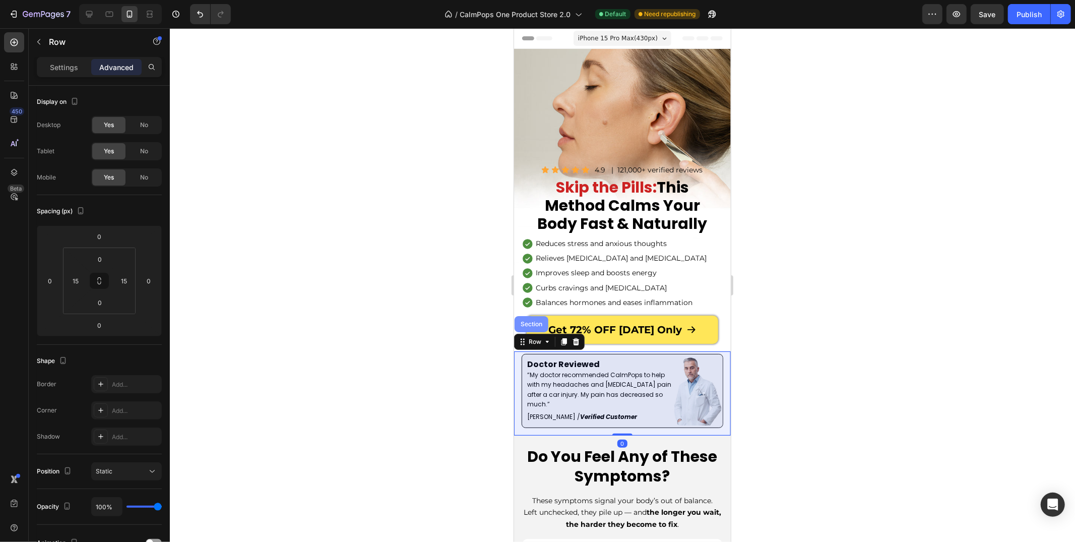
click at [531, 326] on div "Section" at bounding box center [531, 323] width 26 height 6
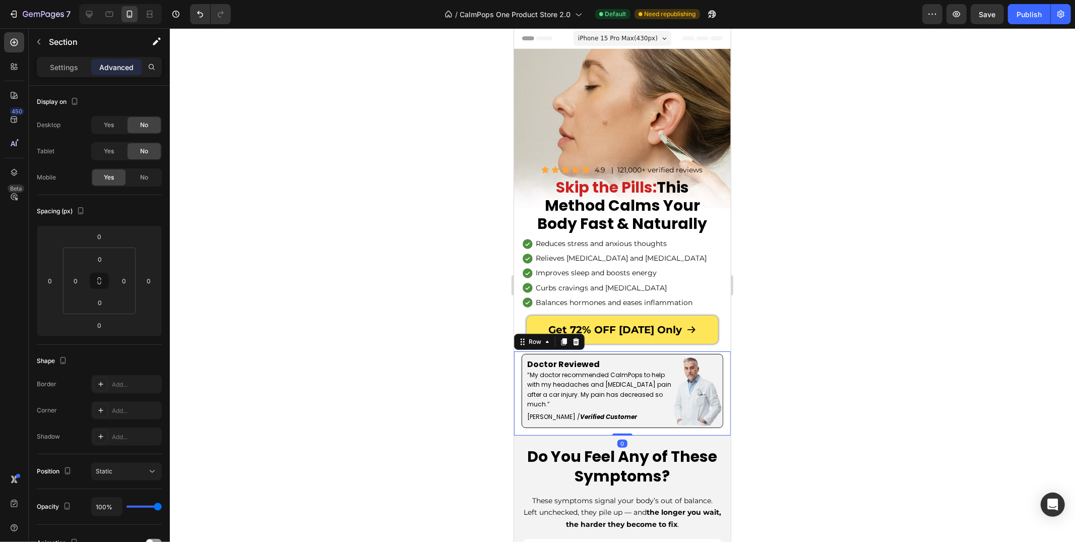
click at [517, 414] on div "Get 72% OFF [DATE] Only Button Doctor Reviewed Text Block “My doctor recommende…" at bounding box center [621, 393] width 217 height 84
click at [613, 434] on div at bounding box center [622, 435] width 20 height 3
type input "4"
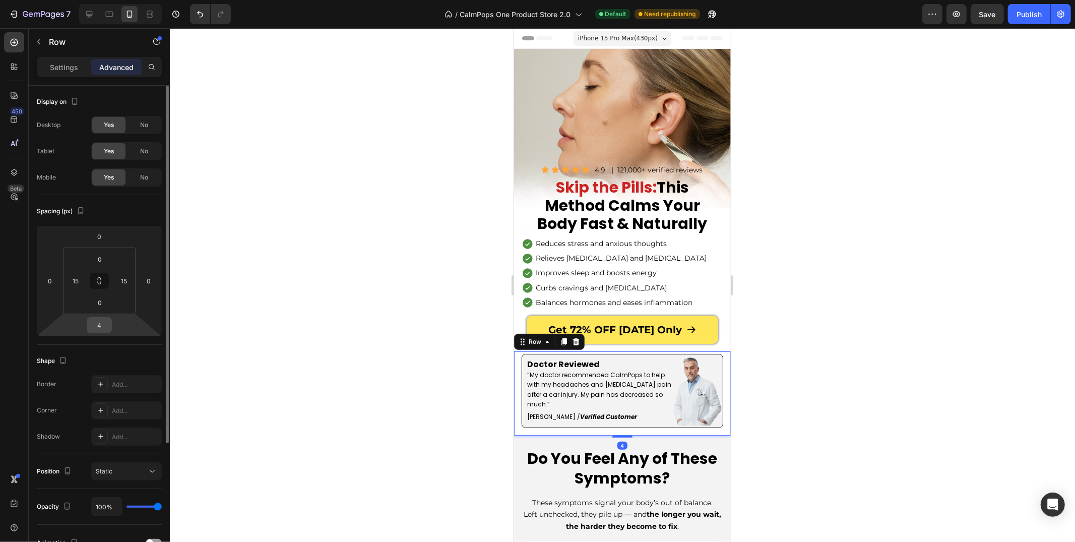
click at [103, 331] on input "4" at bounding box center [99, 324] width 20 height 15
click at [102, 331] on input "4" at bounding box center [99, 324] width 20 height 15
type input "0"
click at [103, 310] on div "0" at bounding box center [99, 302] width 25 height 16
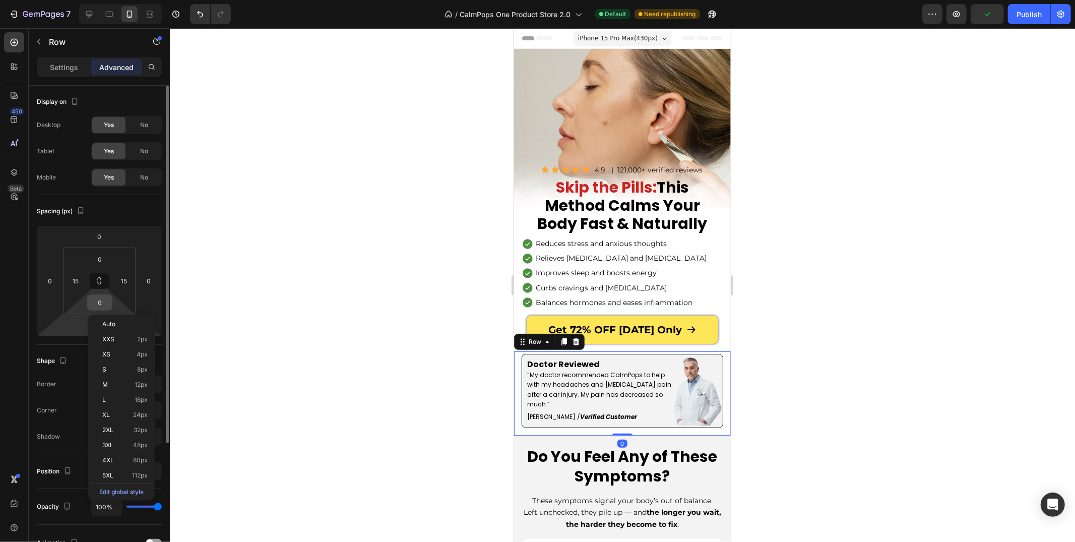
click at [101, 301] on input "0" at bounding box center [100, 302] width 20 height 15
type input "10"
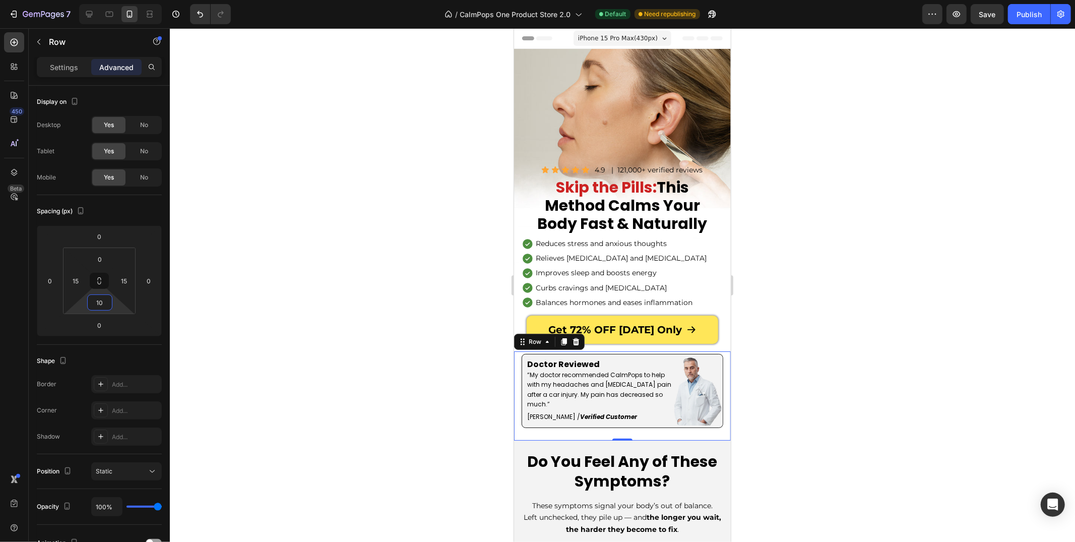
click at [242, 334] on div at bounding box center [622, 284] width 905 height 513
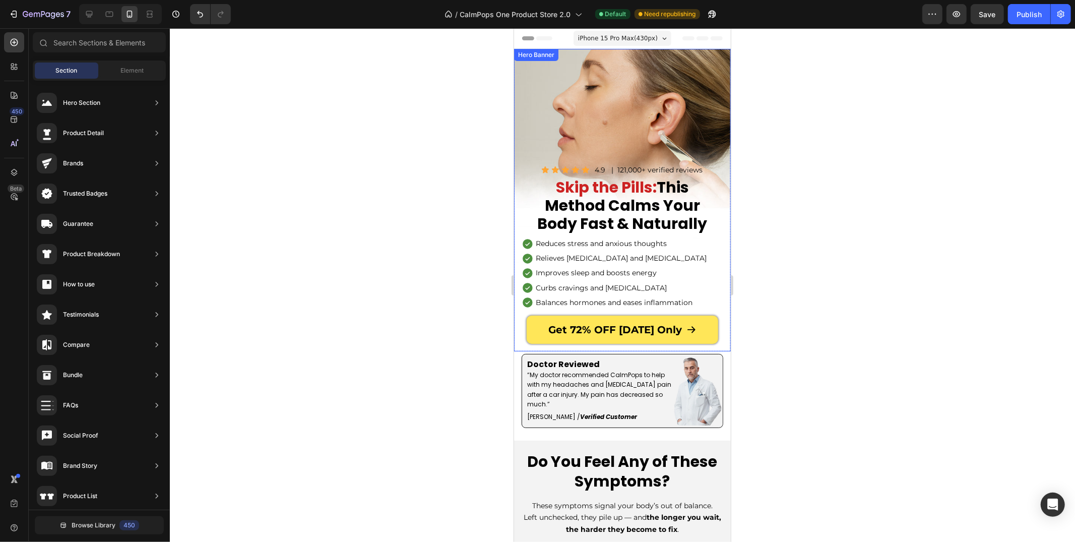
click at [625, 109] on div "Background Image" at bounding box center [621, 199] width 217 height 302
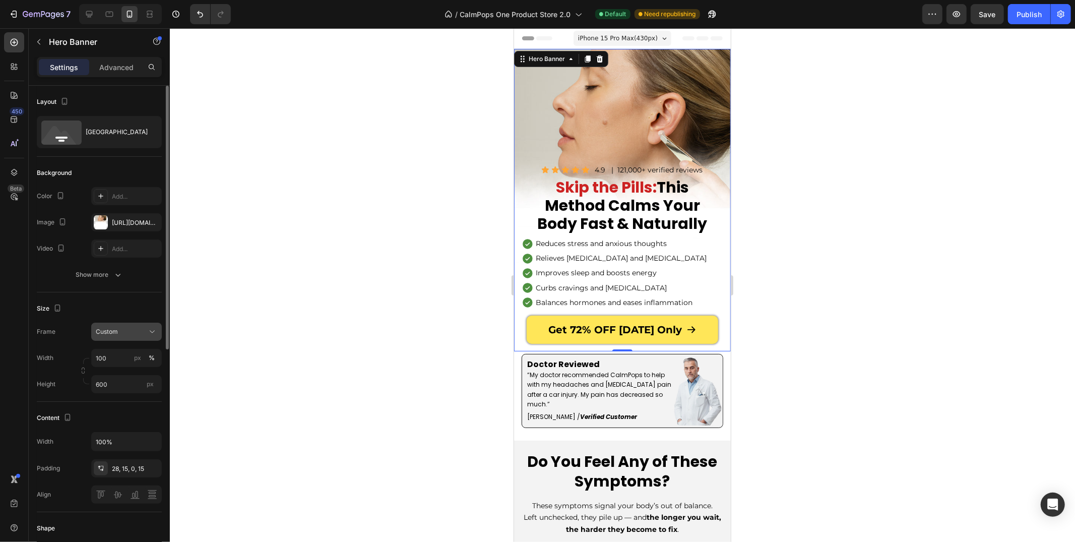
click at [124, 335] on div "Custom" at bounding box center [120, 331] width 49 height 9
click at [122, 357] on span "As banner source" at bounding box center [120, 355] width 50 height 9
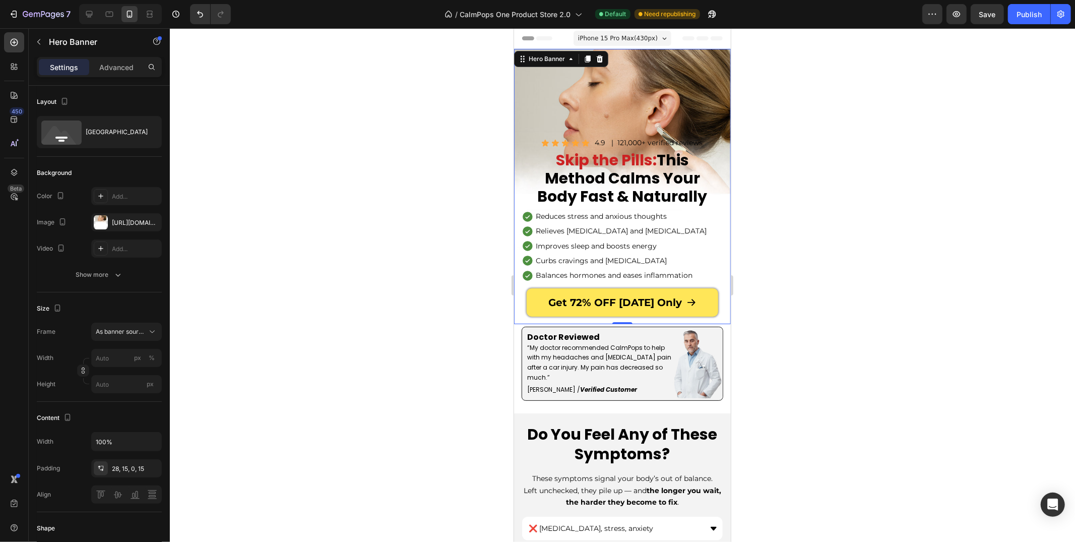
click at [272, 244] on div at bounding box center [622, 284] width 905 height 513
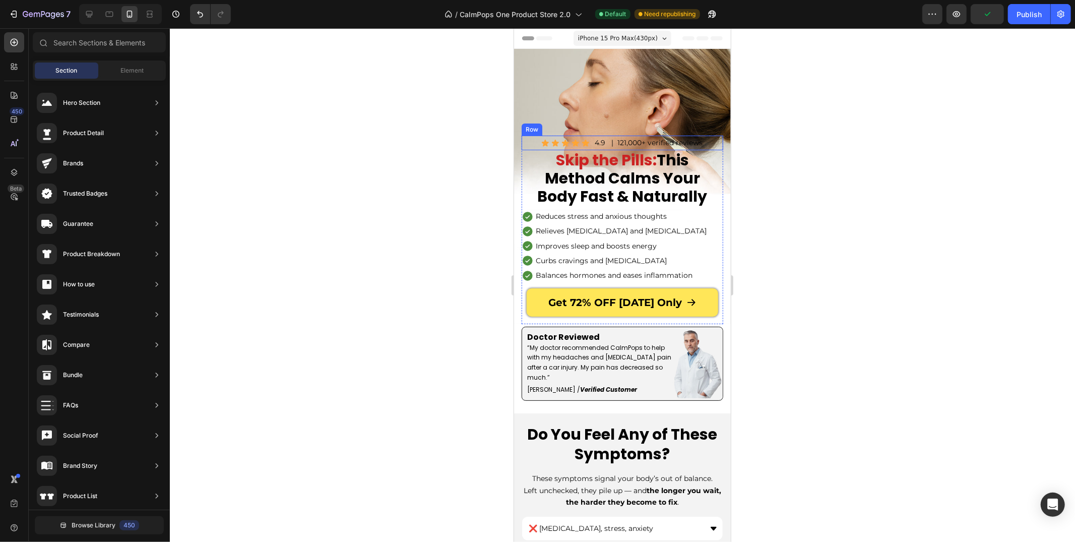
click at [528, 154] on div "Skip the Pills: This Method Calms Your Body Fast & Naturally" at bounding box center [622, 178] width 202 height 56
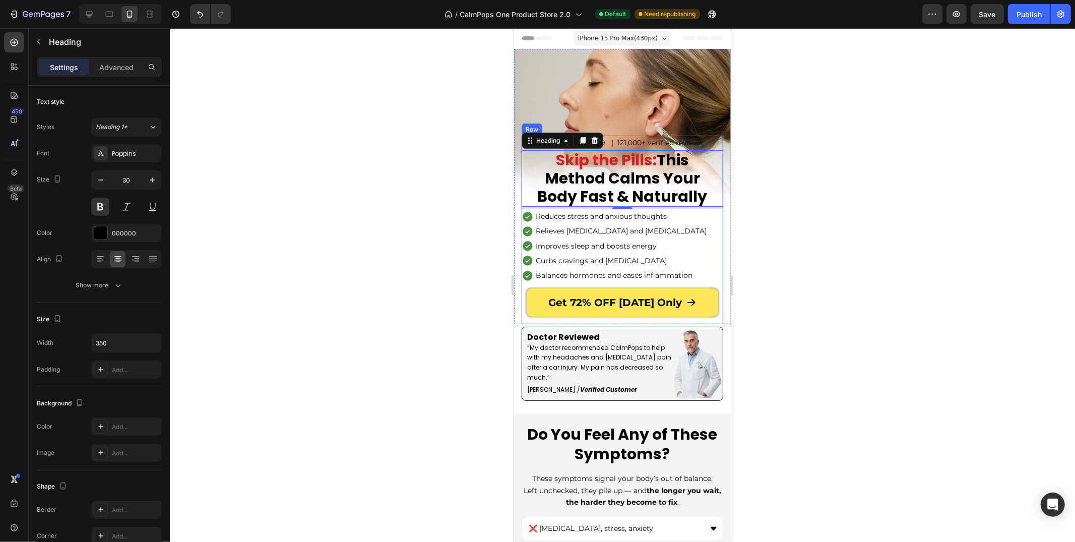
click at [525, 284] on div "Icon Icon Icon Icon Icon Icon List 4.9 Text Block | 121,000+ verified reviews T…" at bounding box center [622, 229] width 202 height 188
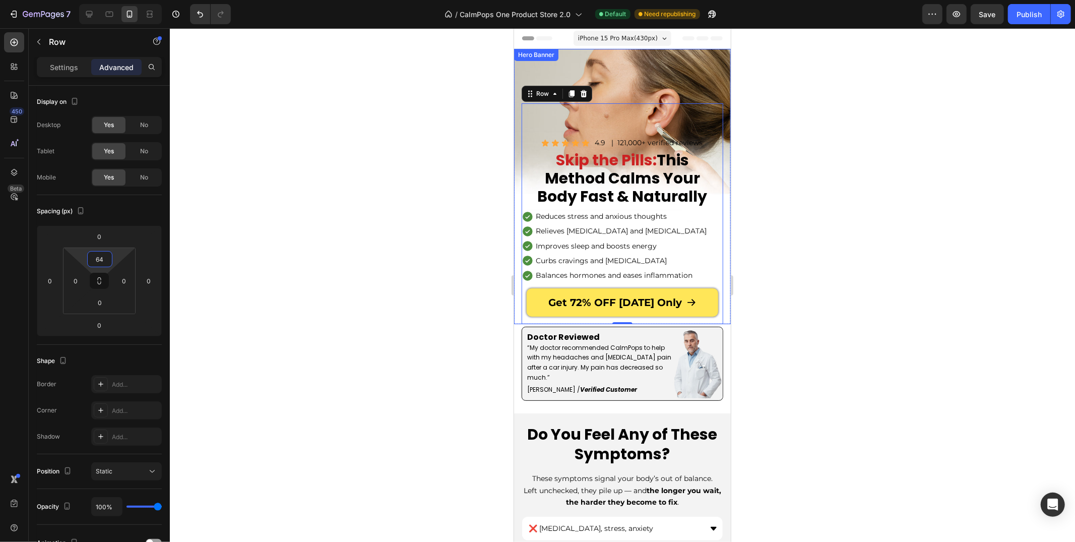
type input "0"
drag, startPoint x: 113, startPoint y: 252, endPoint x: 103, endPoint y: 310, distance: 58.7
click at [103, 0] on html "7 Version history / CalmPops One Product Store 2.0 Default Need republishing Pr…" at bounding box center [537, 0] width 1075 height 0
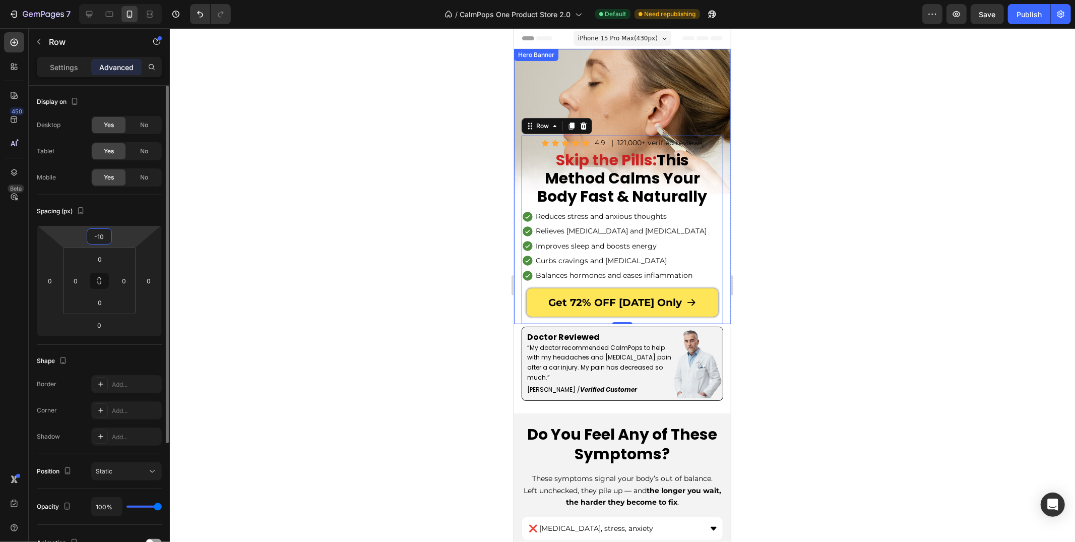
drag, startPoint x: 123, startPoint y: 237, endPoint x: 118, endPoint y: 231, distance: 8.3
click at [118, 0] on html "7 Version history / CalmPops One Product Store 2.0 Default Need republishing Pr…" at bounding box center [537, 0] width 1075 height 0
type input "8"
type input "0"
click at [316, 196] on div at bounding box center [622, 284] width 905 height 513
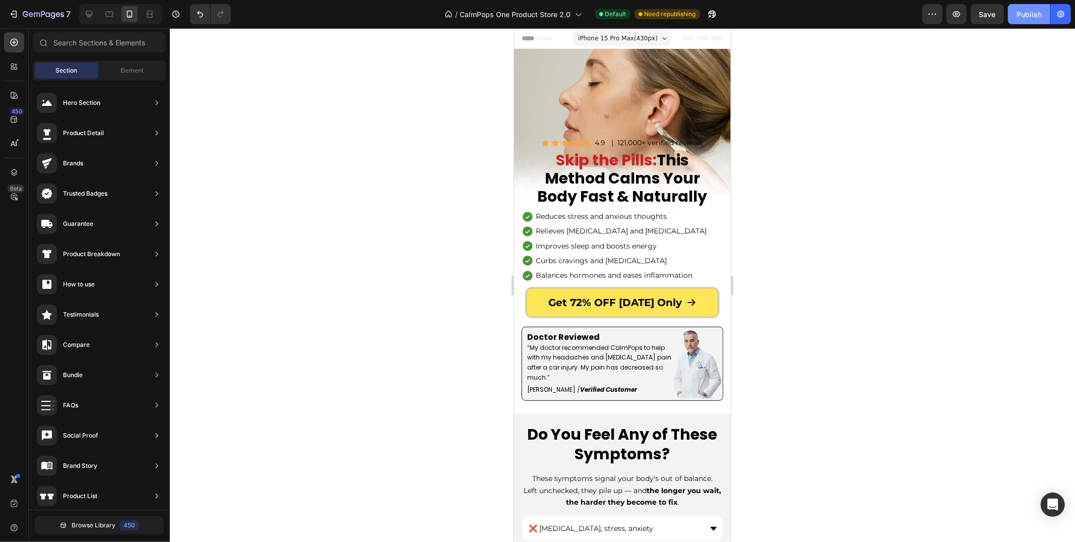
click at [1013, 13] on button "Publish" at bounding box center [1029, 14] width 42 height 20
click at [546, 65] on div "Icon Icon Icon Icon Icon Icon List 4.9 Text Block | 121,000+ verified reviews T…" at bounding box center [621, 185] width 217 height 275
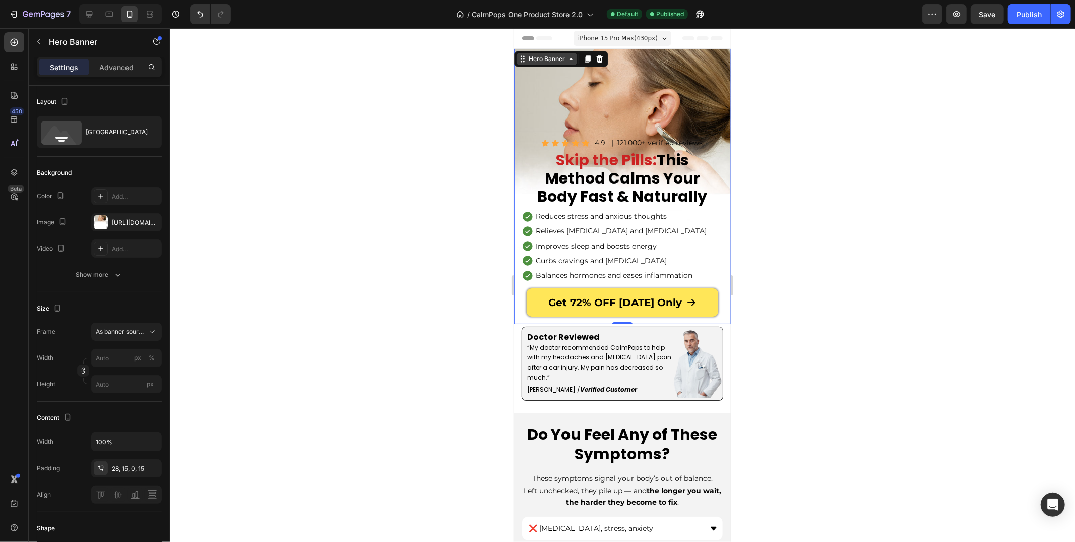
click at [541, 53] on div "Hero Banner" at bounding box center [546, 58] width 60 height 12
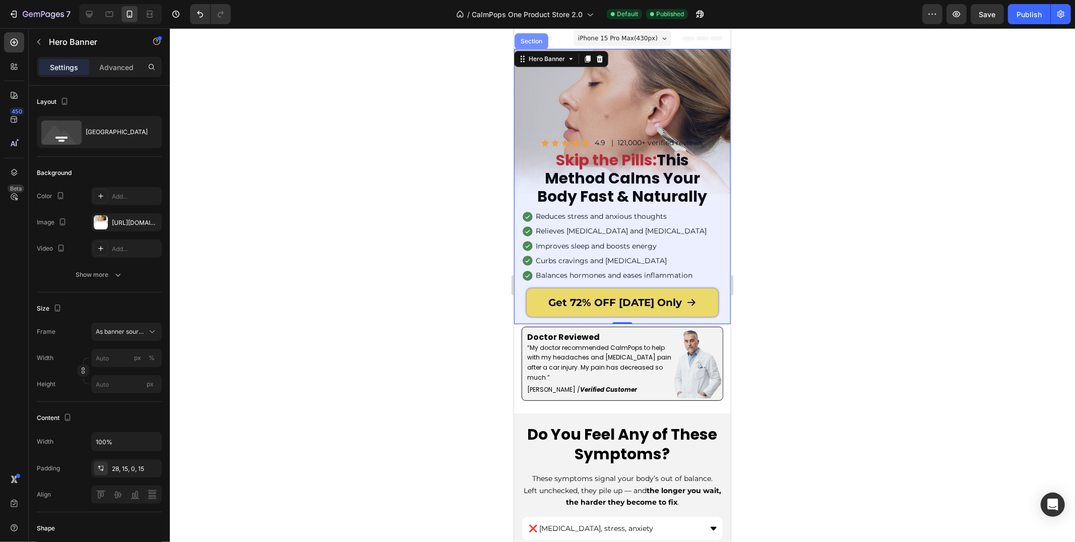
click at [534, 42] on div "Section" at bounding box center [531, 41] width 26 height 6
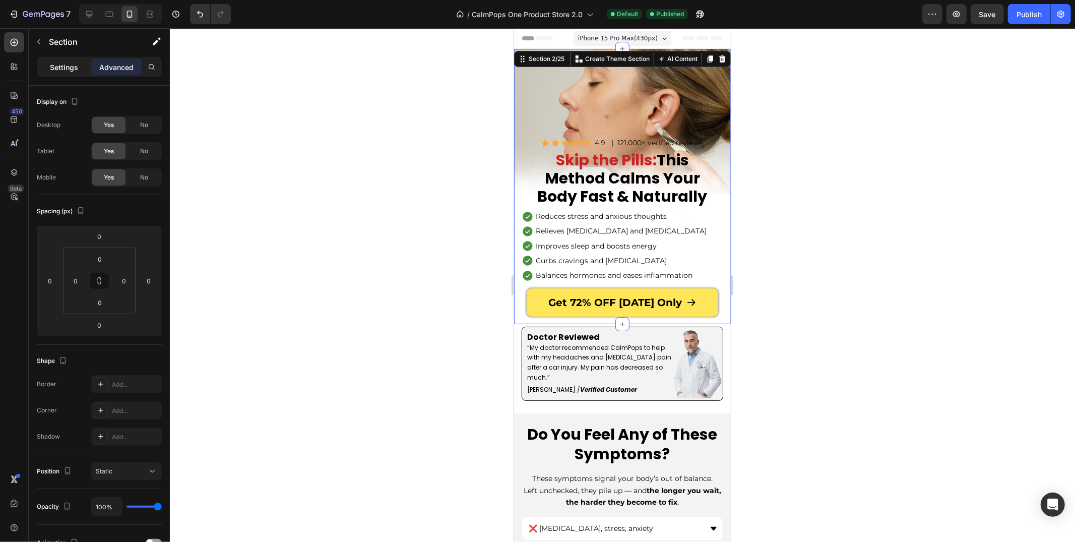
click at [61, 65] on p "Settings" at bounding box center [64, 67] width 28 height 11
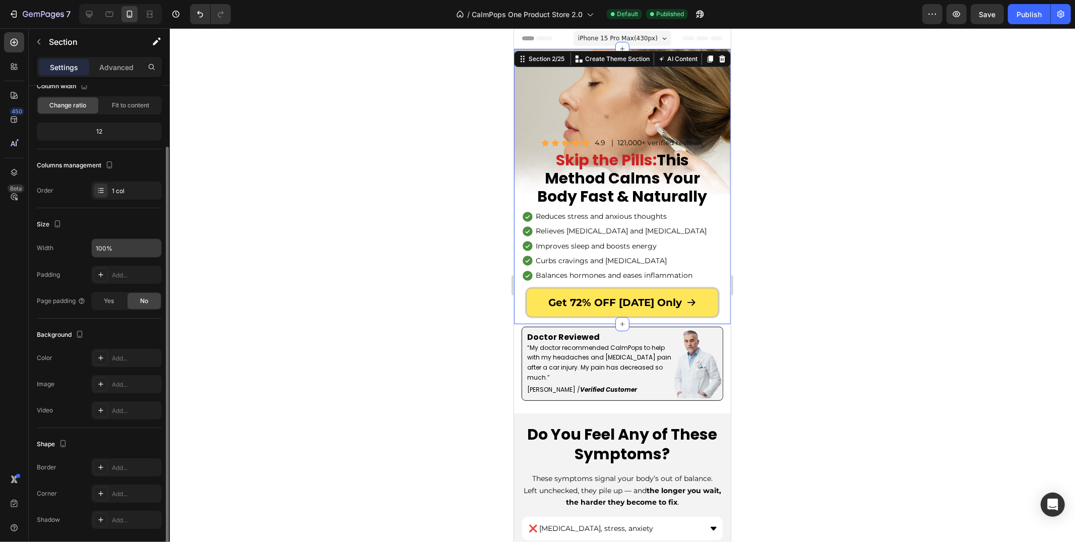
scroll to position [71, 0]
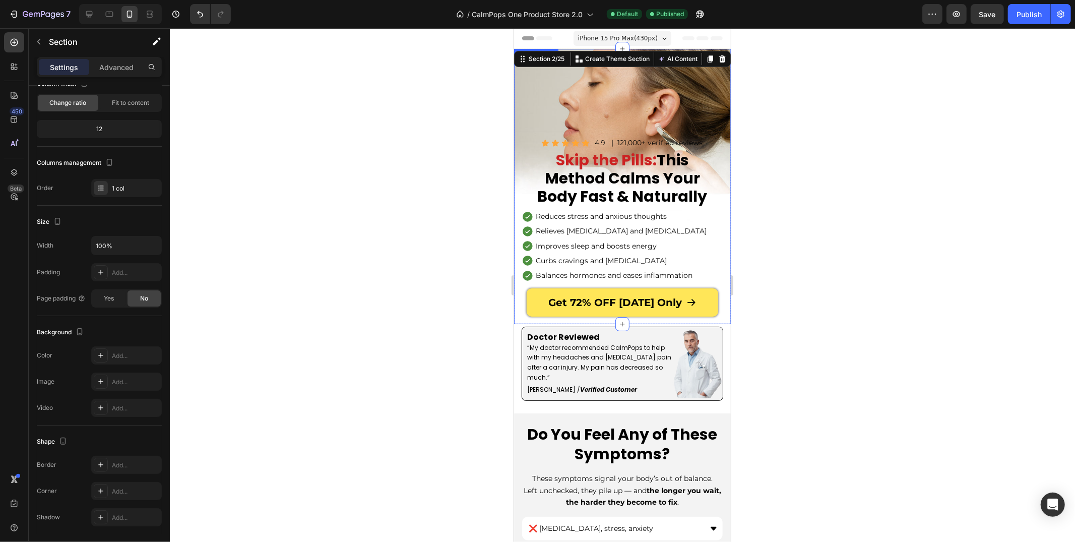
click at [520, 75] on div "Background Image" at bounding box center [621, 185] width 217 height 275
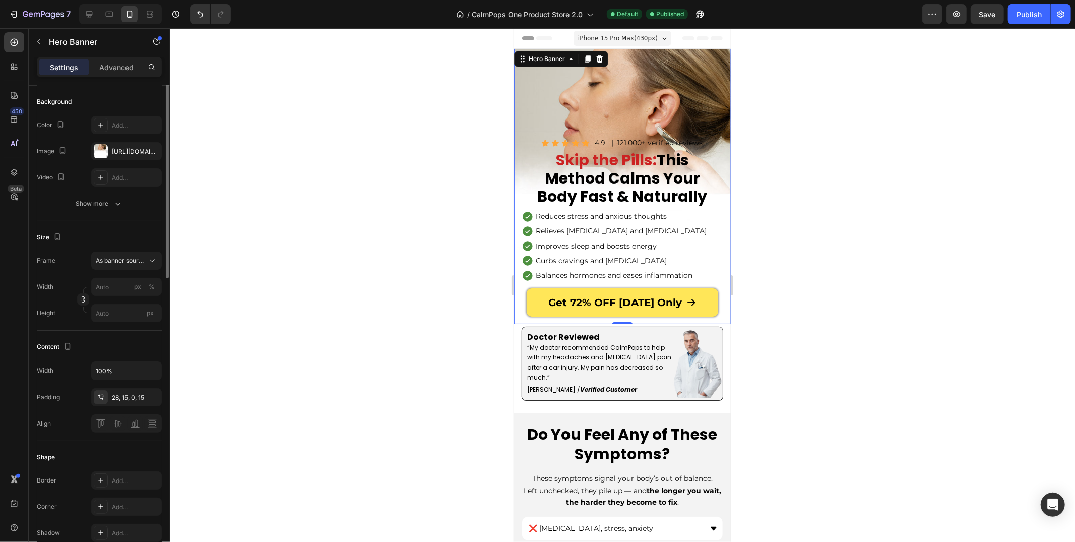
scroll to position [0, 0]
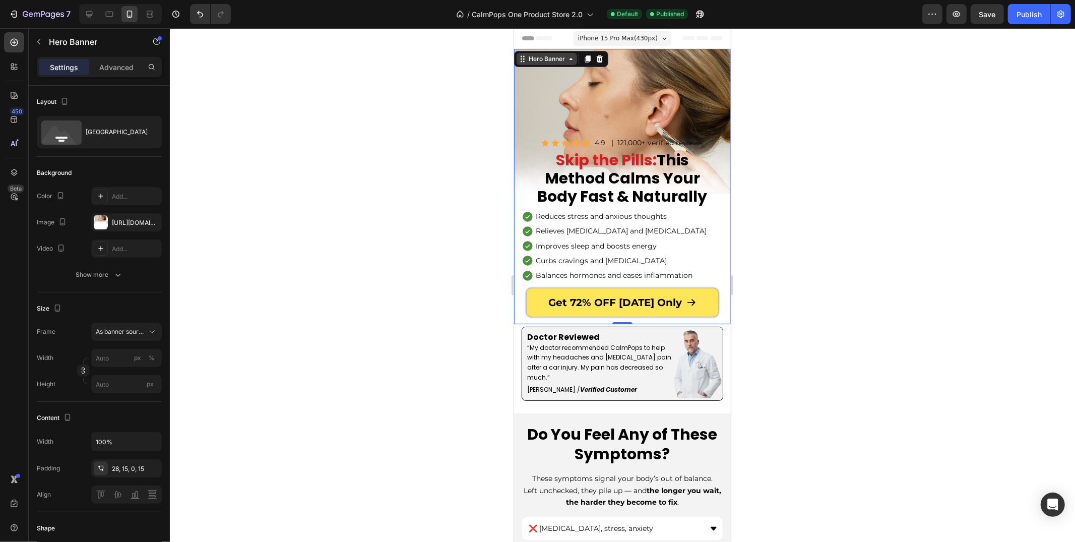
click at [531, 57] on div "Hero Banner" at bounding box center [546, 58] width 40 height 9
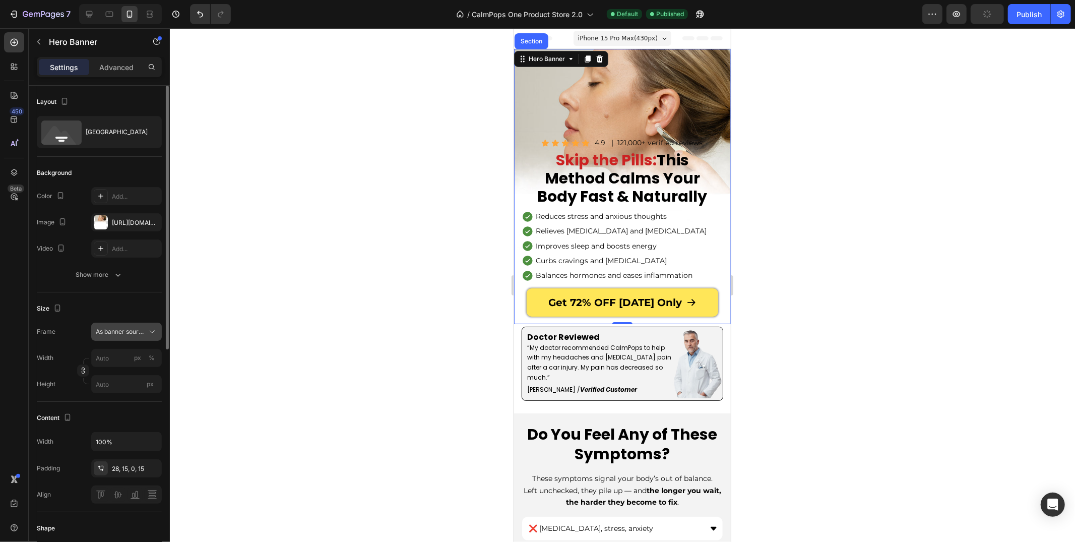
click at [139, 334] on span "As banner source" at bounding box center [120, 331] width 49 height 9
click at [119, 132] on div "[GEOGRAPHIC_DATA]" at bounding box center [116, 131] width 61 height 23
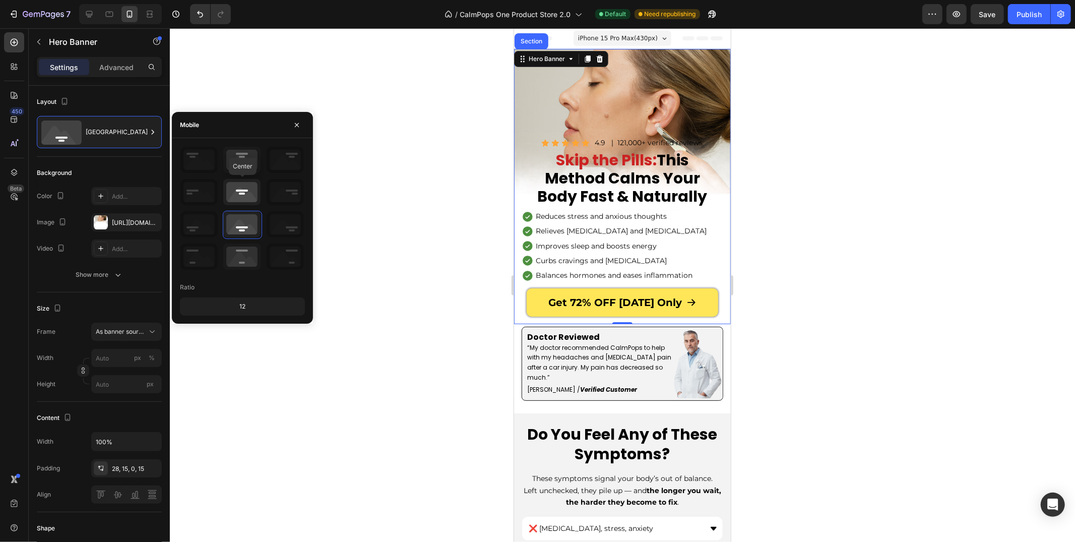
click at [244, 191] on icon at bounding box center [241, 192] width 37 height 26
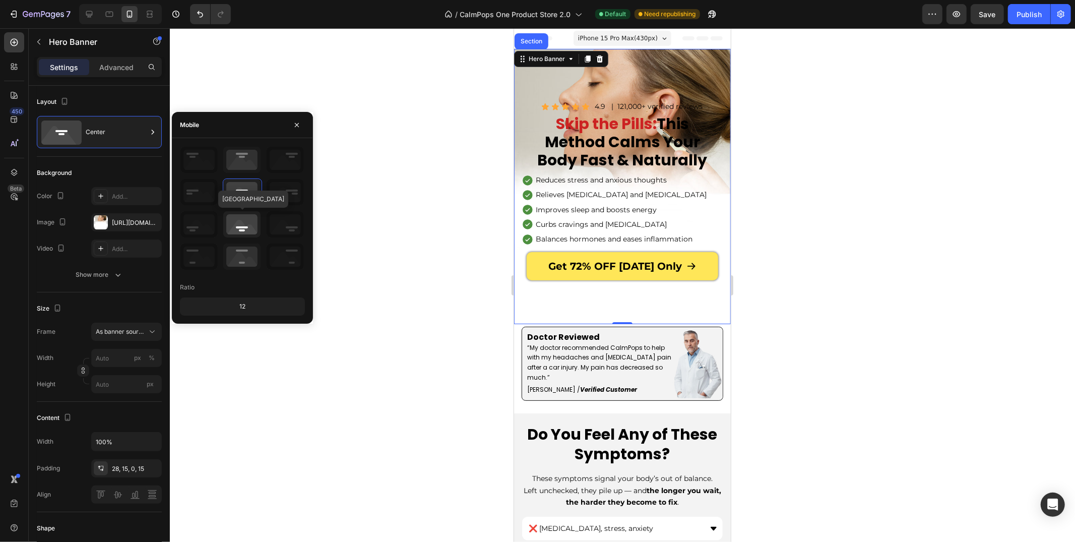
click at [249, 223] on icon at bounding box center [241, 224] width 37 height 26
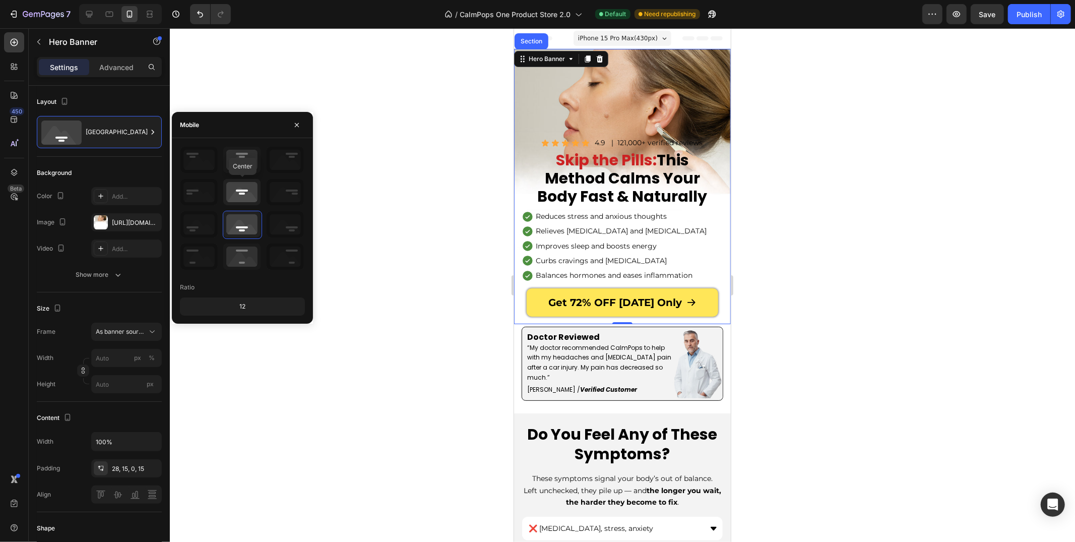
click at [246, 202] on icon at bounding box center [241, 192] width 37 height 26
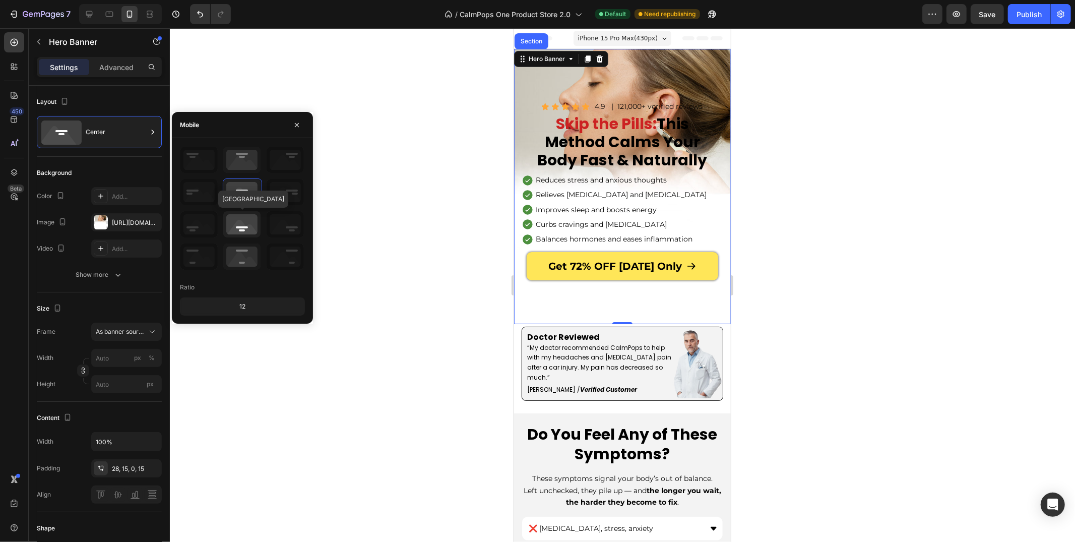
click at [241, 216] on icon at bounding box center [241, 224] width 37 height 26
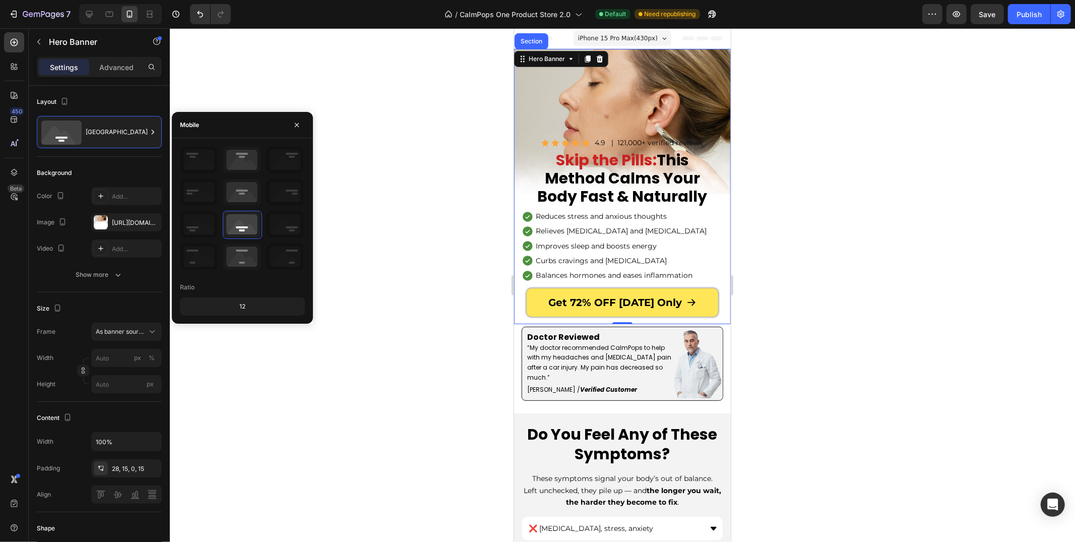
click at [356, 177] on div at bounding box center [622, 284] width 905 height 513
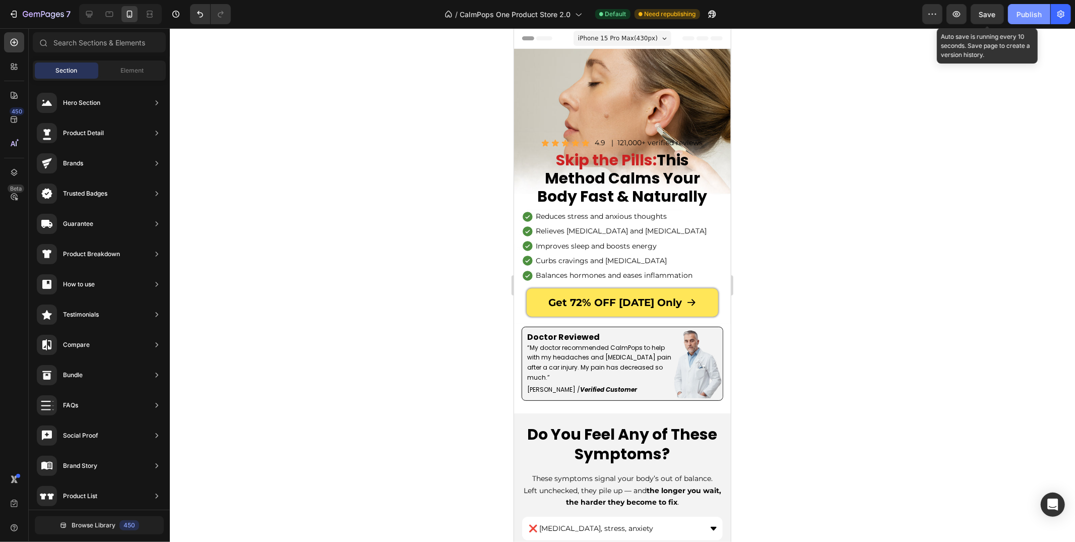
click at [1026, 13] on div "Publish" at bounding box center [1028, 14] width 25 height 11
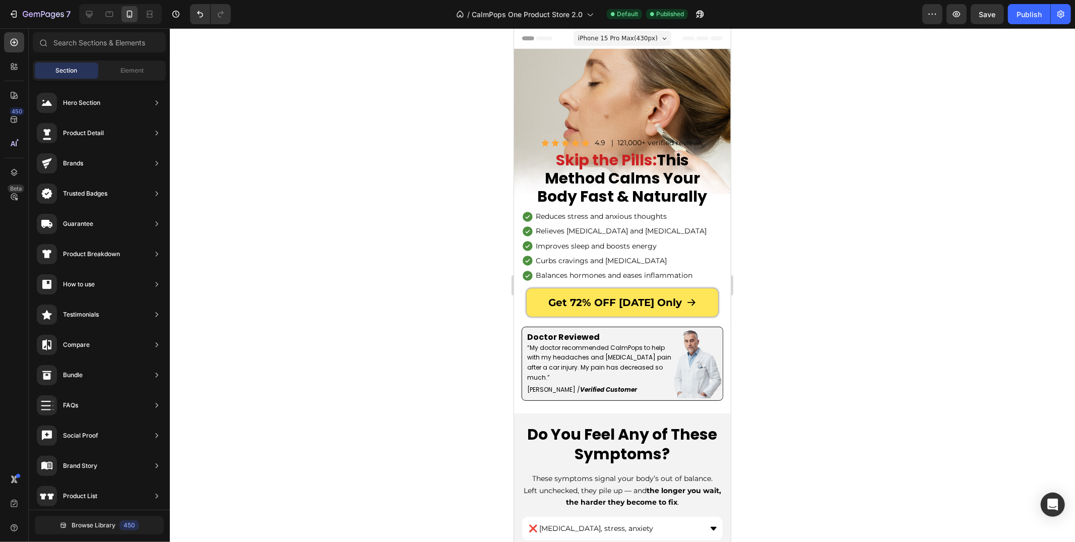
click at [491, 73] on div at bounding box center [622, 284] width 905 height 513
click at [534, 76] on div "Background Image" at bounding box center [621, 185] width 217 height 275
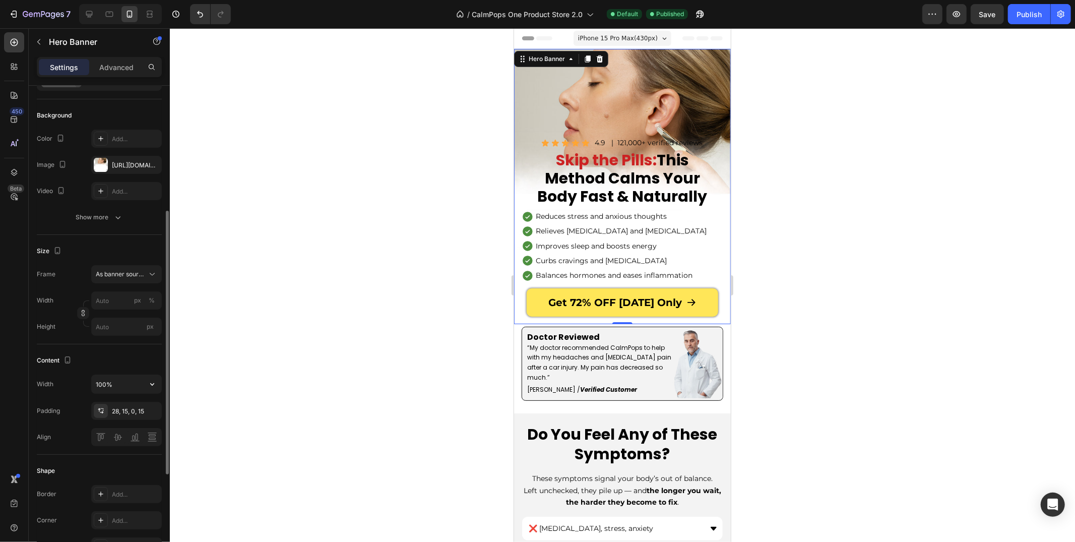
scroll to position [406, 0]
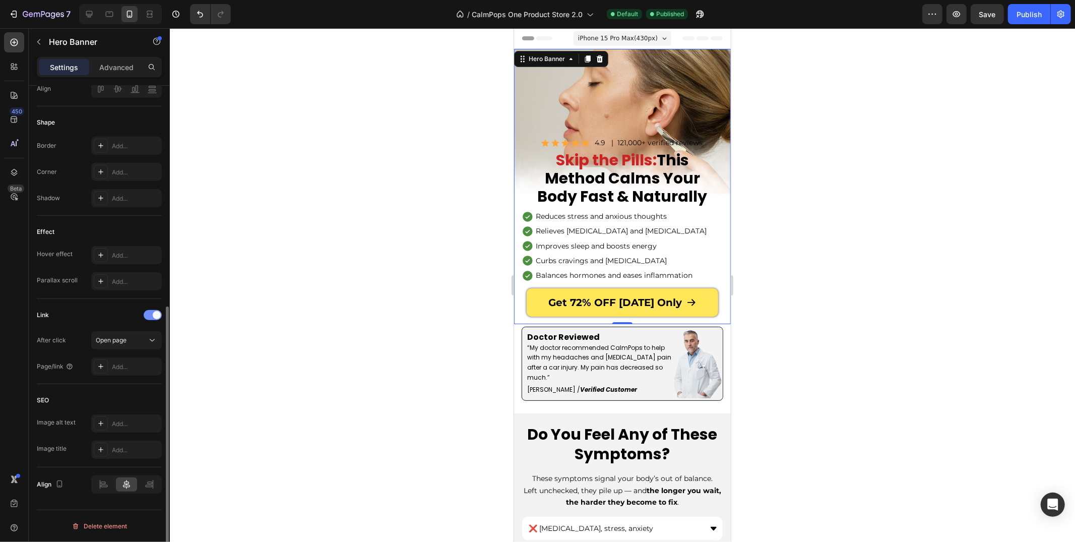
click at [153, 319] on div at bounding box center [153, 315] width 18 height 10
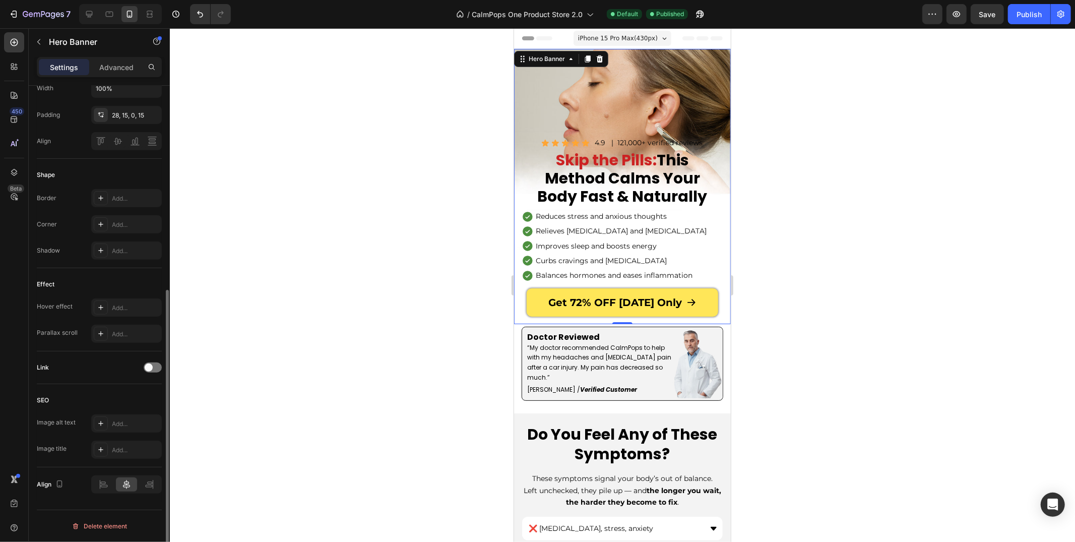
scroll to position [353, 0]
click at [558, 56] on div "Hero Banner" at bounding box center [546, 58] width 40 height 9
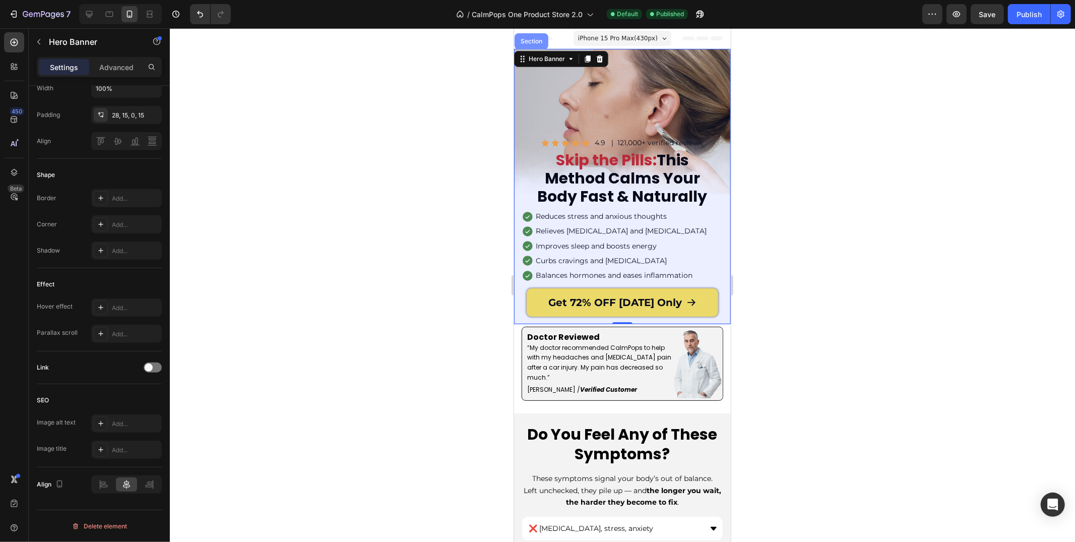
click at [532, 45] on div "Section" at bounding box center [531, 41] width 34 height 16
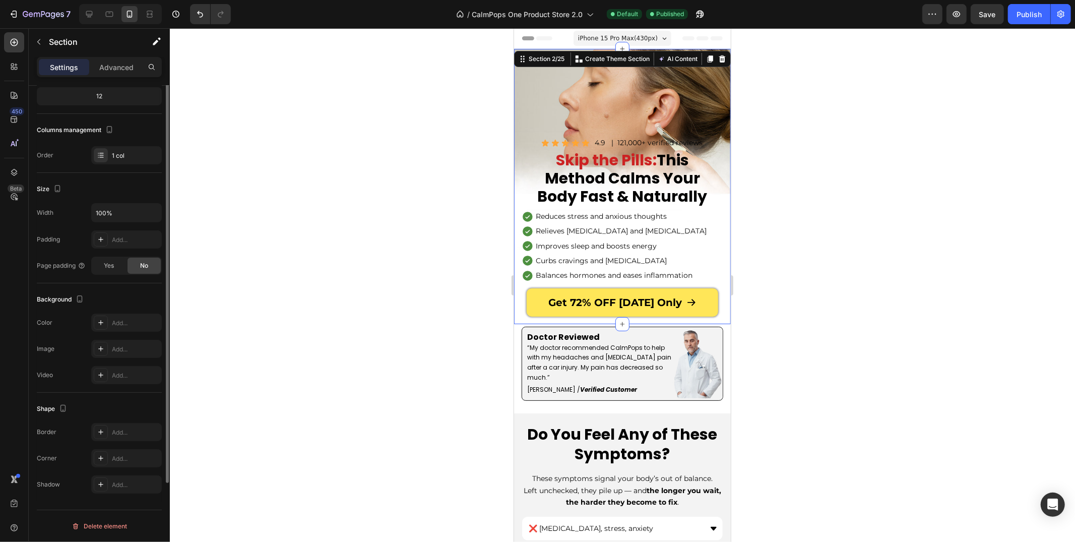
scroll to position [0, 0]
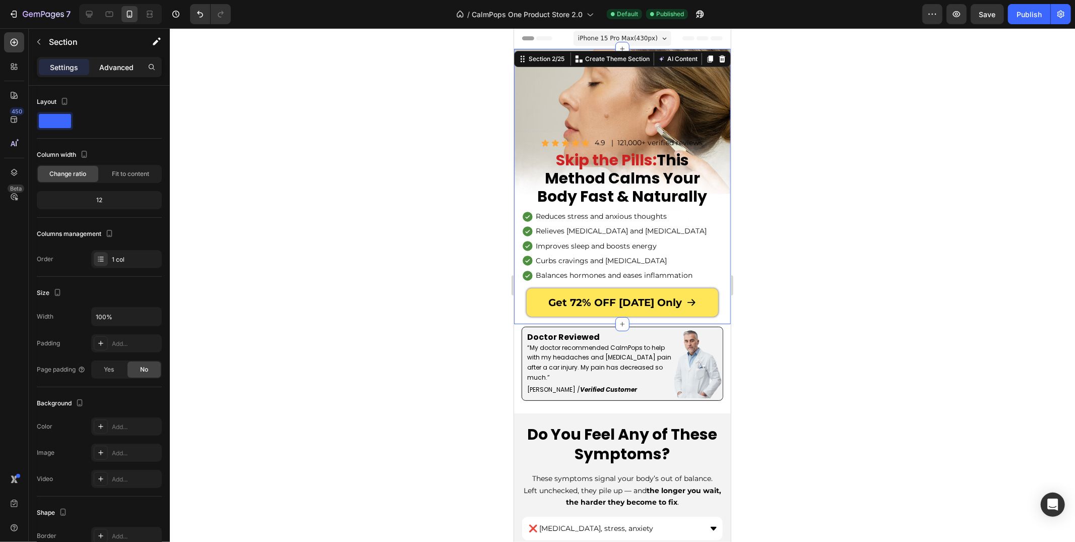
click at [116, 65] on p "Advanced" at bounding box center [116, 67] width 34 height 11
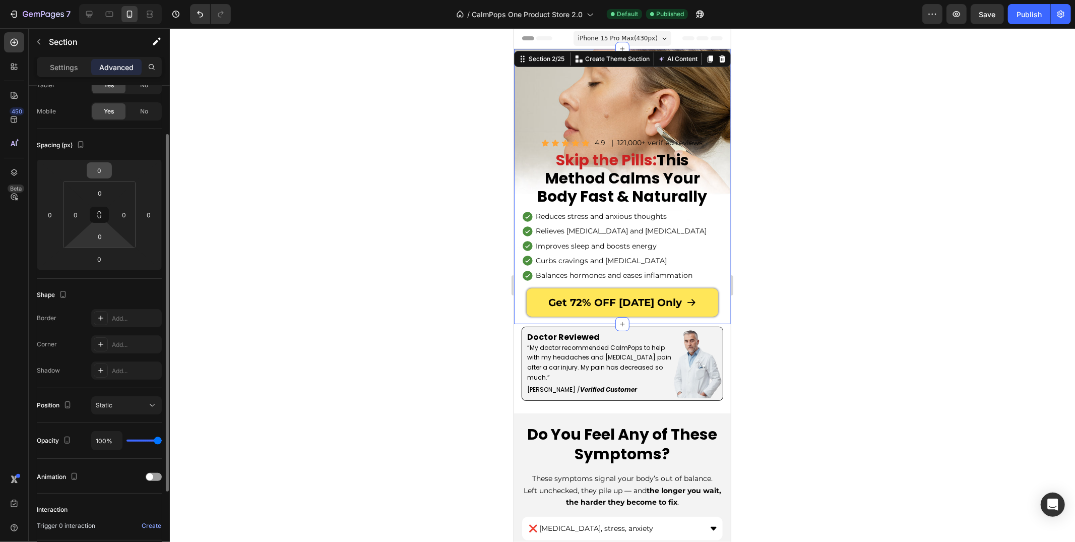
scroll to position [172, 0]
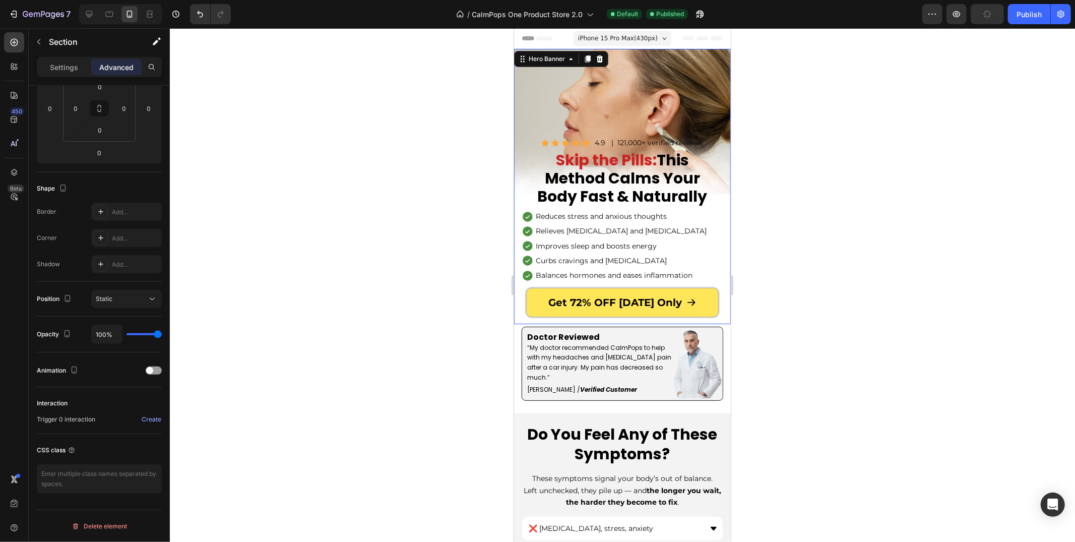
click at [520, 134] on div "Icon Icon Icon Icon Icon Icon List 4.9 Text Block | 121,000+ verified reviews T…" at bounding box center [621, 222] width 217 height 203
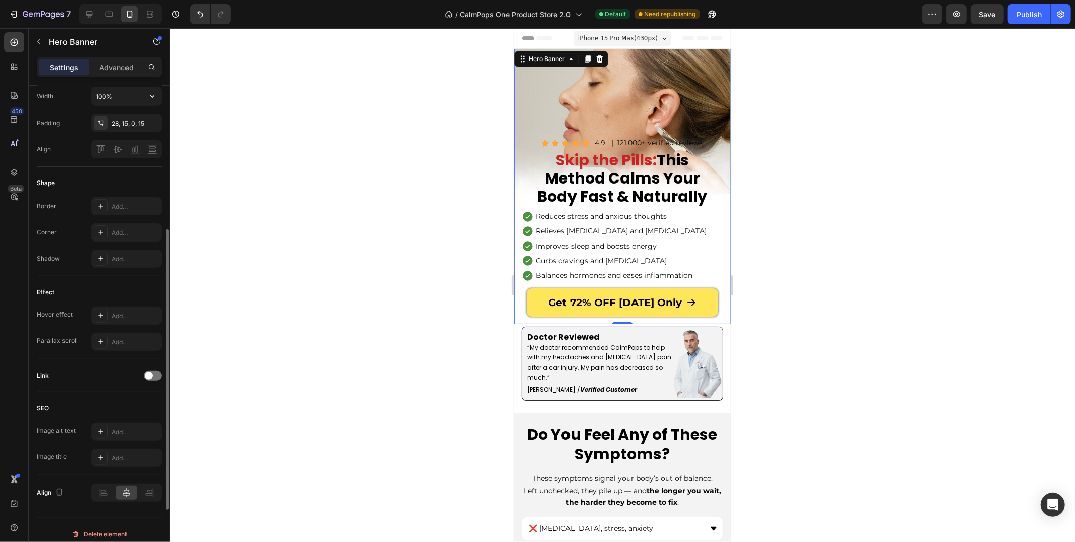
scroll to position [353, 0]
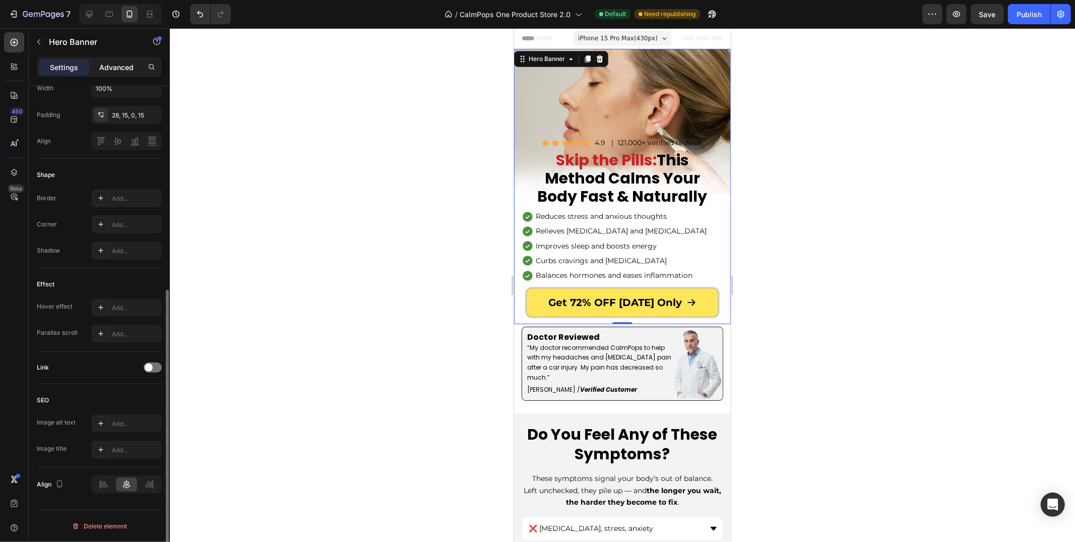
click at [120, 70] on p "Advanced" at bounding box center [116, 67] width 34 height 11
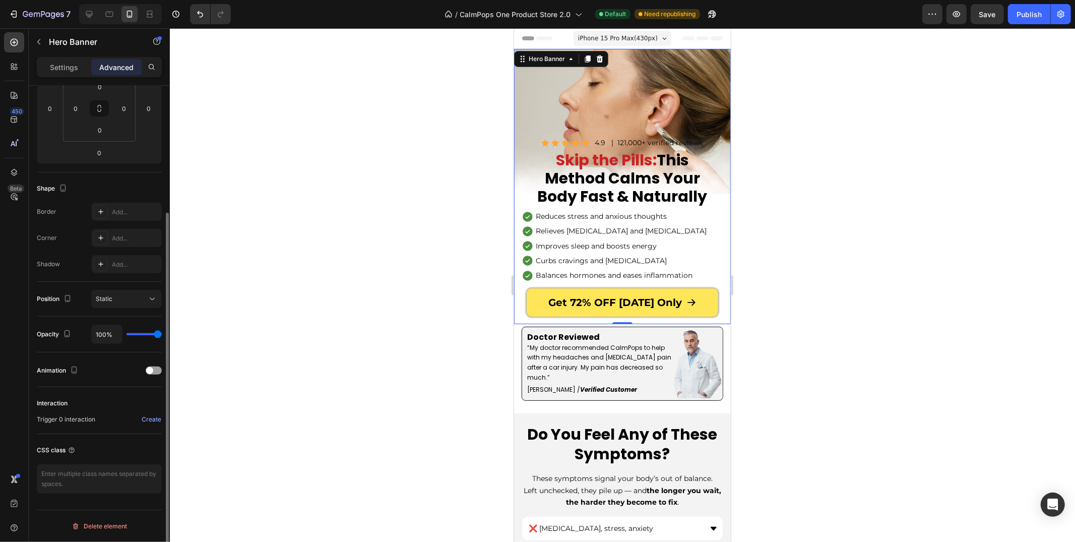
scroll to position [0, 0]
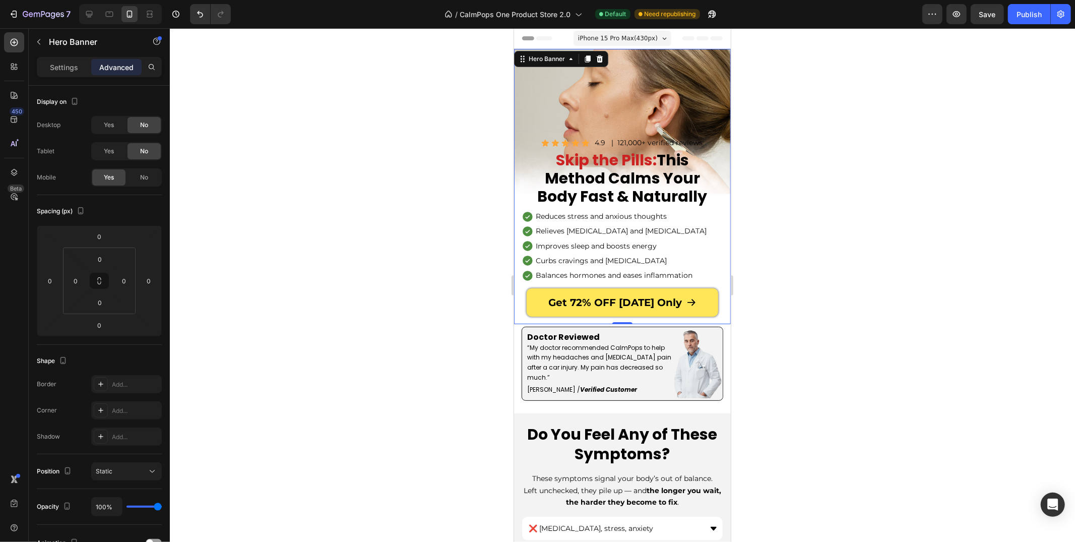
click at [406, 190] on div at bounding box center [622, 284] width 905 height 513
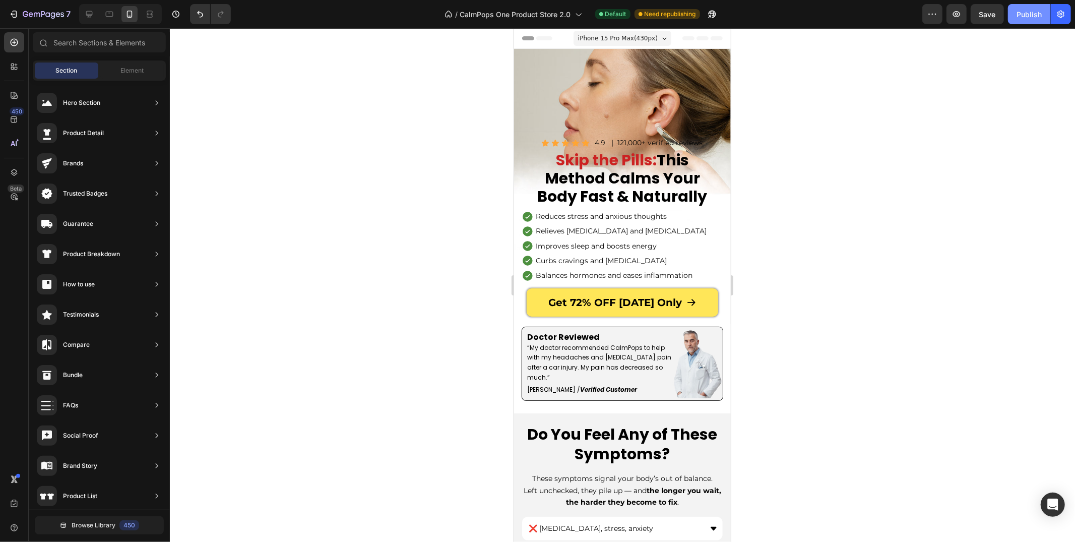
click at [1026, 18] on div "Publish" at bounding box center [1028, 14] width 25 height 11
click at [541, 110] on div "Background Image" at bounding box center [621, 185] width 217 height 275
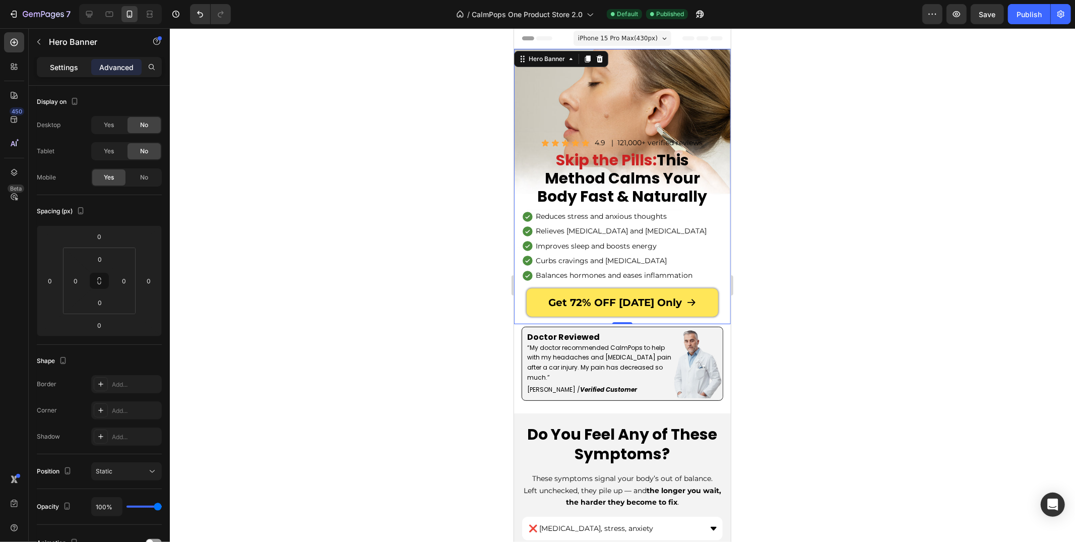
click at [75, 73] on div "Settings" at bounding box center [64, 67] width 50 height 16
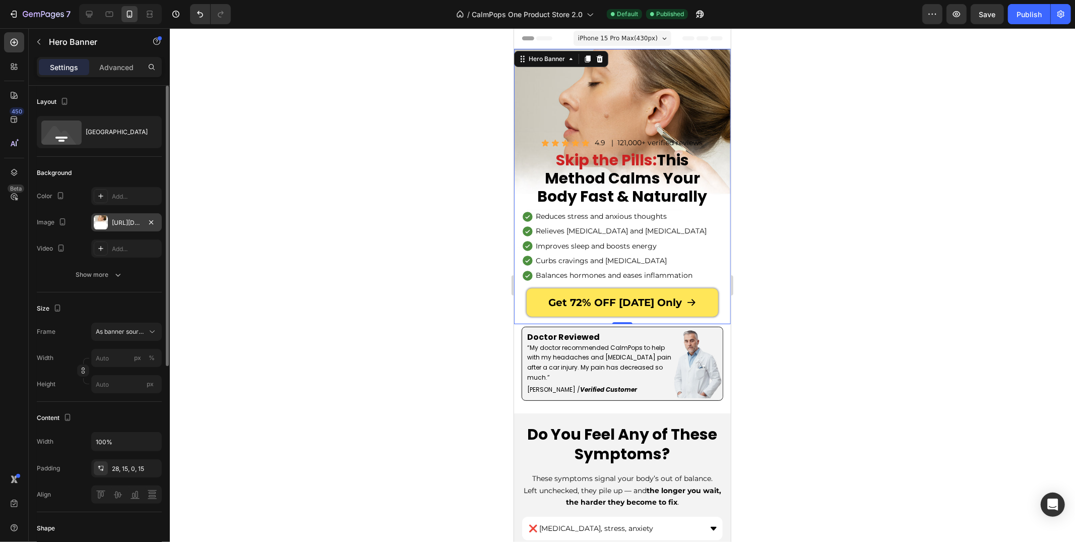
click at [135, 222] on div "[URL][DOMAIN_NAME]" at bounding box center [126, 222] width 29 height 9
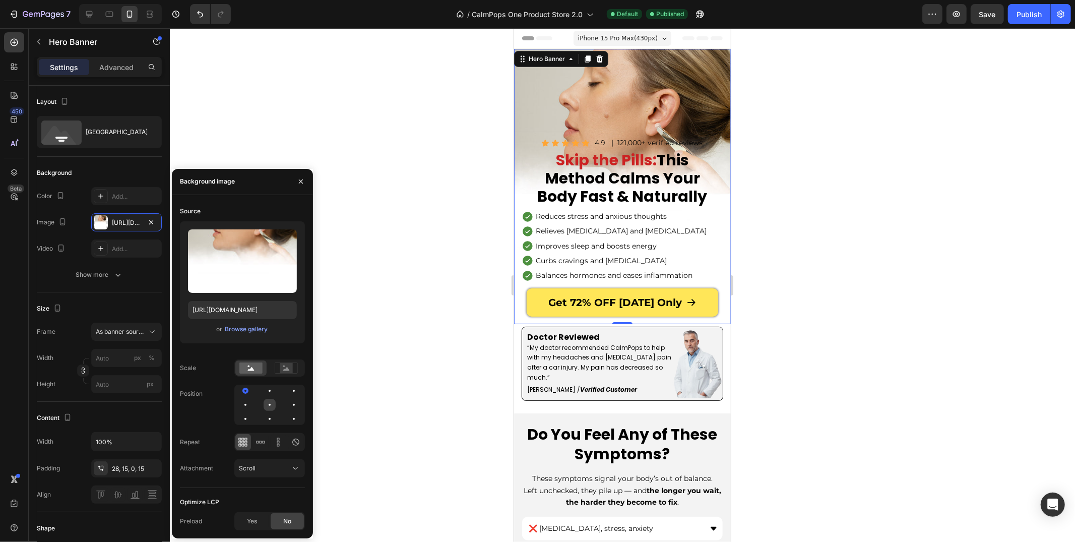
click at [288, 404] on div at bounding box center [294, 405] width 12 height 12
click at [305, 179] on button "button" at bounding box center [301, 181] width 16 height 16
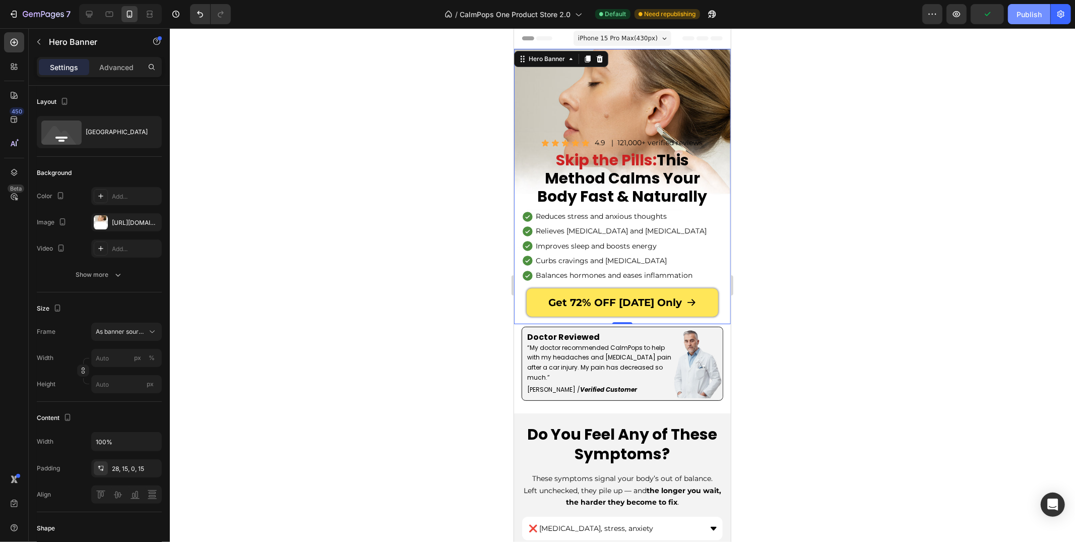
click at [1015, 11] on button "Publish" at bounding box center [1029, 14] width 42 height 20
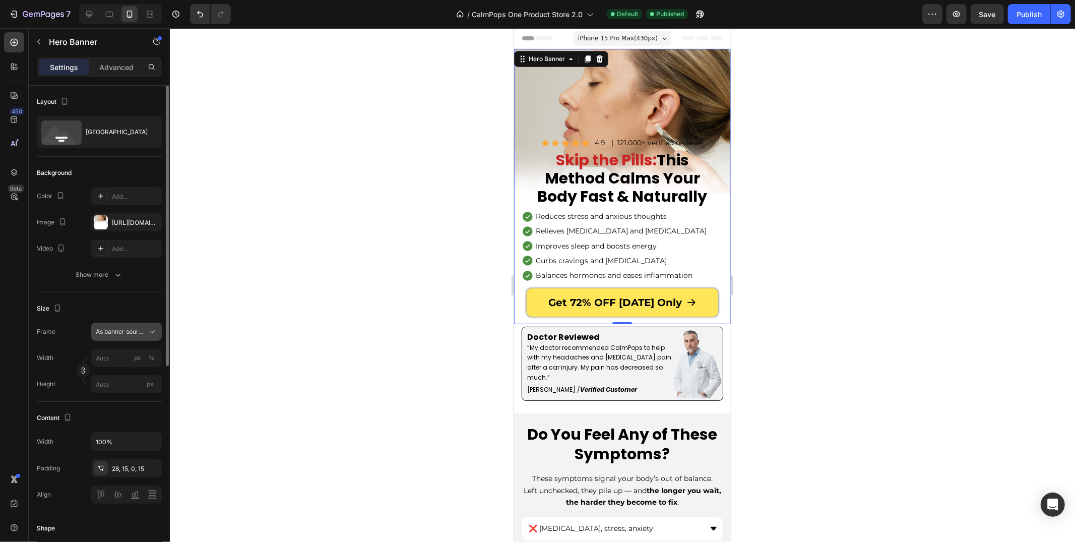
click at [113, 335] on span "As banner source" at bounding box center [120, 331] width 49 height 9
click at [120, 356] on span "As banner source" at bounding box center [120, 355] width 50 height 9
click at [115, 342] on div "Frame As banner source Width px % Height px" at bounding box center [99, 358] width 125 height 71
click at [115, 337] on button "As banner source" at bounding box center [126, 332] width 71 height 18
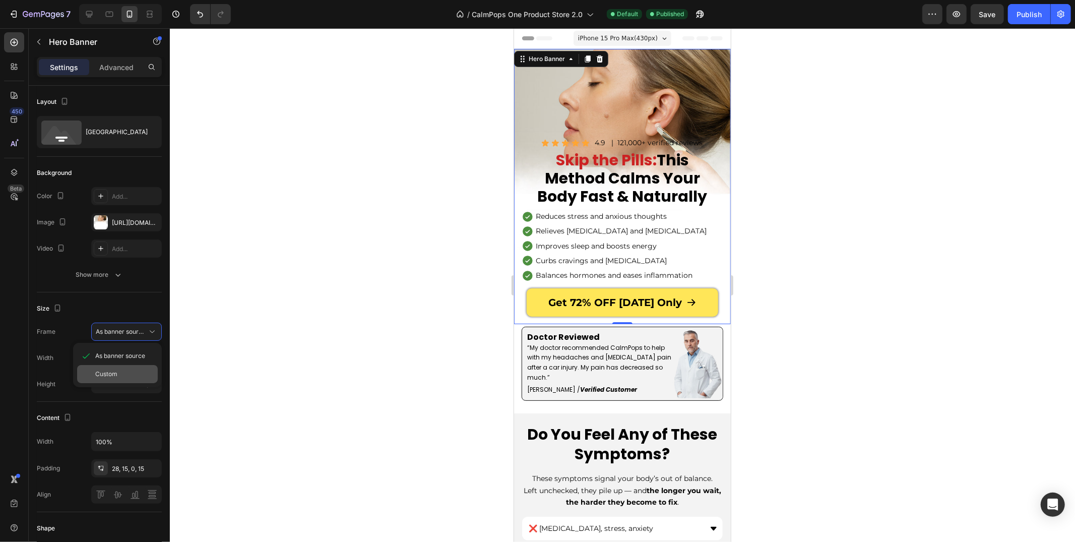
click at [118, 375] on div "Custom" at bounding box center [124, 373] width 58 height 9
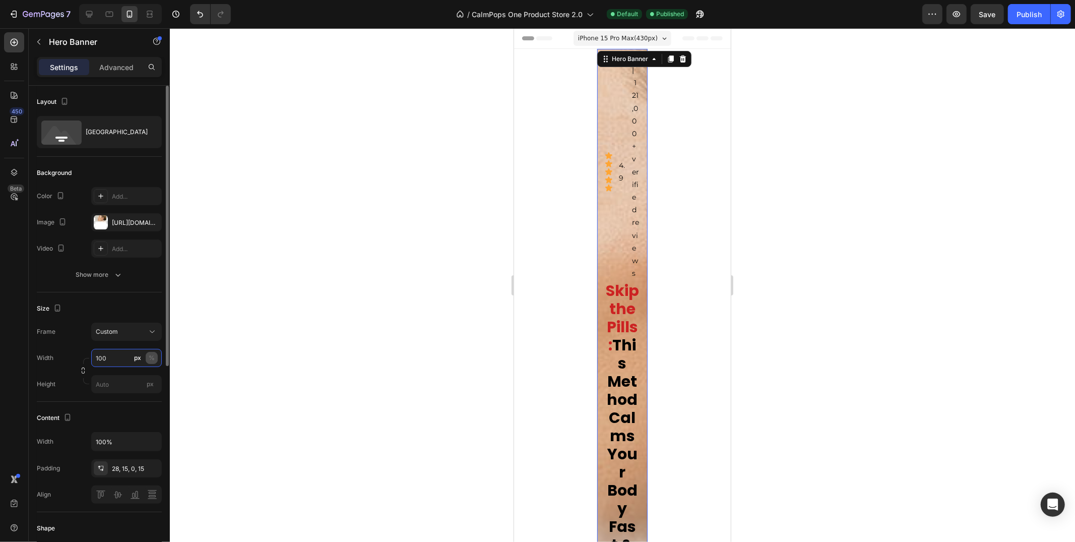
type input "100"
click at [150, 358] on div "%" at bounding box center [152, 357] width 6 height 9
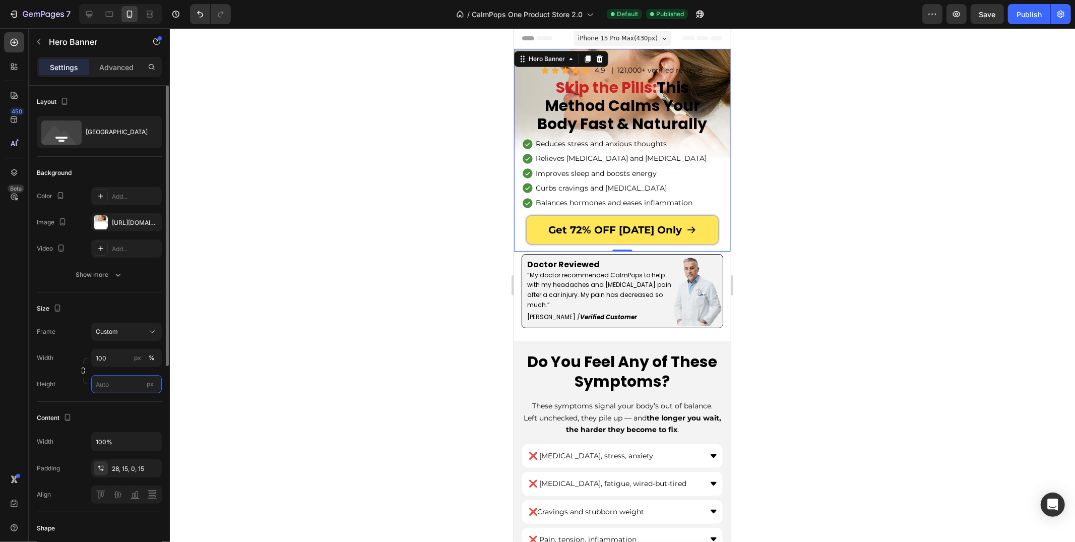
click at [114, 379] on input "px" at bounding box center [126, 384] width 71 height 18
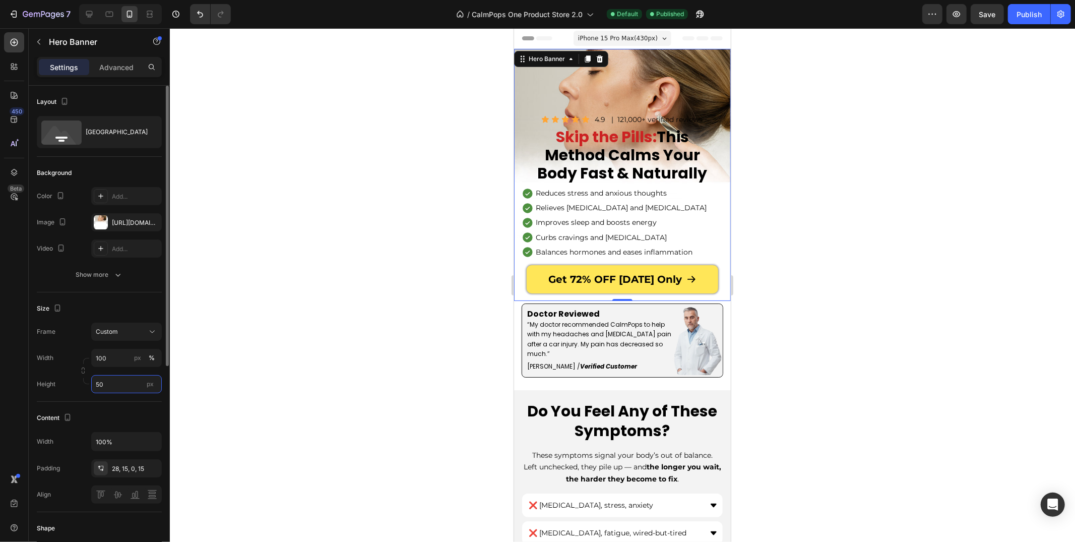
type input "5"
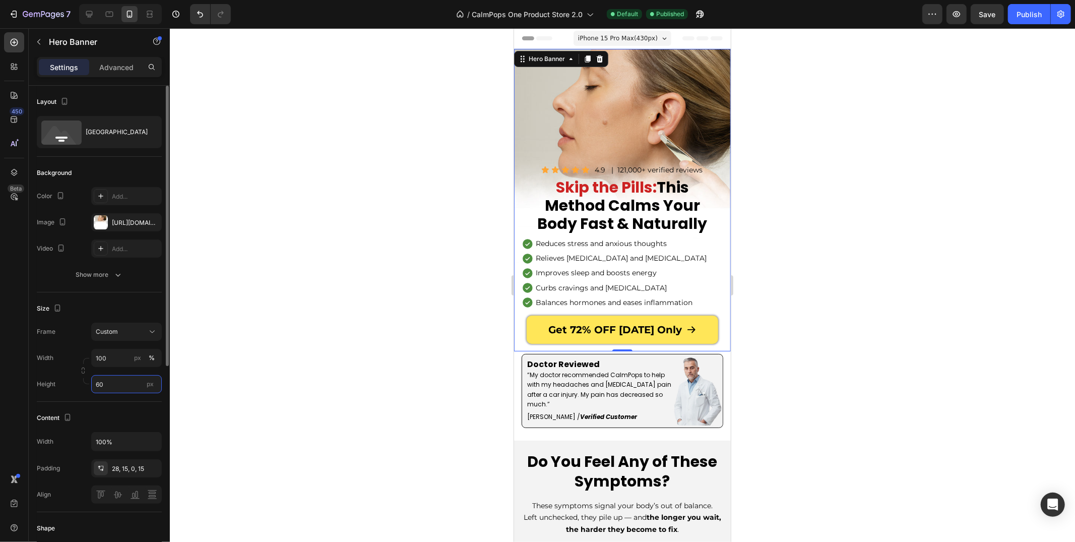
type input "6"
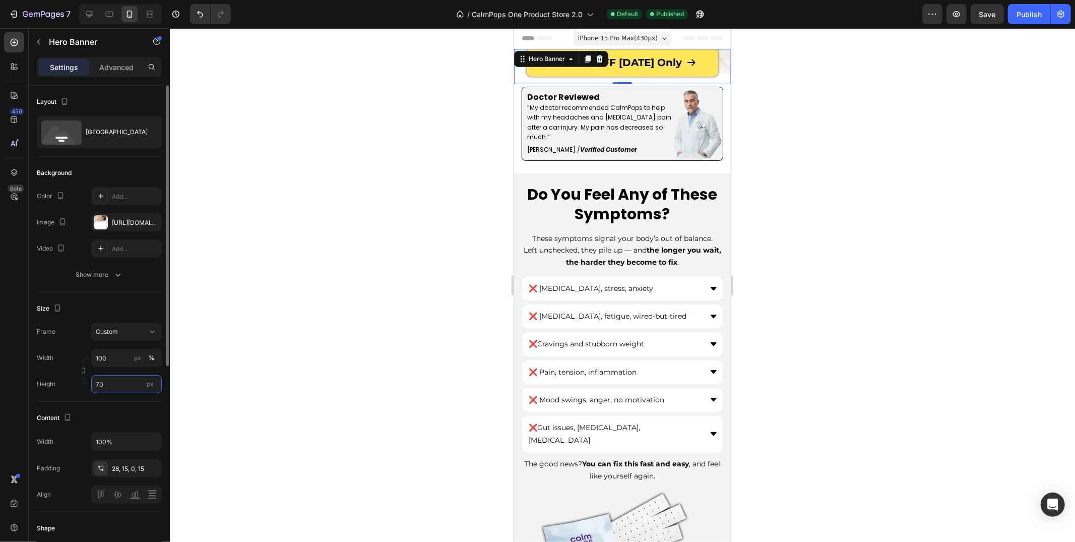
type input "7"
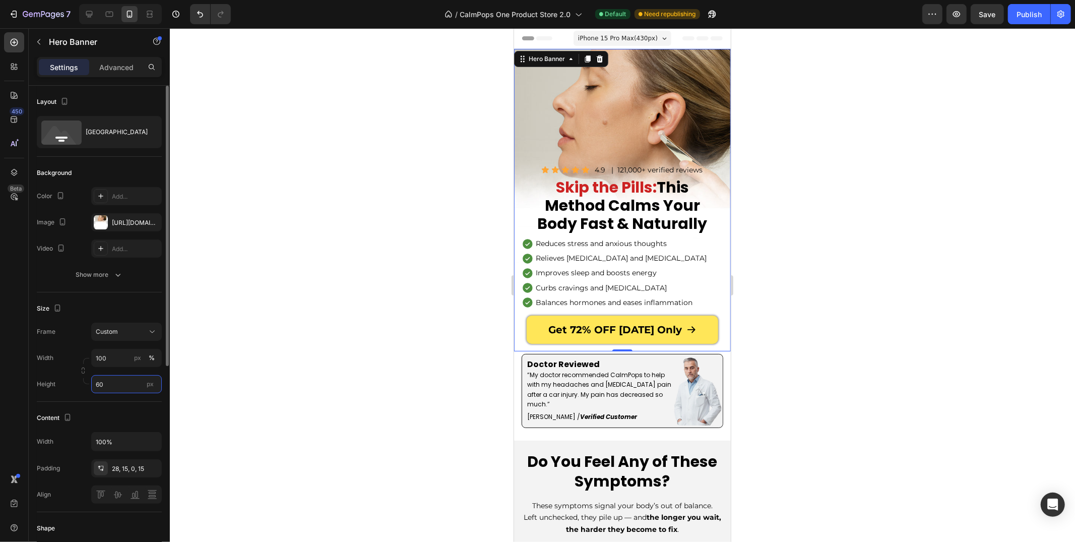
type input "6"
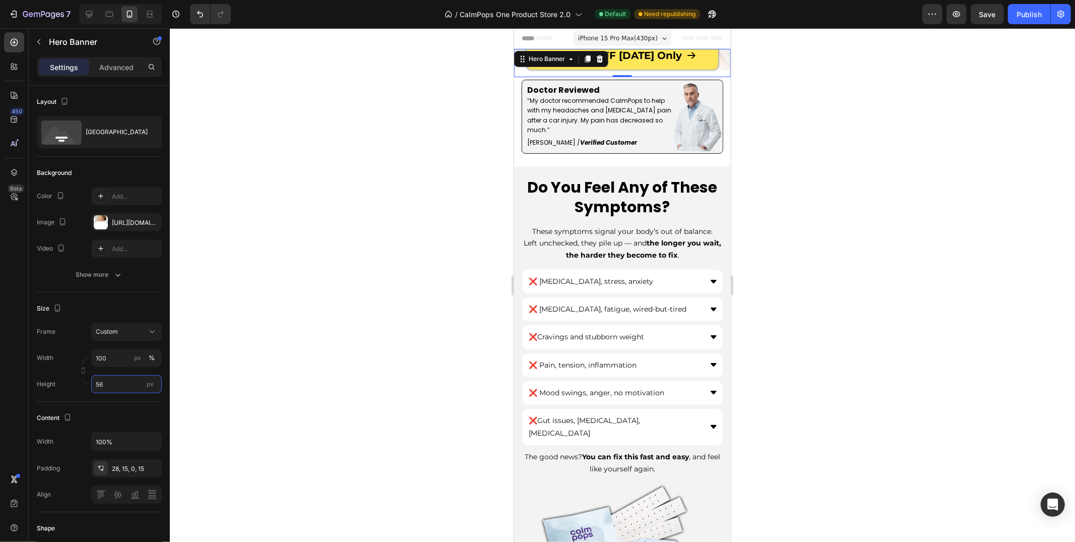
type input "5"
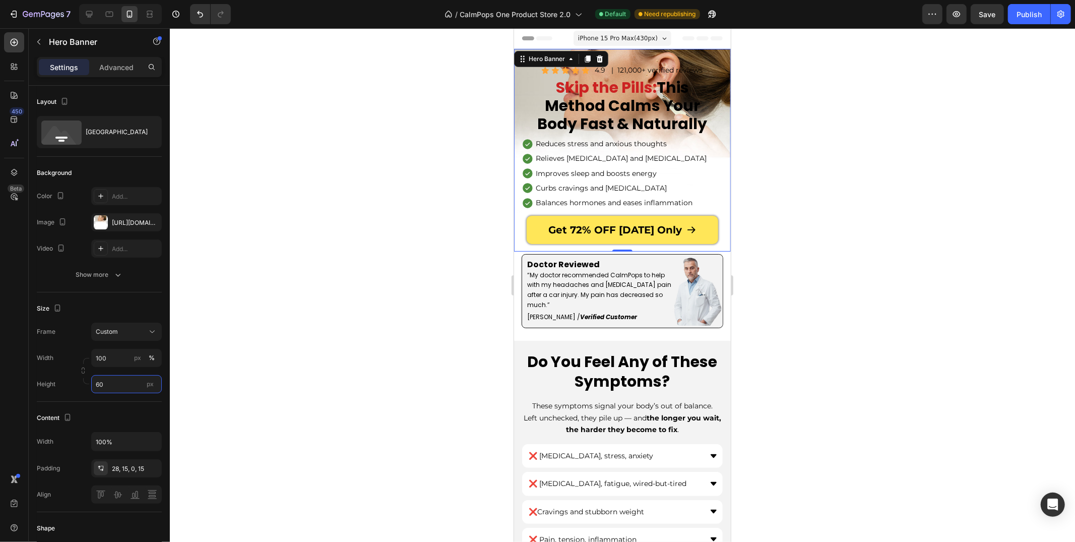
type input "600"
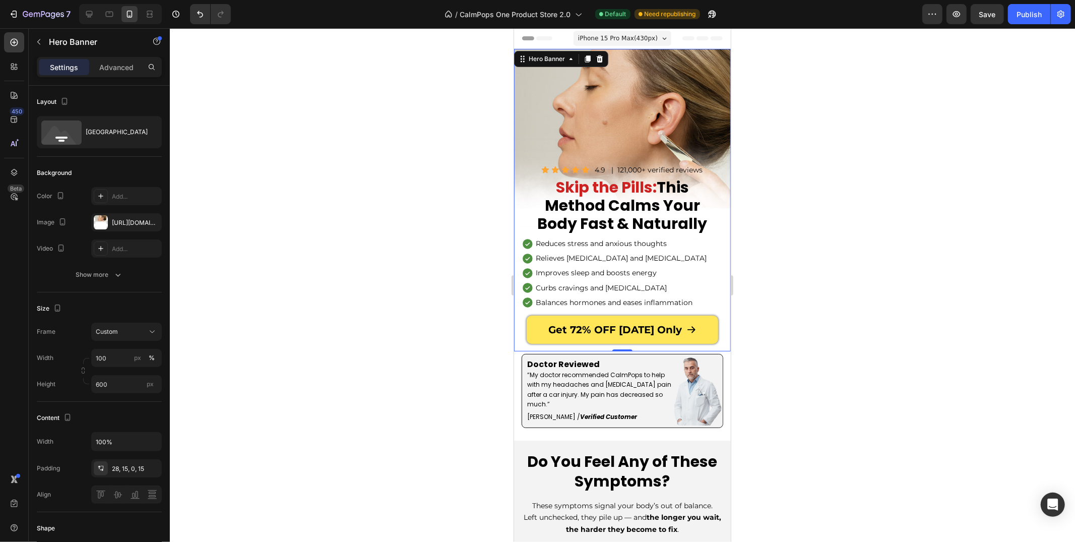
click at [273, 297] on div at bounding box center [622, 284] width 905 height 513
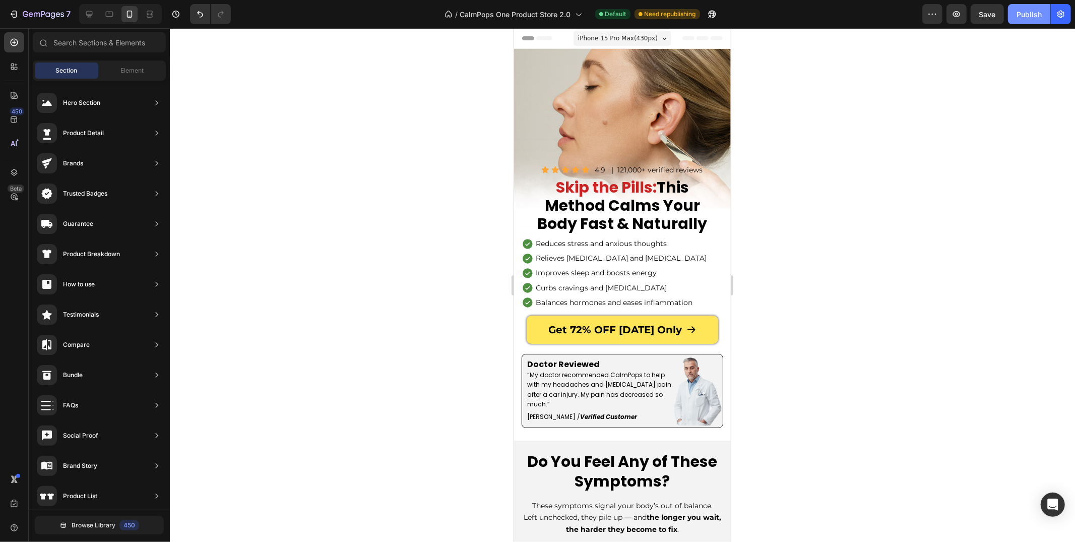
click at [1028, 4] on button "Publish" at bounding box center [1029, 14] width 42 height 20
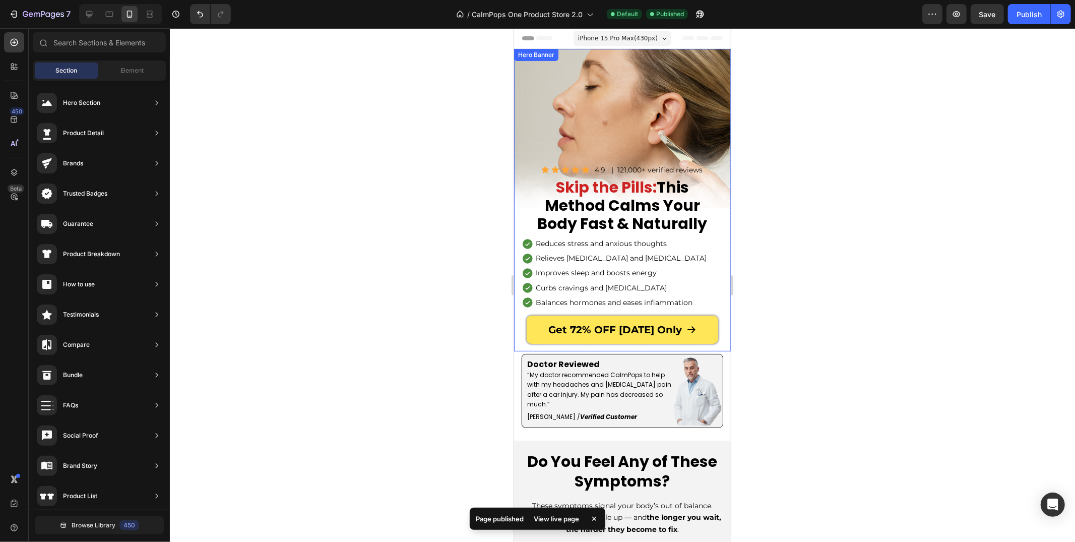
click at [532, 72] on div "Background Image" at bounding box center [621, 199] width 217 height 302
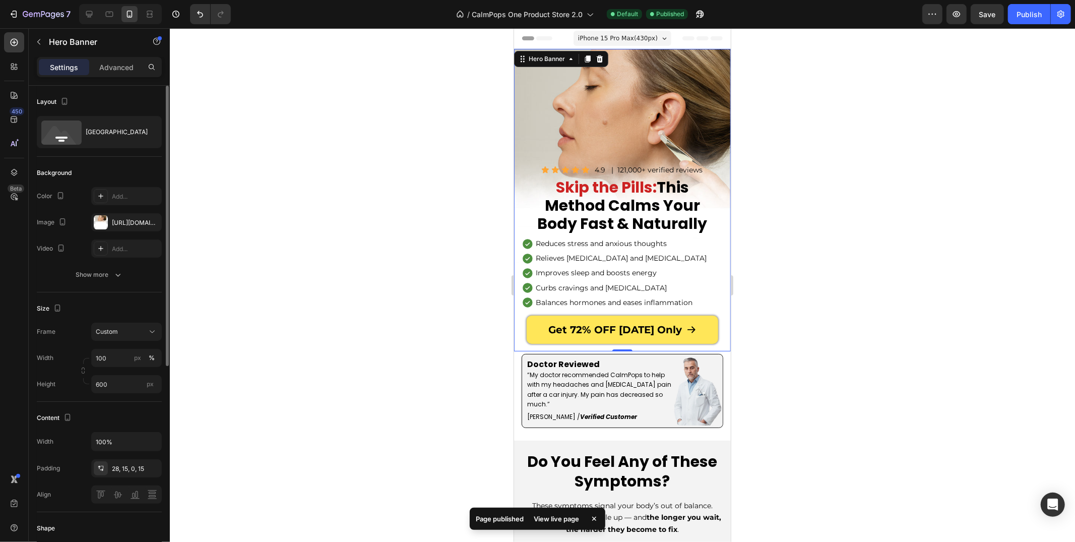
click at [123, 235] on div "The changes might be hidden by the video. Color Add... Image [URL][DOMAIN_NAME]…" at bounding box center [99, 222] width 125 height 71
click at [123, 227] on div "[URL][DOMAIN_NAME]" at bounding box center [126, 222] width 71 height 18
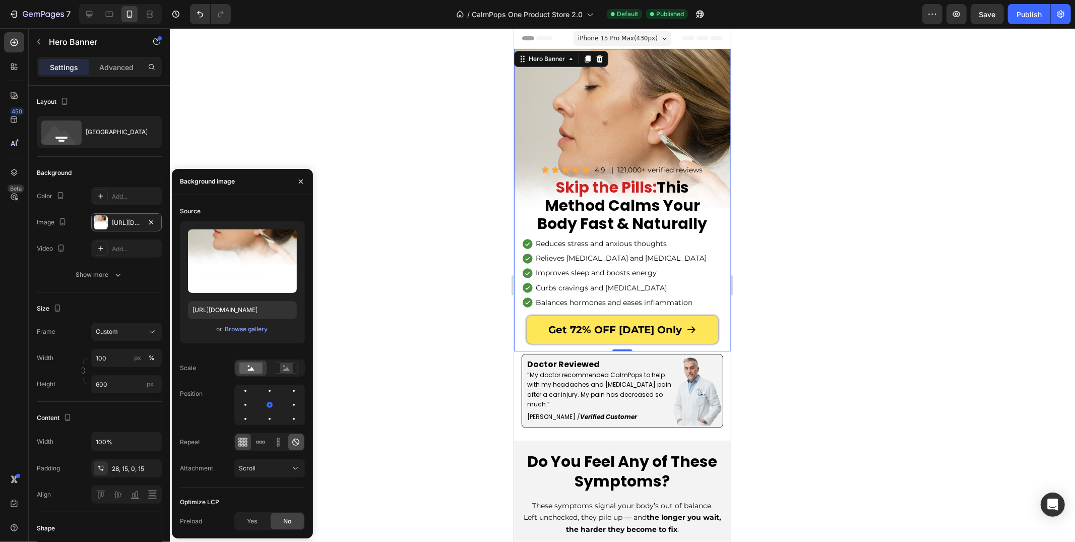
click at [292, 440] on icon at bounding box center [296, 442] width 10 height 10
click at [299, 181] on icon "button" at bounding box center [301, 181] width 8 height 8
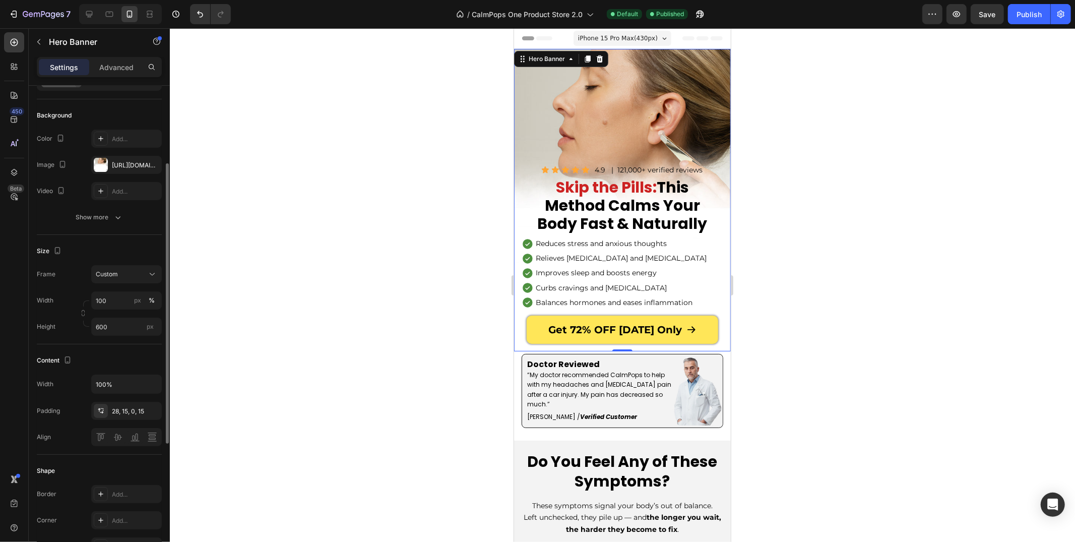
scroll to position [118, 0]
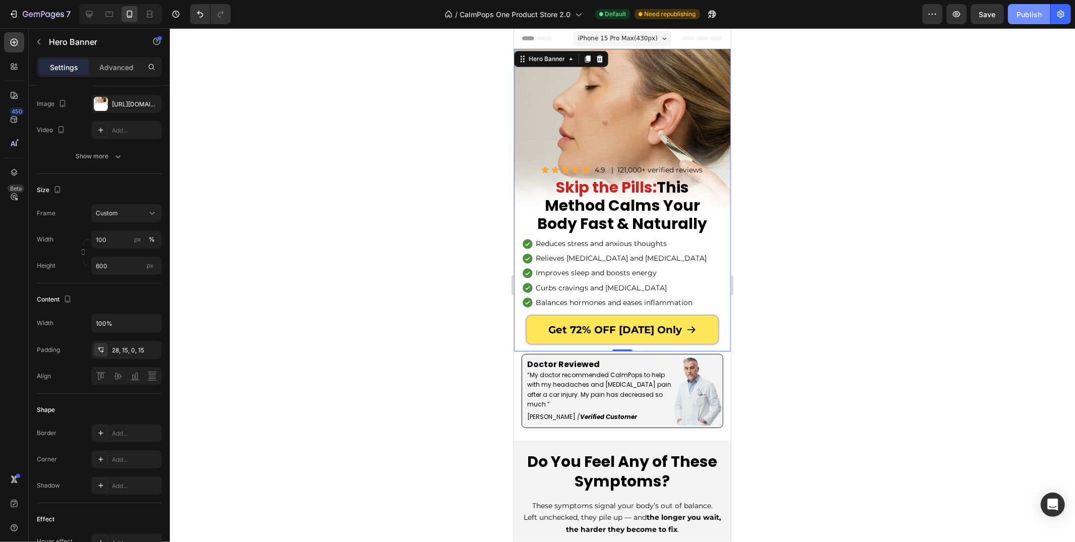
click at [1015, 10] on button "Publish" at bounding box center [1029, 14] width 42 height 20
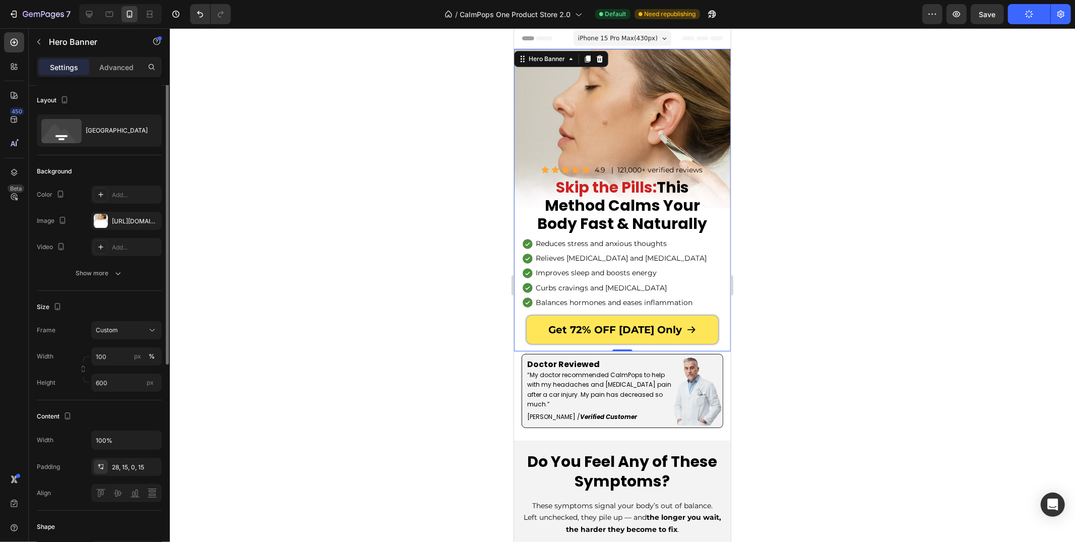
scroll to position [0, 0]
click at [110, 389] on input "600" at bounding box center [126, 384] width 71 height 18
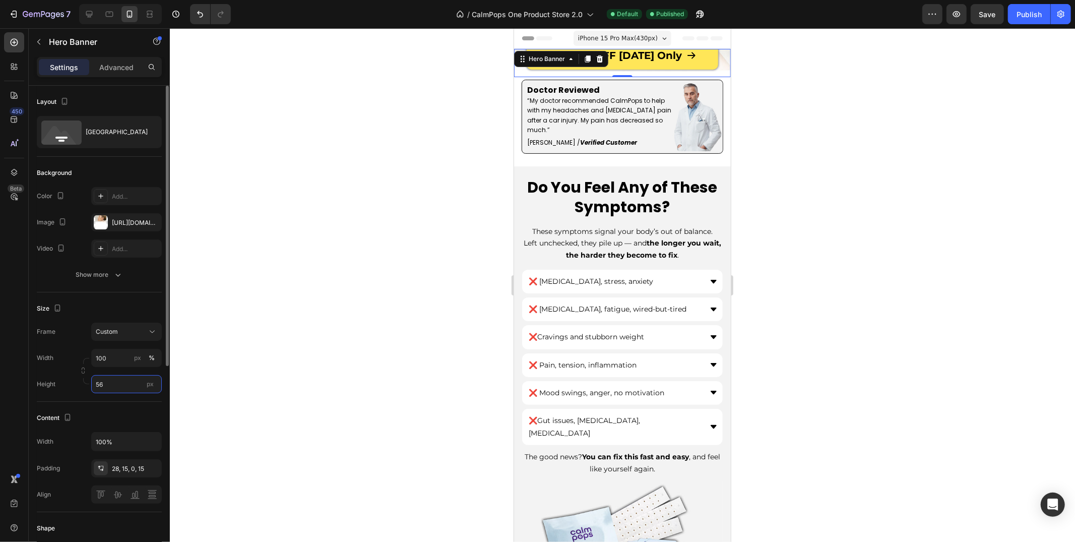
type input "5"
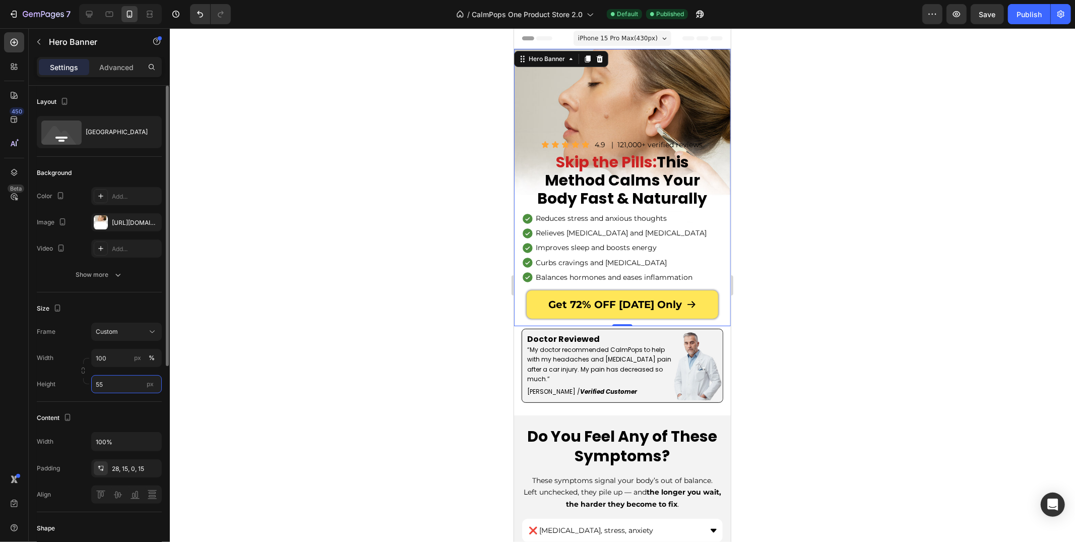
type input "5"
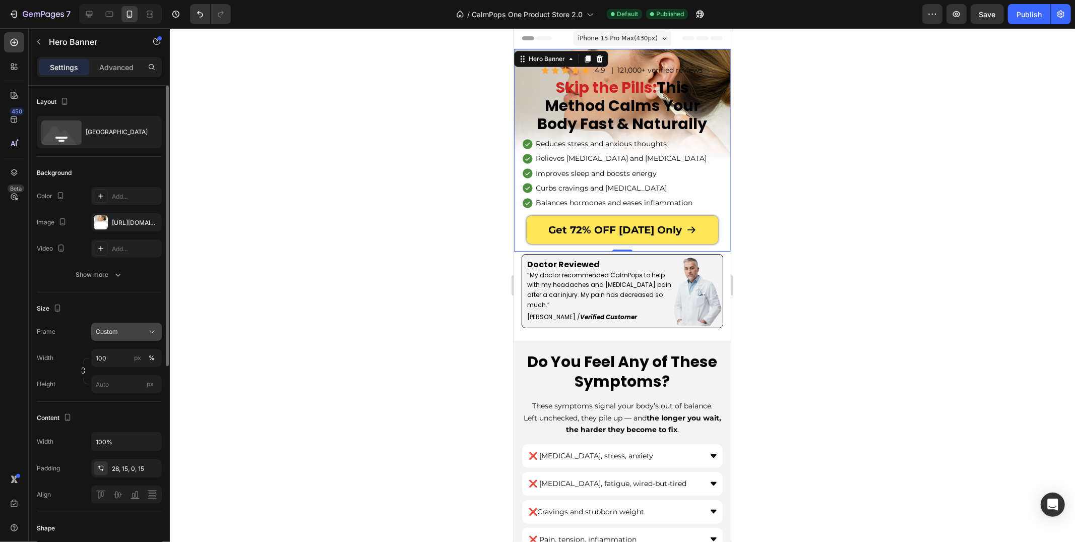
click at [128, 338] on button "Custom" at bounding box center [126, 332] width 71 height 18
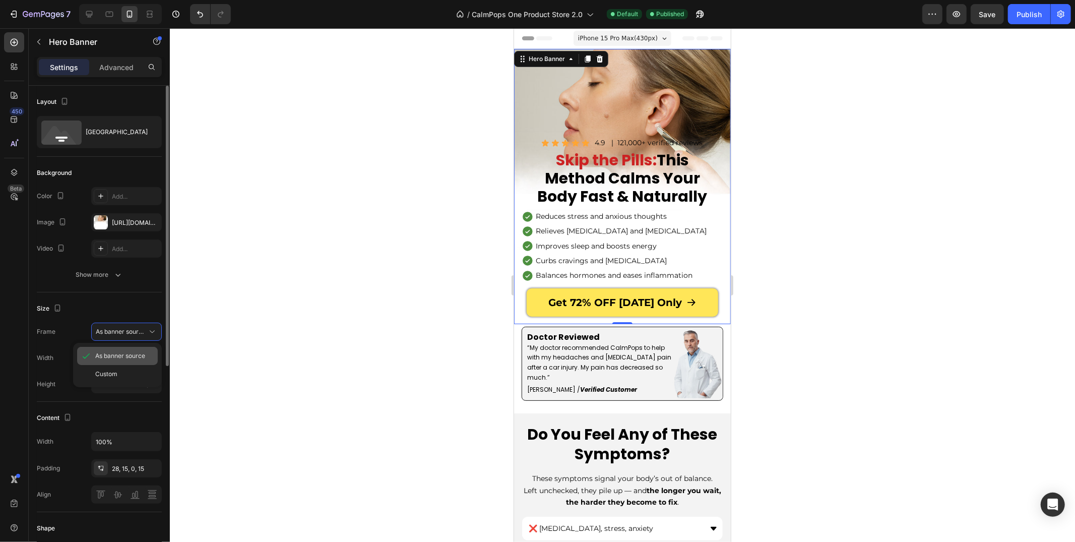
click at [127, 352] on span "As banner source" at bounding box center [120, 355] width 50 height 9
click at [233, 304] on div at bounding box center [622, 284] width 905 height 513
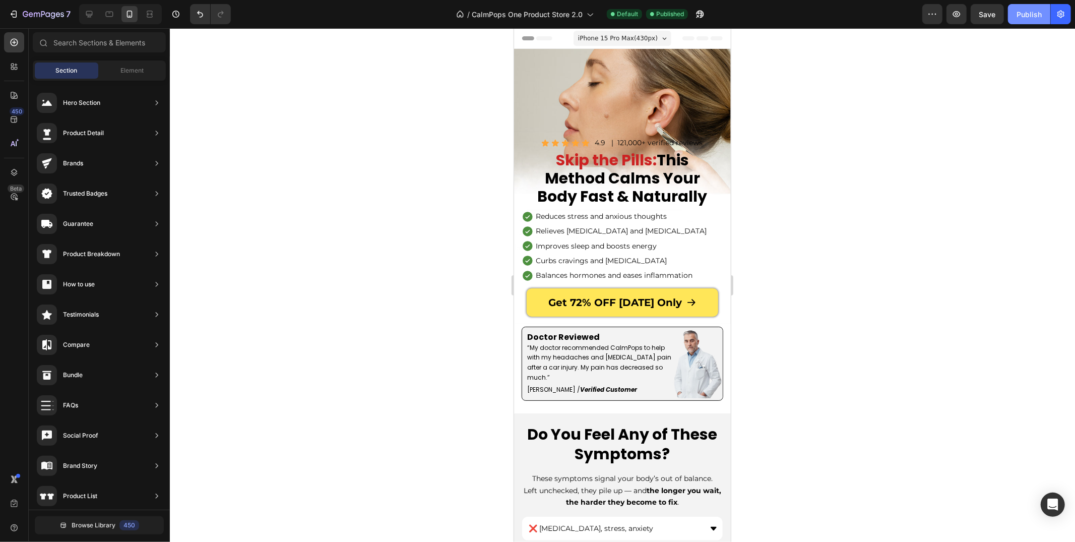
click at [1031, 11] on div "Publish" at bounding box center [1028, 14] width 25 height 11
click at [550, 86] on div "Background Image" at bounding box center [621, 185] width 217 height 275
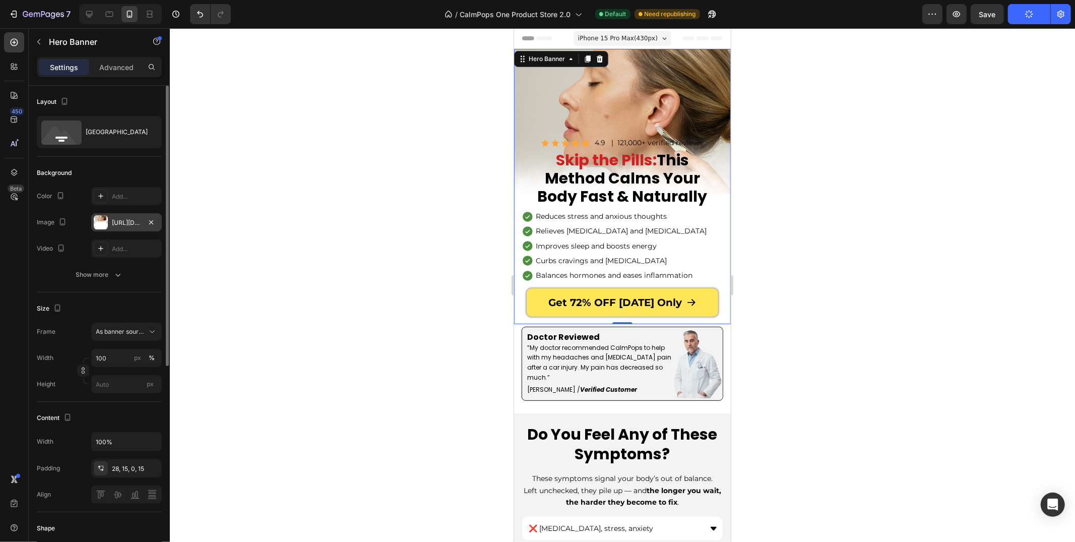
click at [125, 220] on div "[URL][DOMAIN_NAME]" at bounding box center [126, 222] width 29 height 9
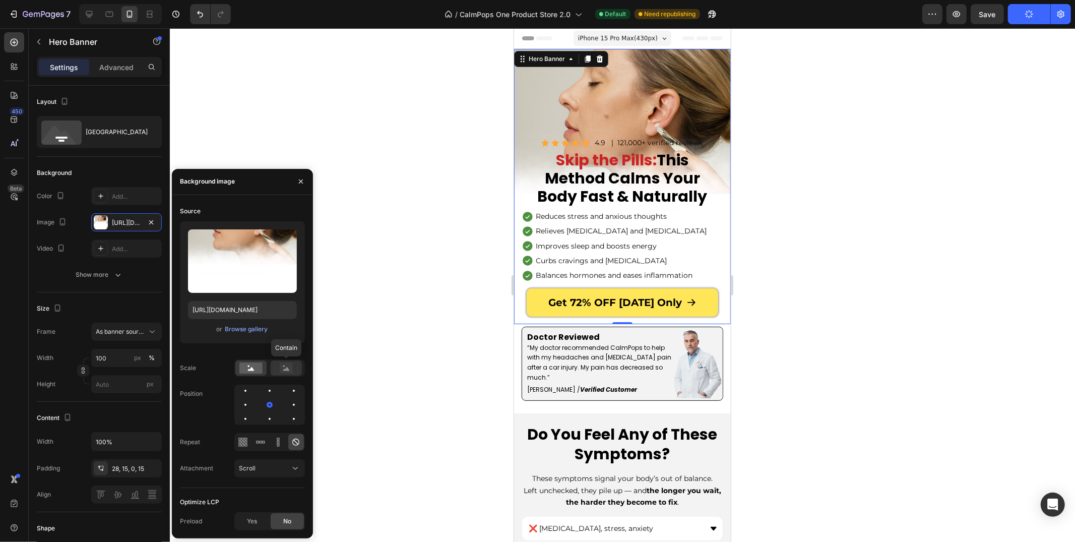
click at [282, 374] on div at bounding box center [286, 367] width 31 height 15
click at [257, 372] on rect at bounding box center [250, 367] width 23 height 11
click at [526, 320] on div "Get 72% OFF [DATE] Only Button" at bounding box center [622, 306] width 202 height 36
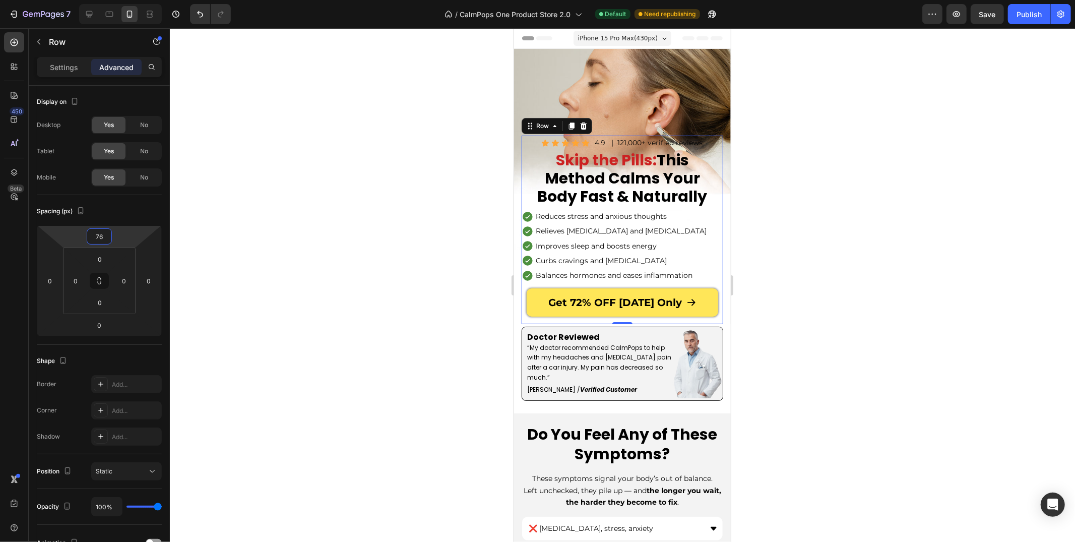
type input "112"
type input "2"
click at [119, 0] on html "7 Version history / CalmPops One Product Store 2.0 Default Need republishing Pr…" at bounding box center [537, 0] width 1075 height 0
click at [62, 70] on p "Settings" at bounding box center [64, 67] width 28 height 11
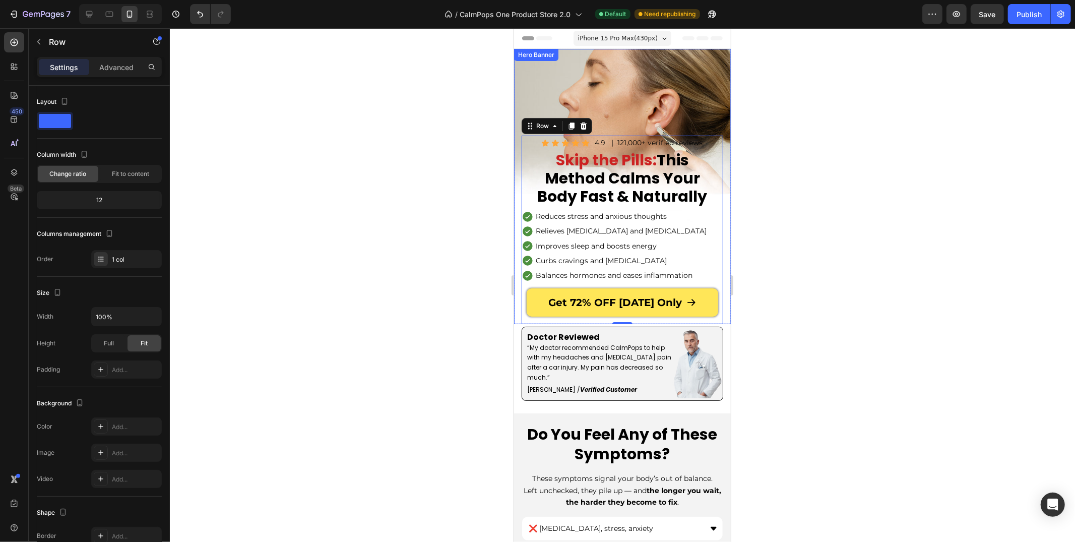
click at [538, 89] on div "Background Image" at bounding box center [621, 185] width 217 height 275
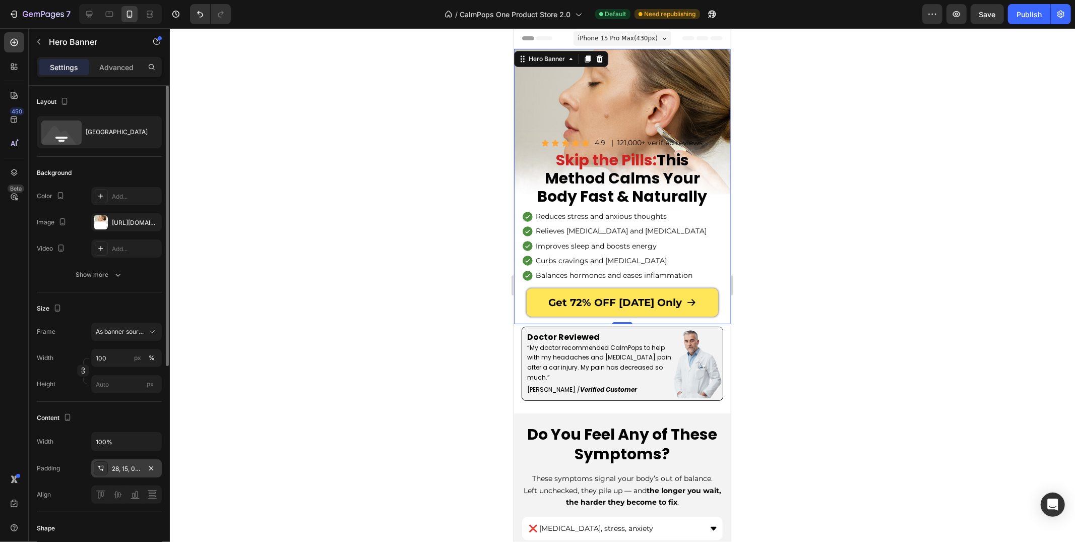
click at [120, 464] on div "28, 15, 0, 15" at bounding box center [126, 468] width 29 height 9
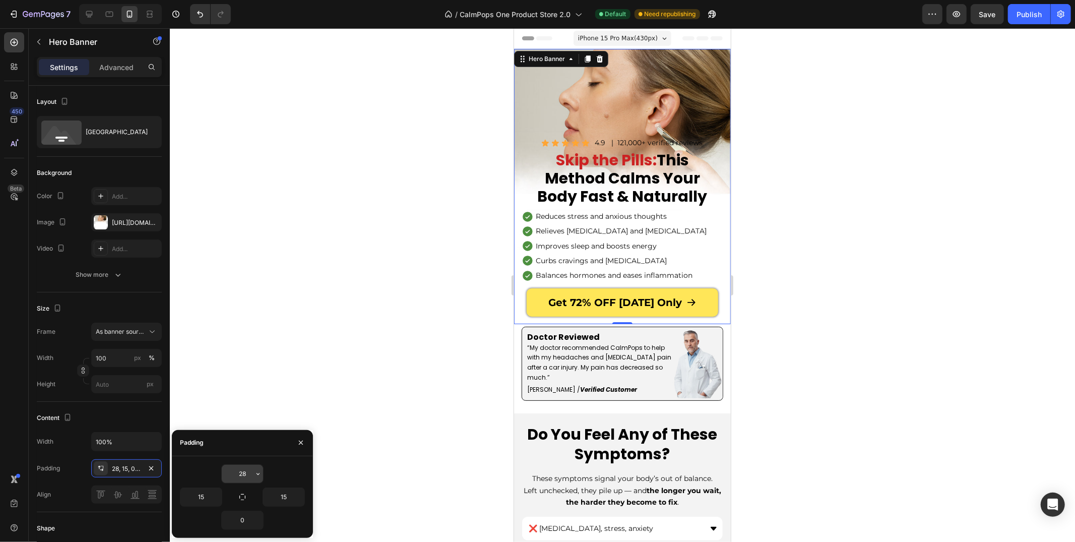
click at [240, 470] on input "28" at bounding box center [242, 474] width 41 height 18
type input "5"
type input "28"
click at [244, 523] on input "0" at bounding box center [242, 520] width 41 height 18
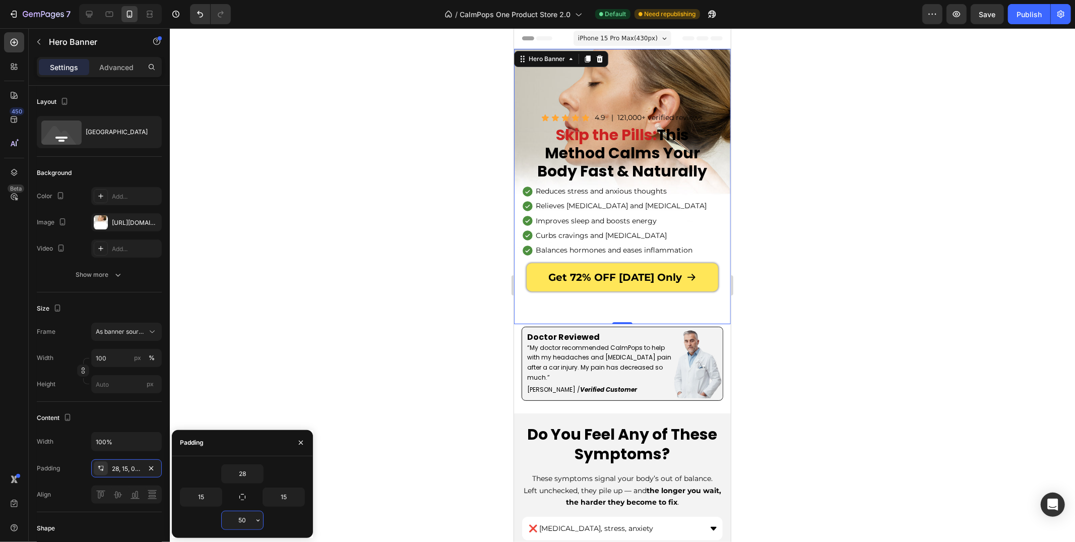
type input "5"
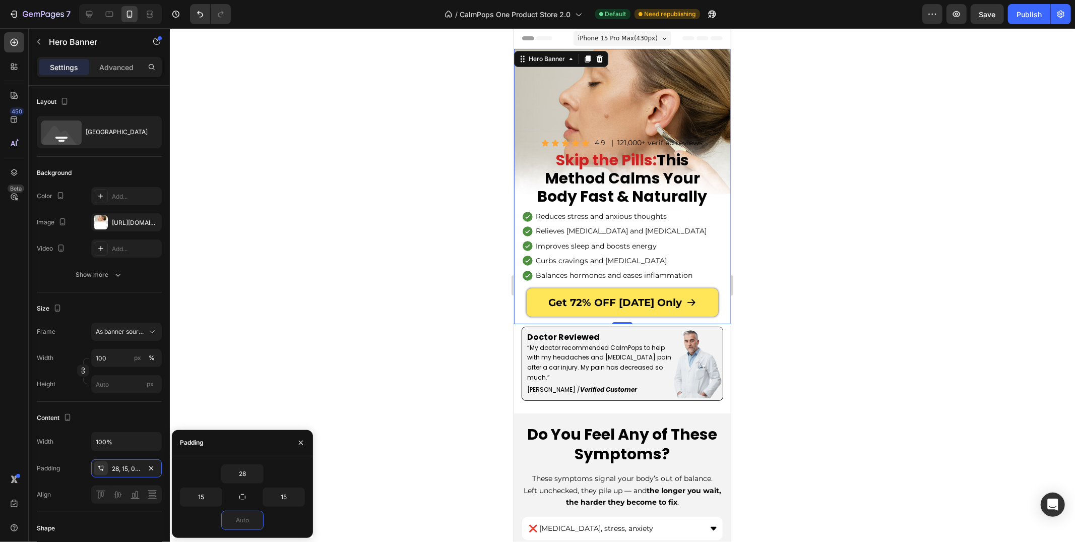
click at [309, 339] on div at bounding box center [622, 284] width 905 height 513
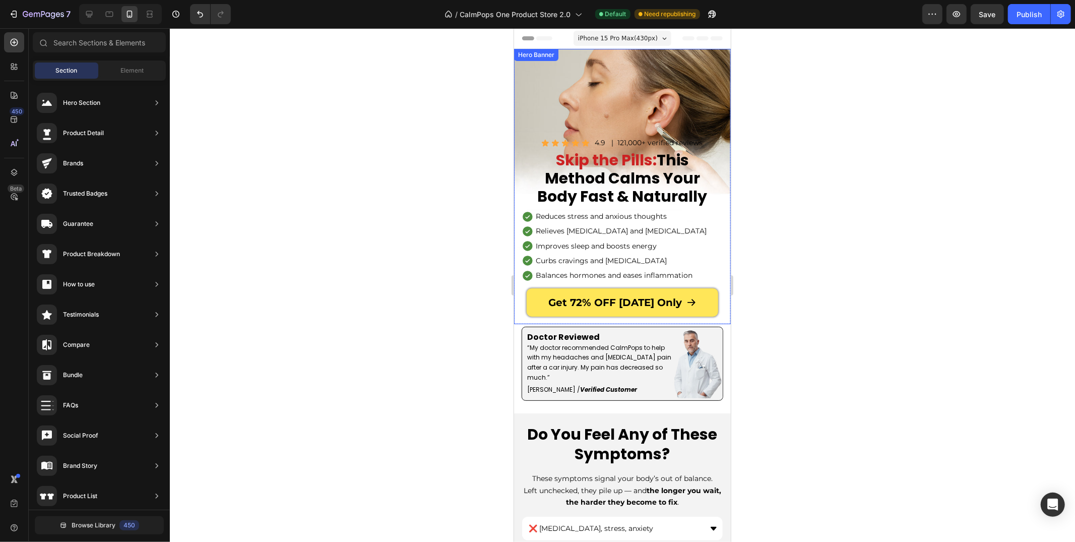
click at [519, 310] on div "Icon Icon Icon Icon Icon Icon List 4.9 Text Block | 121,000+ verified reviews T…" at bounding box center [621, 222] width 217 height 204
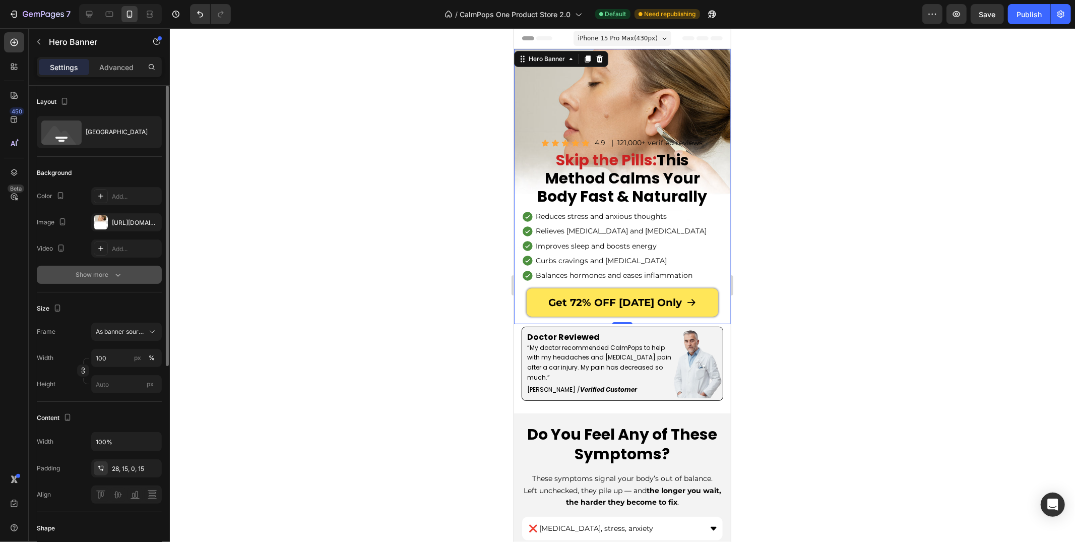
click at [129, 271] on button "Show more" at bounding box center [99, 275] width 125 height 18
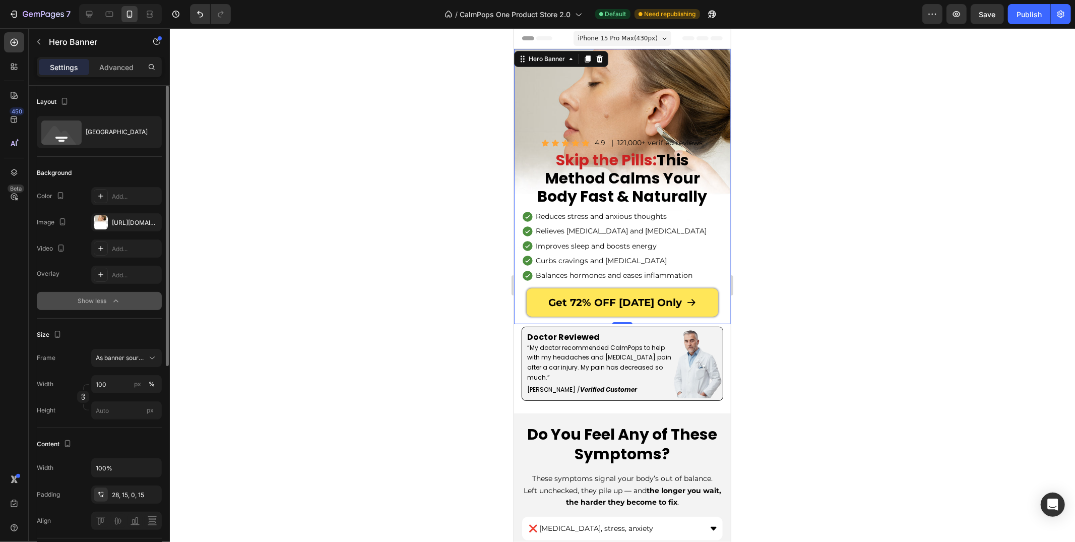
click at [117, 297] on icon "button" at bounding box center [116, 301] width 10 height 10
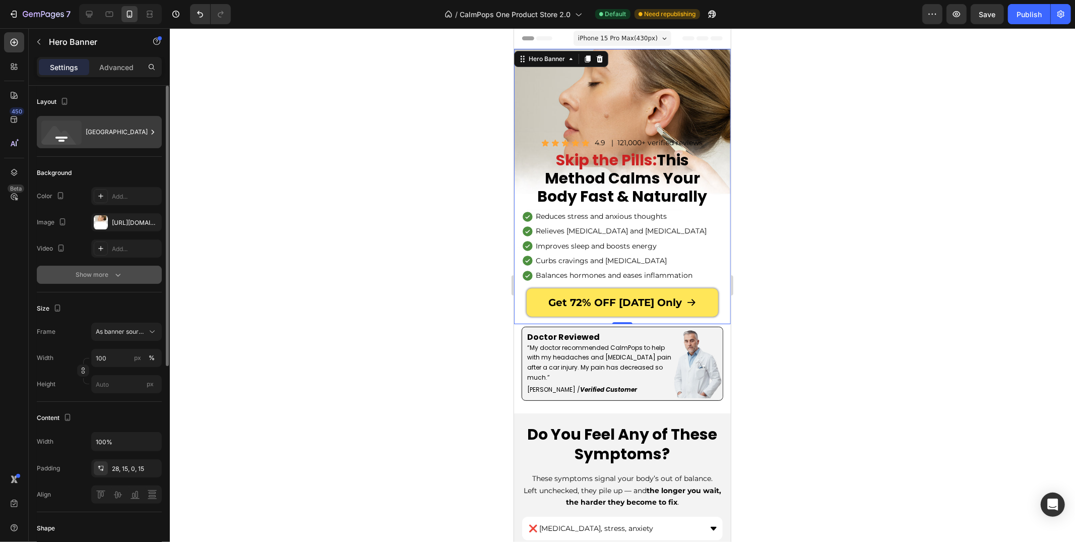
click at [137, 138] on div "[GEOGRAPHIC_DATA]" at bounding box center [116, 131] width 61 height 23
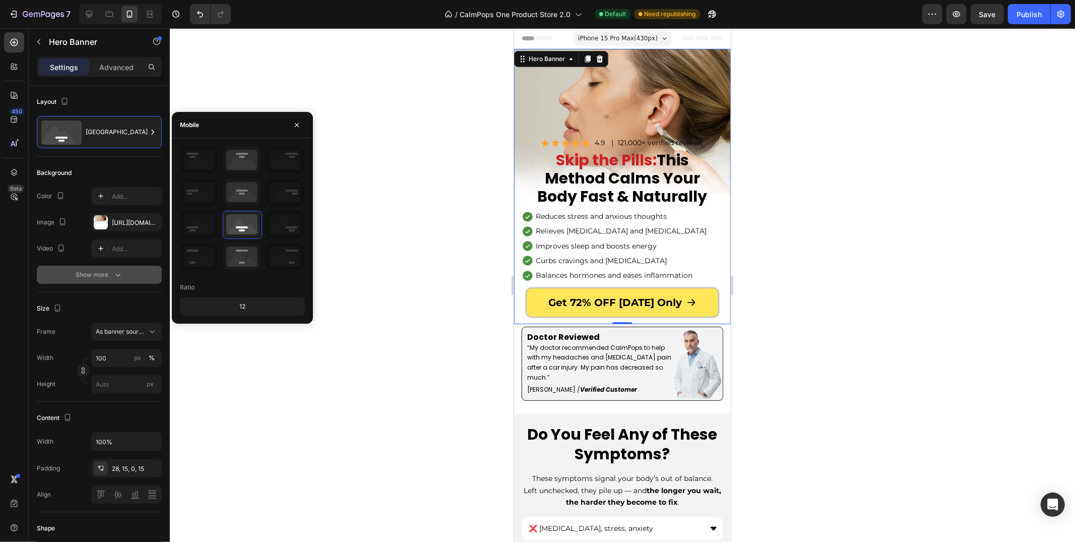
click at [245, 311] on div "12" at bounding box center [242, 306] width 121 height 14
click at [242, 304] on div "12" at bounding box center [242, 306] width 121 height 14
click at [242, 305] on div "12" at bounding box center [242, 306] width 121 height 14
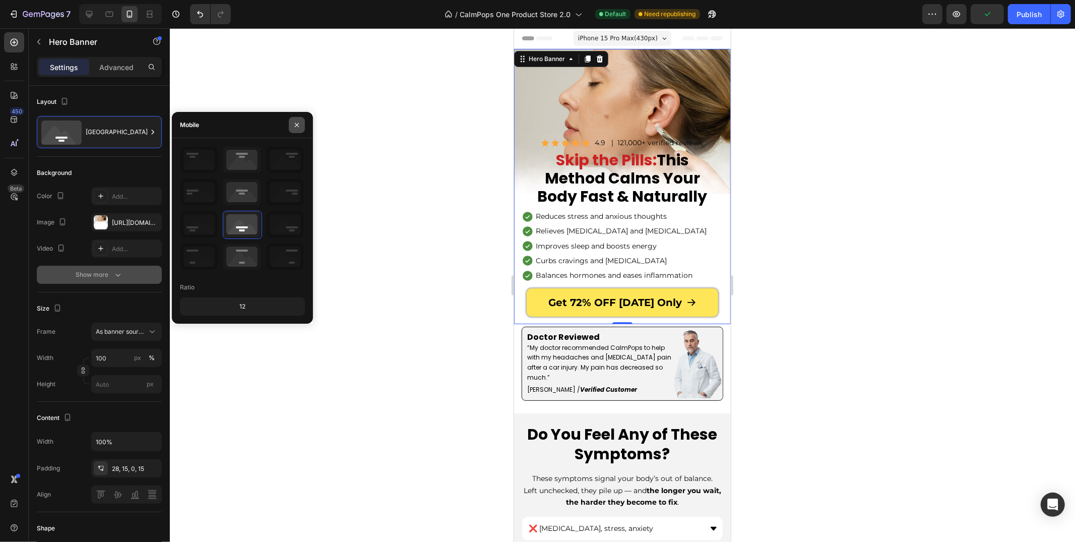
click at [293, 125] on icon "button" at bounding box center [297, 125] width 8 height 8
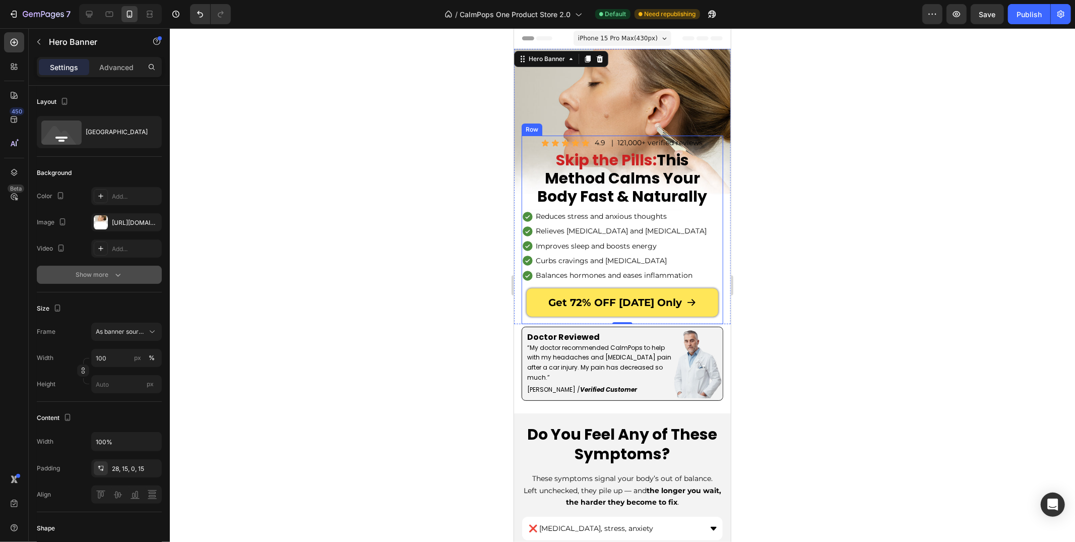
click at [526, 317] on div "Get 72% OFF [DATE] Only Button" at bounding box center [622, 306] width 202 height 36
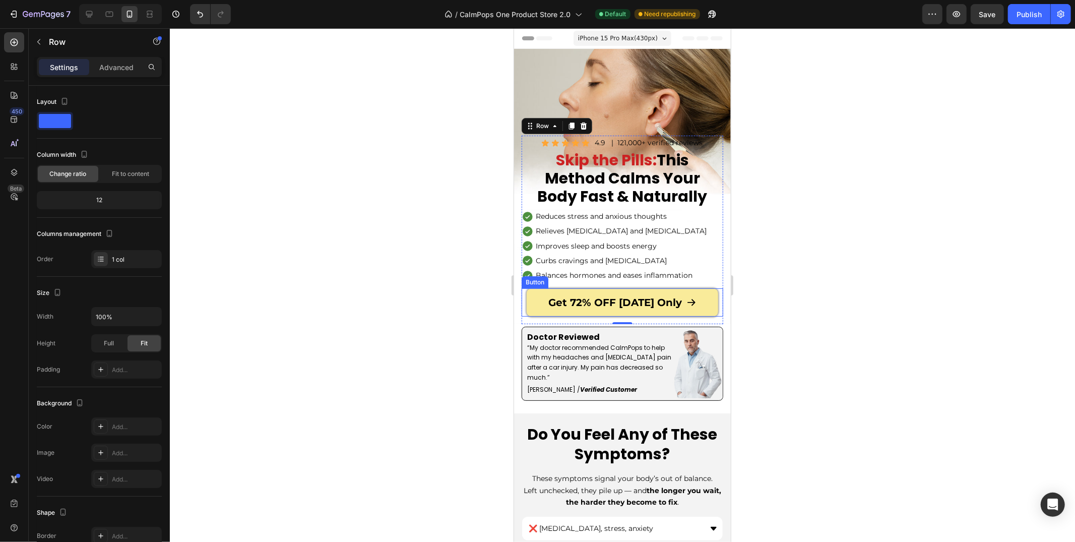
click at [530, 306] on link "Get 72% OFF [DATE] Only" at bounding box center [621, 302] width 191 height 28
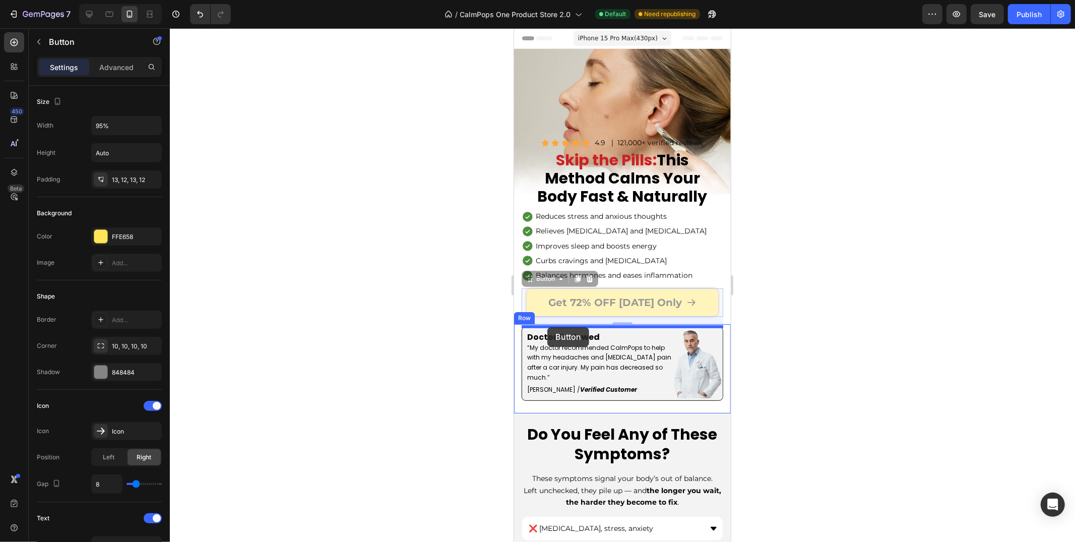
drag, startPoint x: 529, startPoint y: 279, endPoint x: 547, endPoint y: 327, distance: 50.7
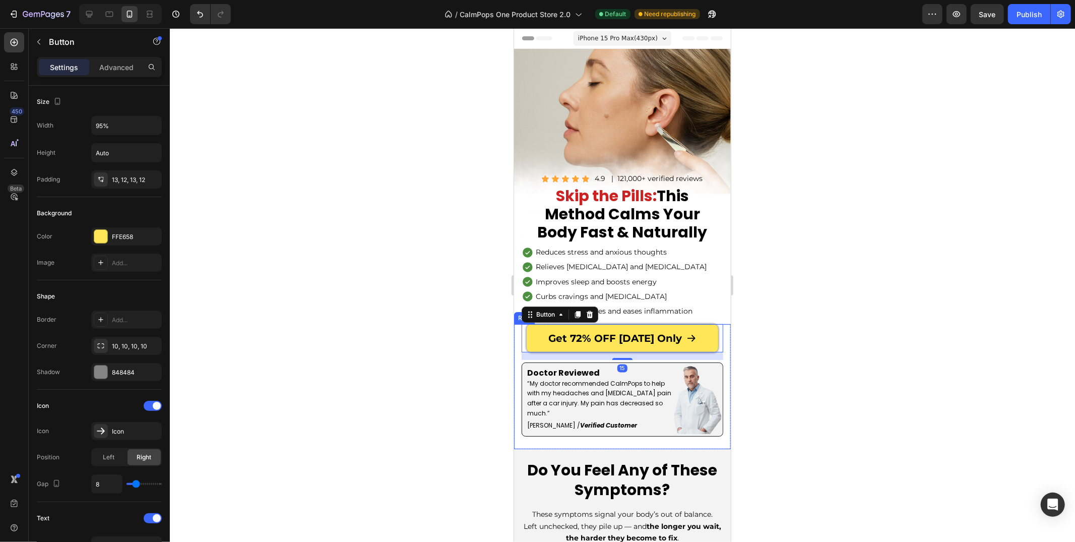
click at [514, 345] on div "Get 72% OFF Today Only Button Doctor Reviewed Text Block “My doctor recommended…" at bounding box center [621, 386] width 217 height 125
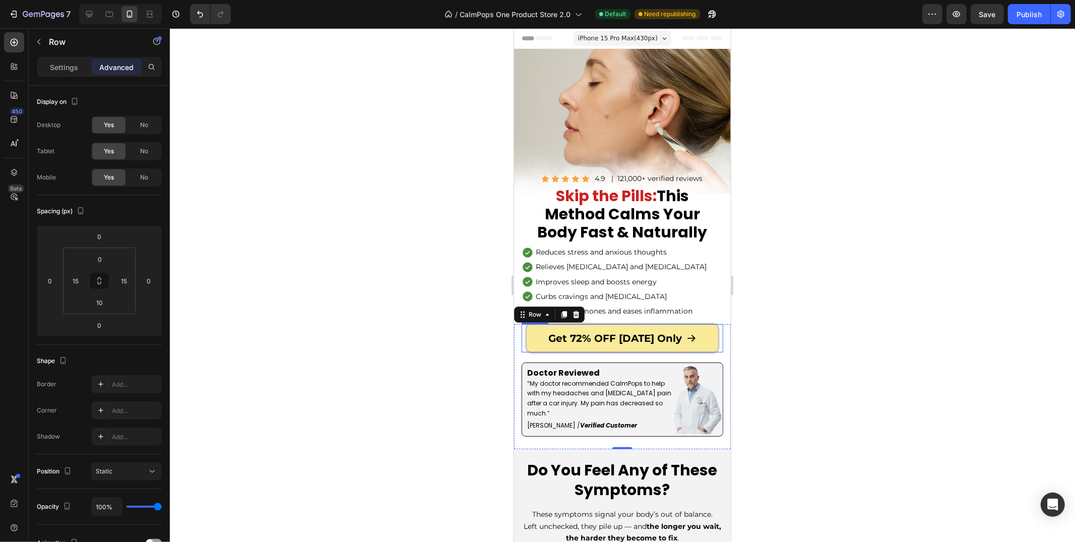
click at [555, 351] on div "Get 72% OFF [DATE] Only Button" at bounding box center [622, 338] width 202 height 28
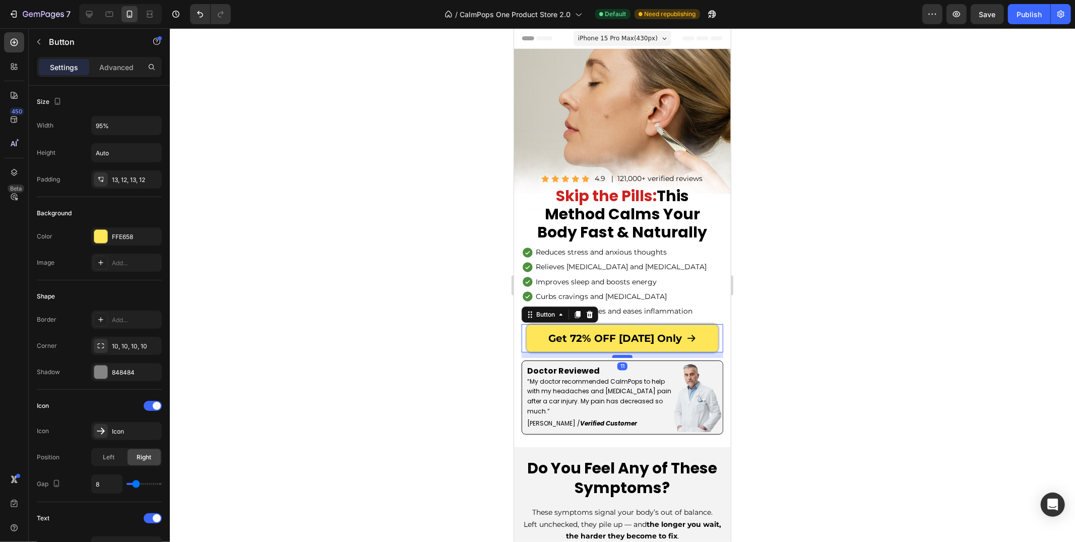
click at [631, 357] on div at bounding box center [622, 355] width 20 height 3
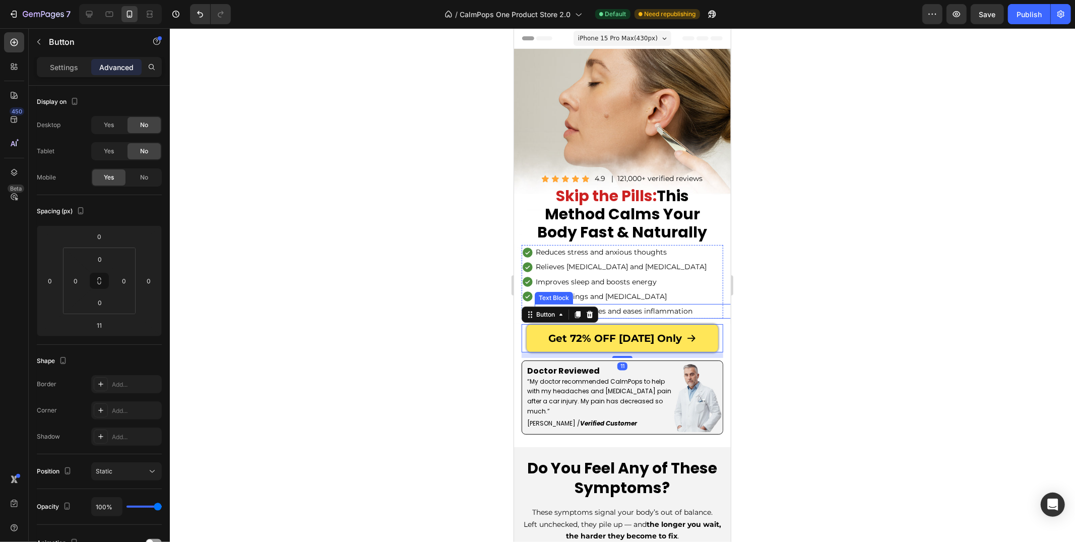
click at [758, 283] on div at bounding box center [622, 284] width 905 height 513
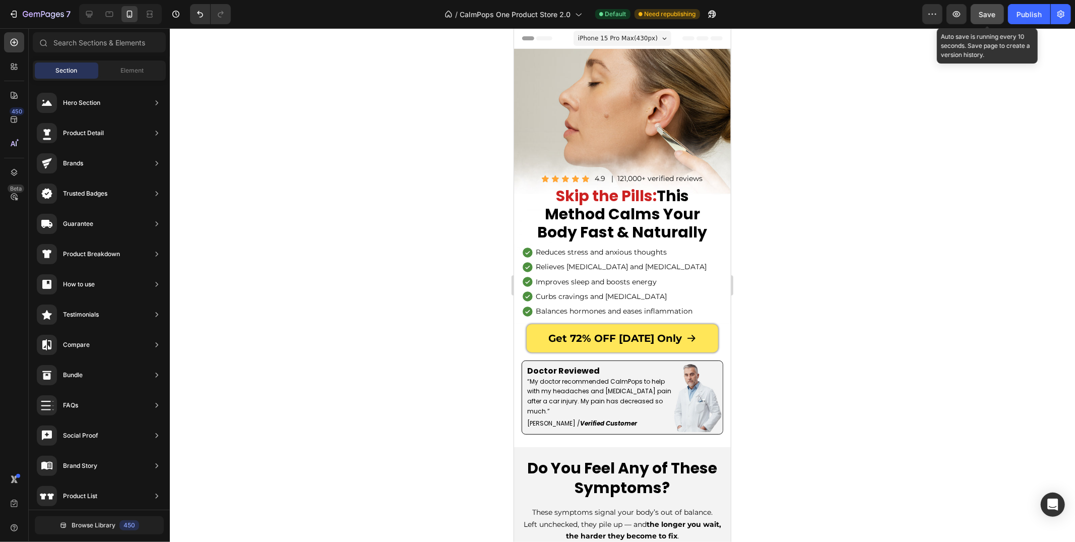
click at [991, 15] on span "Save" at bounding box center [987, 14] width 17 height 9
click at [1024, 20] on button "Publish" at bounding box center [1029, 14] width 42 height 20
